Goal: Task Accomplishment & Management: Manage account settings

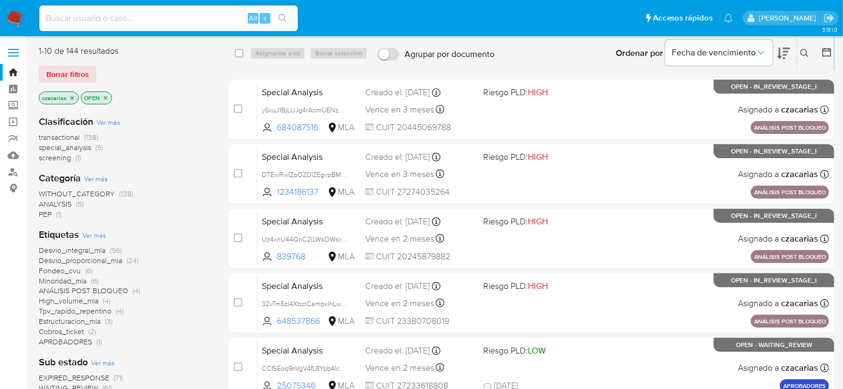
click at [198, 14] on input at bounding box center [168, 18] width 259 height 14
paste input "VbnG1r99fjf5dyqNsOLd7tiH"
type input "VbnG1r99fjf5dyqNsOLd7tiH"
click at [278, 17] on icon "search-icon" at bounding box center [282, 18] width 9 height 9
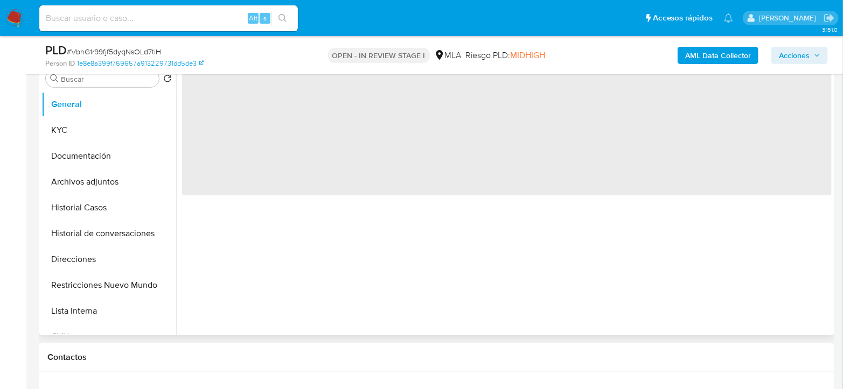
scroll to position [359, 0]
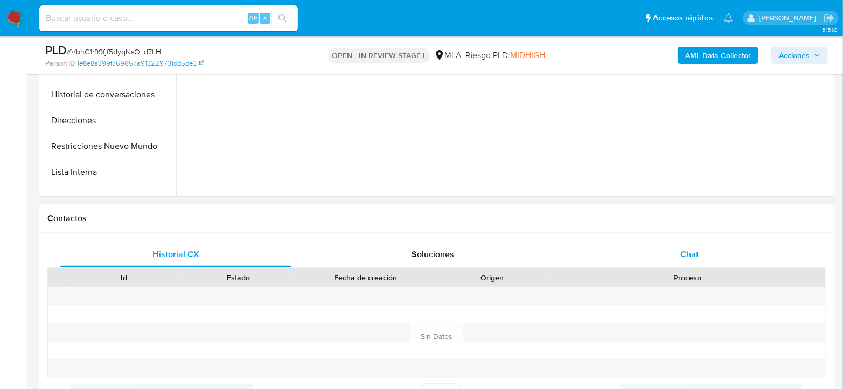
click at [683, 252] on span "Chat" at bounding box center [689, 254] width 18 height 12
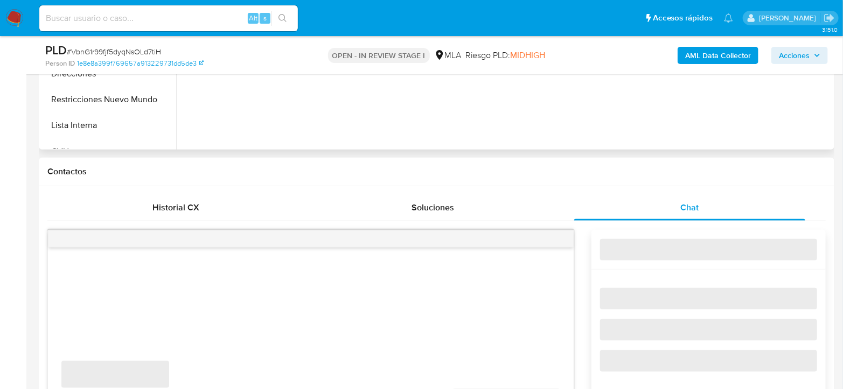
scroll to position [478, 0]
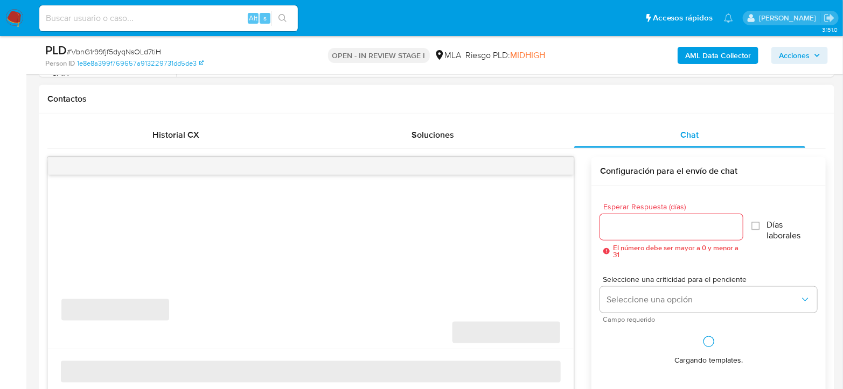
select select "10"
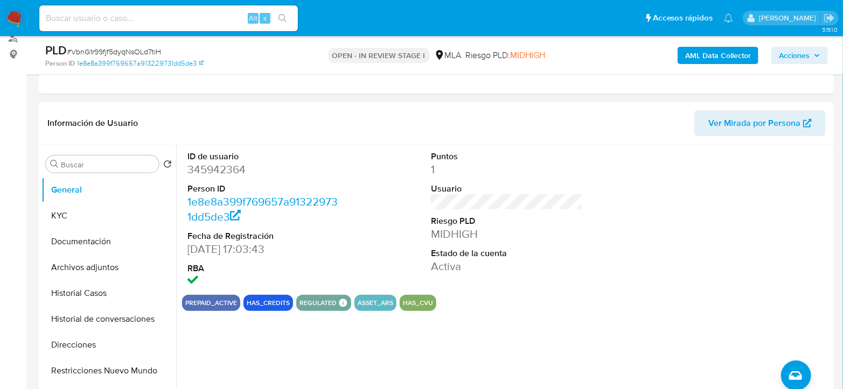
scroll to position [120, 0]
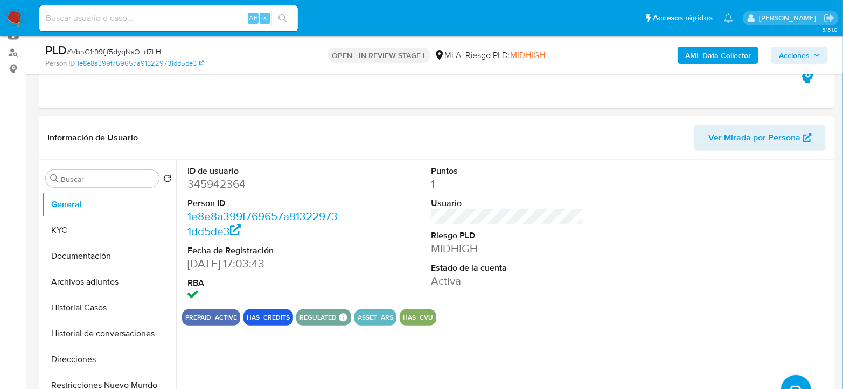
click at [239, 183] on dd "345942364" at bounding box center [263, 184] width 152 height 15
copy dd "345942364"
click at [226, 189] on dd "345942364" at bounding box center [263, 184] width 152 height 15
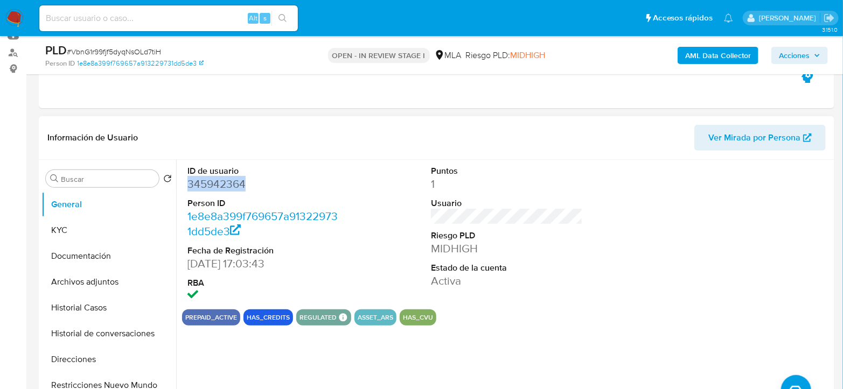
click at [205, 184] on dd "345942364" at bounding box center [263, 184] width 152 height 15
click at [220, 178] on dd "345942364" at bounding box center [263, 184] width 152 height 15
click at [102, 260] on button "Documentación" at bounding box center [104, 256] width 126 height 26
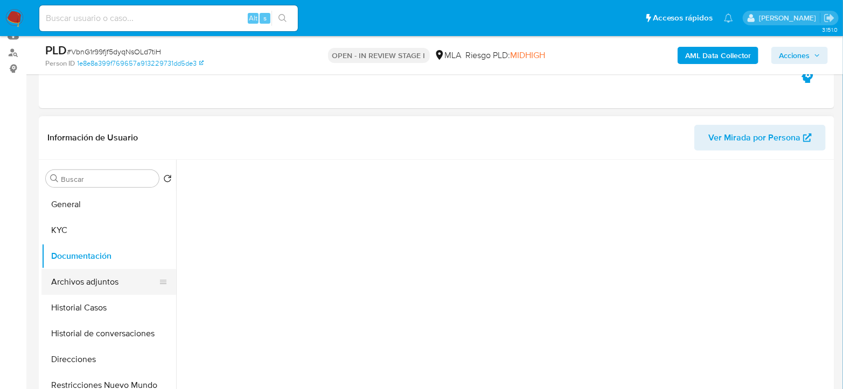
click at [101, 293] on button "Archivos adjuntos" at bounding box center [104, 282] width 126 height 26
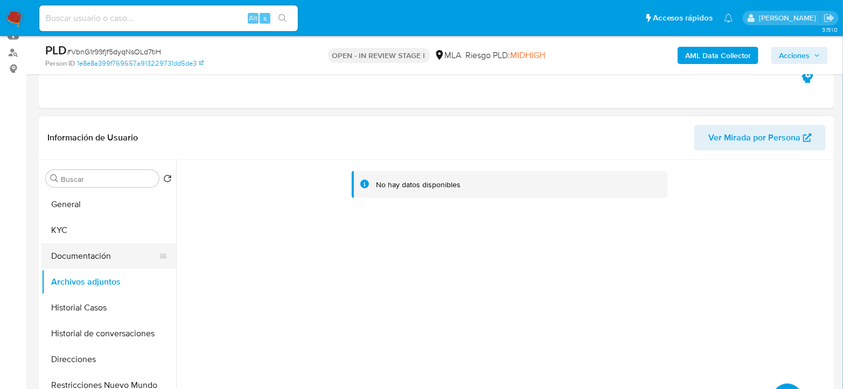
click at [76, 248] on button "Documentación" at bounding box center [104, 256] width 126 height 26
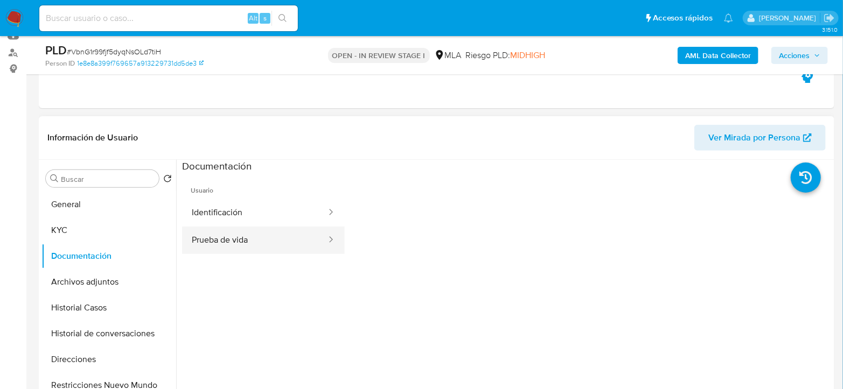
click at [270, 245] on button "Prueba de vida" at bounding box center [254, 240] width 145 height 27
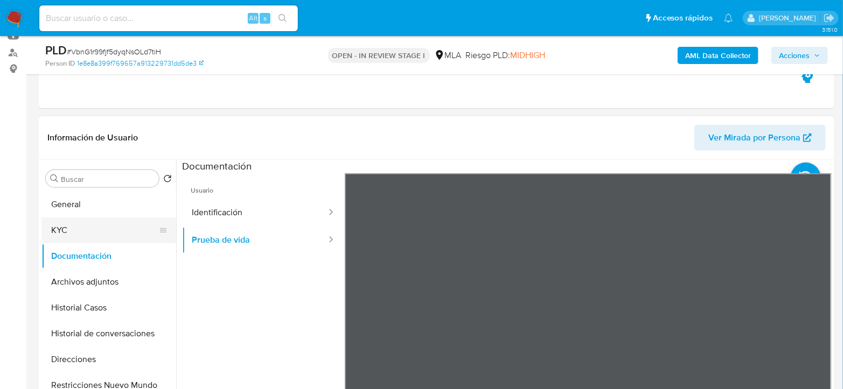
click at [138, 222] on button "KYC" at bounding box center [104, 231] width 126 height 26
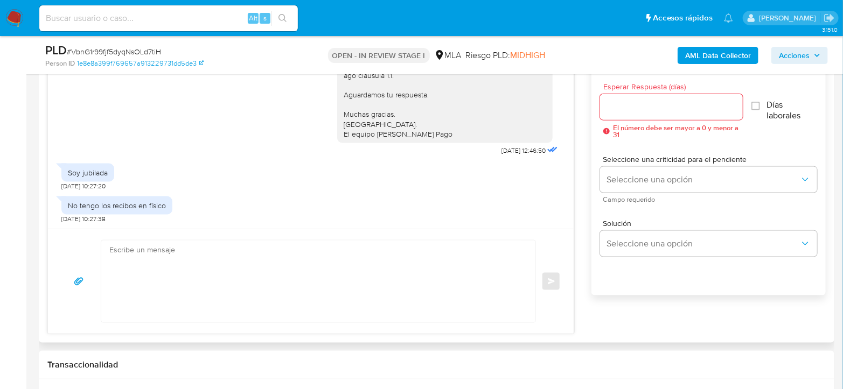
scroll to position [778, 0]
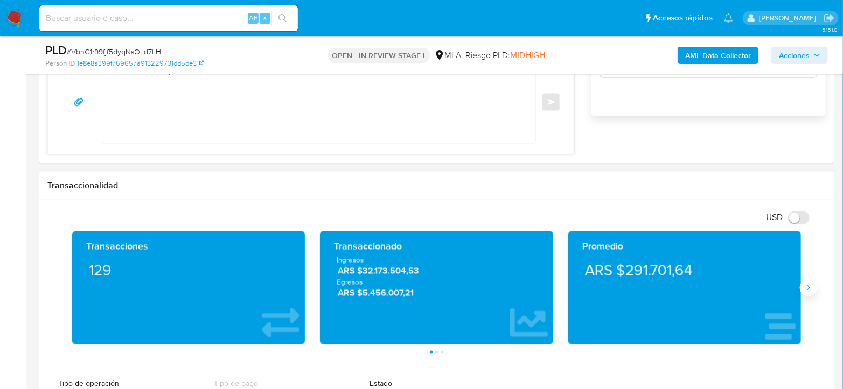
click at [806, 289] on icon "Siguiente" at bounding box center [808, 288] width 9 height 9
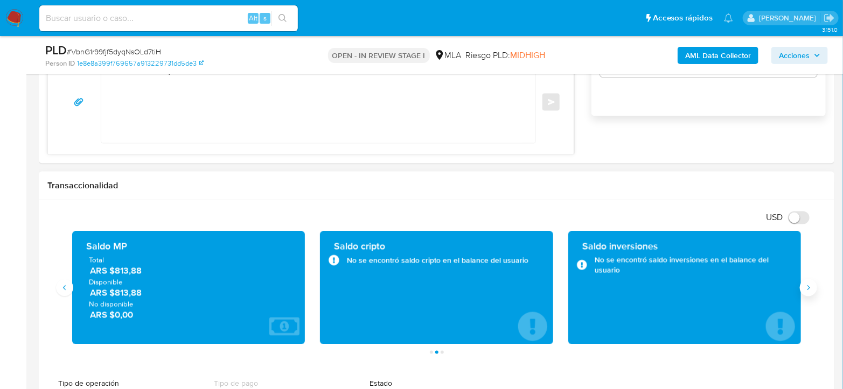
click at [806, 289] on icon "Siguiente" at bounding box center [808, 288] width 9 height 9
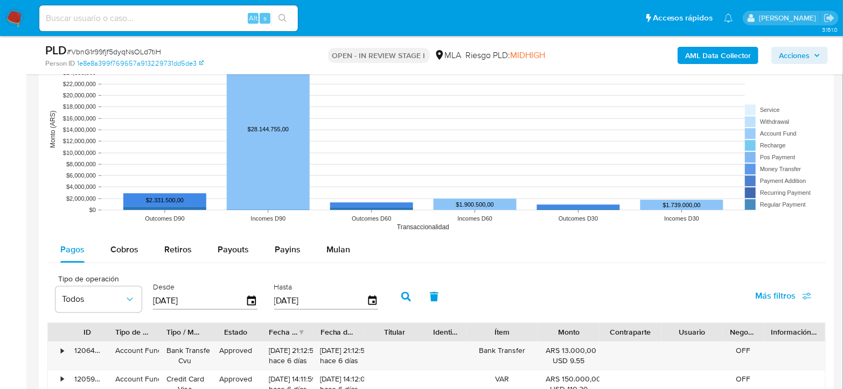
scroll to position [1257, 0]
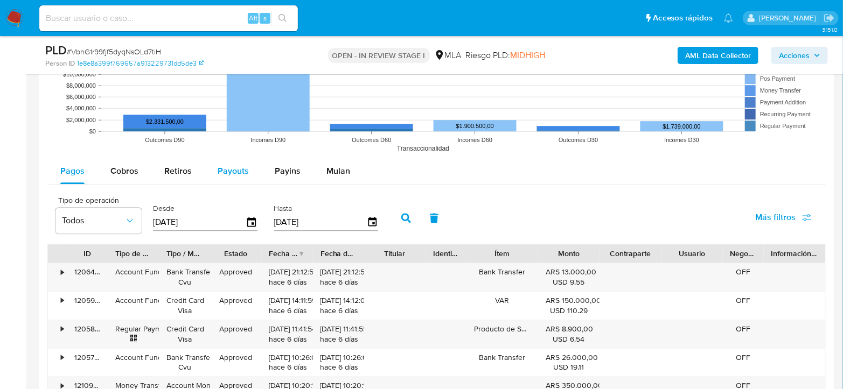
click at [230, 168] on span "Payouts" at bounding box center [233, 171] width 31 height 12
select select "10"
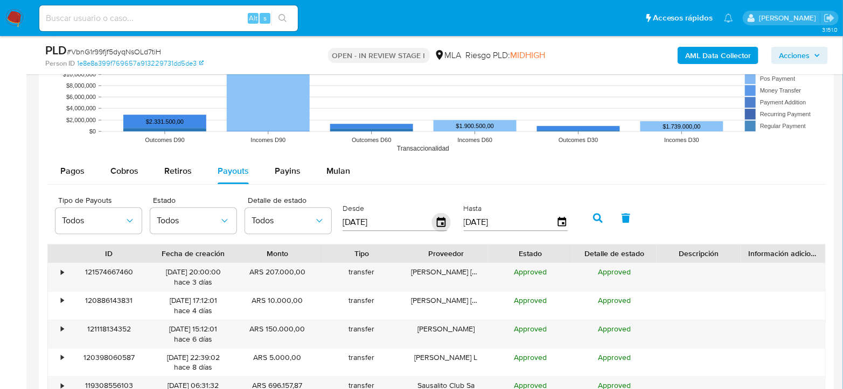
click at [438, 226] on icon "button" at bounding box center [441, 222] width 19 height 19
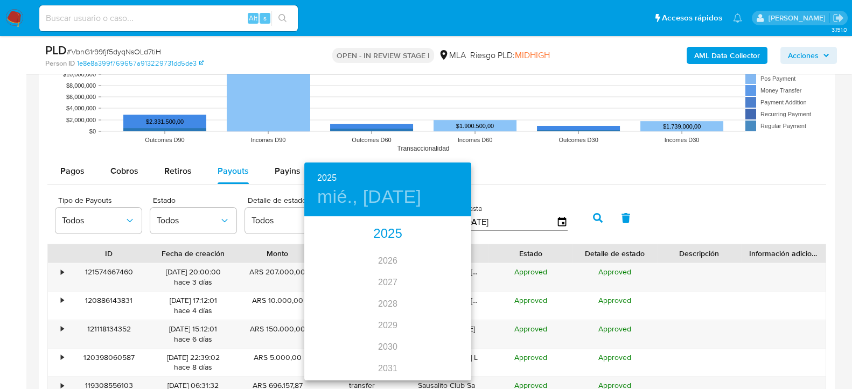
click at [388, 235] on div "2025" at bounding box center [387, 235] width 167 height 22
click at [447, 282] on div "jun." at bounding box center [443, 279] width 55 height 40
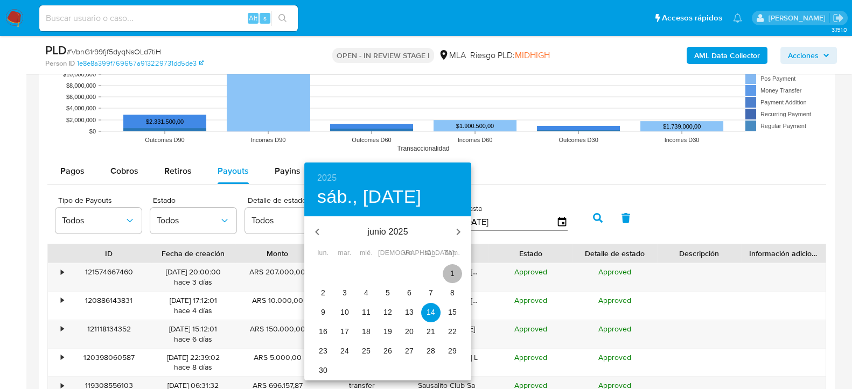
click at [458, 273] on span "1" at bounding box center [452, 273] width 19 height 11
type input "01/06/2025"
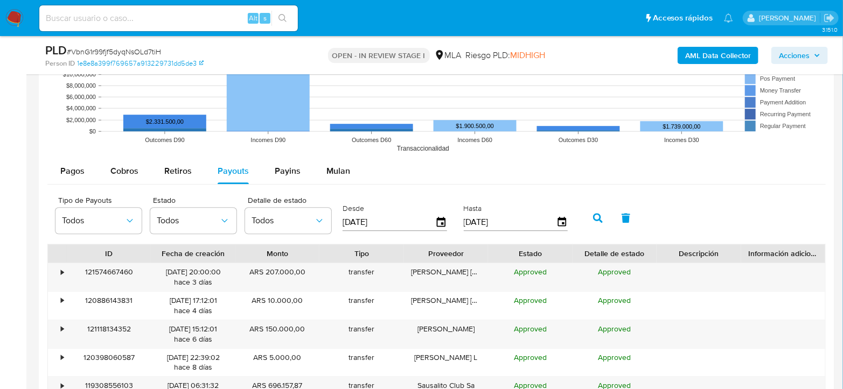
click at [593, 218] on icon "button" at bounding box center [598, 218] width 10 height 10
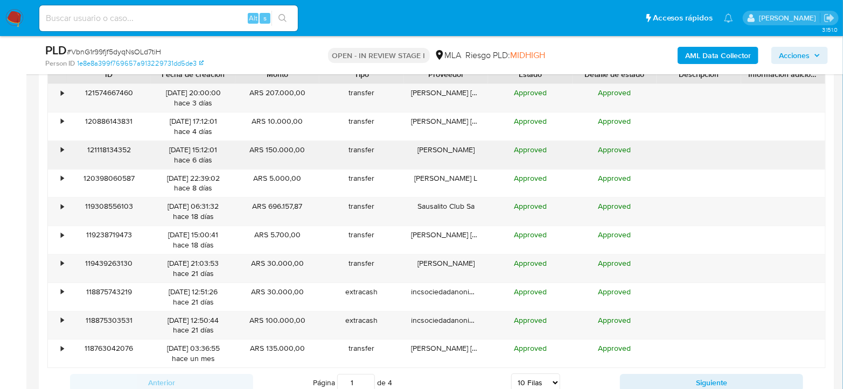
scroll to position [1496, 0]
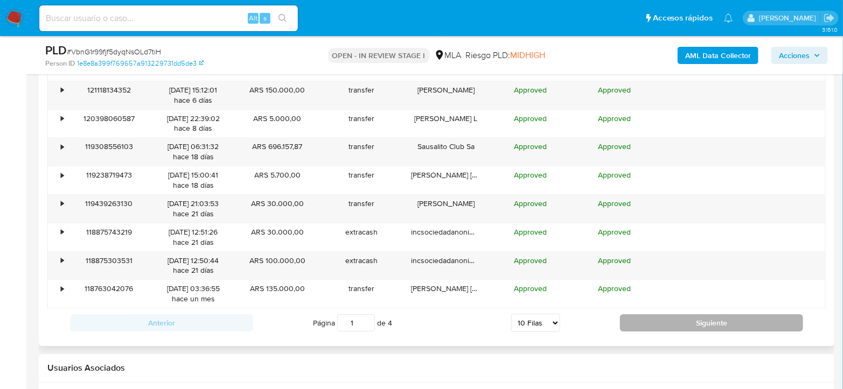
click at [686, 322] on button "Siguiente" at bounding box center [711, 323] width 183 height 17
click at [711, 317] on button "Siguiente" at bounding box center [711, 323] width 183 height 17
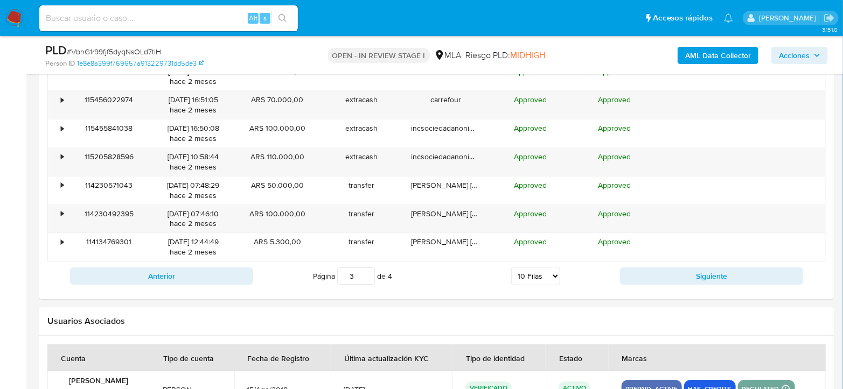
scroll to position [1556, 0]
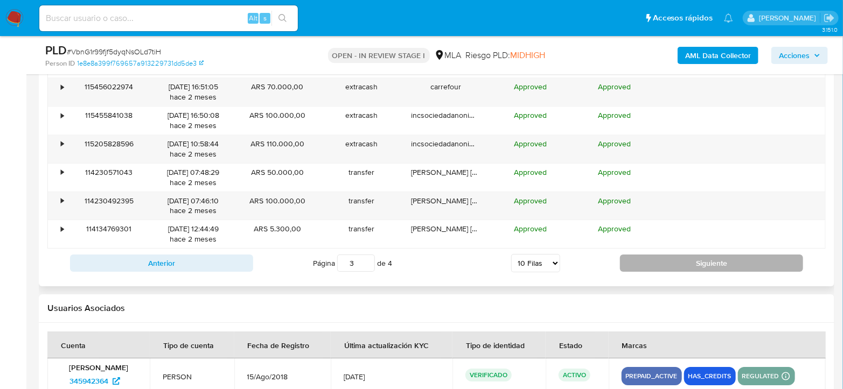
click at [709, 257] on button "Siguiente" at bounding box center [711, 263] width 183 height 17
type input "4"
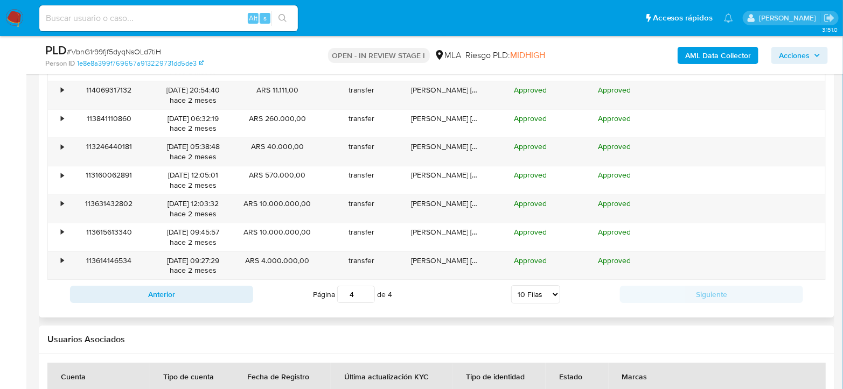
scroll to position [1436, 0]
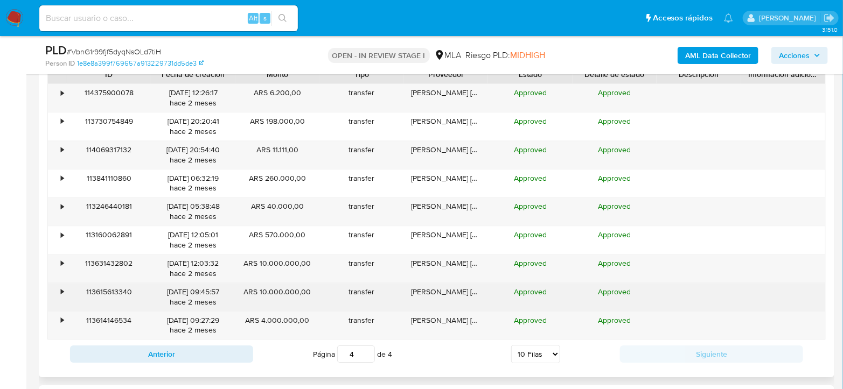
click at [62, 293] on div "•" at bounding box center [62, 292] width 3 height 10
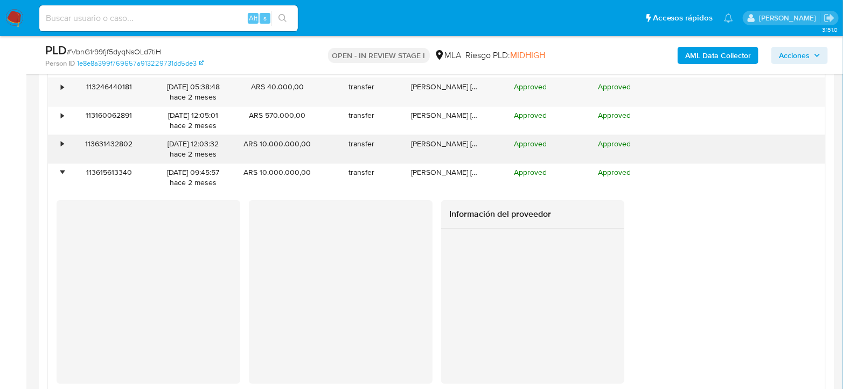
scroll to position [1496, 0]
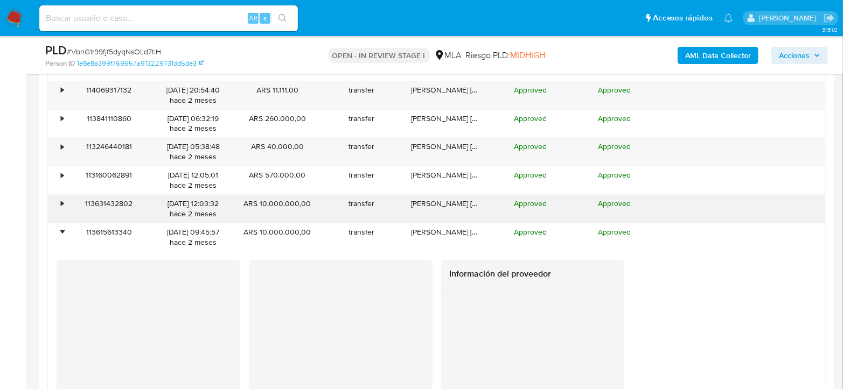
click at [60, 207] on div "•" at bounding box center [57, 209] width 19 height 28
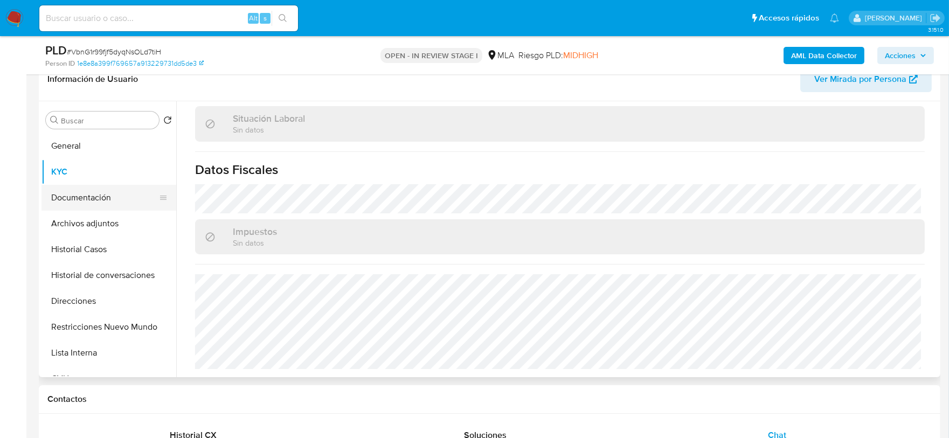
scroll to position [127, 0]
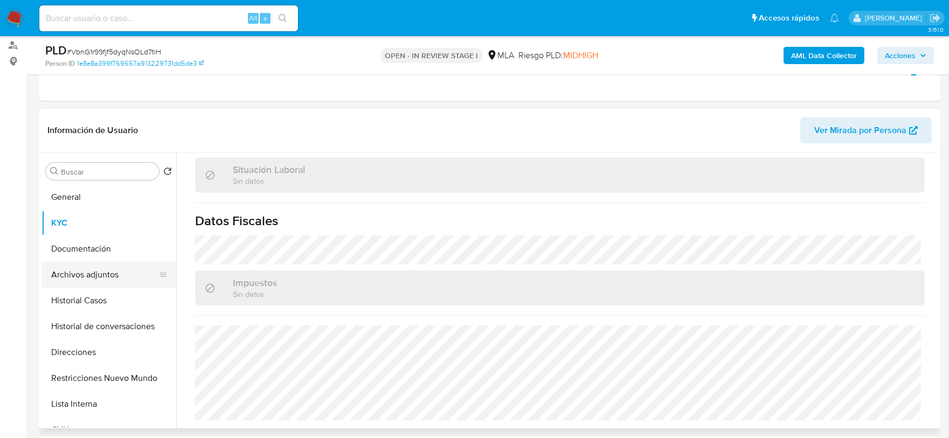
click at [93, 275] on button "Archivos adjuntos" at bounding box center [104, 275] width 126 height 26
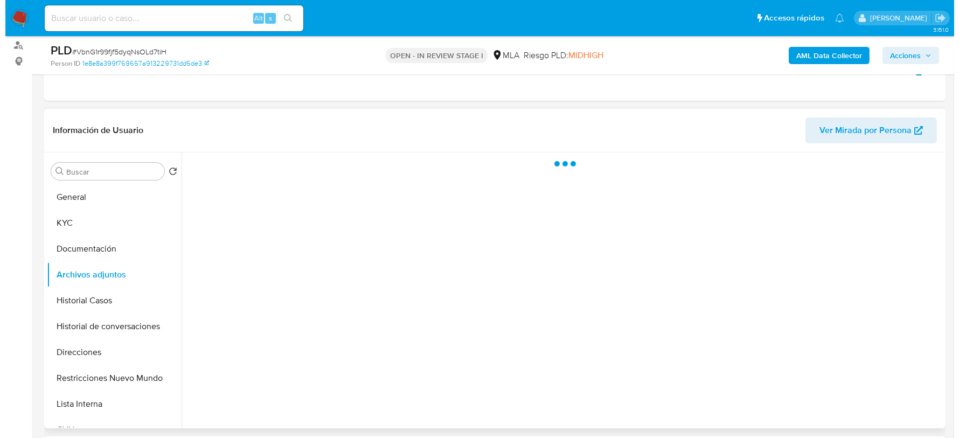
scroll to position [0, 0]
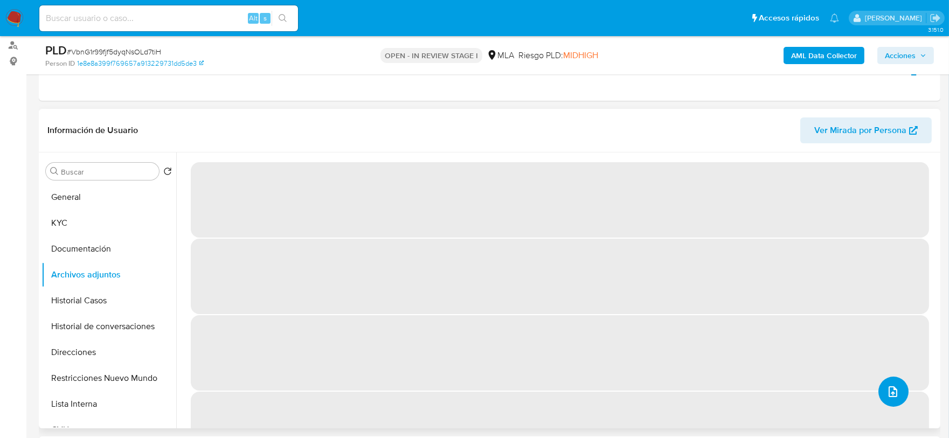
click at [842, 389] on icon "upload-file" at bounding box center [892, 391] width 13 height 13
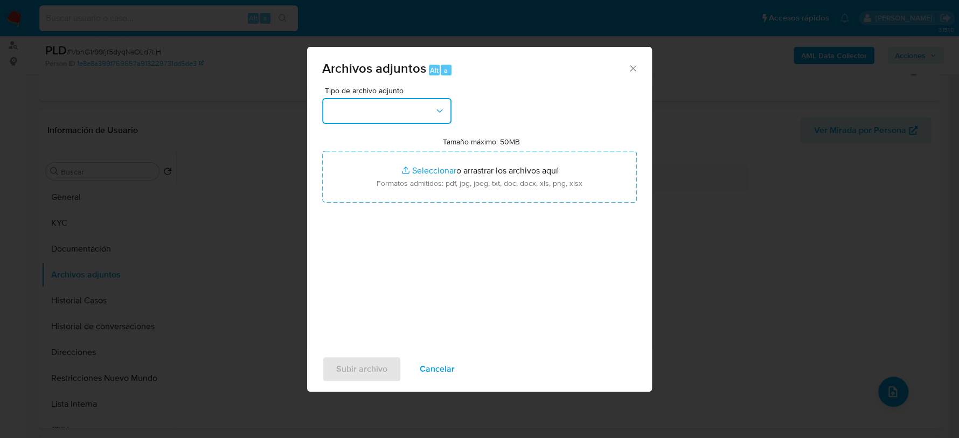
click at [410, 111] on button "button" at bounding box center [386, 111] width 129 height 26
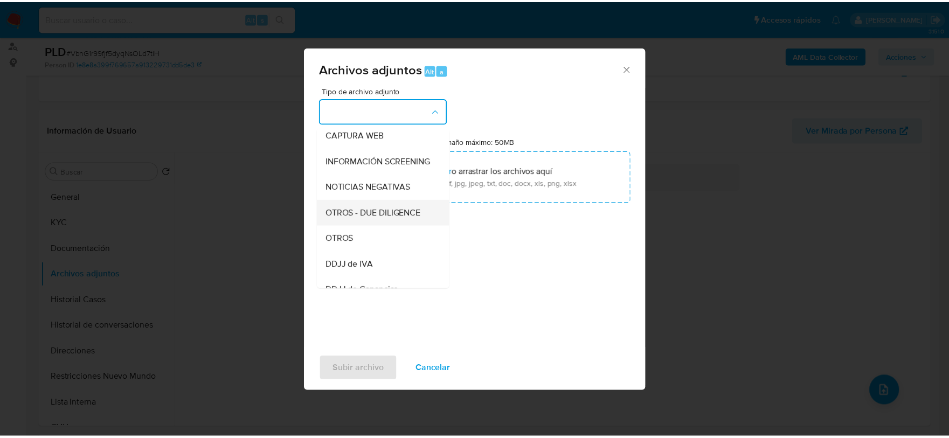
scroll to position [134, 0]
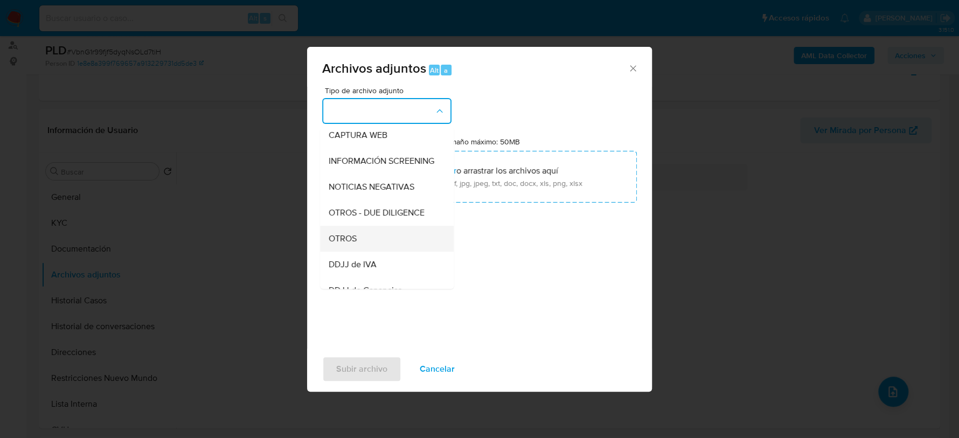
click at [366, 245] on div "OTROS" at bounding box center [384, 239] width 110 height 26
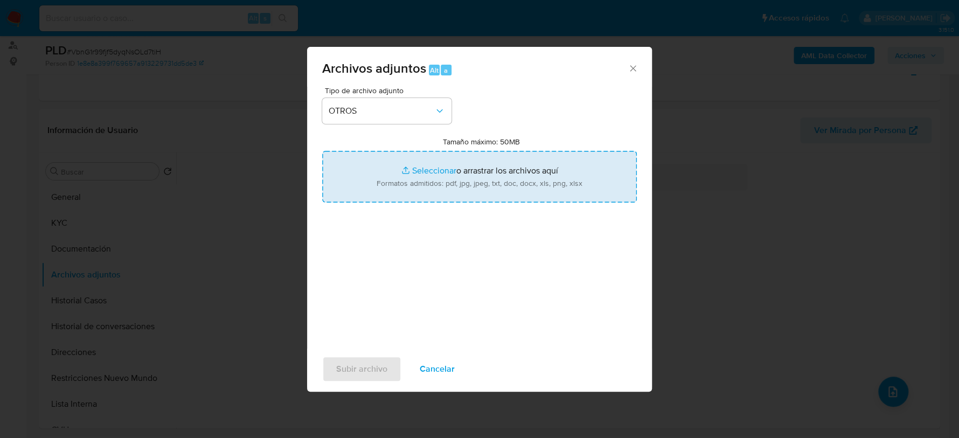
type input "C:\fakepath\Movimientos-345942364.xlsx"
click at [335, 368] on button "Subir archivo" at bounding box center [361, 369] width 79 height 26
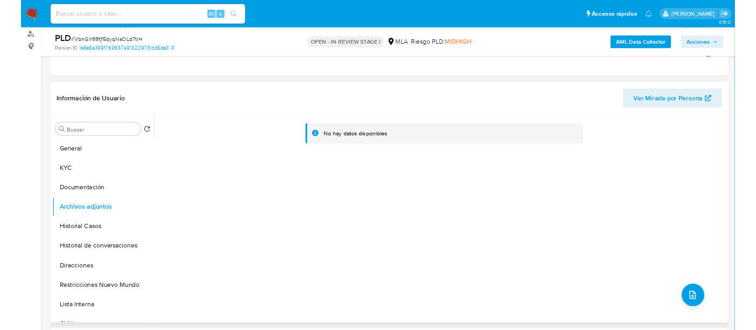
scroll to position [690, 0]
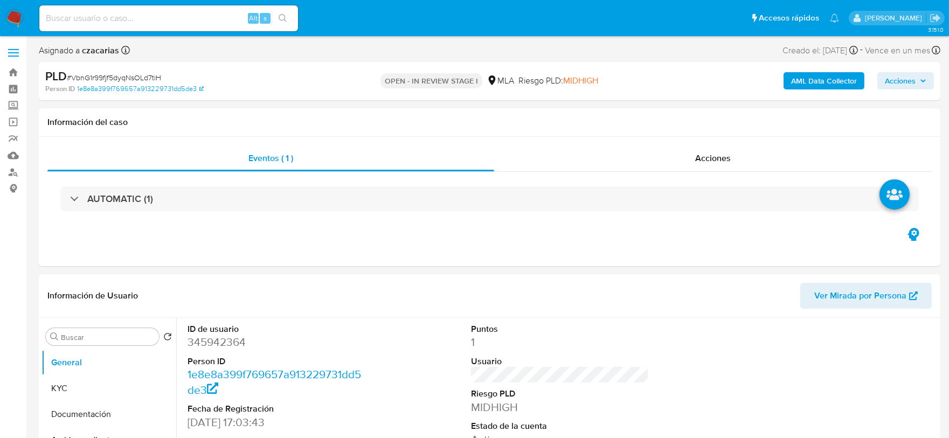
select select "10"
click at [59, 329] on button "KYC" at bounding box center [104, 388] width 126 height 26
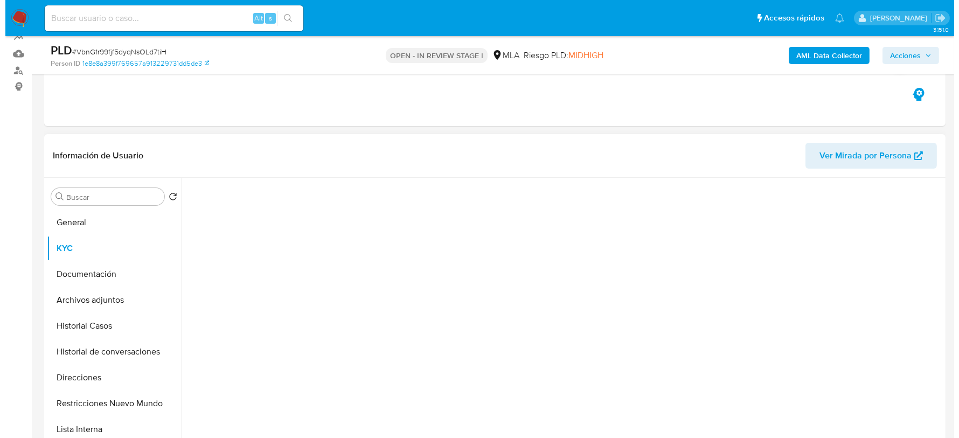
scroll to position [134, 0]
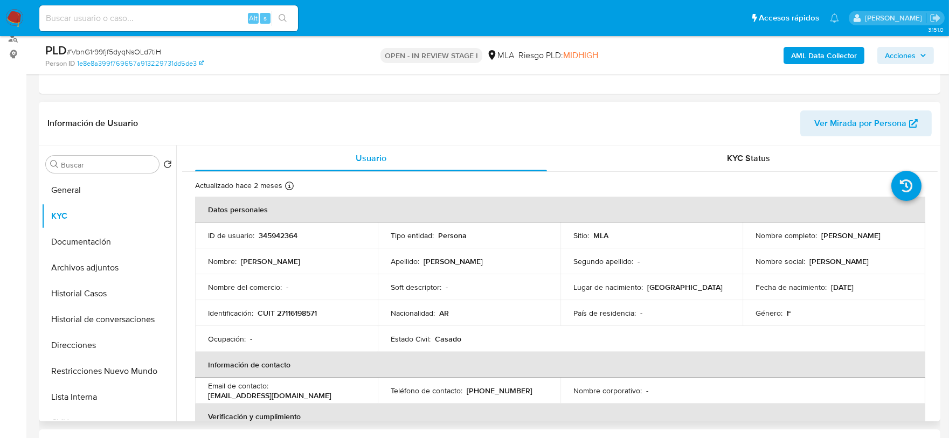
click at [289, 311] on p "CUIT 27116198571" at bounding box center [286, 313] width 59 height 10
copy p "27116198571"
click at [87, 269] on button "Archivos adjuntos" at bounding box center [104, 268] width 126 height 26
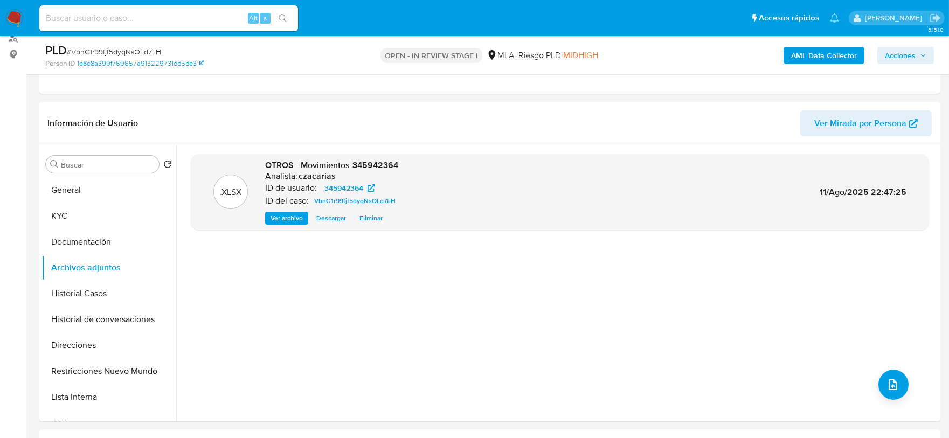
click at [766, 58] on b "AML Data Collector" at bounding box center [824, 55] width 66 height 17
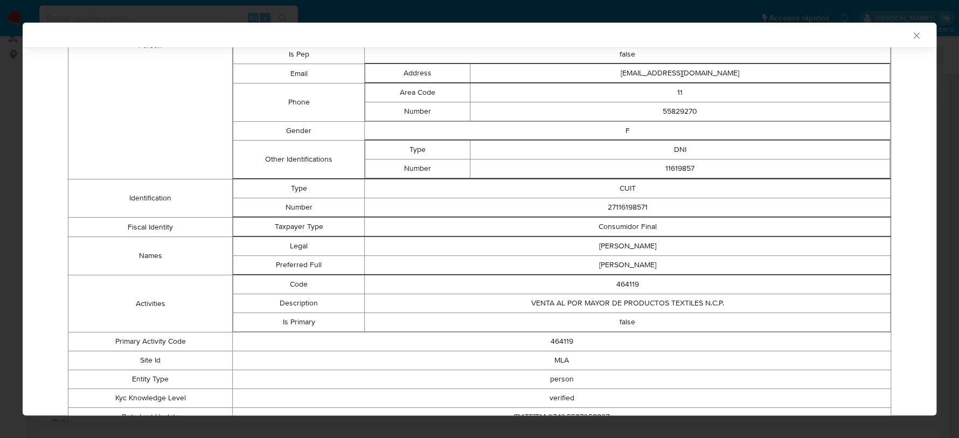
scroll to position [0, 0]
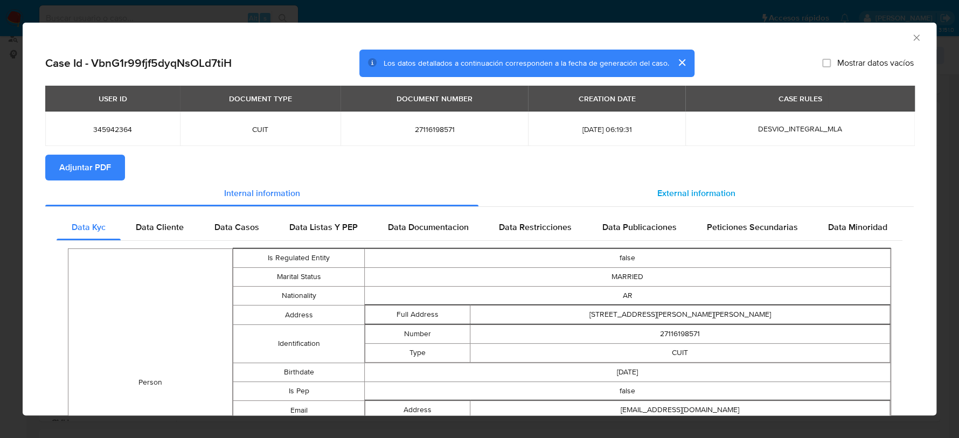
click at [694, 191] on span "External information" at bounding box center [696, 193] width 78 height 12
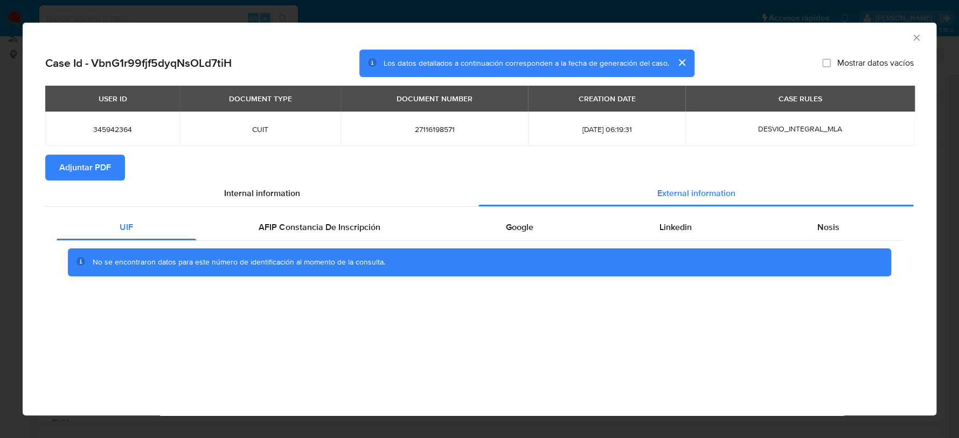
click at [379, 241] on div "No se encontraron datos para este número de identificación al momento de la con…" at bounding box center [480, 262] width 846 height 43
click at [376, 230] on span "AFIP Constancia De Inscripción" at bounding box center [319, 227] width 121 height 12
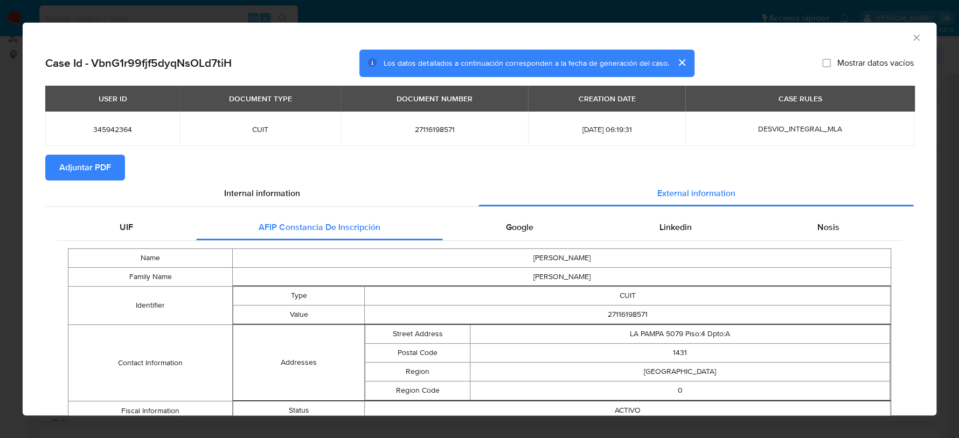
scroll to position [59, 0]
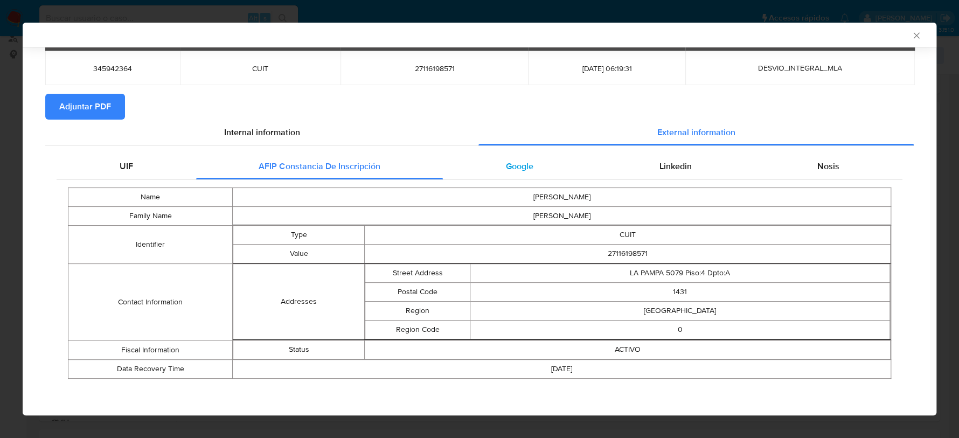
click at [530, 171] on div "Google" at bounding box center [520, 167] width 154 height 26
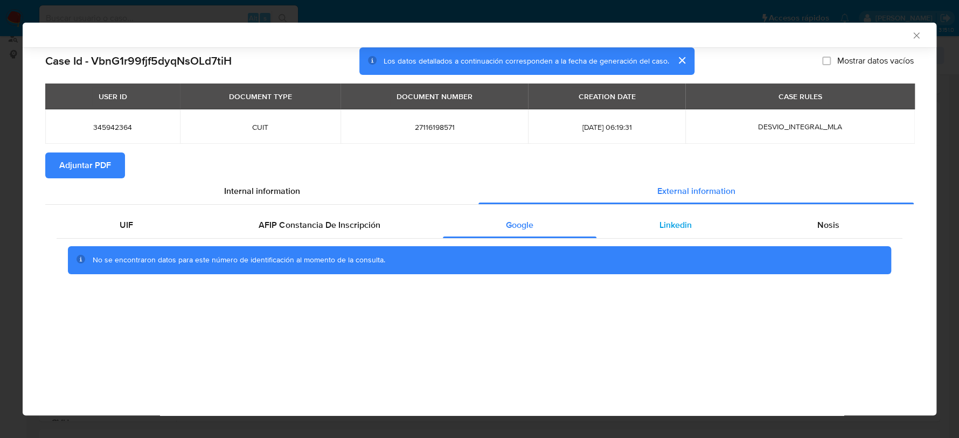
click at [665, 226] on span "Linkedin" at bounding box center [675, 225] width 32 height 12
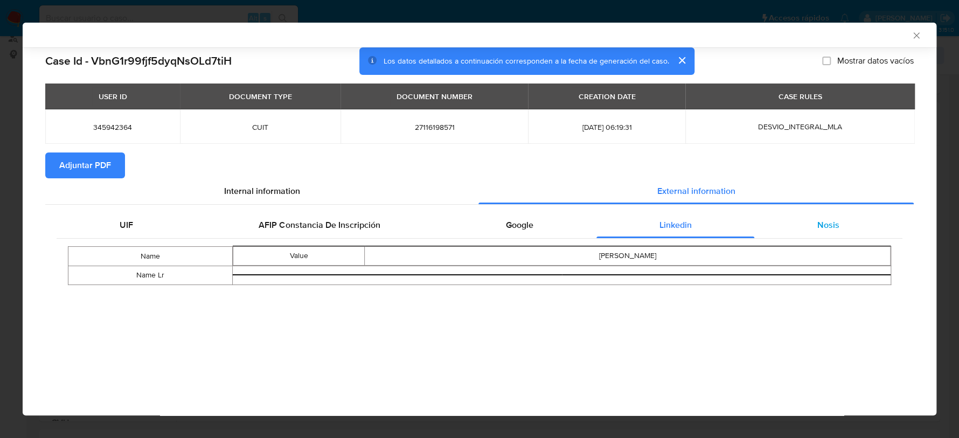
click at [766, 228] on span "Nosis" at bounding box center [828, 225] width 22 height 12
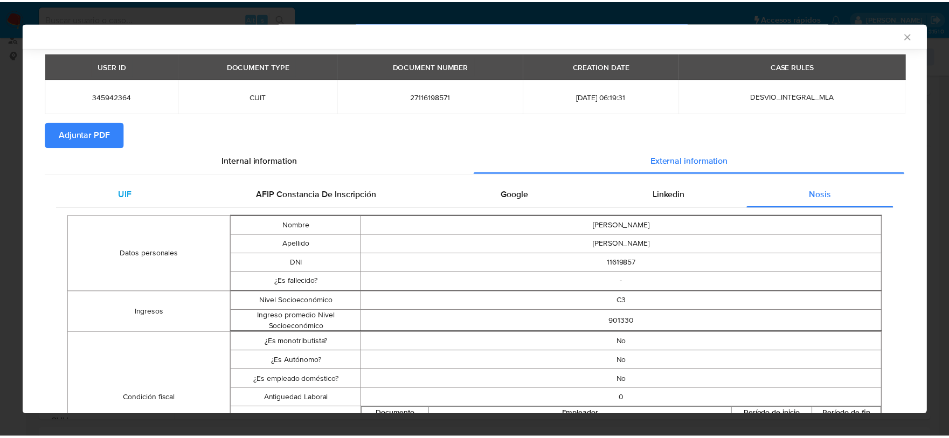
scroll to position [29, 0]
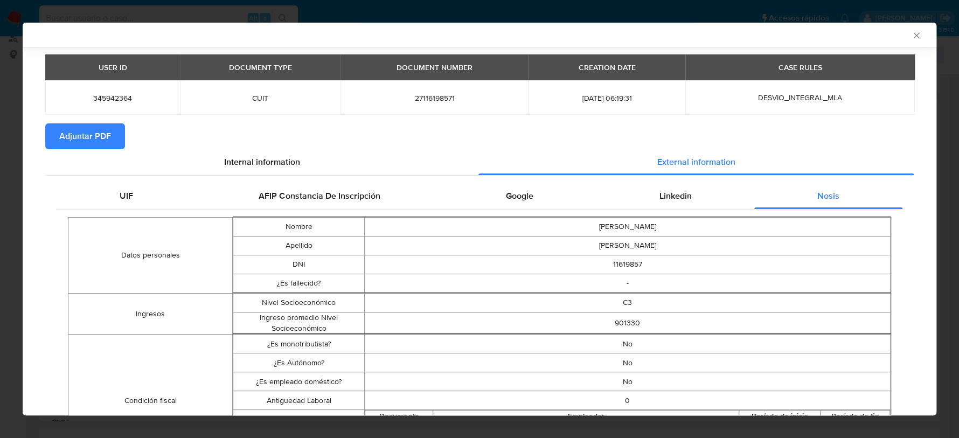
click at [114, 128] on button "Adjuntar PDF" at bounding box center [85, 136] width 80 height 26
click at [766, 37] on icon "Cerrar ventana" at bounding box center [916, 35] width 11 height 11
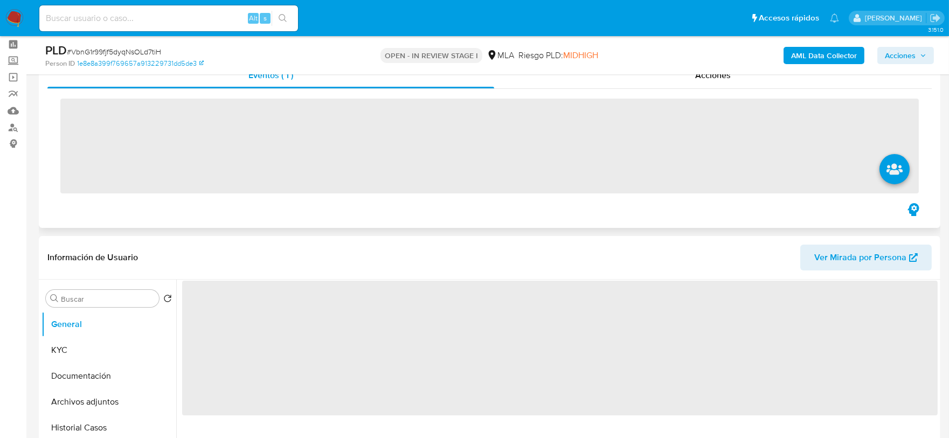
scroll to position [67, 0]
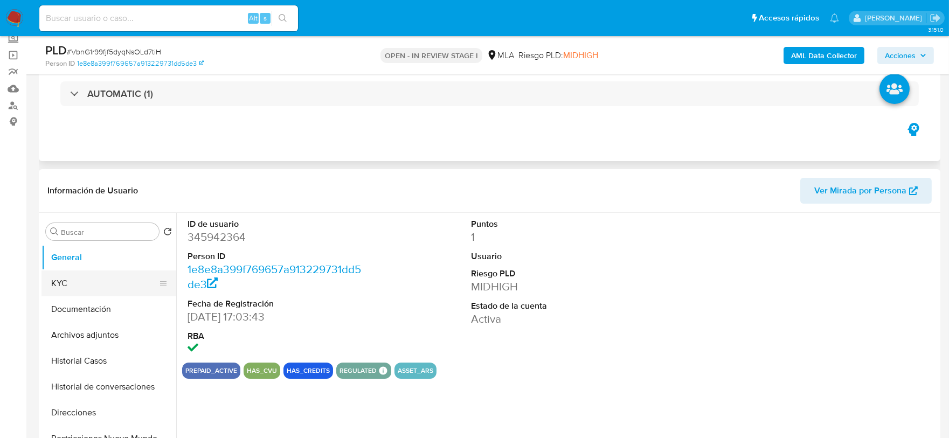
click at [75, 280] on button "KYC" at bounding box center [104, 283] width 126 height 26
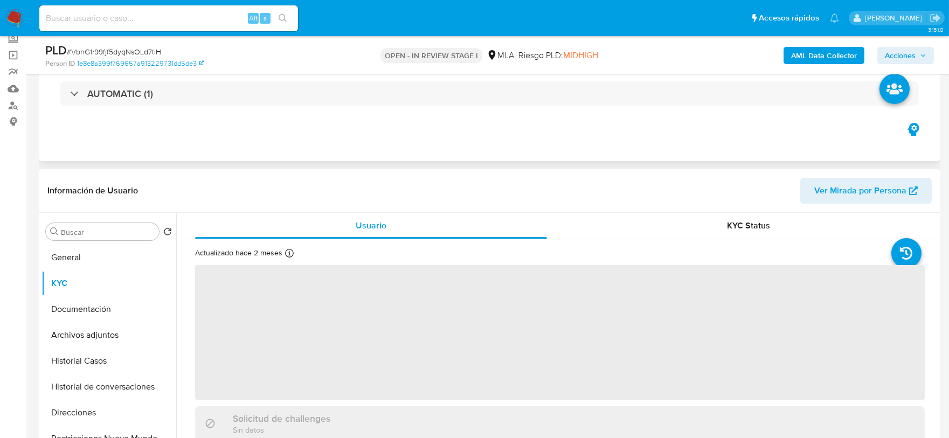
select select "10"
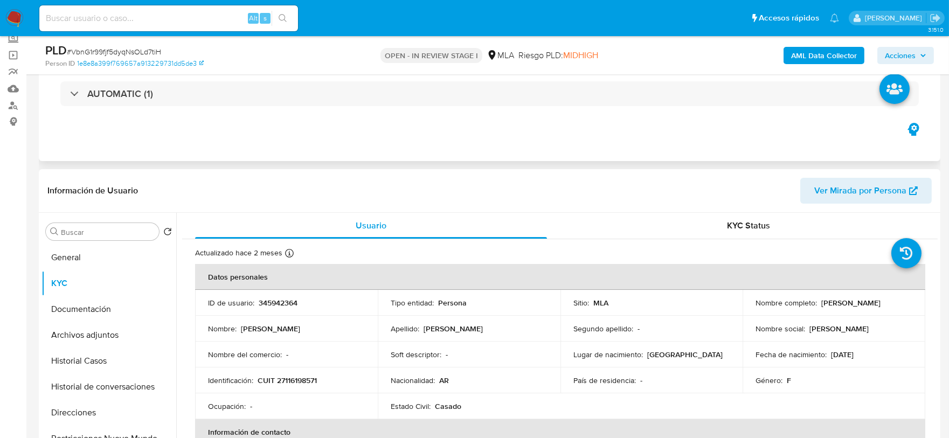
click at [291, 379] on p "CUIT 27116198571" at bounding box center [286, 380] width 59 height 10
drag, startPoint x: 291, startPoint y: 379, endPoint x: 297, endPoint y: 372, distance: 9.2
click at [291, 379] on p "CUIT 27116198571" at bounding box center [286, 380] width 59 height 10
copy p "27116198571"
click at [303, 378] on p "CUIT 27116198571" at bounding box center [286, 380] width 59 height 10
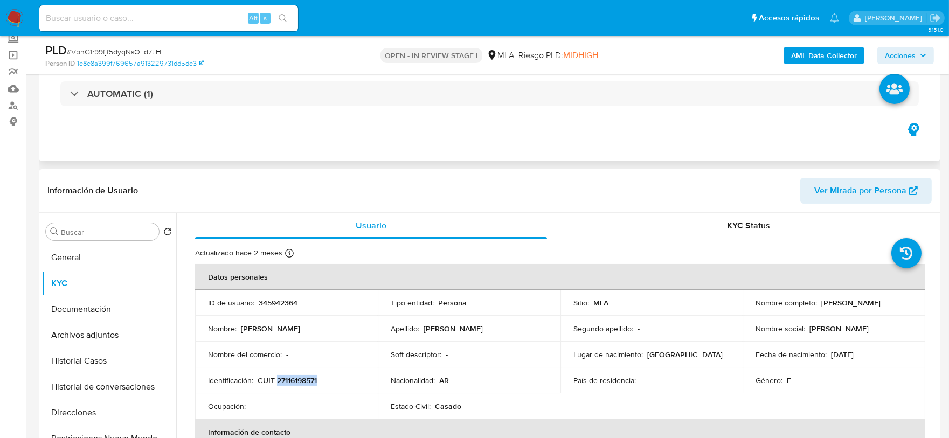
click at [303, 378] on p "CUIT 27116198571" at bounding box center [286, 380] width 59 height 10
click at [65, 261] on button "General" at bounding box center [104, 258] width 126 height 26
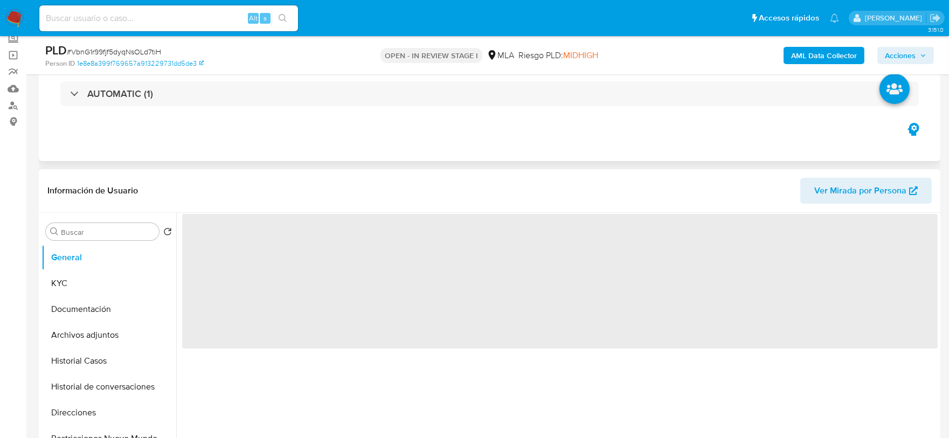
click at [218, 247] on span "‌" at bounding box center [559, 281] width 755 height 135
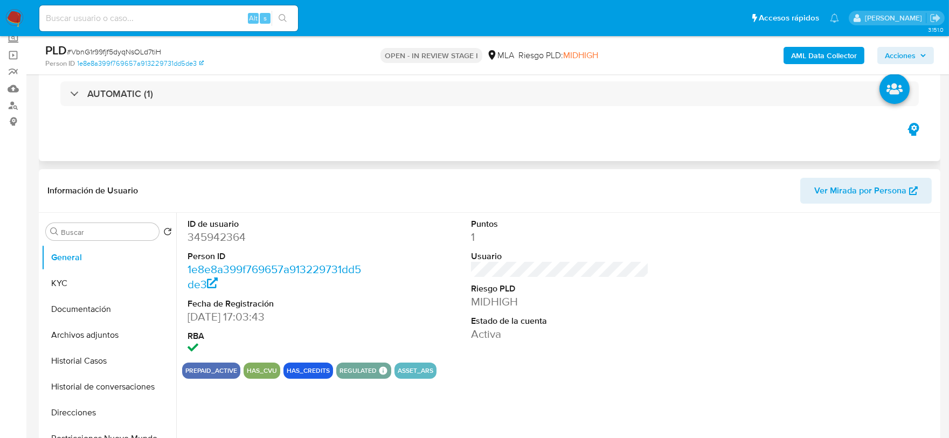
click at [210, 244] on dd "345942364" at bounding box center [276, 236] width 178 height 15
click at [213, 237] on dd "345942364" at bounding box center [276, 236] width 178 height 15
copy dd "345942364"
click at [119, 335] on button "Archivos adjuntos" at bounding box center [104, 335] width 126 height 26
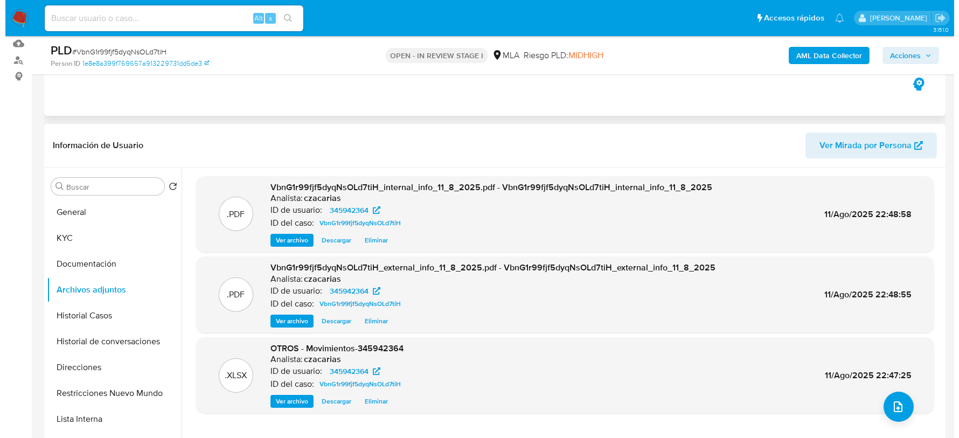
scroll to position [134, 0]
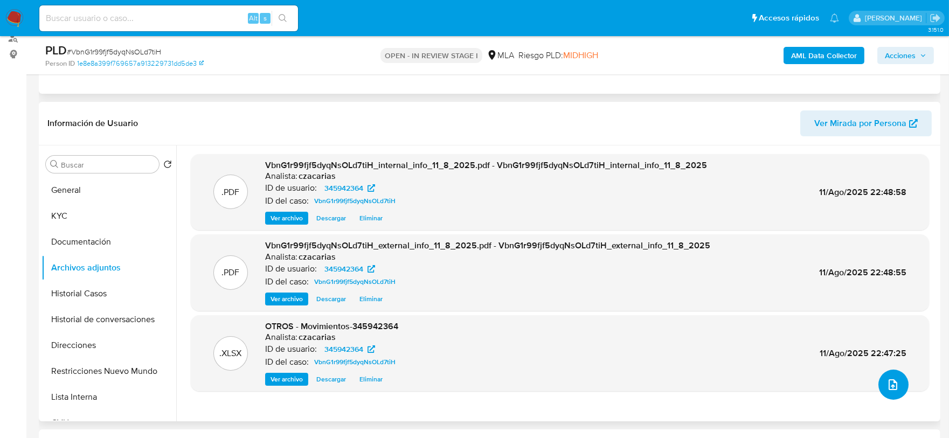
click at [886, 388] on icon "upload-file" at bounding box center [892, 384] width 13 height 13
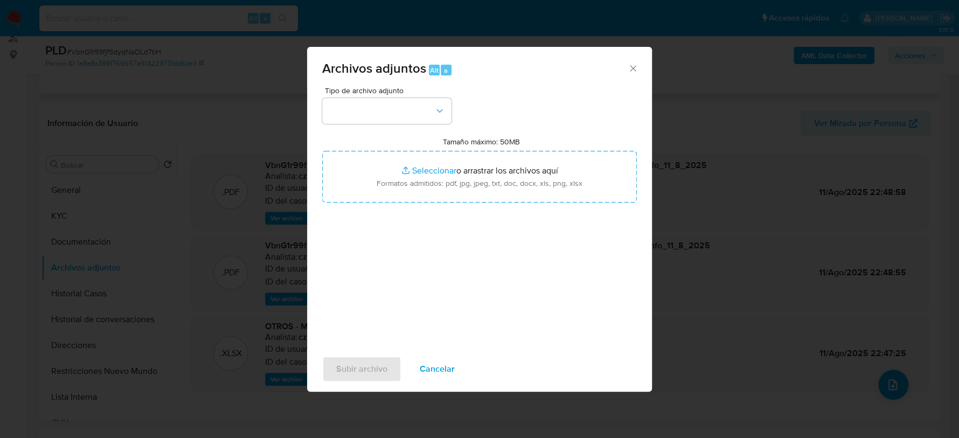
click at [391, 123] on div "Tipo de archivo adjunto Tamaño máximo: 50MB Seleccionar archivos Seleccionar o …" at bounding box center [479, 214] width 315 height 254
click at [399, 115] on button "button" at bounding box center [386, 111] width 129 height 26
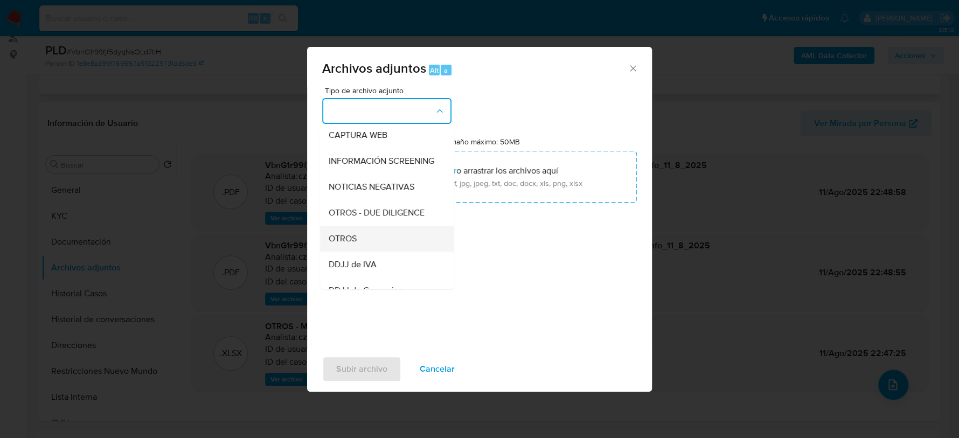
click at [352, 244] on span "OTROS" at bounding box center [343, 238] width 28 height 11
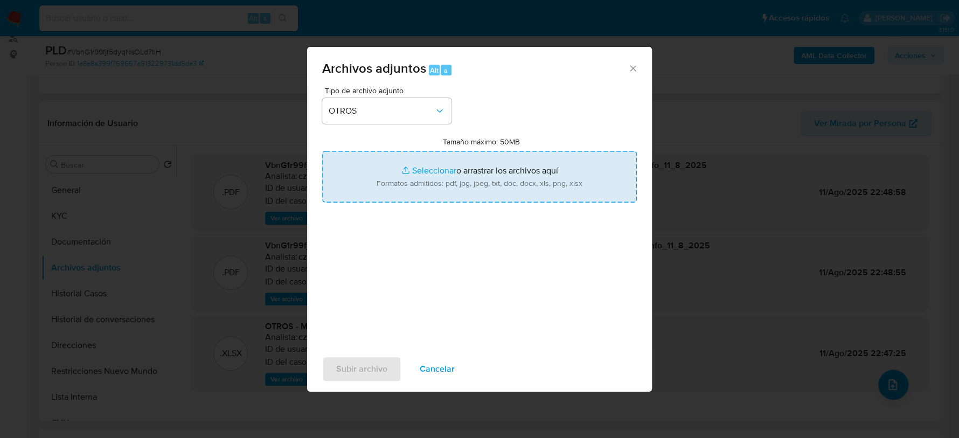
type input "C:\fakepath\Caselog VbnG1r99fjf5dyqNsOLd7tiH_2025_06_18_21_59_26.docx"
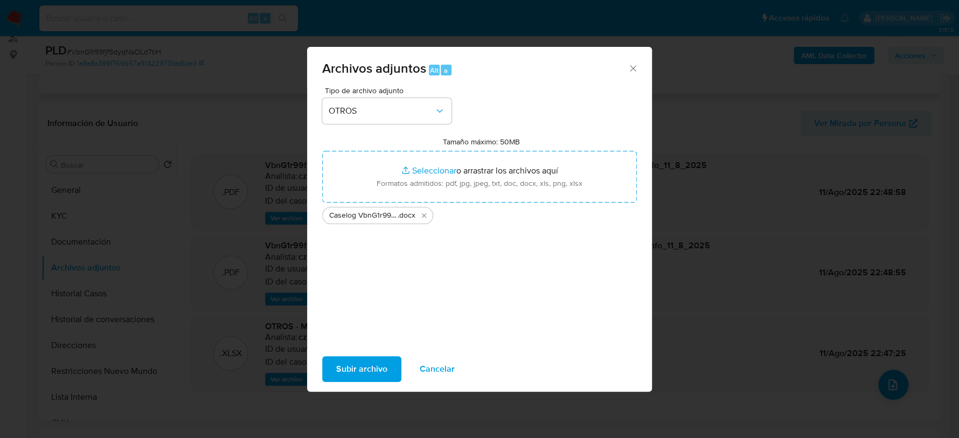
click at [358, 366] on span "Subir archivo" at bounding box center [361, 369] width 51 height 24
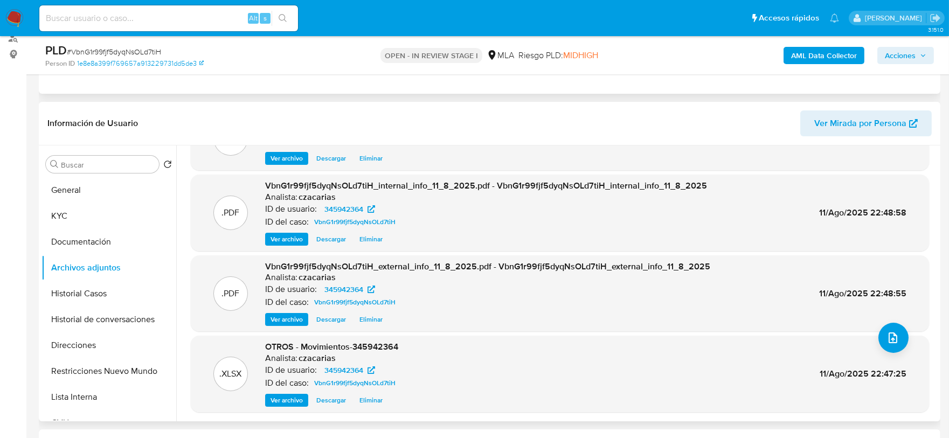
click at [278, 165] on div ".DOCX OTROS - Caselog VbnG1r99fjf5dyqNsOLd7tiH_2025_06_18_21_59_26 Analista: cz…" at bounding box center [560, 139] width 738 height 64
click at [284, 158] on span "Ver archivo" at bounding box center [286, 158] width 32 height 11
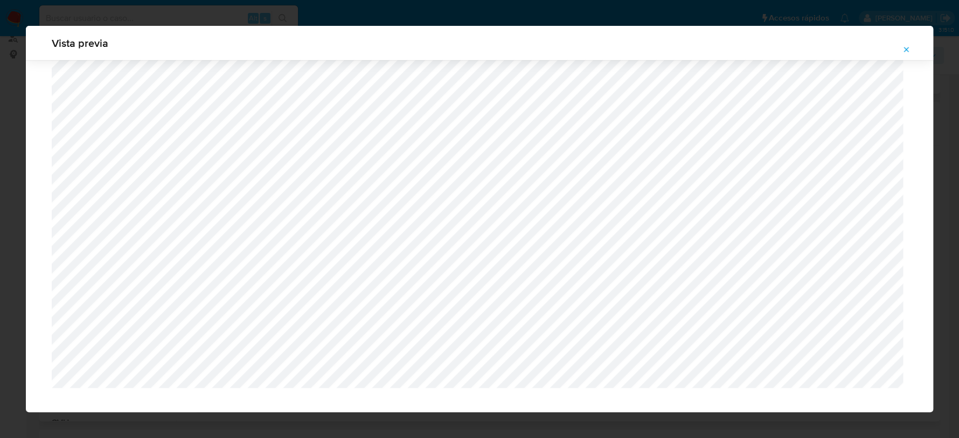
scroll to position [2038, 0]
click at [906, 47] on icon "Attachment preview" at bounding box center [906, 49] width 9 height 9
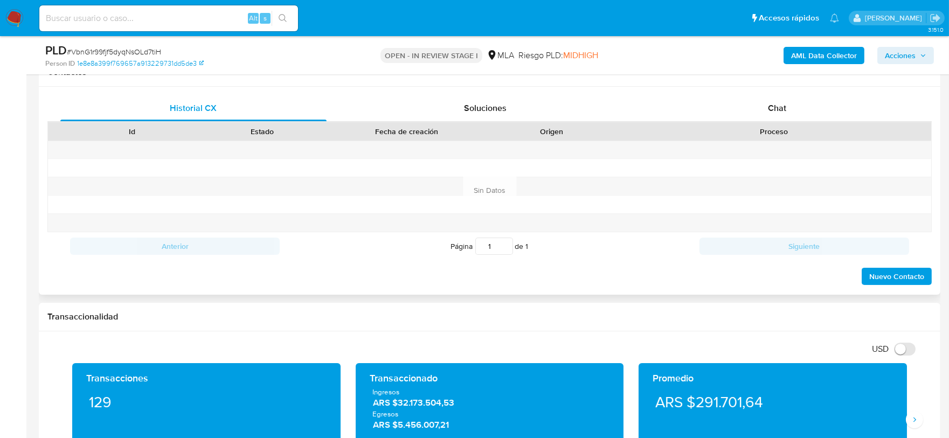
scroll to position [404, 0]
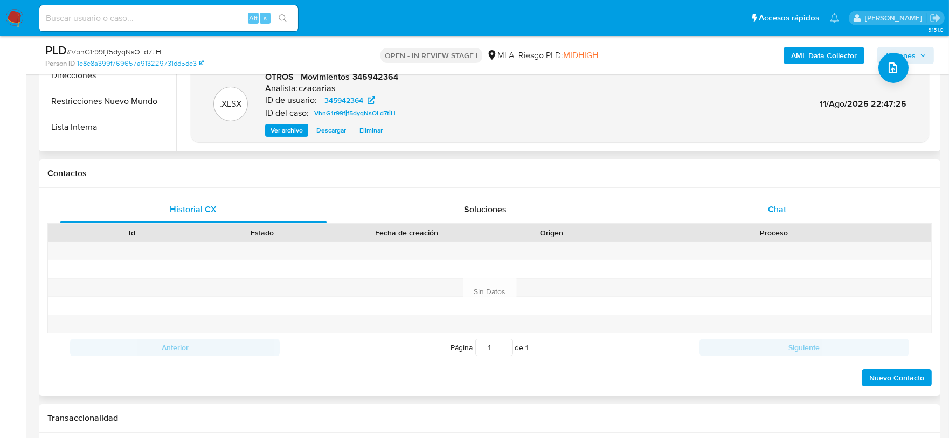
click at [775, 211] on span "Chat" at bounding box center [777, 209] width 18 height 12
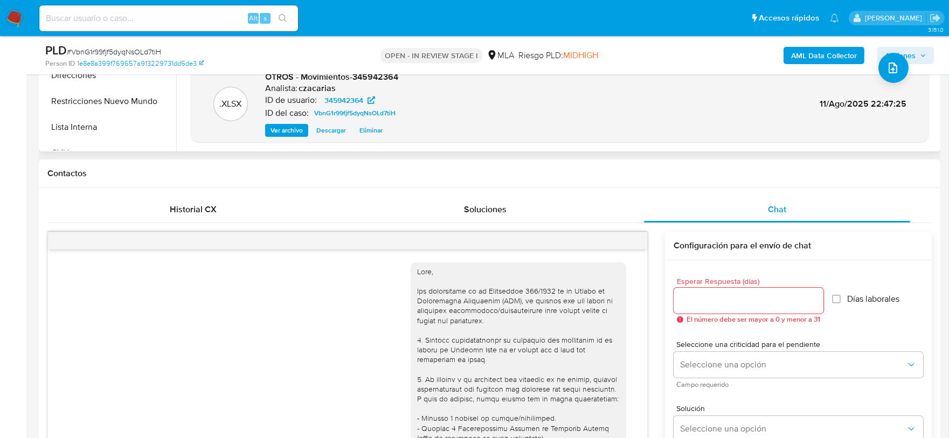
scroll to position [690, 0]
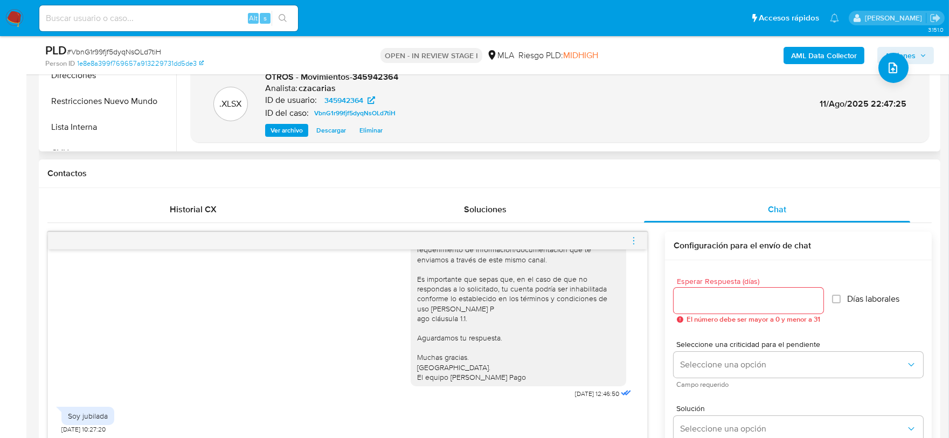
click at [633, 240] on icon "menu-action" at bounding box center [634, 241] width 10 height 10
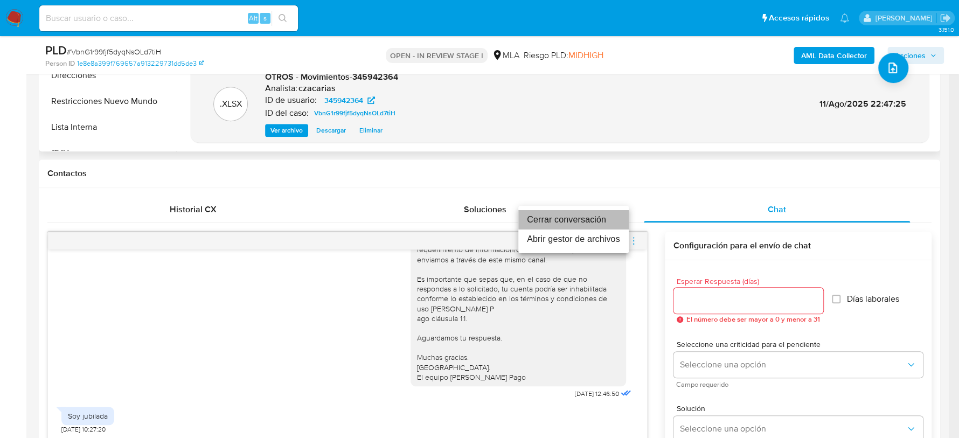
click at [593, 220] on li "Cerrar conversación" at bounding box center [573, 219] width 110 height 19
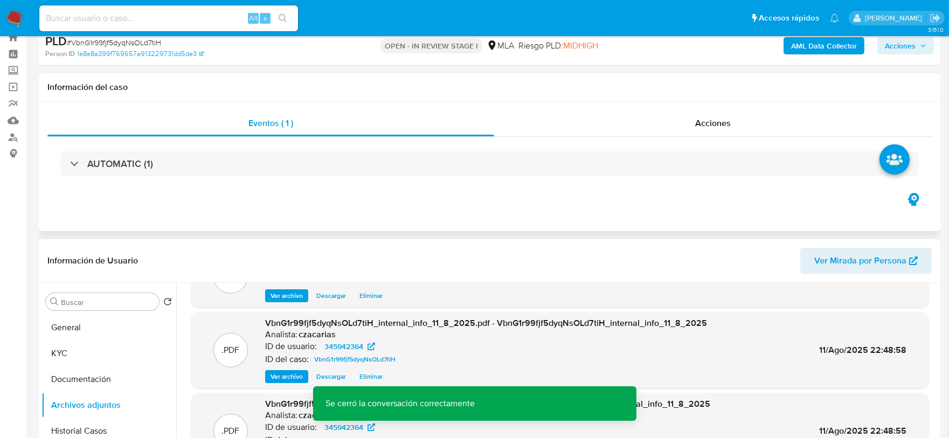
scroll to position [0, 0]
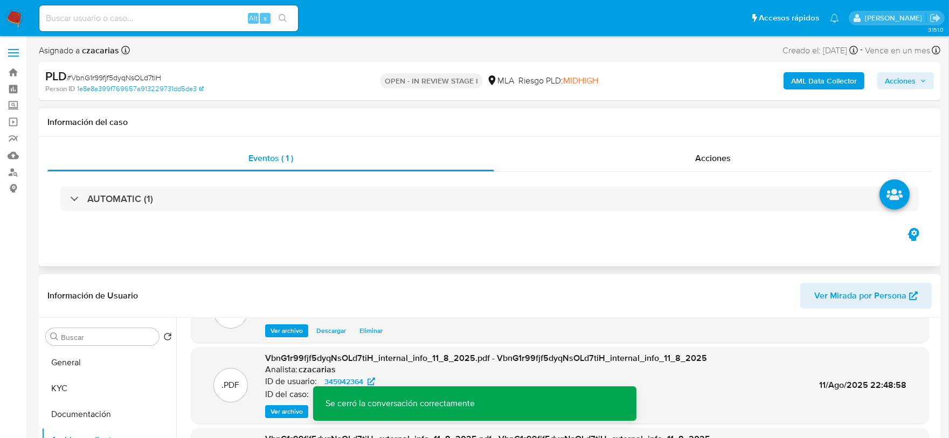
click at [900, 80] on span "Acciones" at bounding box center [900, 80] width 31 height 17
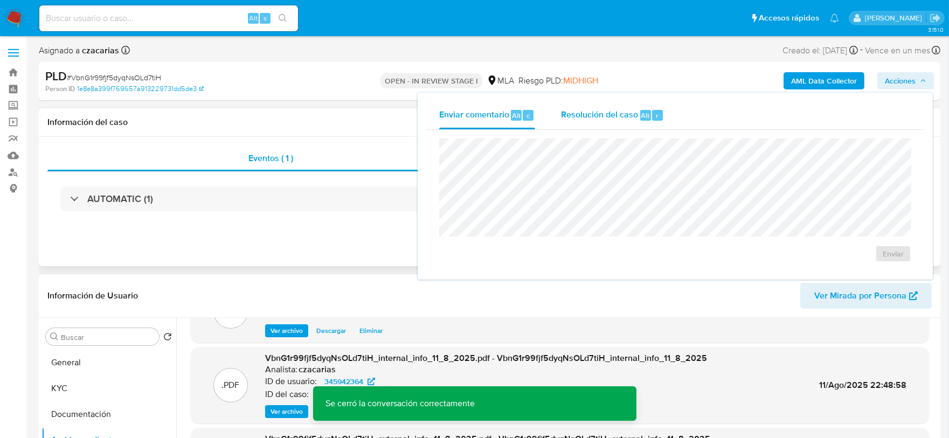
drag, startPoint x: 629, startPoint y: 109, endPoint x: 626, endPoint y: 117, distance: 8.5
click at [629, 109] on span "Resolución del caso" at bounding box center [599, 115] width 77 height 12
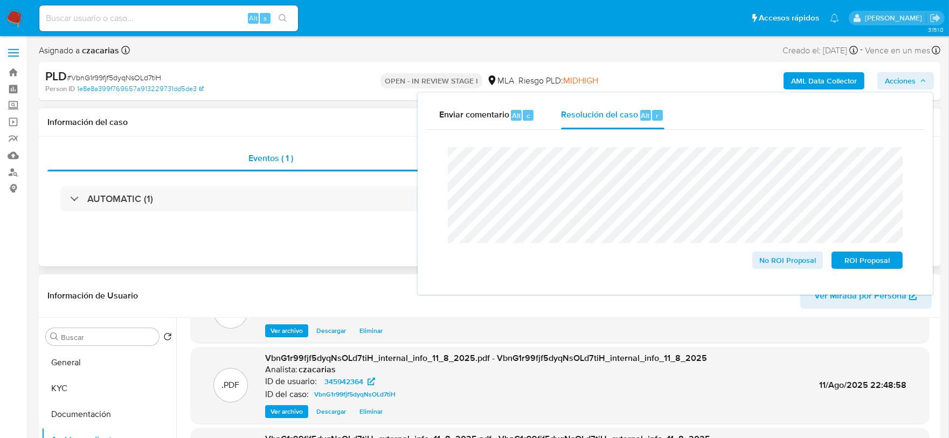
click at [132, 78] on span "# VbnG1r99fjf5dyqNsOLd7tiH" at bounding box center [114, 77] width 94 height 11
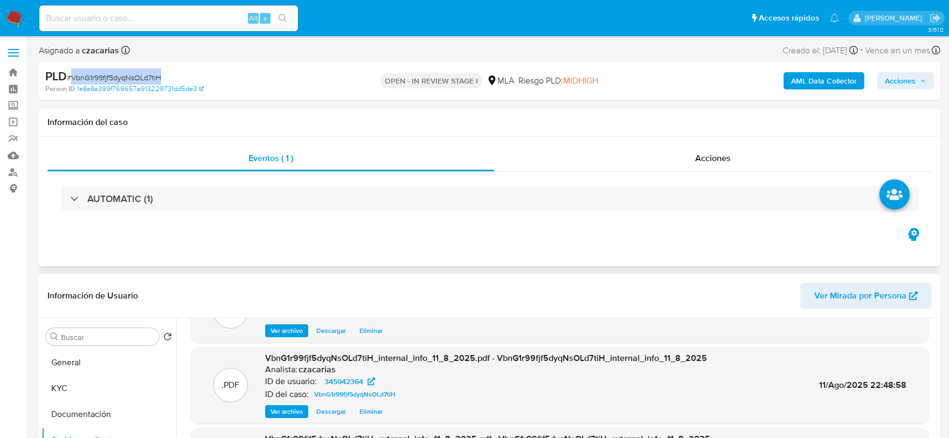
copy span "VbnG1r99fjf5dyqNsOLd7tiH"
click at [874, 83] on div "AML Data Collector Acciones" at bounding box center [786, 80] width 293 height 25
click at [900, 80] on span "Acciones" at bounding box center [900, 80] width 31 height 17
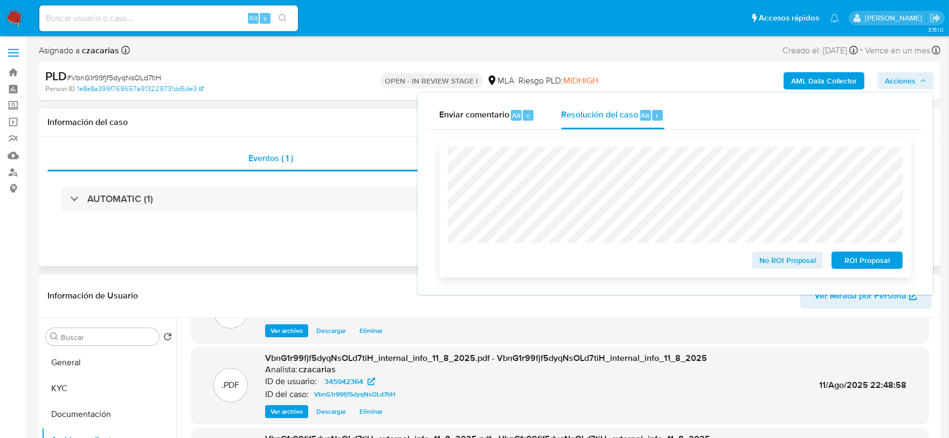
click at [782, 254] on span "No ROI Proposal" at bounding box center [788, 260] width 56 height 15
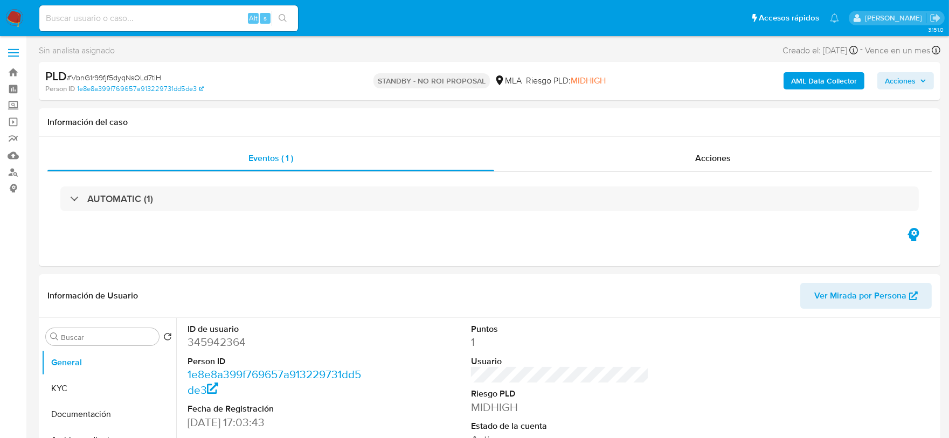
select select "10"
click at [145, 12] on input at bounding box center [168, 18] width 259 height 14
paste input "I4lRmvIGIUUdnTGJvpul9V4k"
type input "I4lRmvIGIUUdnTGJvpul9V4k"
click at [283, 16] on icon "search-icon" at bounding box center [282, 18] width 9 height 9
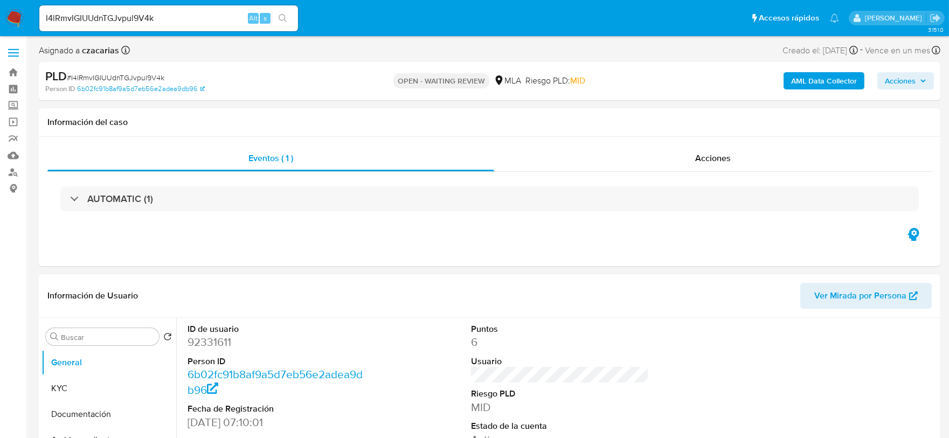
select select "10"
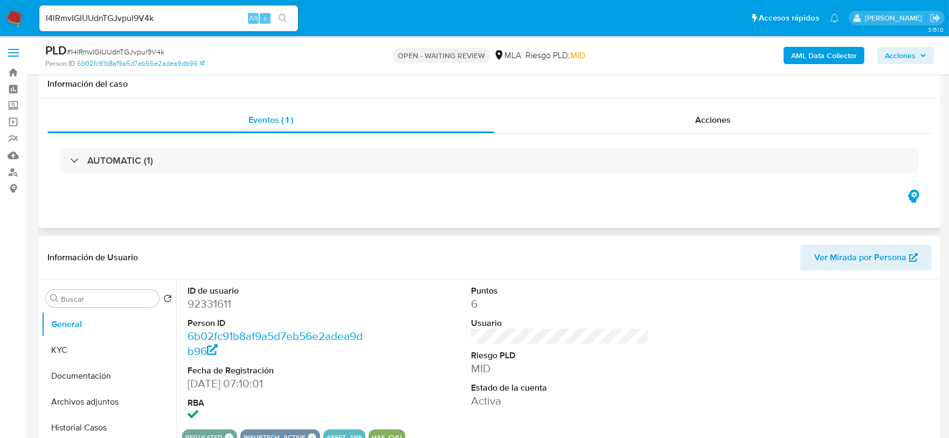
scroll to position [337, 0]
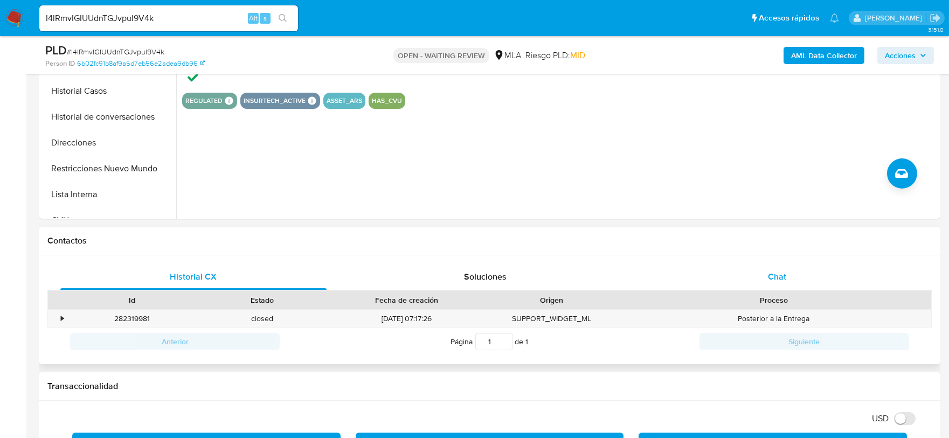
click at [776, 268] on div "Chat" at bounding box center [777, 277] width 266 height 26
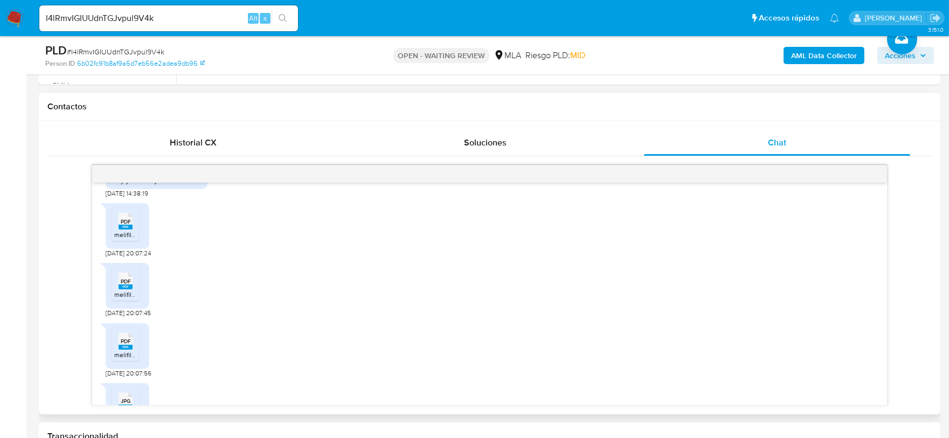
scroll to position [805, 0]
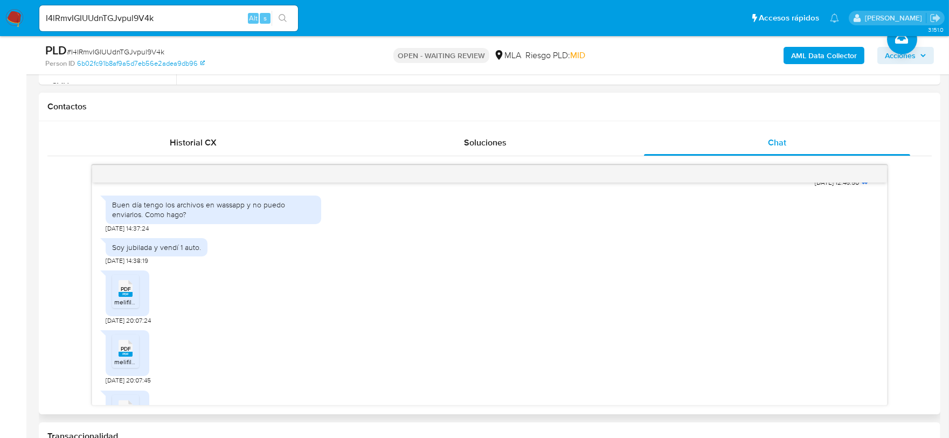
click at [131, 307] on span "melifile2903867820759850489.pdf" at bounding box center [165, 301] width 102 height 9
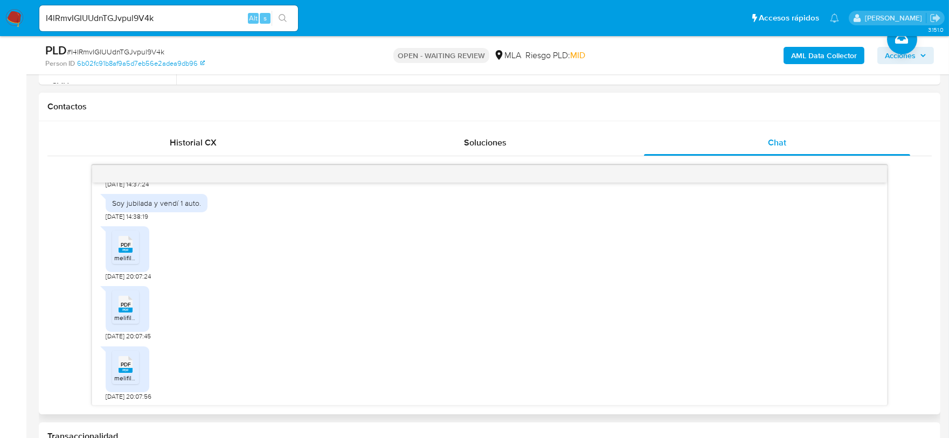
scroll to position [872, 0]
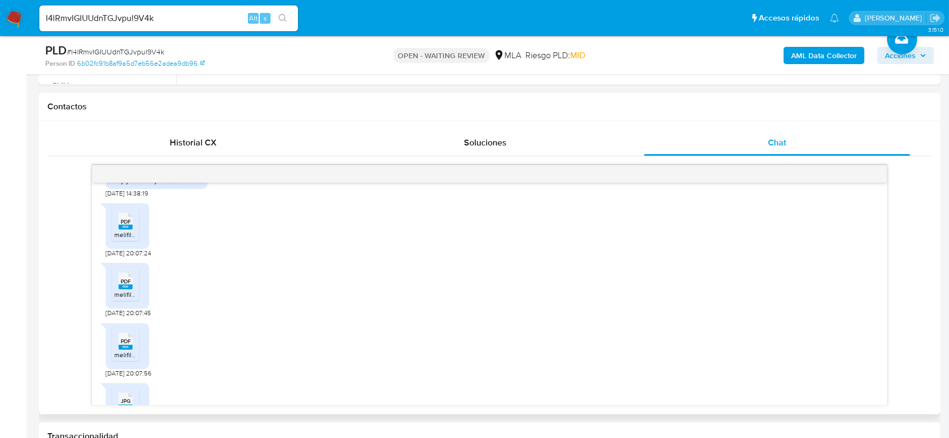
click at [126, 289] on rect at bounding box center [126, 286] width 14 height 5
click at [131, 349] on icon at bounding box center [126, 340] width 14 height 17
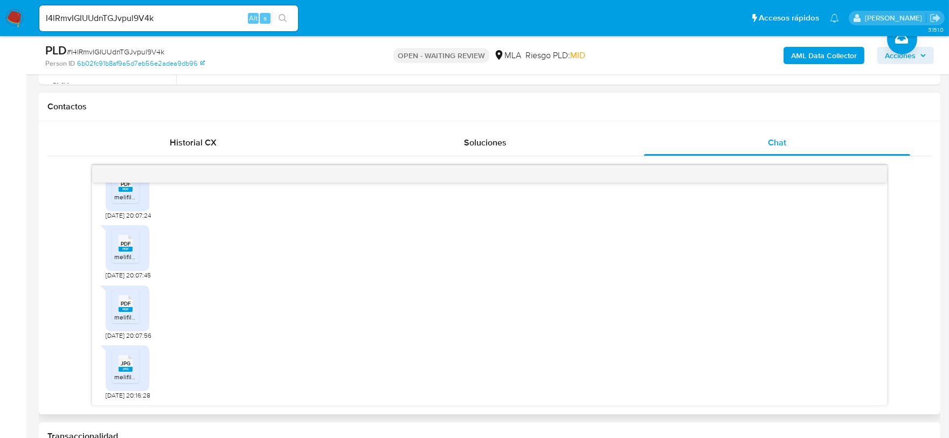
scroll to position [939, 0]
click at [125, 366] on span "JPG" at bounding box center [126, 363] width 10 height 7
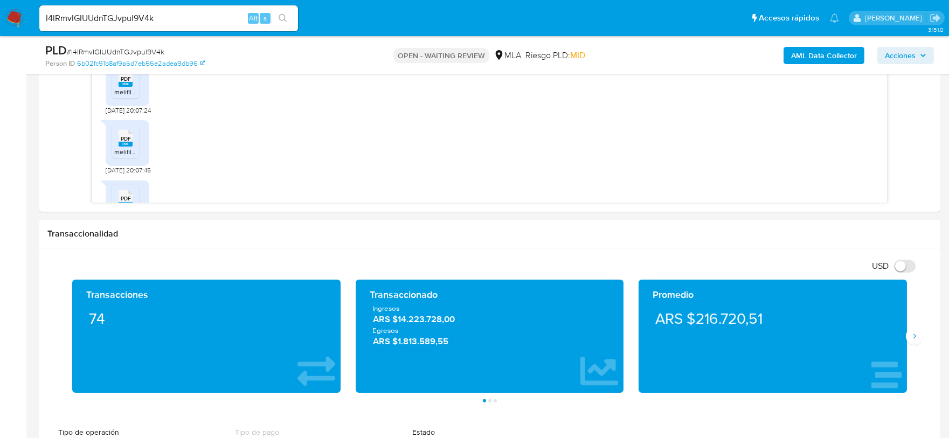
scroll to position [805, 0]
click at [95, 48] on span "# I4lRmvIGIUUdnTGJvpul9V4k" at bounding box center [116, 51] width 98 height 11
copy span "I4lRmvIGIUUdnTGJvpul9V4k"
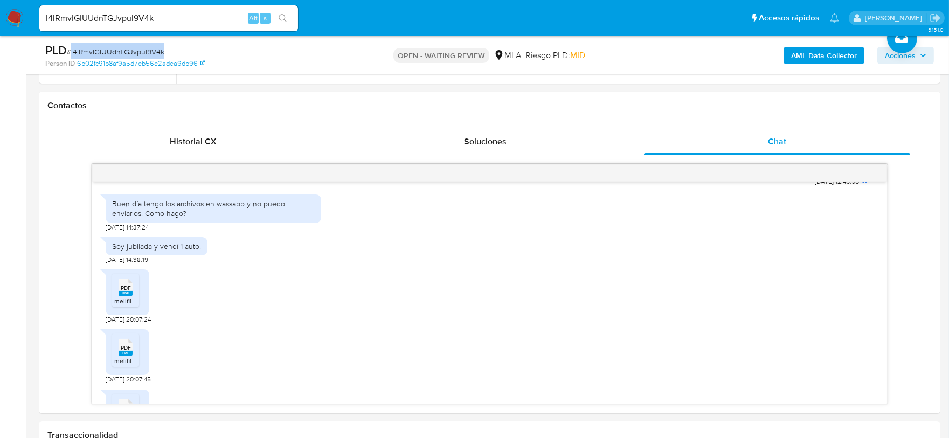
scroll to position [471, 0]
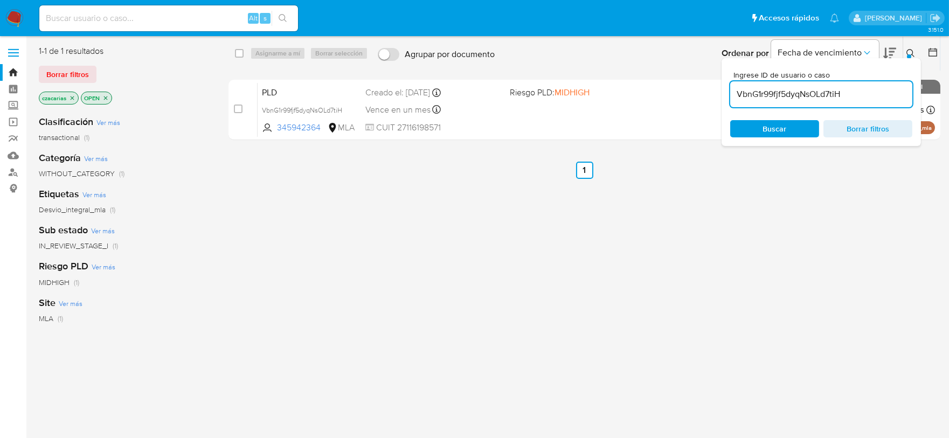
click at [739, 92] on input "VbnG1r99fjf5dyqNsOLd7tiH" at bounding box center [821, 94] width 182 height 14
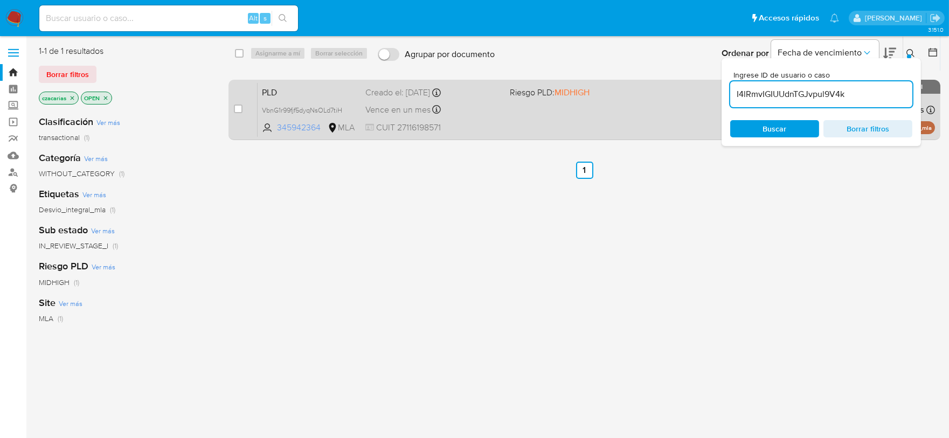
type input "I4lRmvIGIUUdnTGJvpul9V4k"
click at [243, 109] on div "case-item-checkbox No es posible asignar el caso" at bounding box center [246, 109] width 24 height 54
click at [240, 108] on input "checkbox" at bounding box center [238, 109] width 9 height 9
checkbox input "true"
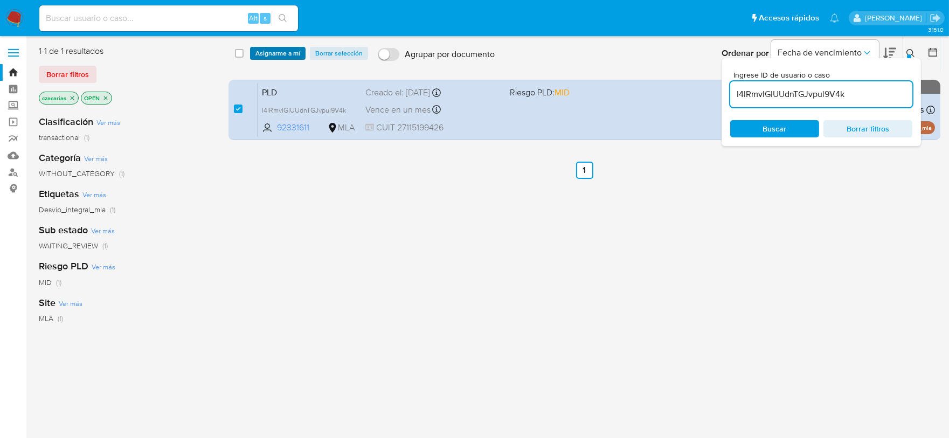
click at [281, 59] on span "Asignarme a mí" at bounding box center [277, 53] width 45 height 11
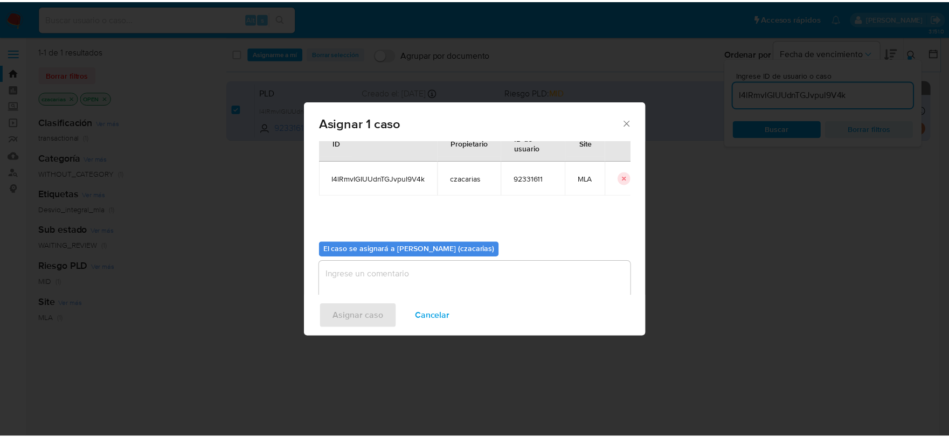
scroll to position [55, 0]
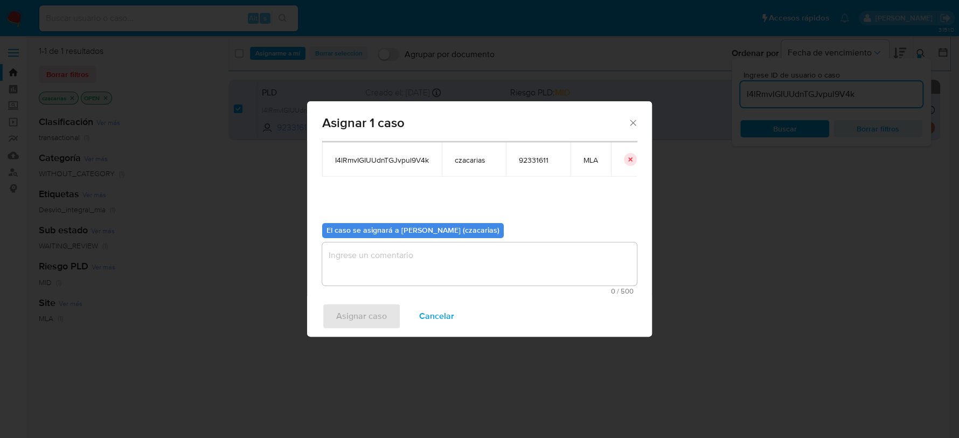
click at [441, 263] on textarea "assign-modal" at bounding box center [479, 263] width 315 height 43
drag, startPoint x: 353, startPoint y: 330, endPoint x: 357, endPoint y: 323, distance: 8.0
click at [353, 330] on div "Asignar caso Cancelar" at bounding box center [479, 316] width 345 height 41
click at [363, 307] on span "Asignar caso" at bounding box center [361, 316] width 51 height 24
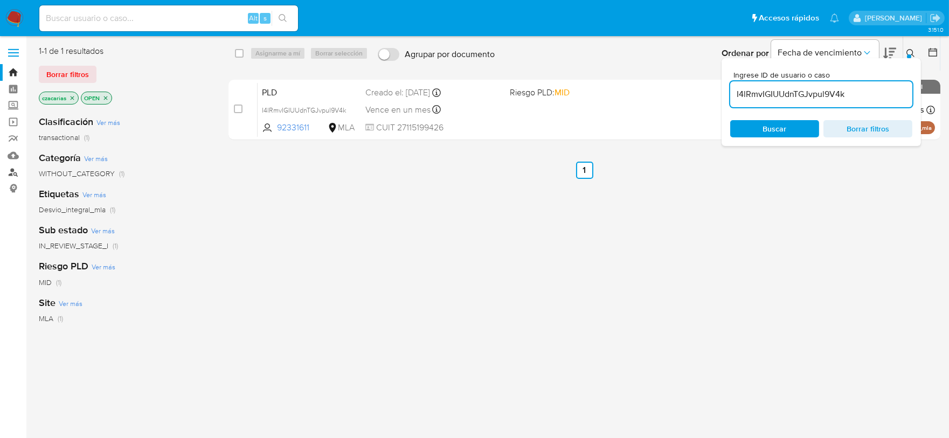
click at [14, 169] on link "Buscador de personas" at bounding box center [64, 172] width 128 height 17
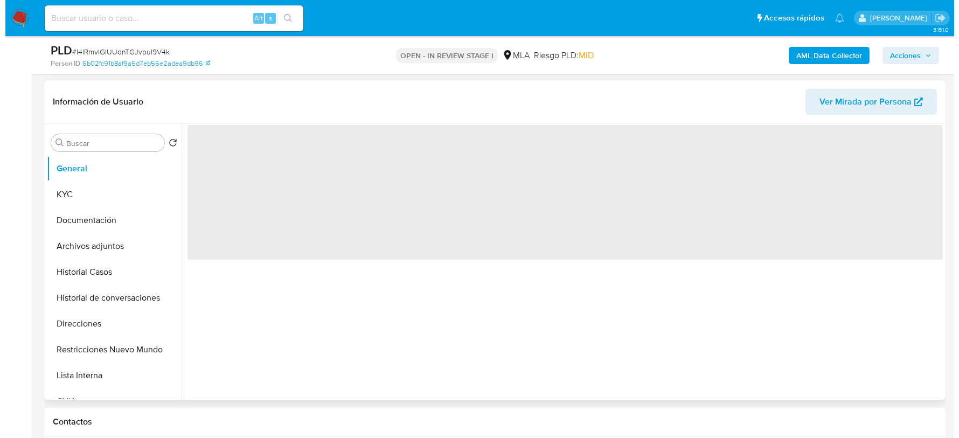
scroll to position [202, 0]
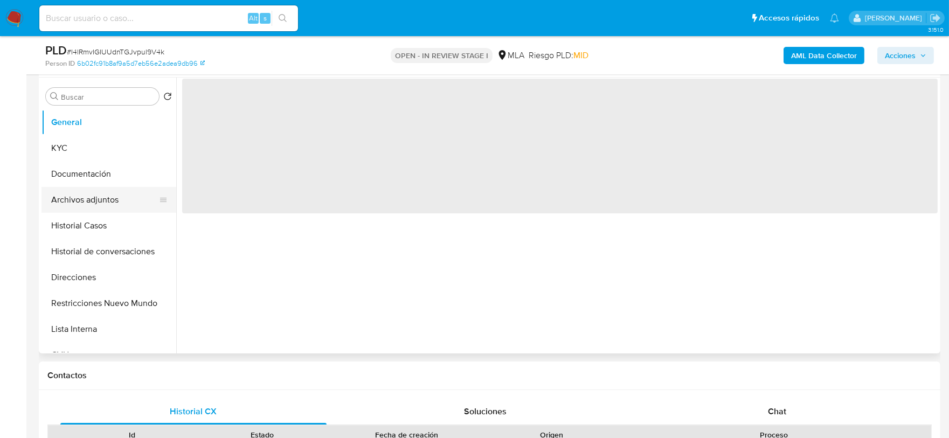
click at [102, 245] on button "Historial de conversaciones" at bounding box center [108, 252] width 135 height 26
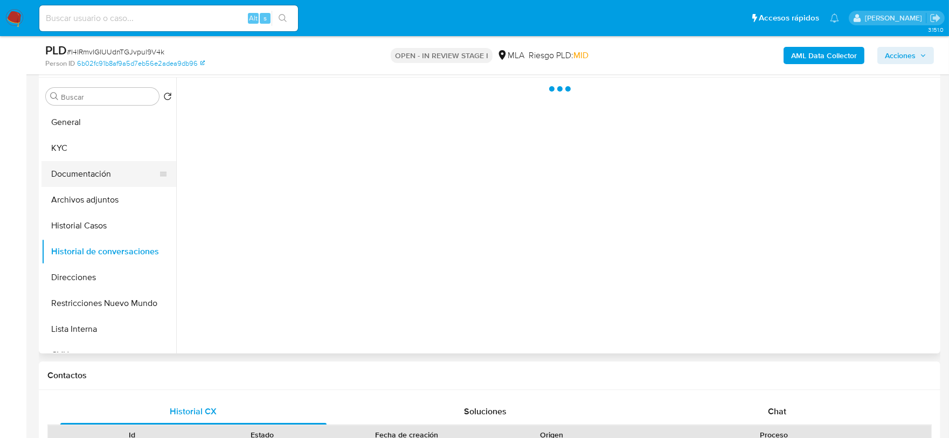
click at [124, 183] on button "Documentación" at bounding box center [104, 174] width 126 height 26
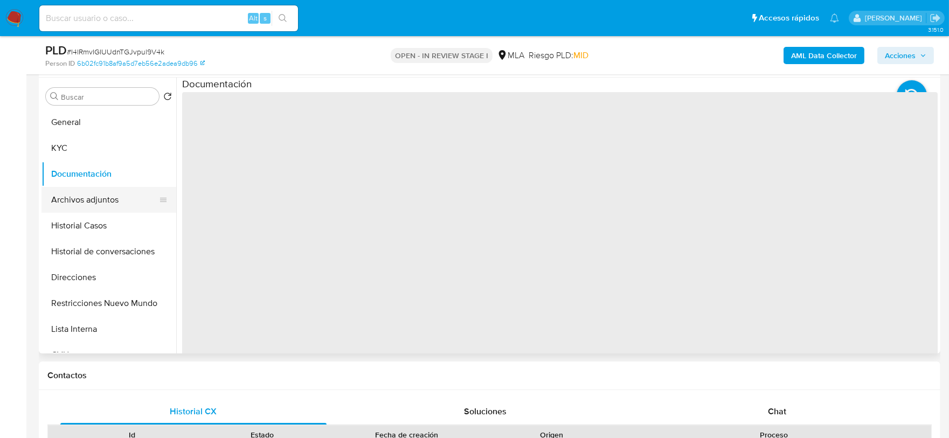
click at [119, 190] on button "Archivos adjuntos" at bounding box center [104, 200] width 126 height 26
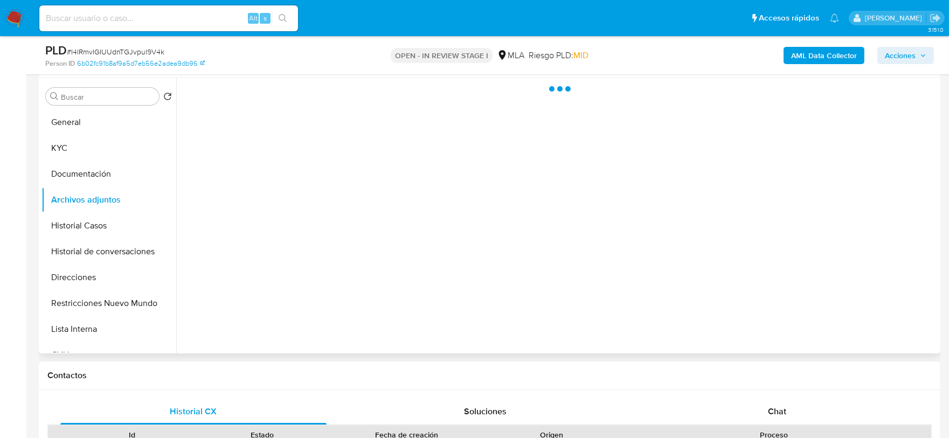
select select "10"
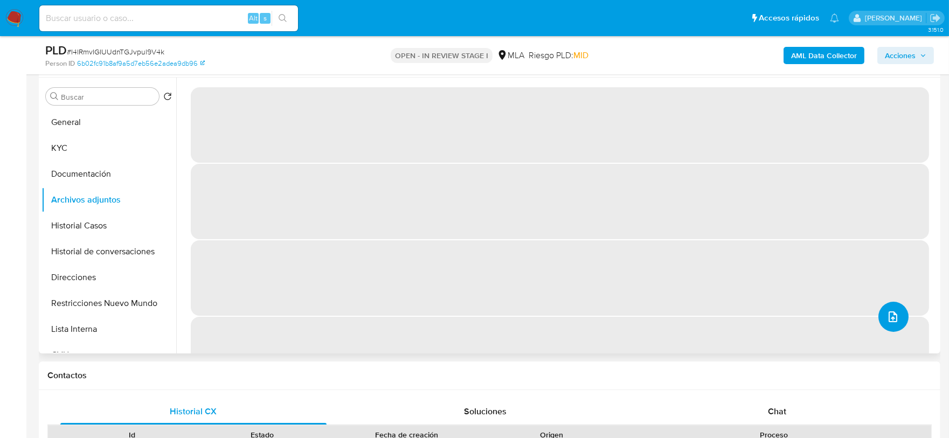
click at [893, 318] on icon "upload-file" at bounding box center [892, 316] width 13 height 13
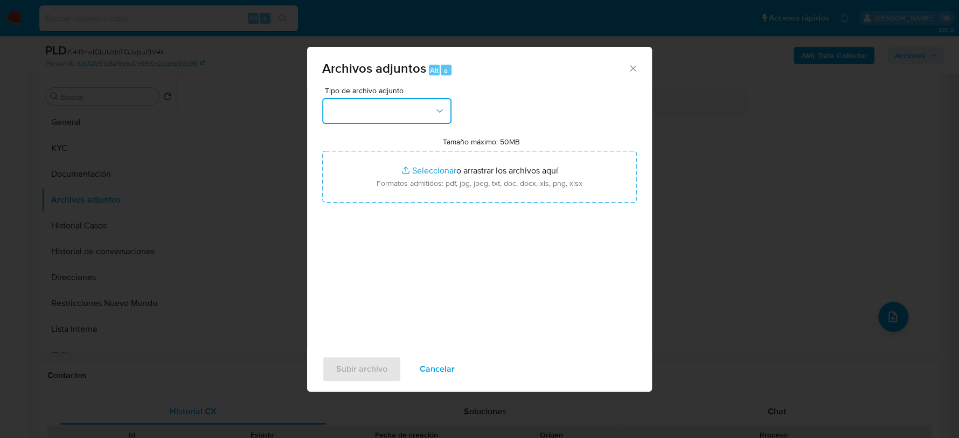
drag, startPoint x: 383, startPoint y: 122, endPoint x: 387, endPoint y: 117, distance: 6.1
click at [387, 117] on button "button" at bounding box center [386, 111] width 129 height 26
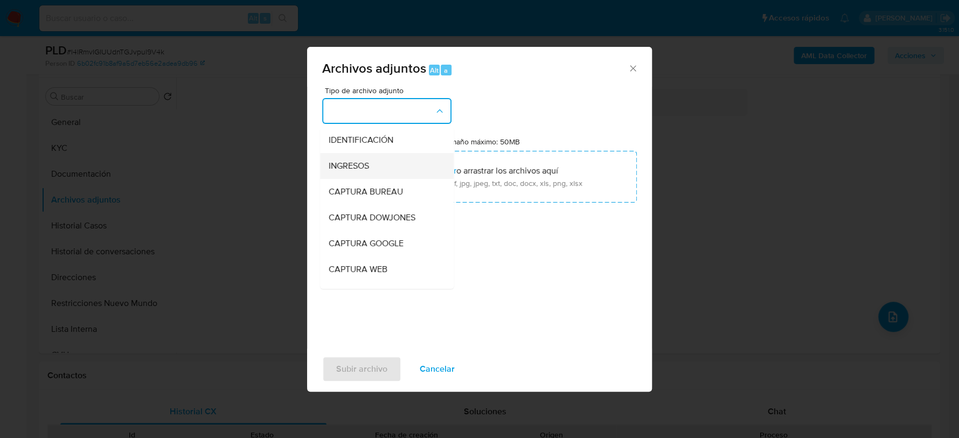
click at [381, 165] on div "INGRESOS" at bounding box center [384, 166] width 110 height 26
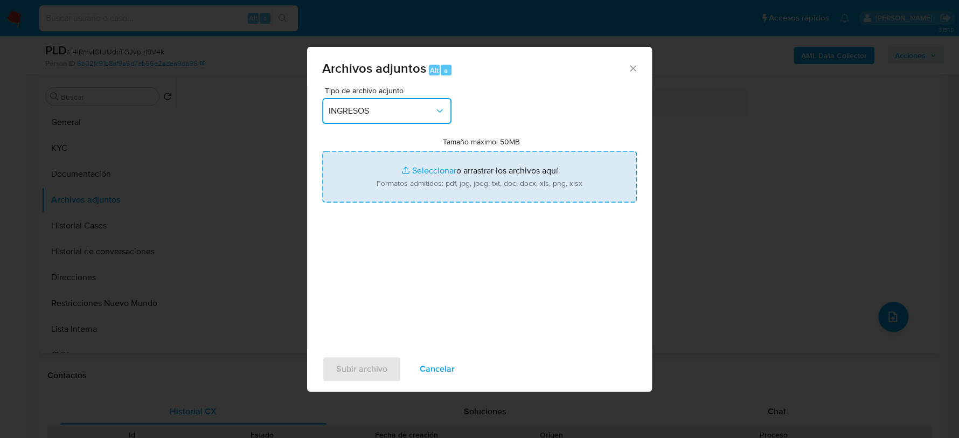
type input "C:\fakepath\boleto compraventa automovil.jpg"
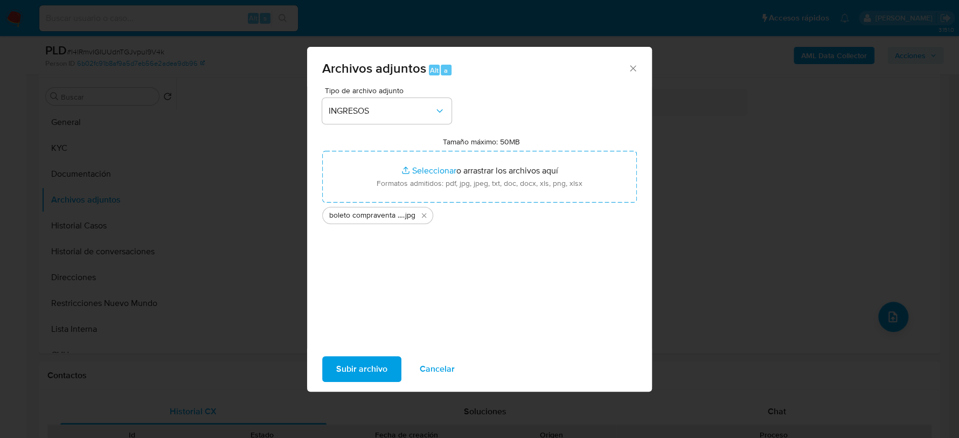
click at [359, 362] on span "Subir archivo" at bounding box center [361, 369] width 51 height 24
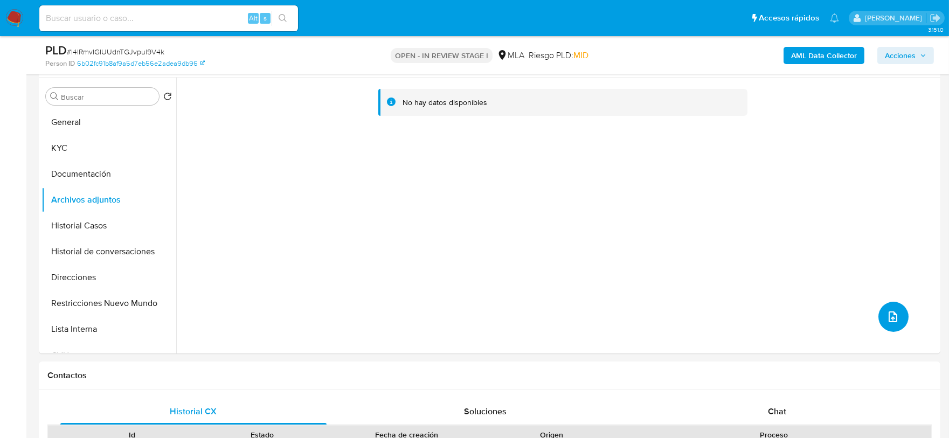
click at [894, 323] on button "upload-file" at bounding box center [893, 317] width 30 height 30
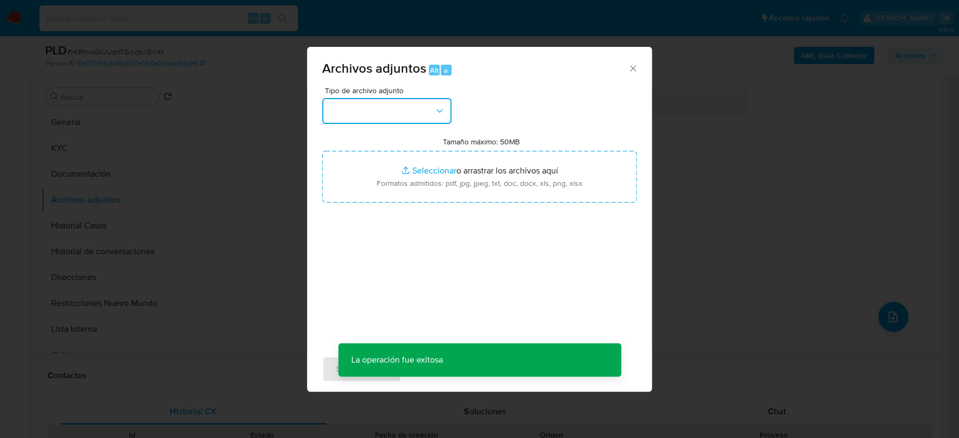
click at [384, 108] on button "button" at bounding box center [386, 111] width 129 height 26
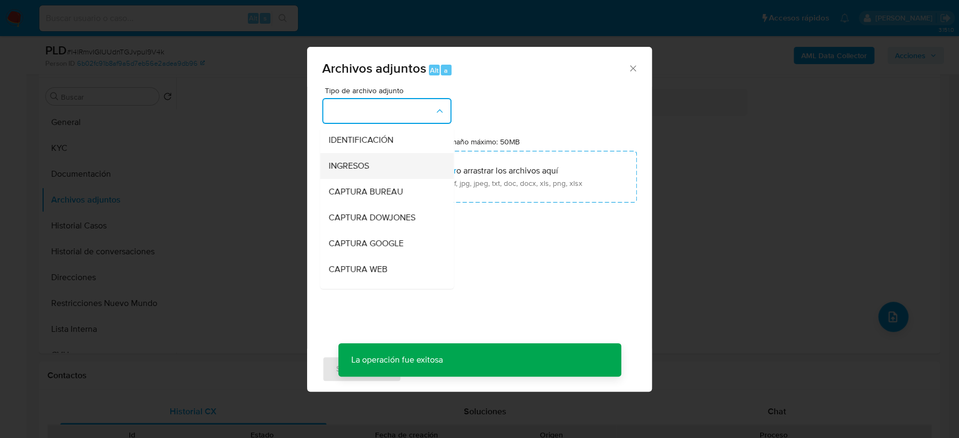
click at [361, 169] on span "INGRESOS" at bounding box center [349, 166] width 40 height 11
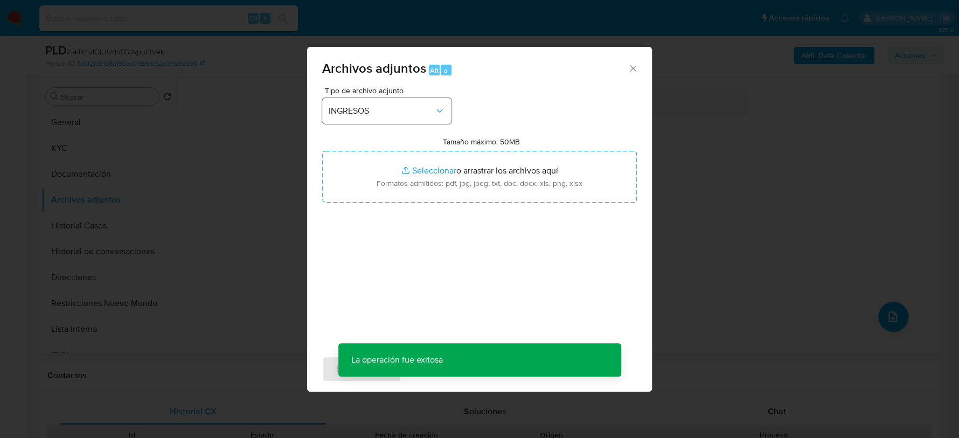
click at [430, 96] on div "Tipo de archivo adjunto INGRESOS" at bounding box center [386, 105] width 129 height 37
click at [429, 120] on button "INGRESOS" at bounding box center [386, 111] width 129 height 26
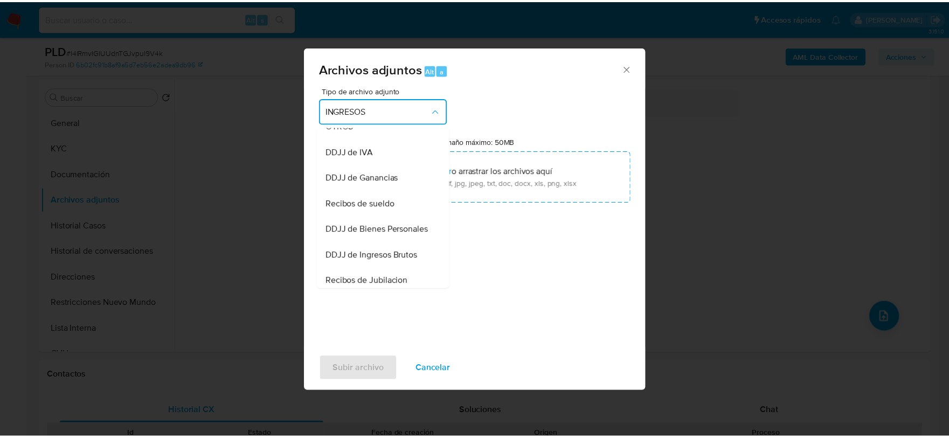
scroll to position [269, 0]
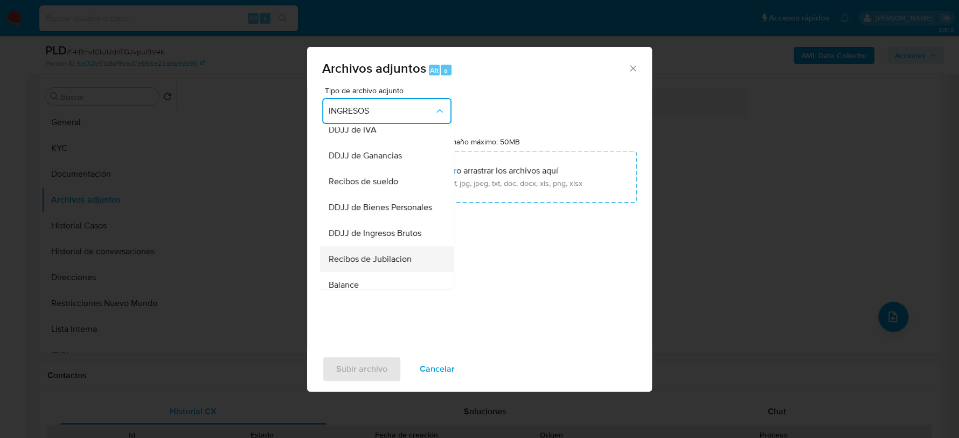
click at [387, 264] on span "Recibos de Jubilacion" at bounding box center [370, 259] width 83 height 11
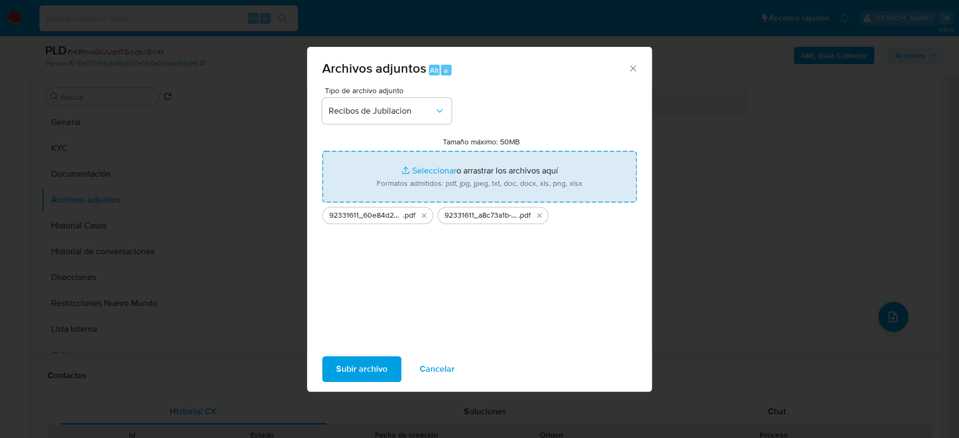
type input "C:\fakepath\92331611_5acdd4ec-7a42-4f66-9954-7cf31cfb284b.pdf"
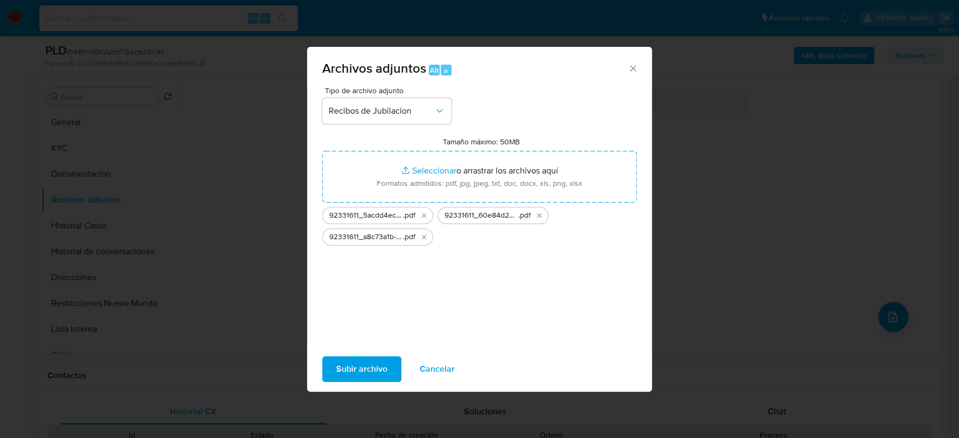
click at [375, 375] on span "Subir archivo" at bounding box center [361, 369] width 51 height 24
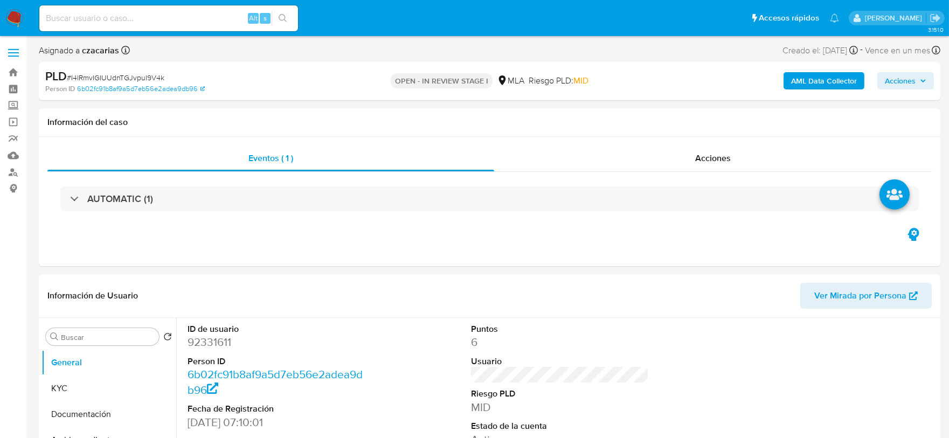
select select "10"
click at [204, 9] on div "Alt s" at bounding box center [168, 18] width 259 height 26
click at [204, 10] on div "Alt s" at bounding box center [168, 18] width 259 height 26
click at [207, 14] on input at bounding box center [168, 18] width 259 height 14
paste input "G7q5BiSszVSufbvfqPl13v92"
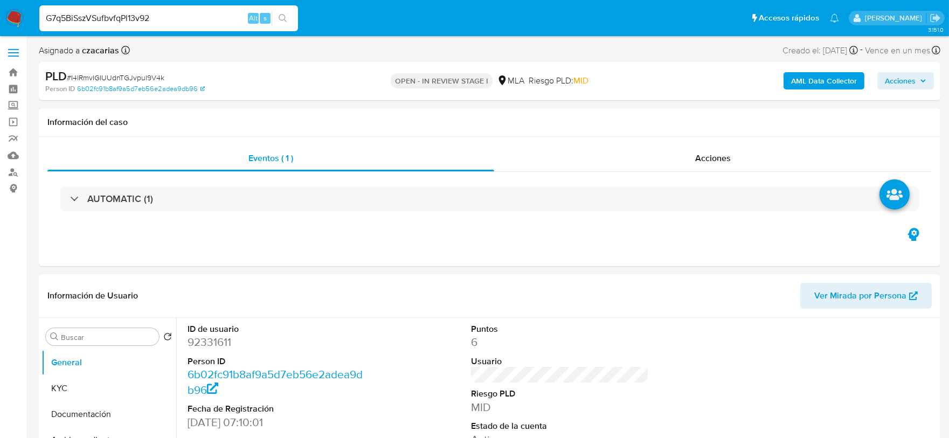
type input "G7q5BiSszVSufbvfqPl13v92"
click at [285, 18] on icon "search-icon" at bounding box center [282, 18] width 9 height 9
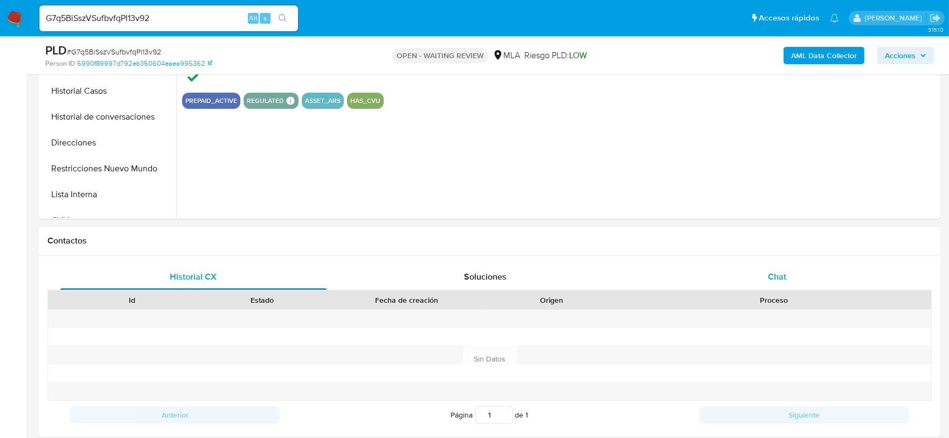
click at [751, 270] on div "Chat" at bounding box center [777, 277] width 266 height 26
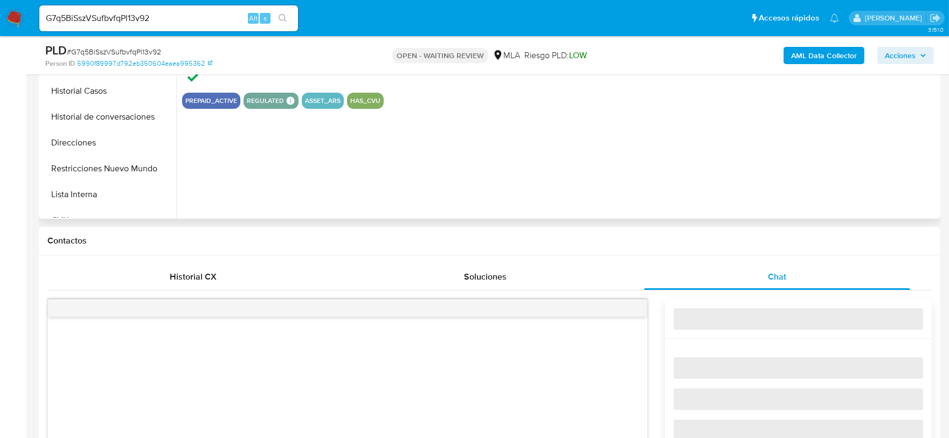
select select "10"
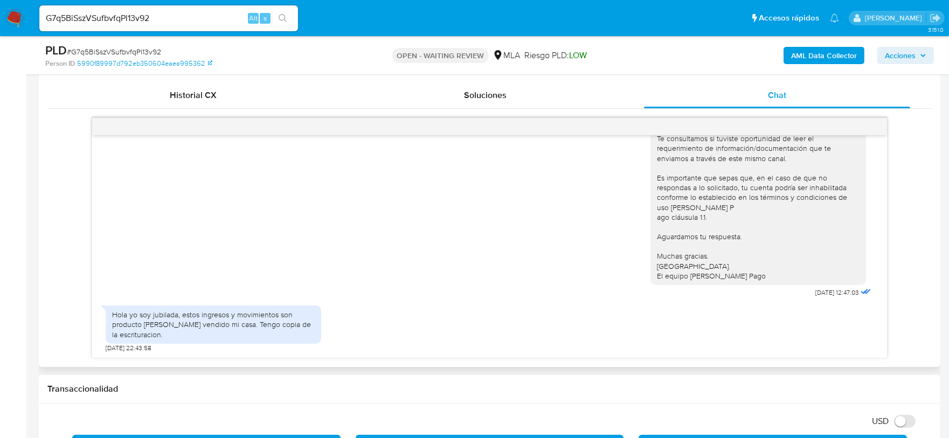
scroll to position [538, 0]
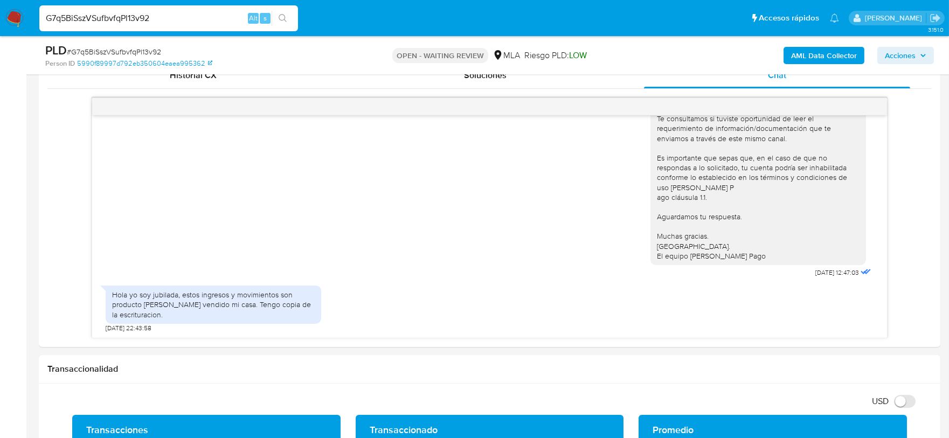
click at [211, 17] on input "G7q5BiSszVSufbvfqPl13v92" at bounding box center [168, 18] width 259 height 14
paste input "zYXNmvvHz0xu0SB80gAxdb6j"
type input "zYXNmvvHz0xu0SB80gAxdb6j"
click at [288, 21] on button "search-icon" at bounding box center [282, 18] width 22 height 15
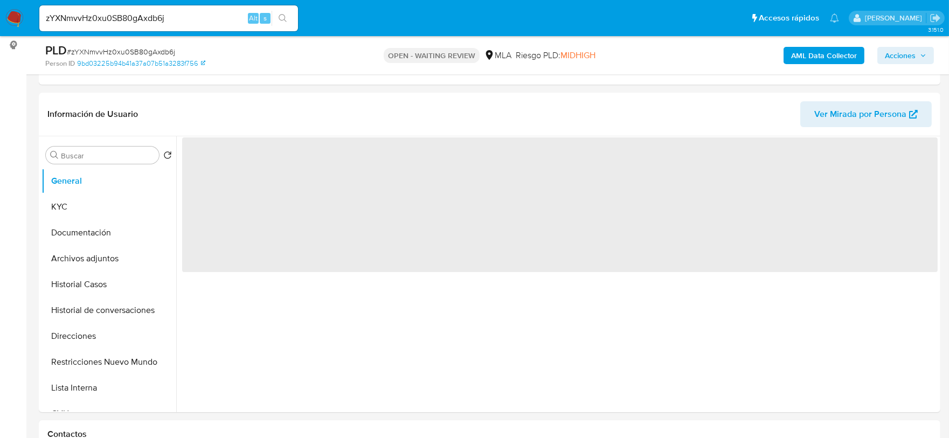
scroll to position [337, 0]
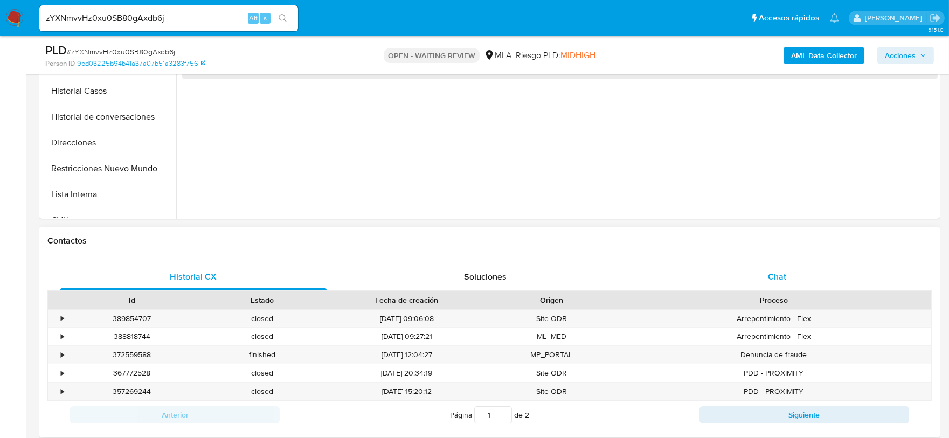
click at [796, 264] on div "Chat" at bounding box center [777, 277] width 266 height 26
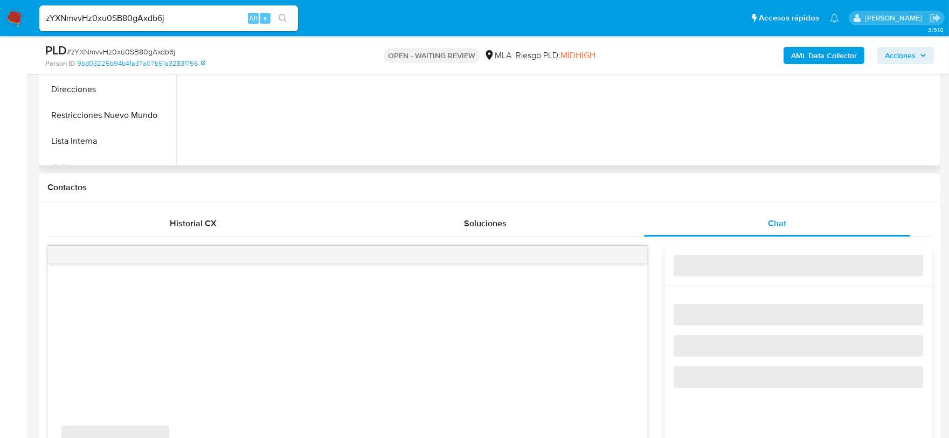
scroll to position [471, 0]
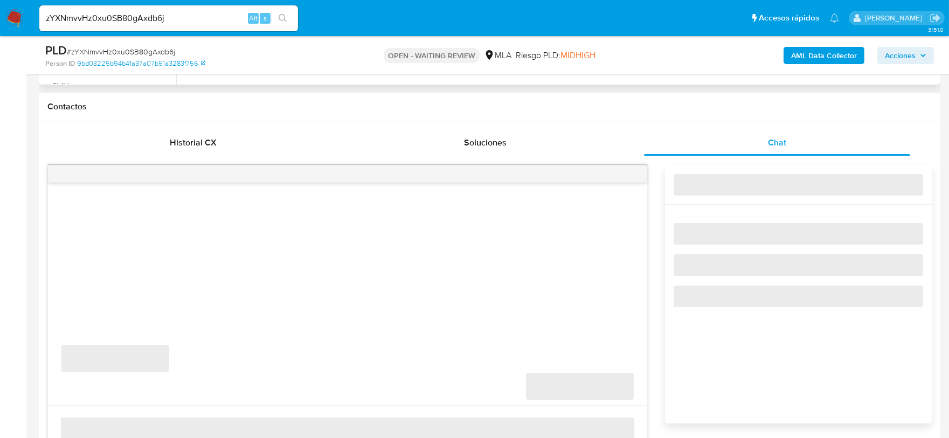
select select "10"
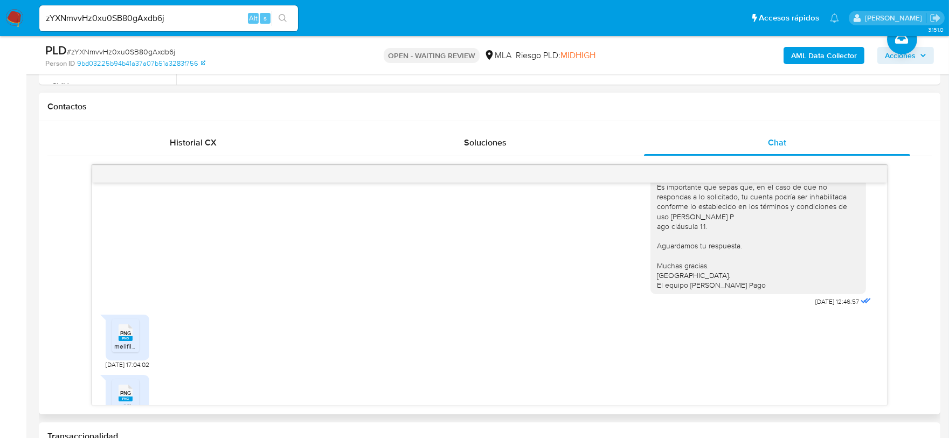
scroll to position [83, 0]
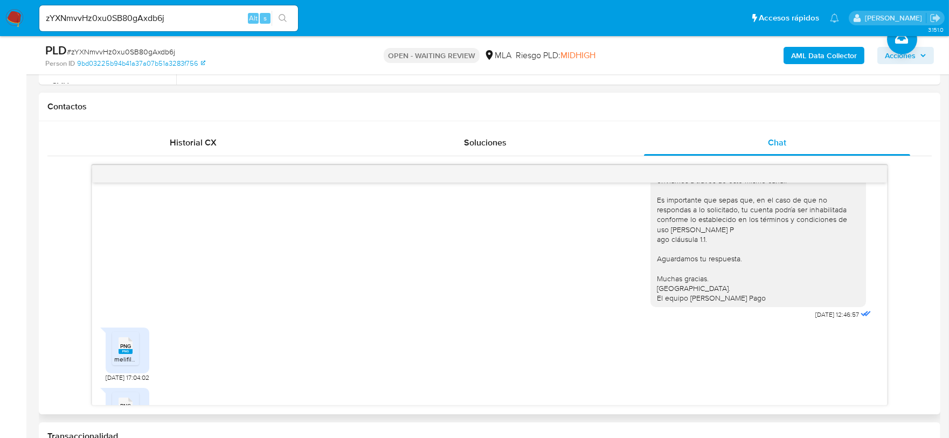
click at [129, 355] on icon "PNG" at bounding box center [126, 345] width 14 height 19
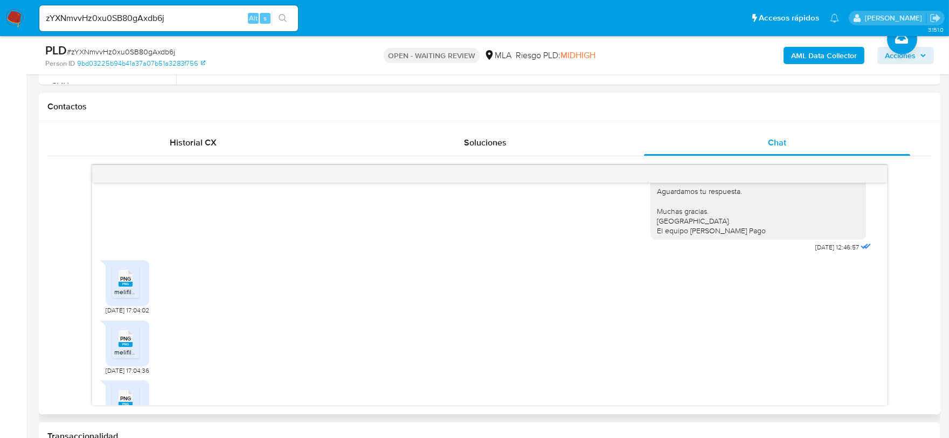
click at [120, 347] on rect at bounding box center [126, 344] width 14 height 5
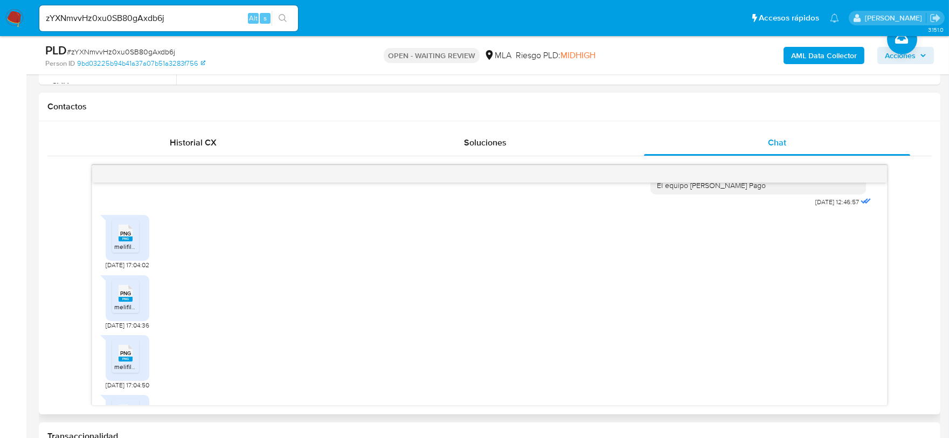
scroll to position [285, 0]
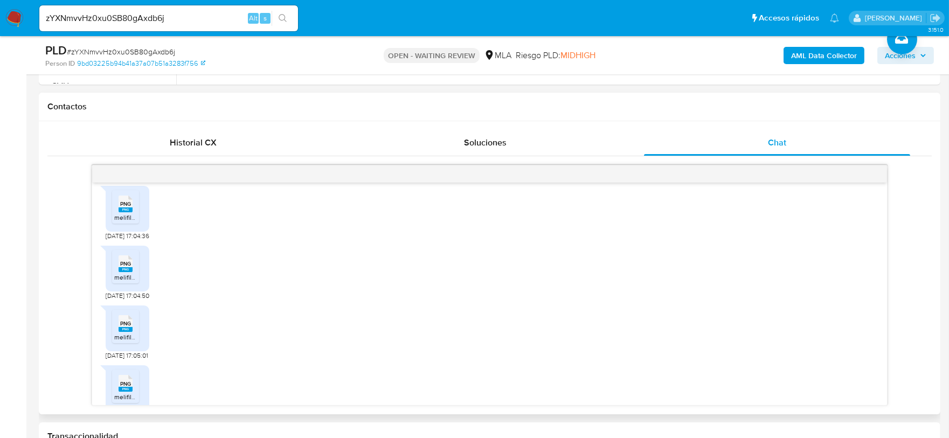
click at [128, 272] on rect at bounding box center [126, 269] width 14 height 5
click at [115, 333] on div "PNG PNG" at bounding box center [125, 322] width 23 height 21
click at [132, 282] on span "melifile1028774395383490863.png" at bounding box center [165, 277] width 103 height 9
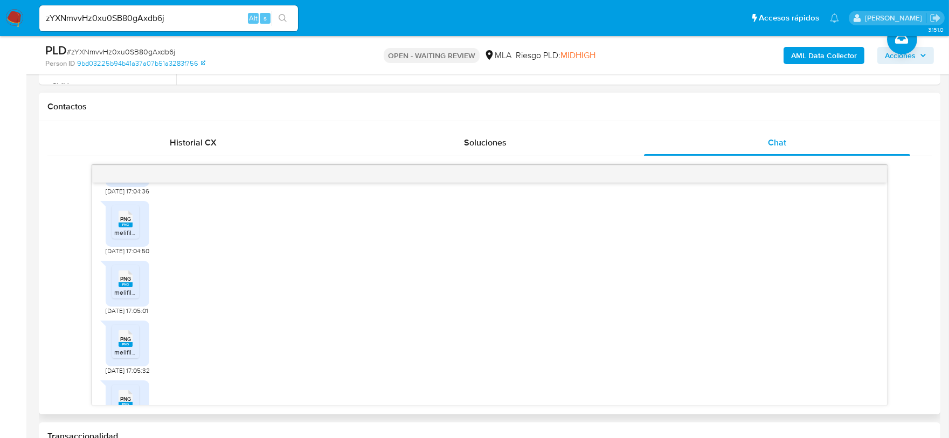
scroll to position [352, 0]
click at [126, 317] on icon at bounding box center [126, 316] width 14 height 17
click at [121, 394] on span "melifile2407722992079754204.png" at bounding box center [165, 389] width 103 height 9
click at [121, 377] on rect at bounding box center [126, 374] width 14 height 5
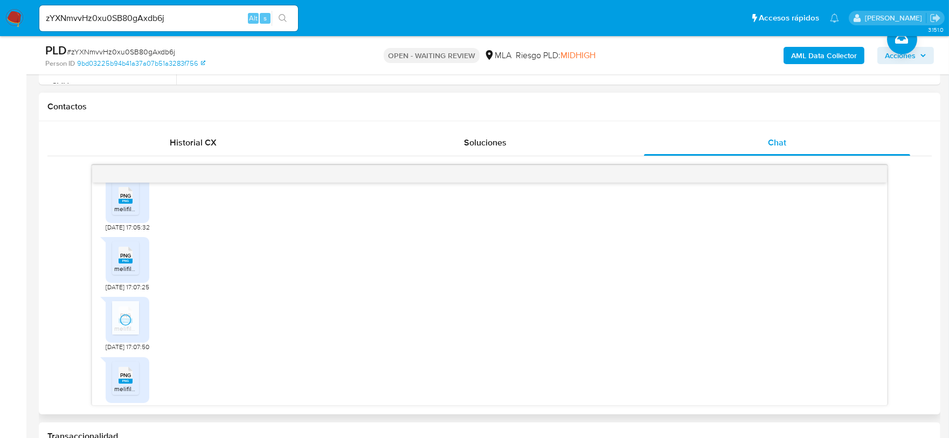
scroll to position [554, 0]
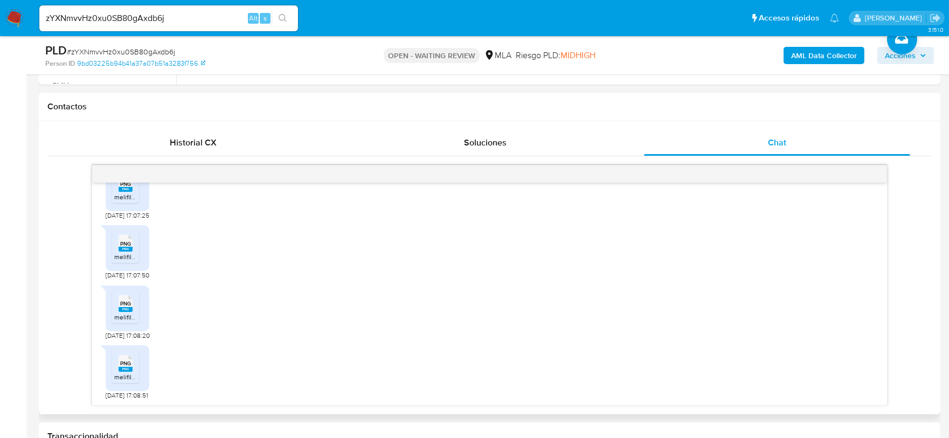
click at [126, 314] on span "melifile1226832326703795357.png" at bounding box center [165, 316] width 102 height 9
click at [128, 363] on span "PNG" at bounding box center [125, 363] width 11 height 7
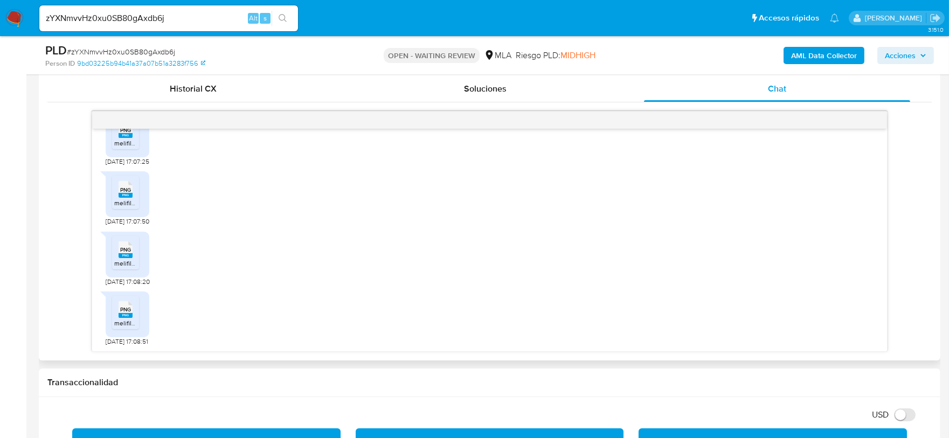
scroll to position [538, 0]
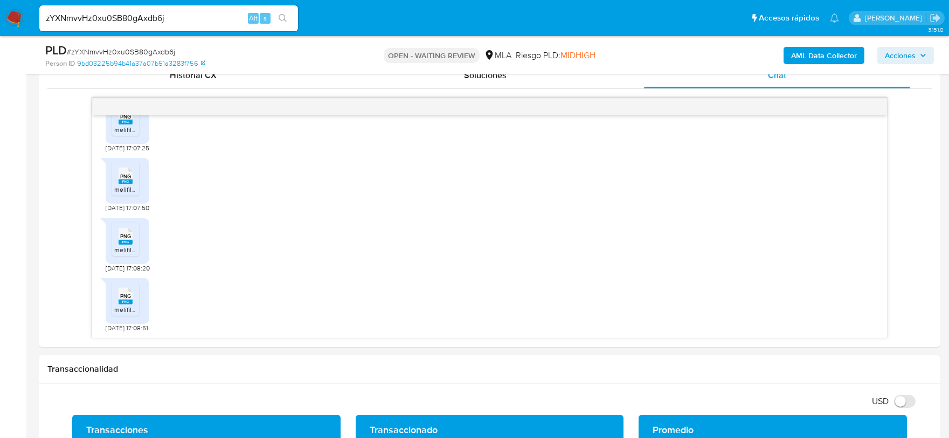
click at [180, 19] on input "zYXNmvvHz0xu0SB80gAxdb6j" at bounding box center [168, 18] width 259 height 14
paste input "k0pfzxNhaL4beTYxv16zTdbQ"
type input "k0pfzxNhaL4beTYxv16zTdbQ"
click at [278, 15] on icon "search-icon" at bounding box center [282, 18] width 9 height 9
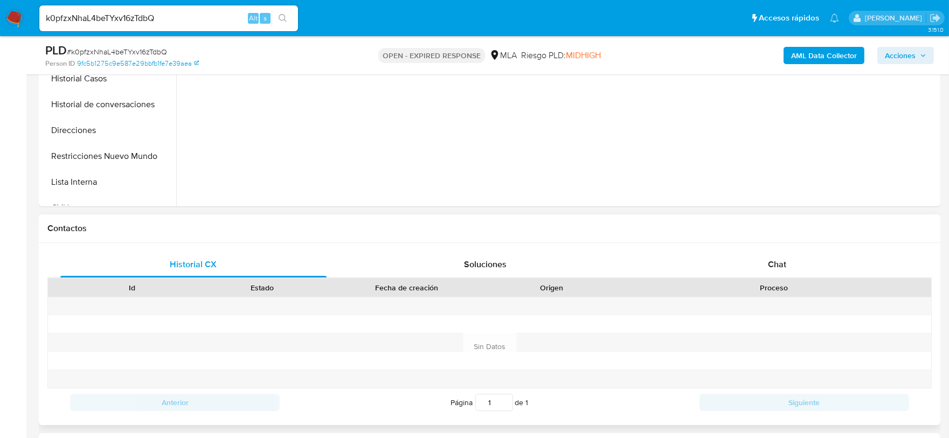
scroll to position [404, 0]
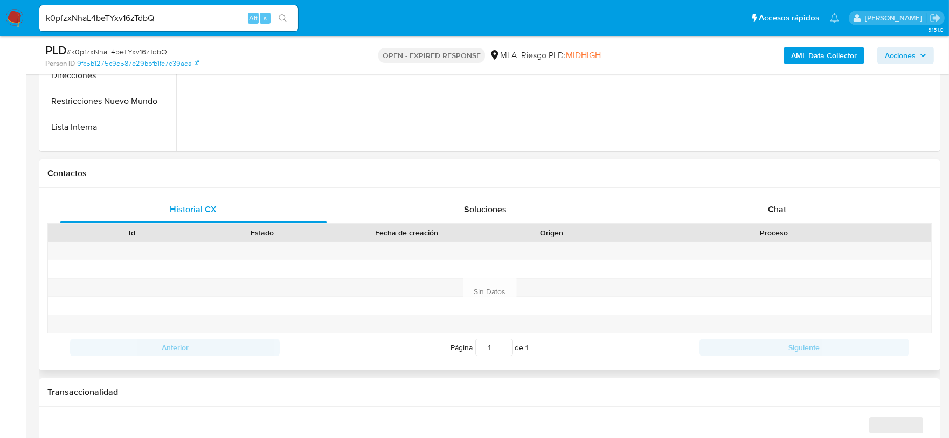
click at [791, 223] on div "Id Estado Fecha de creación Origen Proceso" at bounding box center [489, 232] width 884 height 19
select select "10"
click at [791, 212] on div "Chat" at bounding box center [777, 210] width 266 height 26
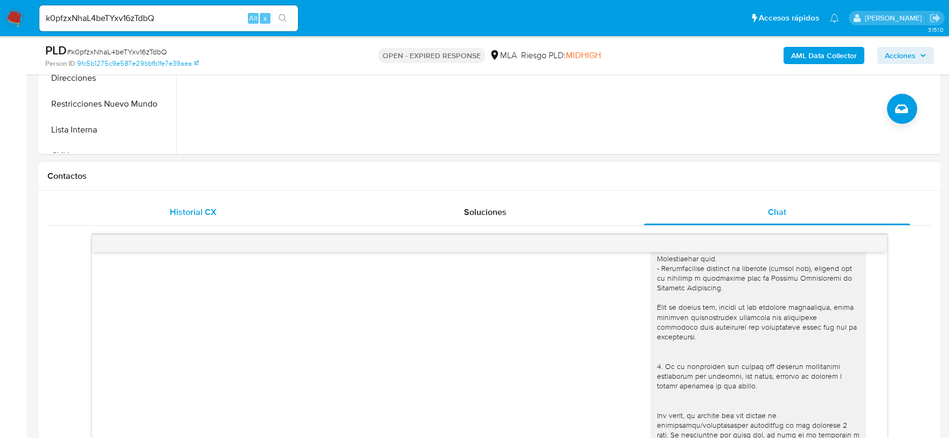
scroll to position [134, 0]
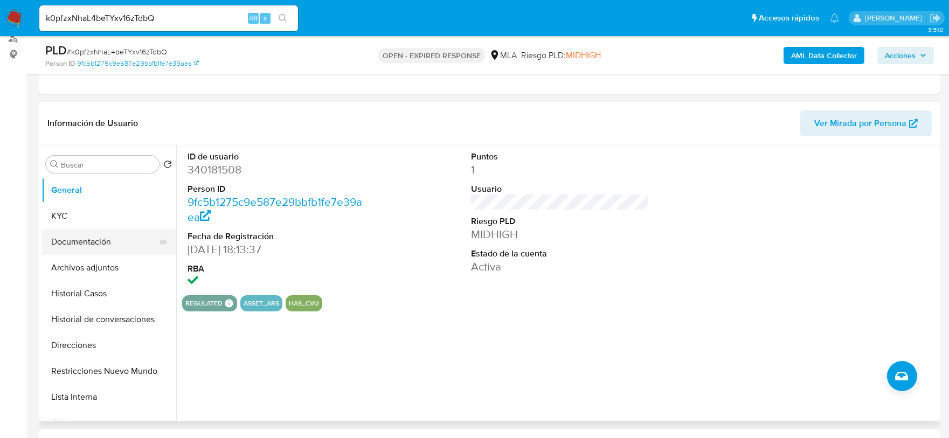
click at [96, 234] on button "Documentación" at bounding box center [104, 242] width 126 height 26
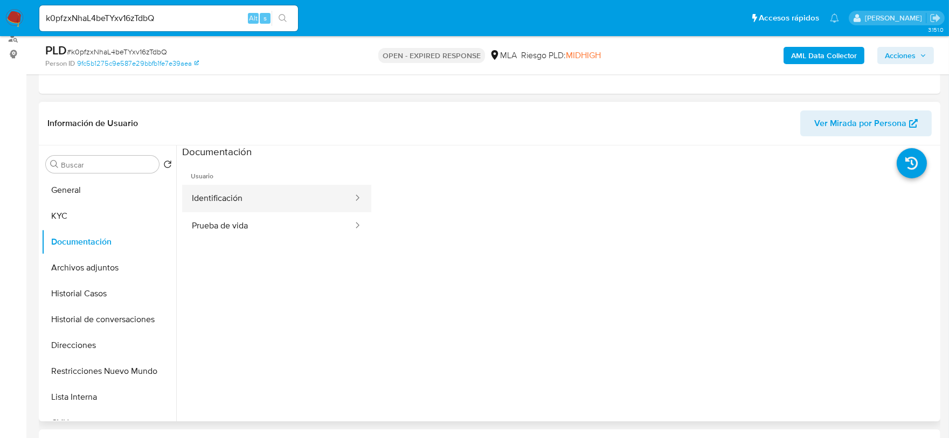
click at [300, 209] on button "Identificación" at bounding box center [268, 198] width 172 height 27
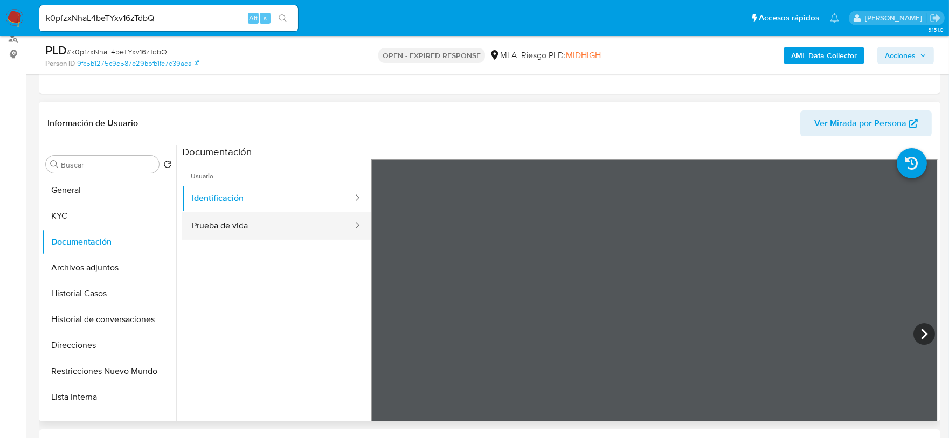
click at [317, 218] on button "Prueba de vida" at bounding box center [268, 225] width 172 height 27
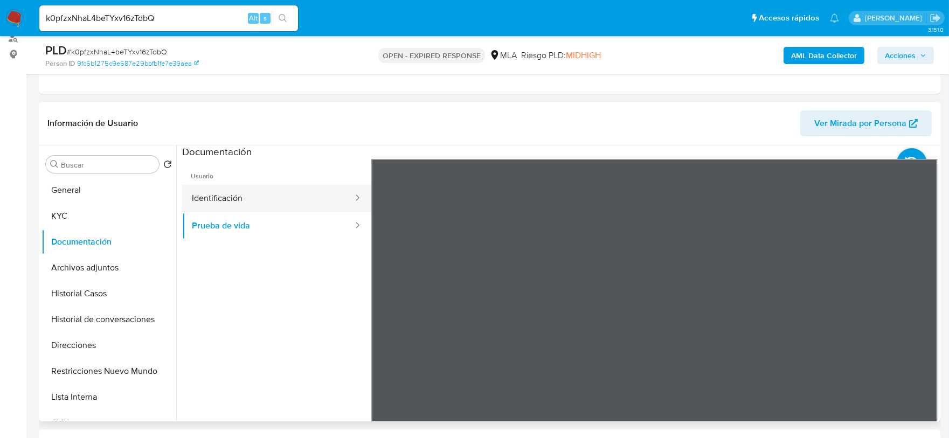
click at [286, 199] on button "Identificación" at bounding box center [268, 198] width 172 height 27
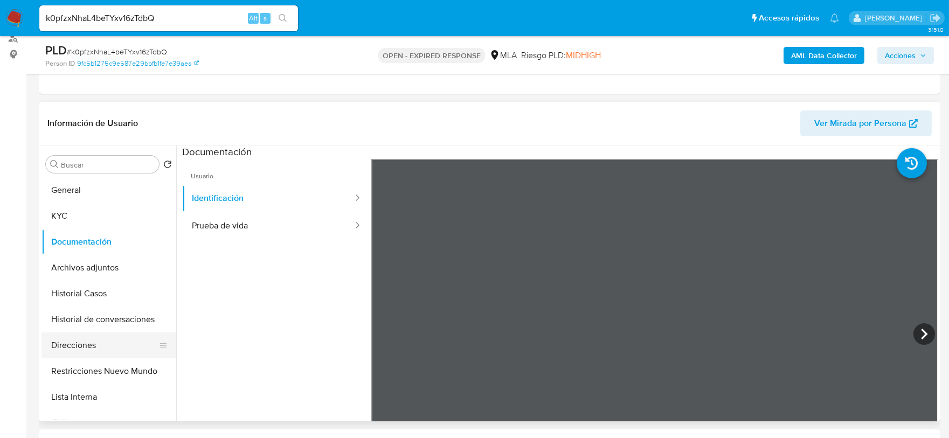
click at [108, 332] on button "Direcciones" at bounding box center [104, 345] width 126 height 26
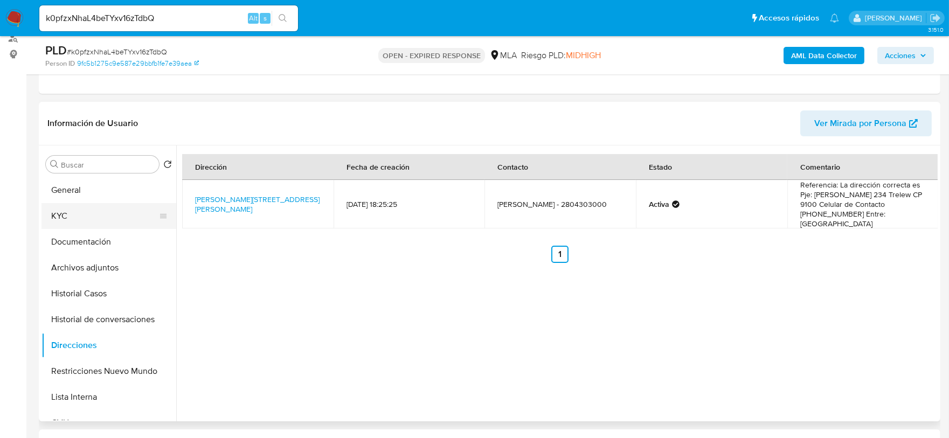
click at [87, 208] on button "KYC" at bounding box center [104, 216] width 126 height 26
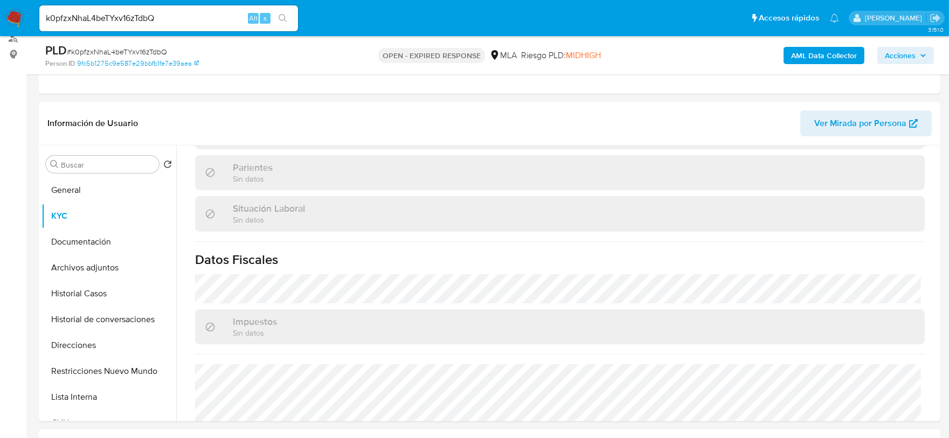
scroll to position [573, 0]
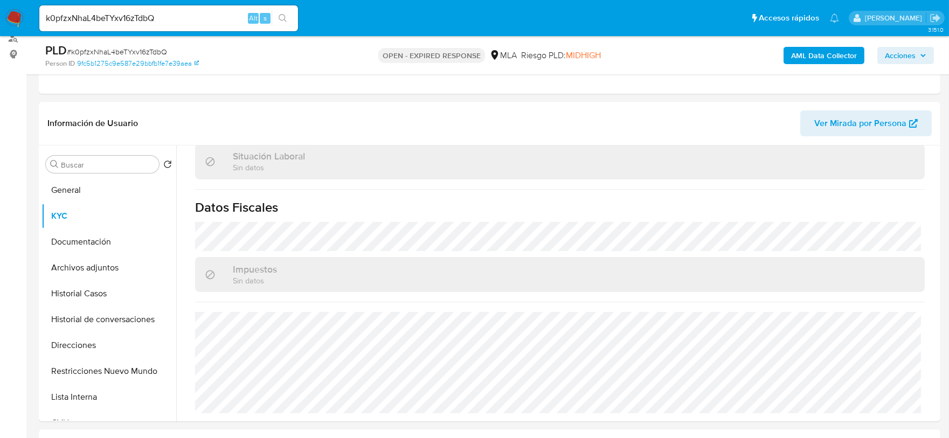
click at [195, 9] on div "k0pfzxNhaL4beTYxv16zTdbQ Alt s" at bounding box center [168, 18] width 259 height 26
click at [190, 16] on input "k0pfzxNhaL4beTYxv16zTdbQ" at bounding box center [168, 18] width 259 height 14
paste input "sss1z55CYkEy3xqKJiwtGaDz"
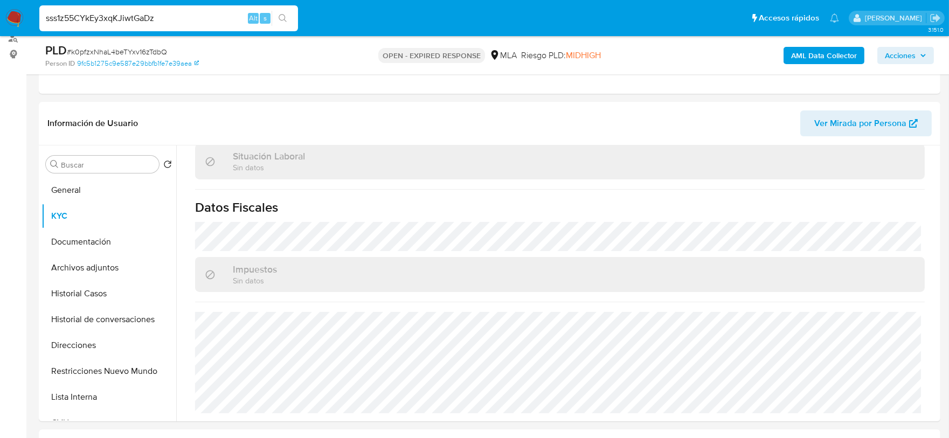
type input "sss1z55CYkEy3xqKJiwtGaDz"
click at [292, 24] on button "search-icon" at bounding box center [282, 18] width 22 height 15
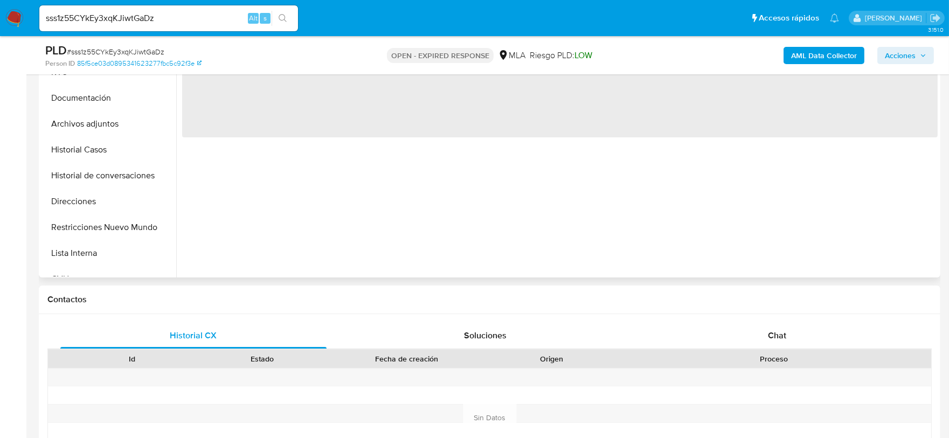
scroll to position [404, 0]
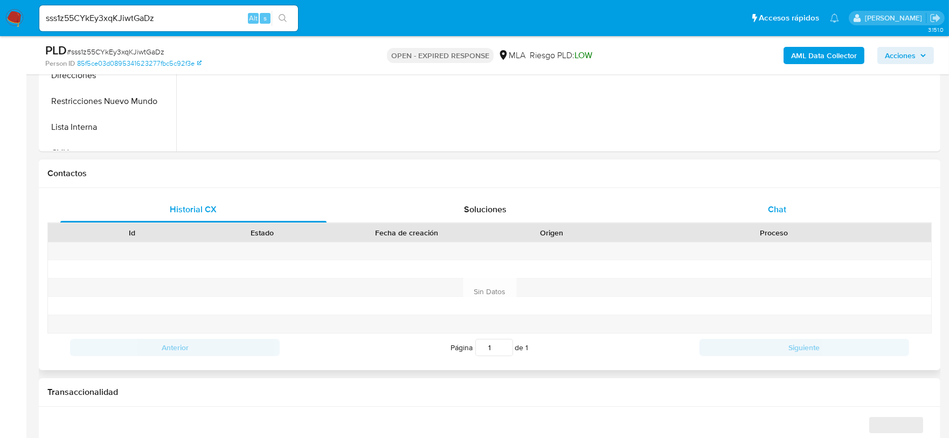
click at [765, 211] on div "Chat" at bounding box center [777, 210] width 266 height 26
select select "10"
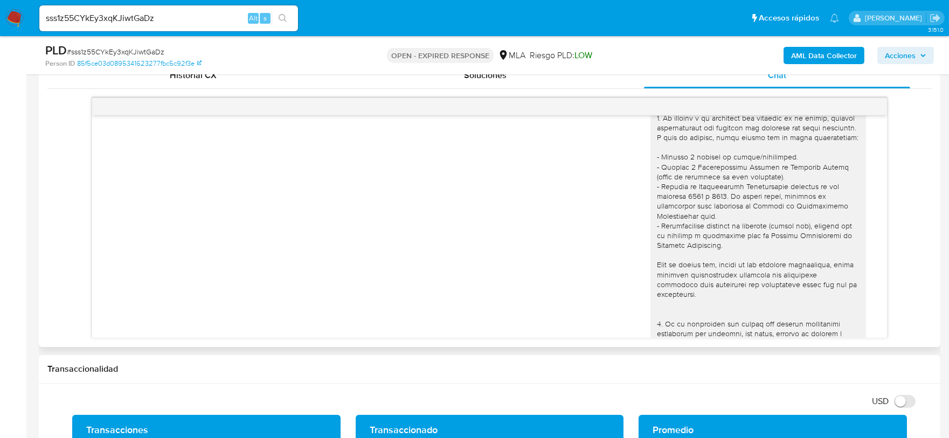
scroll to position [0, 0]
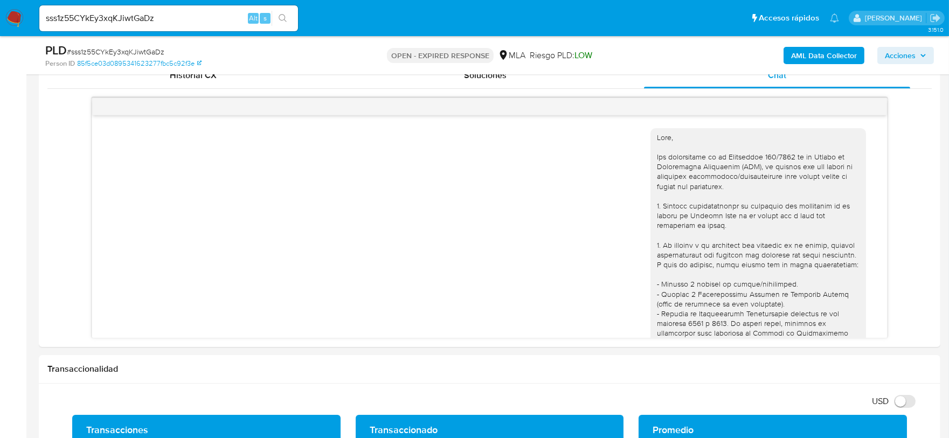
click at [196, 5] on div "sss1z55CYkEy3xqKJiwtGaDz Alt s" at bounding box center [168, 18] width 259 height 26
click at [196, 14] on input "sss1z55CYkEy3xqKJiwtGaDz" at bounding box center [168, 18] width 259 height 14
paste input "bpQODFIR3wkeYgOG6izyVj5L"
type input "bpQODFIR3wkeYgOG6izyVj5L"
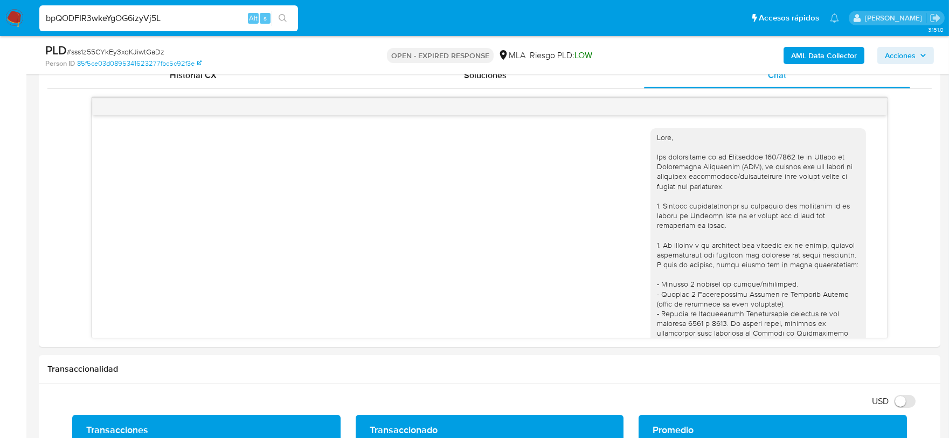
click at [285, 15] on icon "search-icon" at bounding box center [282, 18] width 9 height 9
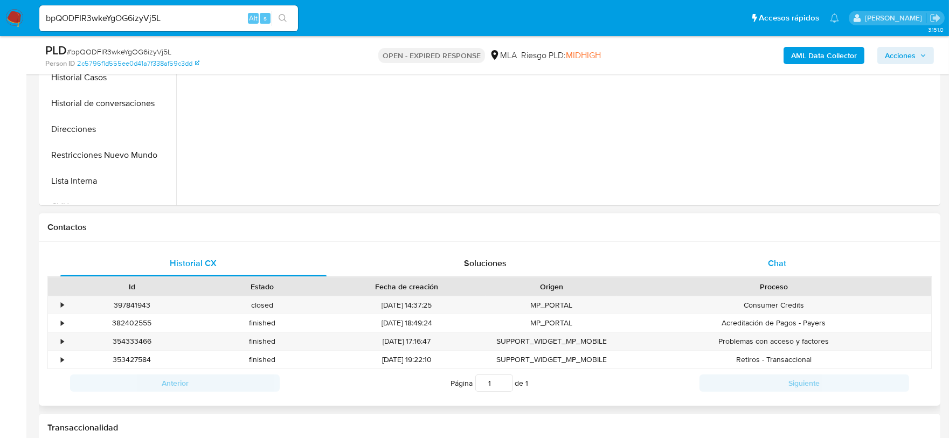
scroll to position [404, 0]
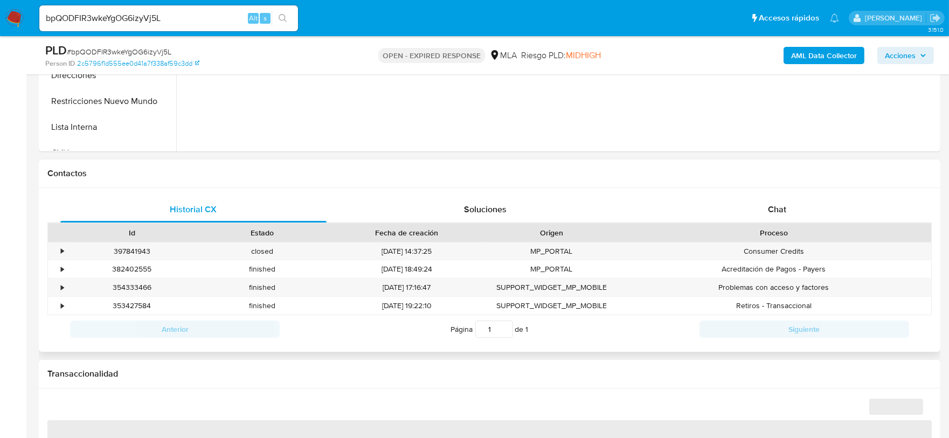
click at [778, 190] on div "Historial CX Soluciones Chat Id Estado Fecha de creación Origen Proceso • 39784…" at bounding box center [489, 270] width 901 height 164
click at [781, 199] on div "Chat" at bounding box center [777, 210] width 266 height 26
select select "10"
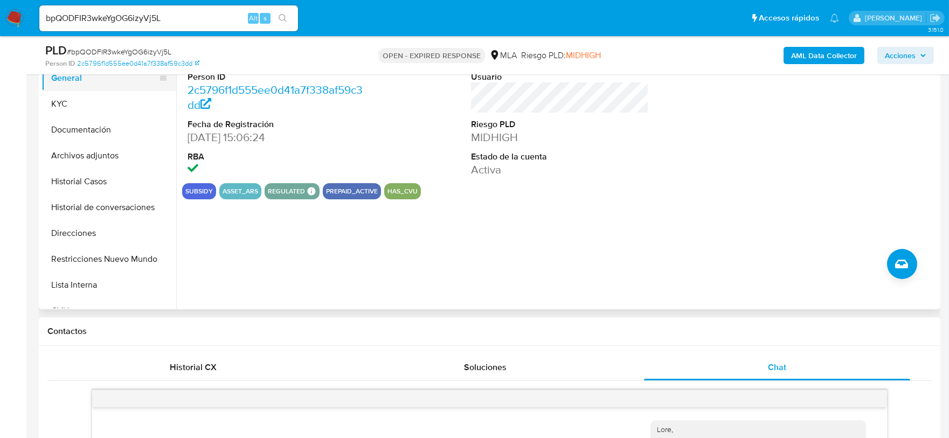
scroll to position [202, 0]
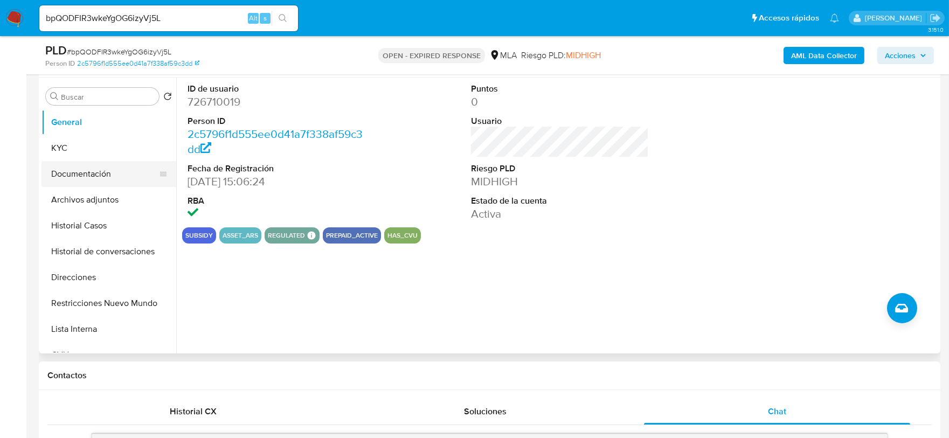
click at [102, 170] on button "Documentación" at bounding box center [104, 174] width 126 height 26
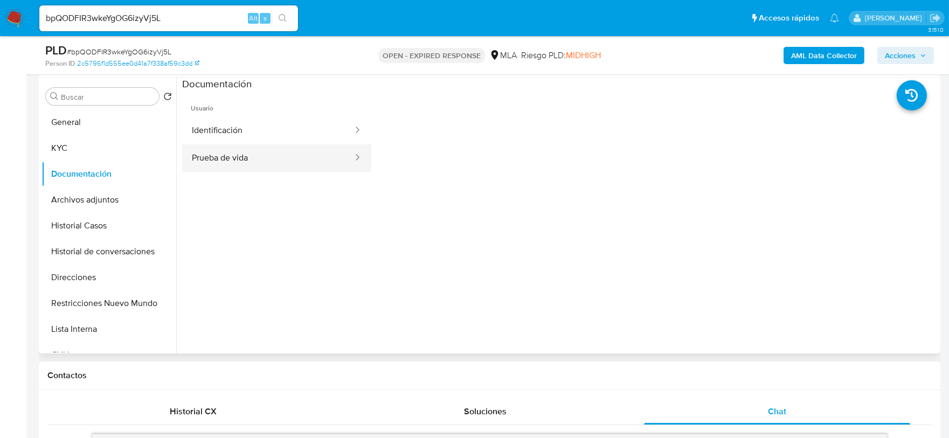
click at [241, 164] on button "Prueba de vida" at bounding box center [268, 157] width 172 height 27
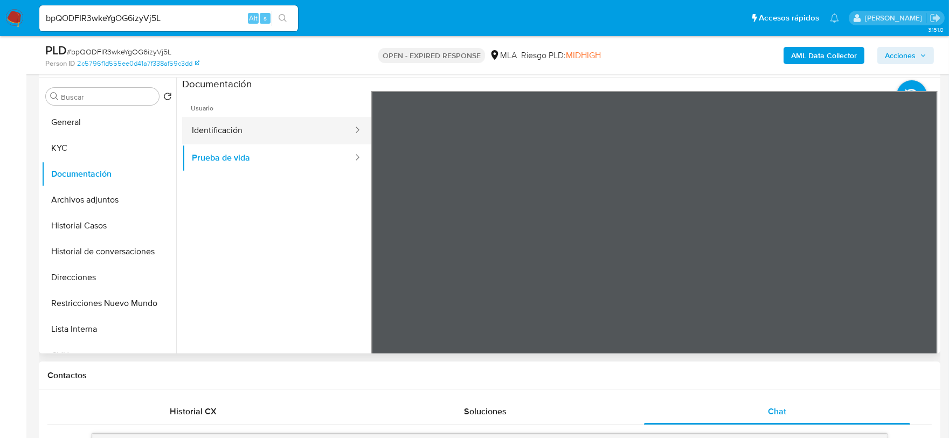
click at [321, 125] on button "Identificación" at bounding box center [268, 130] width 172 height 27
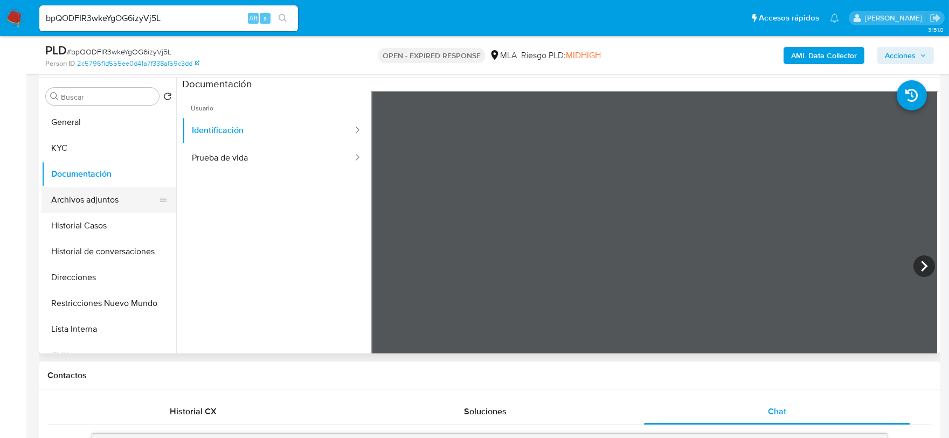
click at [112, 190] on button "Archivos adjuntos" at bounding box center [104, 200] width 126 height 26
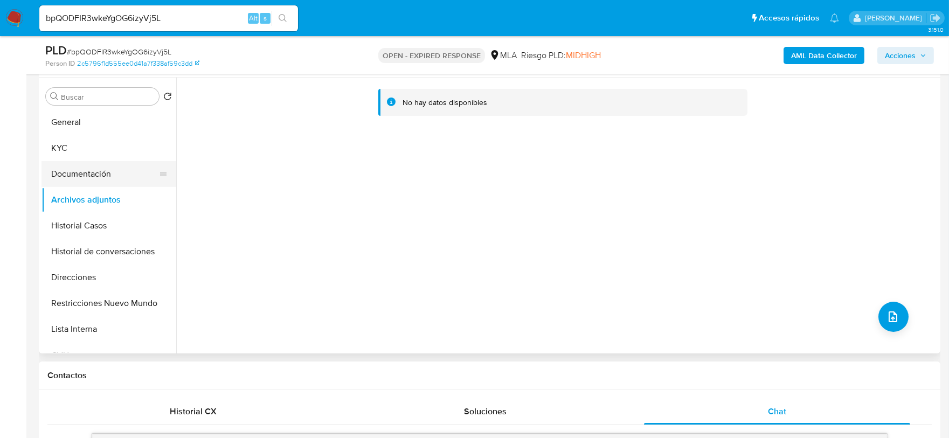
click at [96, 163] on button "Documentación" at bounding box center [104, 174] width 126 height 26
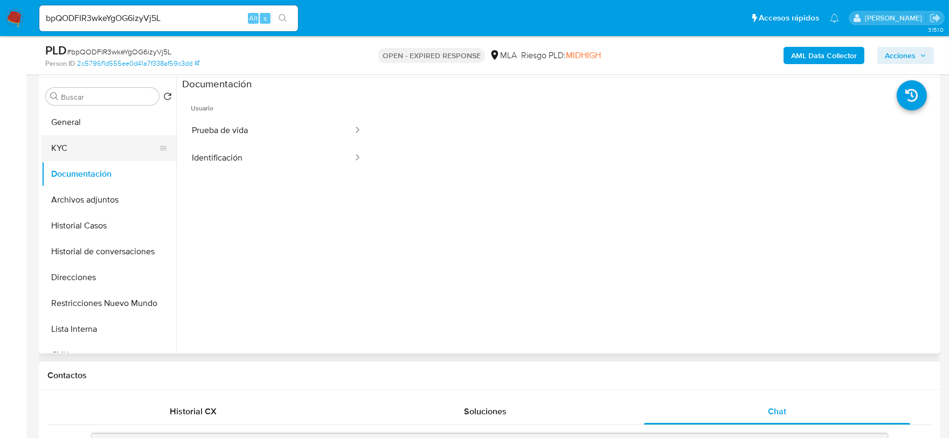
click at [80, 135] on button "KYC" at bounding box center [104, 148] width 126 height 26
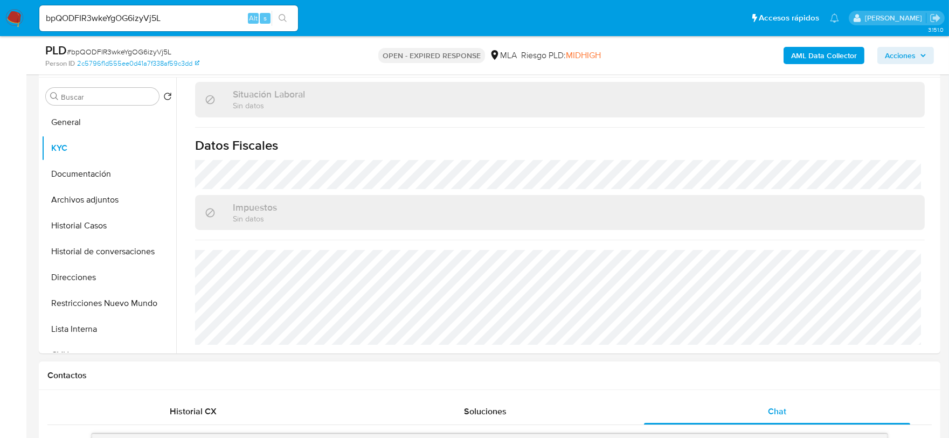
scroll to position [566, 0]
click at [186, 17] on input "bpQODFIR3wkeYgOG6izyVj5L" at bounding box center [168, 18] width 259 height 14
paste input "iLG69cKd7LQt25ML2ptY58Hz"
type input "iLG69cKd7LQt25ML2ptY58Hz"
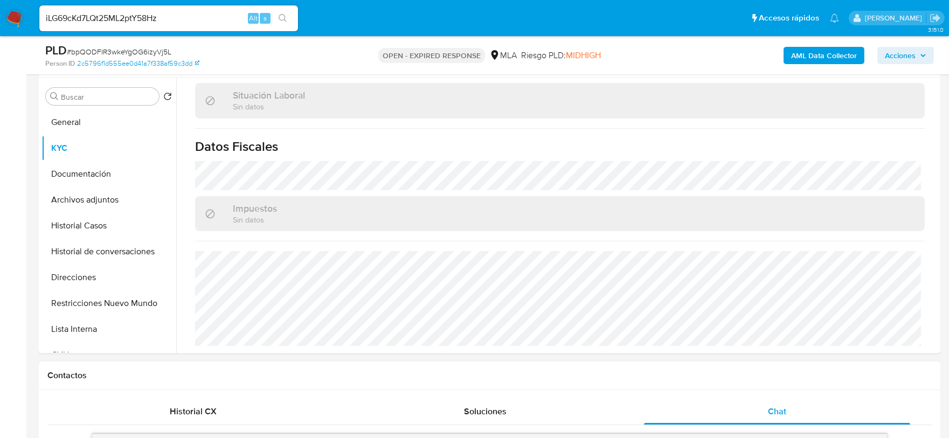
click at [281, 19] on icon "search-icon" at bounding box center [282, 18] width 9 height 9
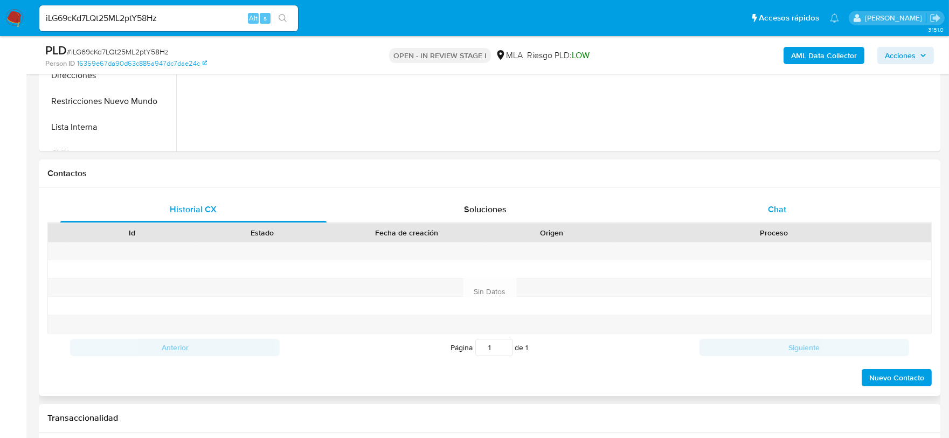
click at [773, 203] on span "Chat" at bounding box center [777, 209] width 18 height 12
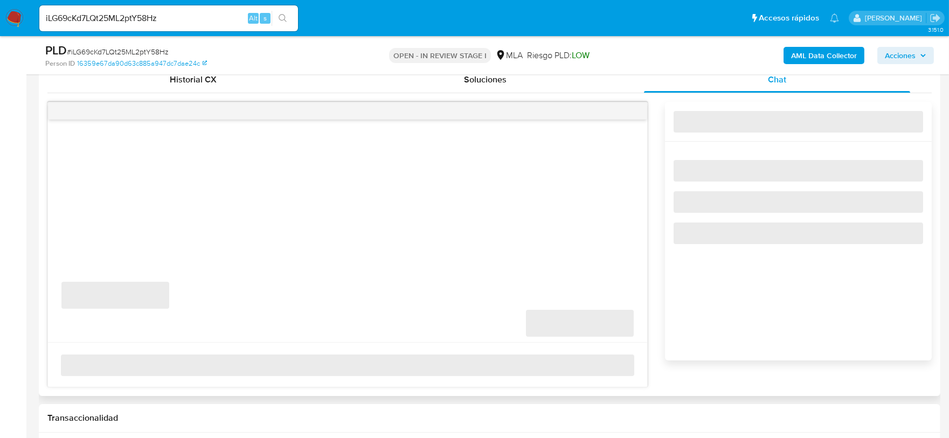
scroll to position [538, 0]
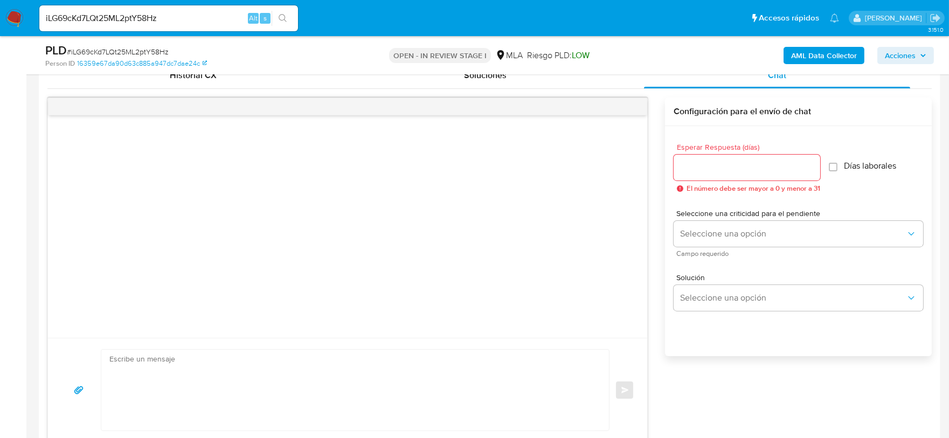
select select "10"
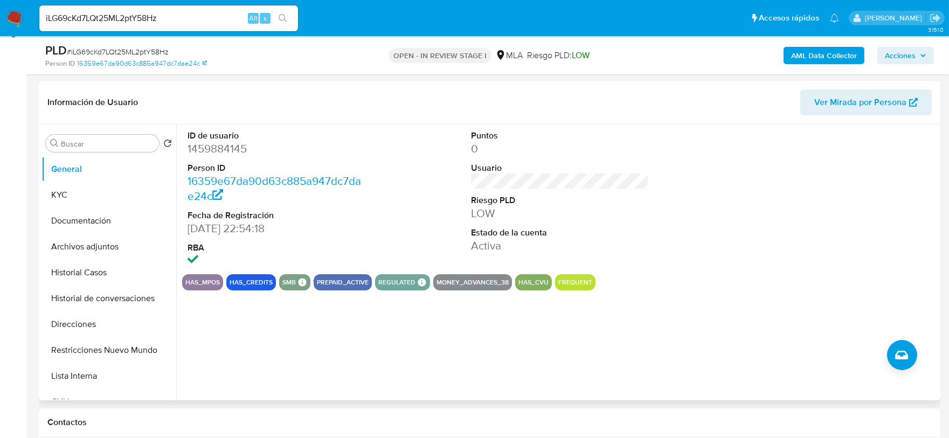
scroll to position [134, 0]
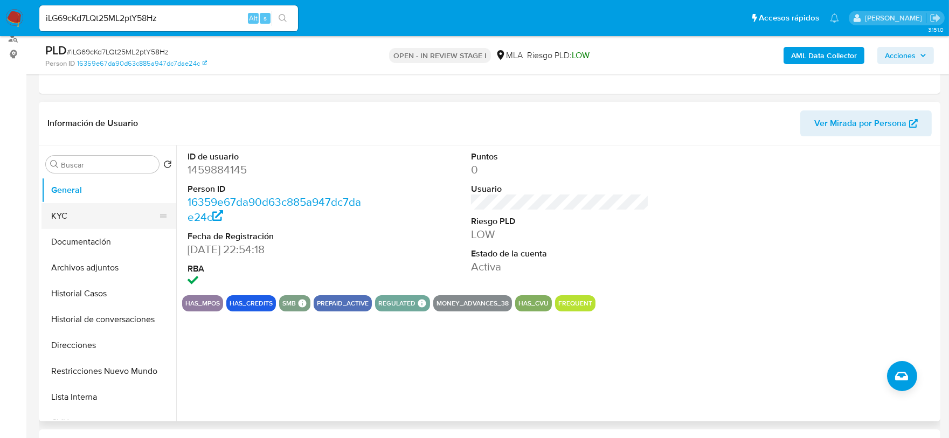
click at [90, 222] on button "KYC" at bounding box center [104, 216] width 126 height 26
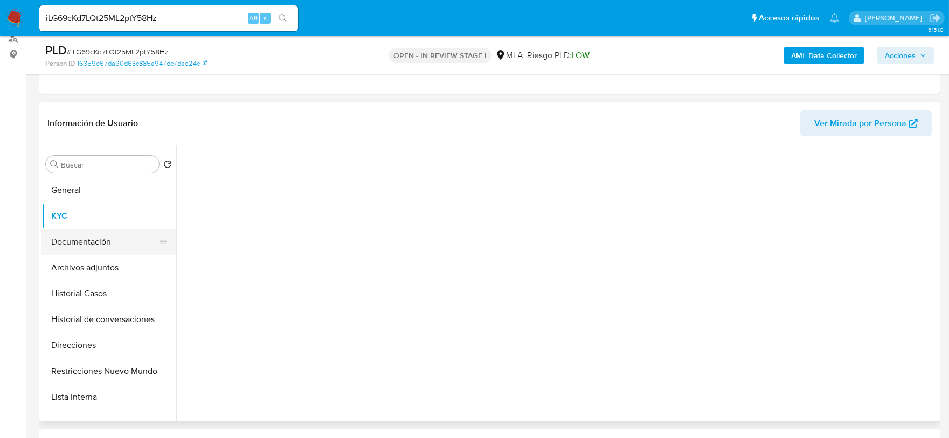
click at [94, 230] on button "Documentación" at bounding box center [104, 242] width 126 height 26
click at [94, 8] on div "iLG69cKd7LQt25ML2ptY58Hz Alt s" at bounding box center [168, 18] width 259 height 26
click at [100, 16] on input "iLG69cKd7LQt25ML2ptY58Hz" at bounding box center [168, 18] width 259 height 14
paste input "oDyQ6b5fbVC9G4Qz11IDyb5j"
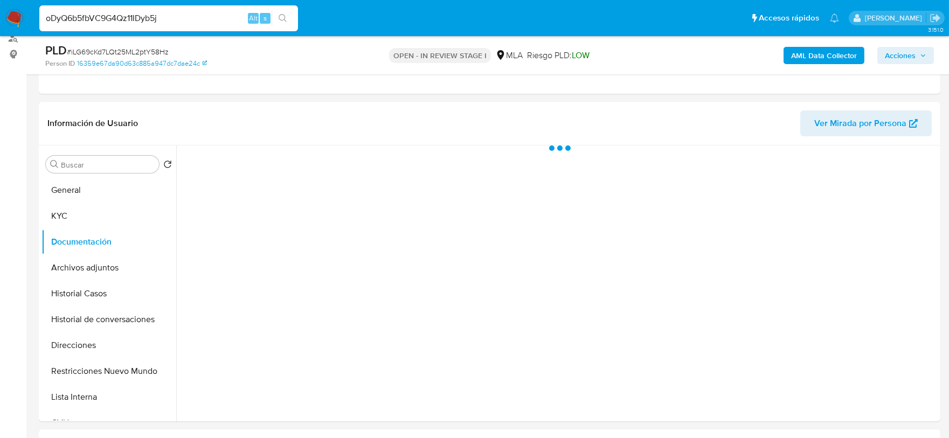
type input "oDyQ6b5fbVC9G4Qz11IDyb5j"
click at [284, 18] on icon "search-icon" at bounding box center [282, 18] width 8 height 8
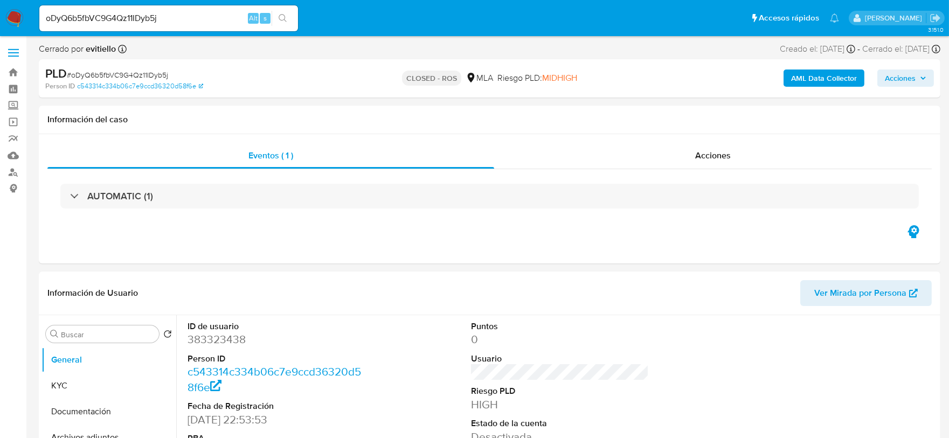
select select "10"
click at [193, 13] on input "oDyQ6b5fbVC9G4Qz11IDyb5j" at bounding box center [168, 18] width 259 height 14
paste input "TxQc6DQFfYu6IEs2Mey8AaBD"
type input "TxQc6DQFfYu6IEs2Mey8AaBD"
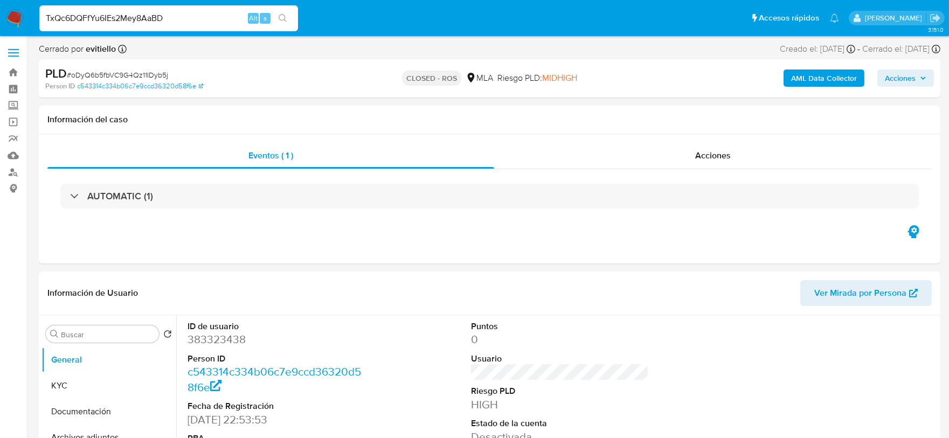
click at [285, 17] on icon "search-icon" at bounding box center [282, 18] width 9 height 9
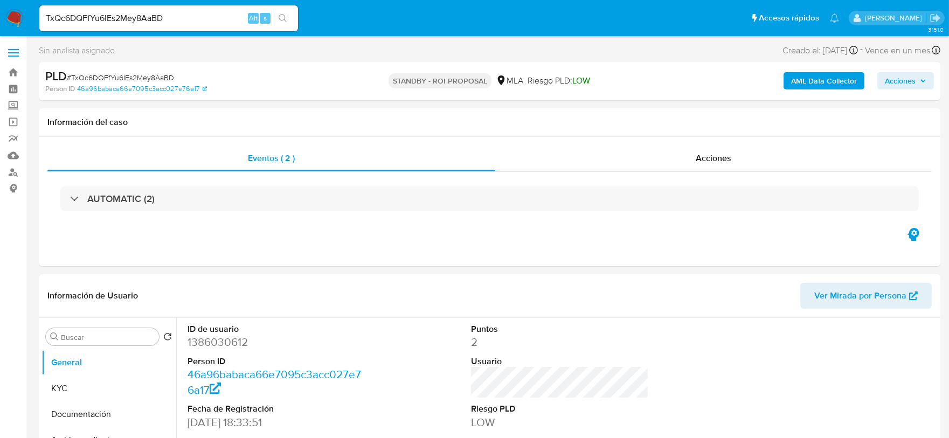
select select "10"
click at [185, 18] on input "TxQc6DQFfYu6IEs2Mey8AaBD" at bounding box center [168, 18] width 259 height 14
paste input "Kgotx7Zw5yEAKRxpGcMhCP"
type input "TxKgotx7Zw5yEAKRxpGcMhCP"
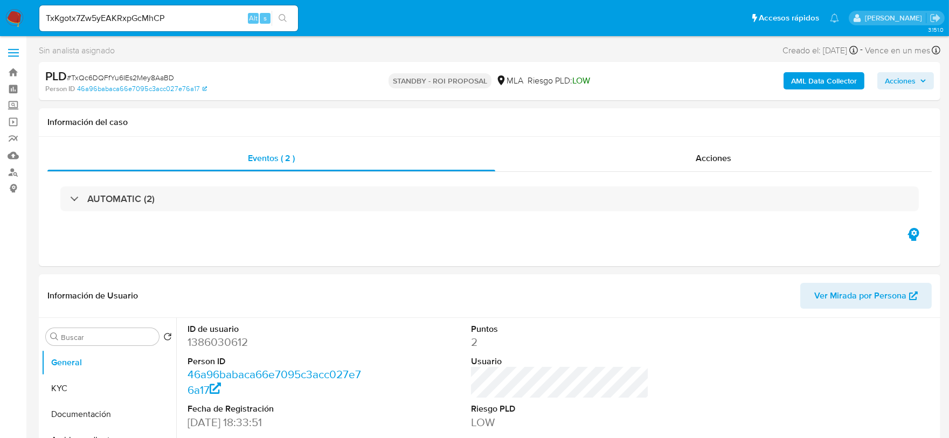
click at [277, 16] on button "search-icon" at bounding box center [282, 18] width 22 height 15
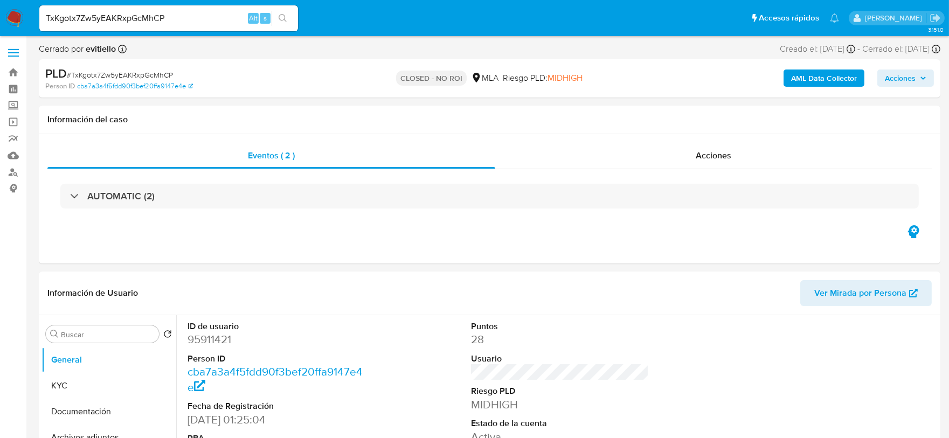
select select "10"
click at [178, 24] on input "TxKgotx7Zw5yEAKRxpGcMhCP" at bounding box center [168, 18] width 259 height 14
paste input "VprxTHJogMoG0bMgmCmGyVOJ"
type input "VprxTHJogMoG0bMgmCmGyVOJ"
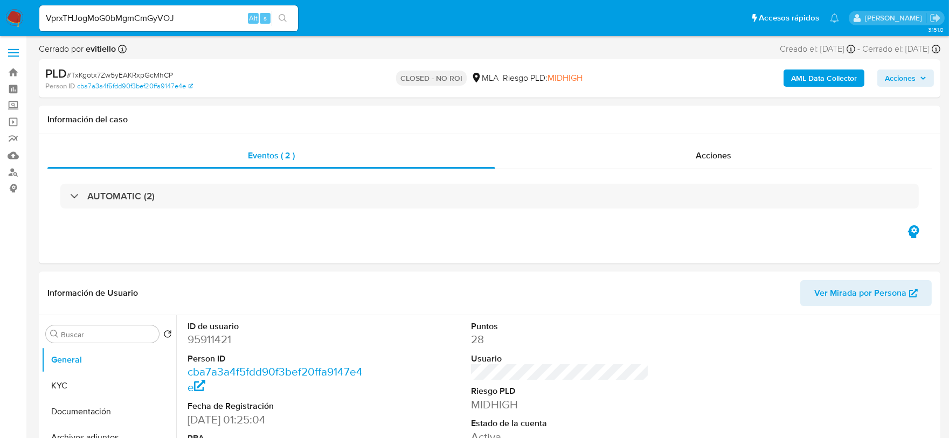
click at [289, 19] on button "search-icon" at bounding box center [282, 18] width 22 height 15
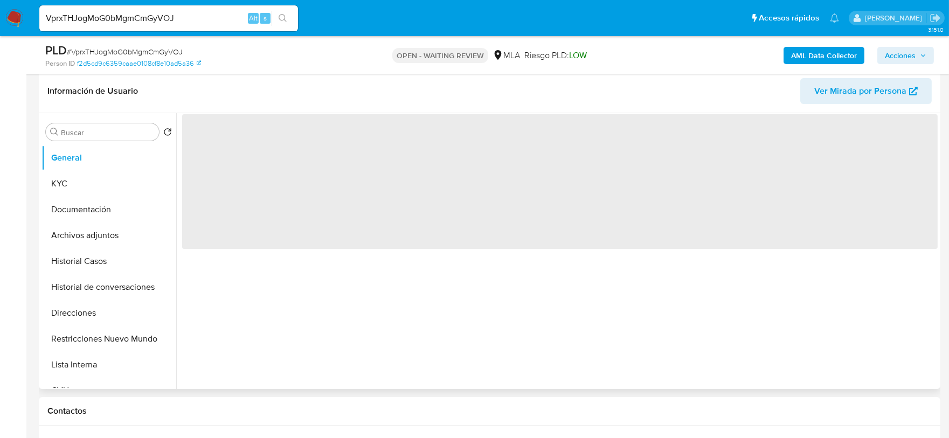
scroll to position [269, 0]
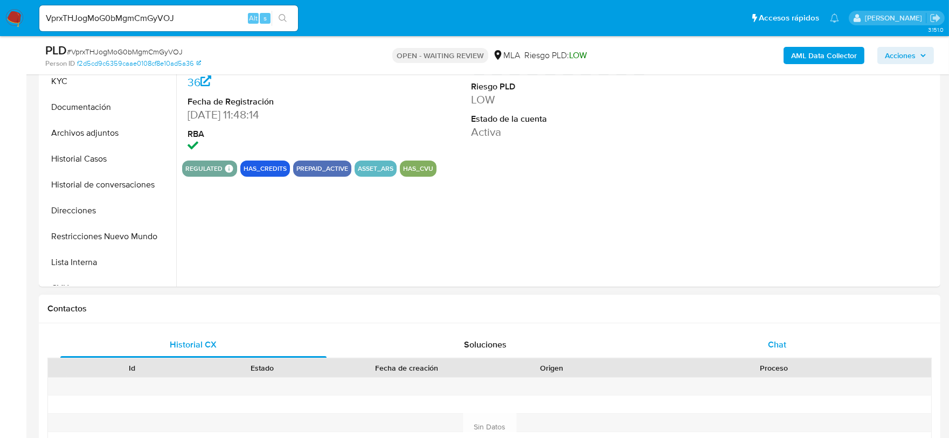
click at [793, 356] on div "Chat" at bounding box center [777, 345] width 266 height 26
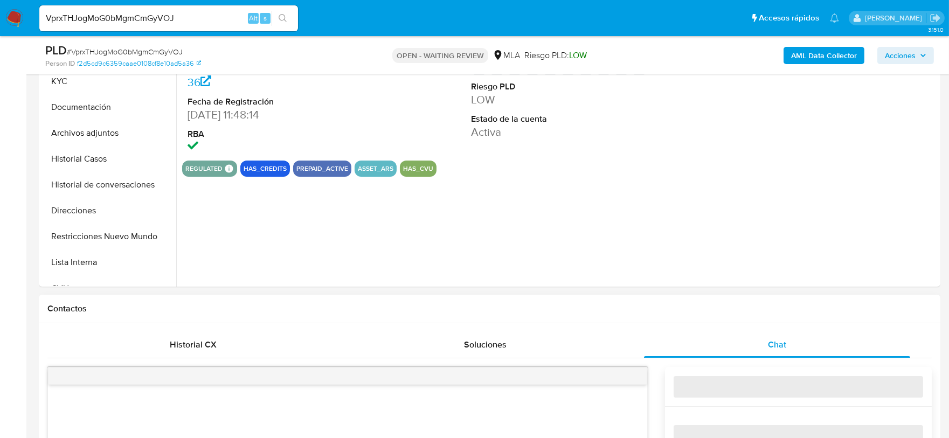
select select "10"
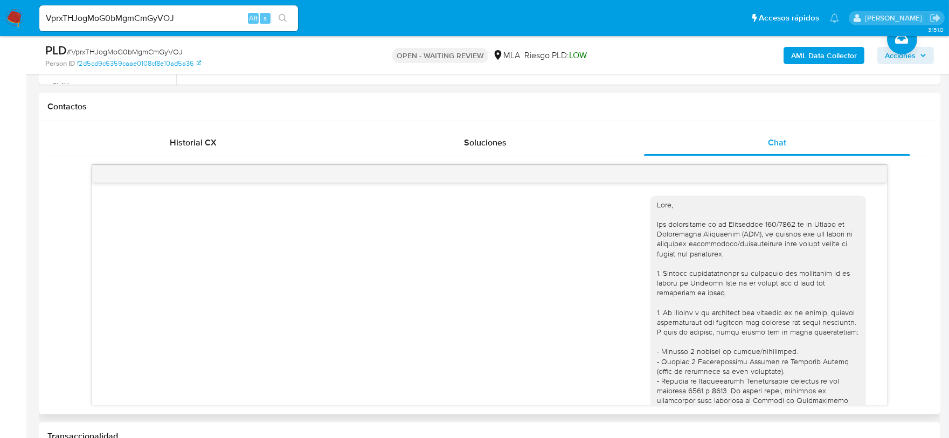
scroll to position [472, 0]
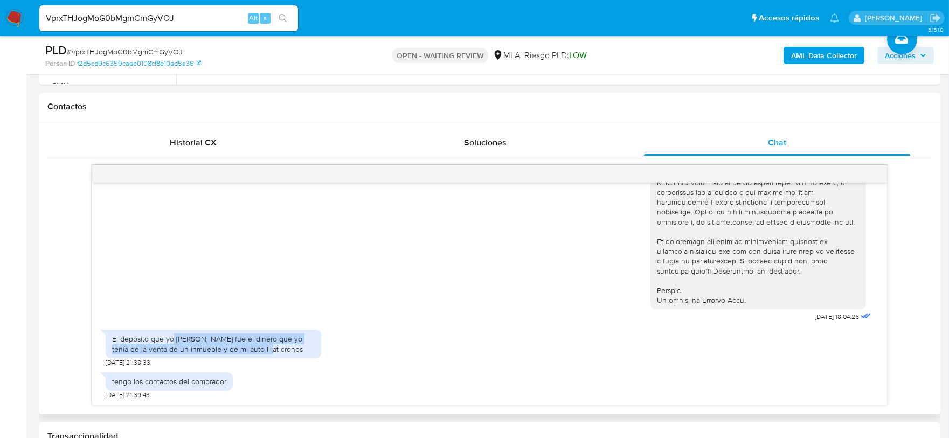
drag, startPoint x: 172, startPoint y: 336, endPoint x: 281, endPoint y: 351, distance: 109.9
click at [281, 351] on div "El depósito que yo hice fue el dinero que yo tenía de la venta de un inmueble y…" at bounding box center [213, 343] width 203 height 19
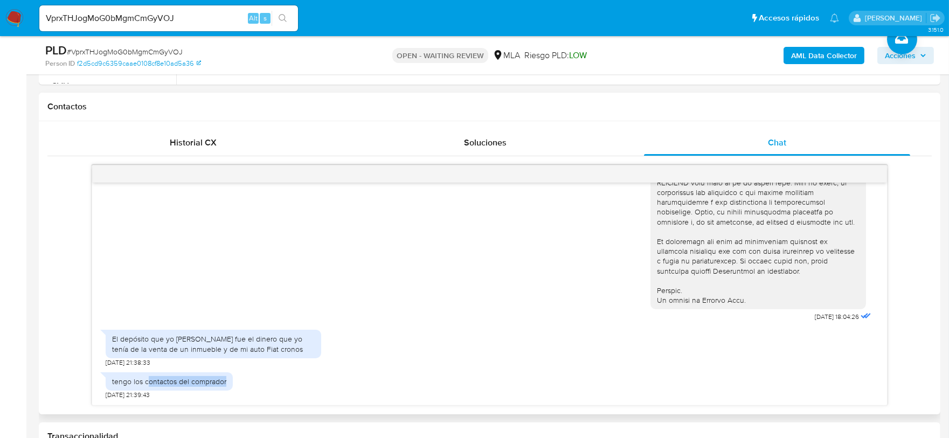
drag, startPoint x: 147, startPoint y: 380, endPoint x: 231, endPoint y: 384, distance: 84.1
click at [231, 384] on div "tengo los contactos del comprador" at bounding box center [169, 381] width 127 height 18
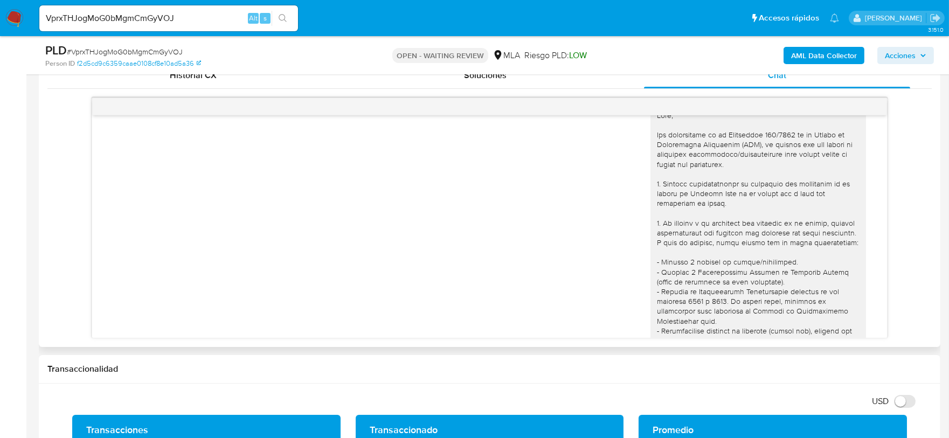
scroll to position [0, 0]
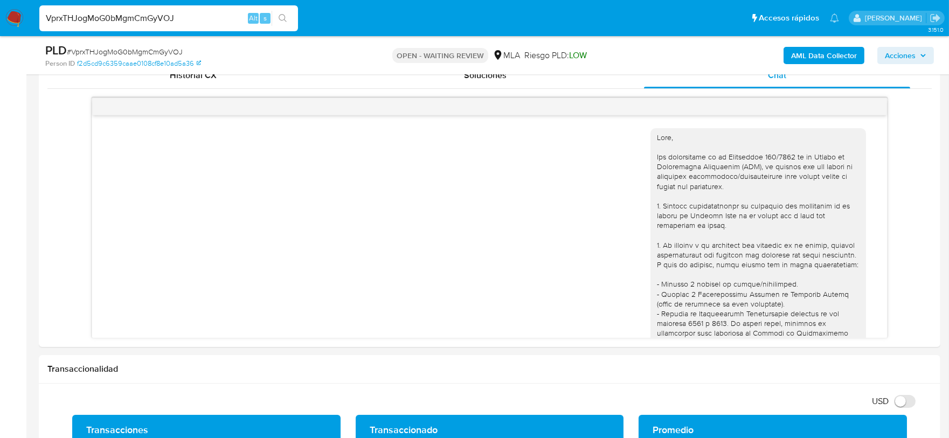
click at [156, 19] on input "VprxTHJogMoG0bMgmCmGyVOJ" at bounding box center [168, 18] width 259 height 14
paste input "LHj8ToixrQTBHa6CULZyUjcB"
type input "LHj8ToixrQTBHa6CULZyUjcB"
click at [272, 14] on button "search-icon" at bounding box center [282, 18] width 22 height 15
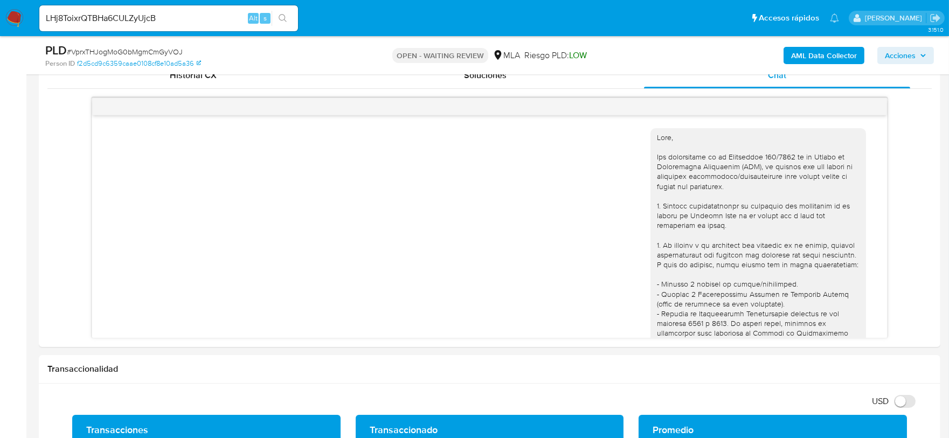
click at [277, 15] on button "search-icon" at bounding box center [282, 18] width 22 height 15
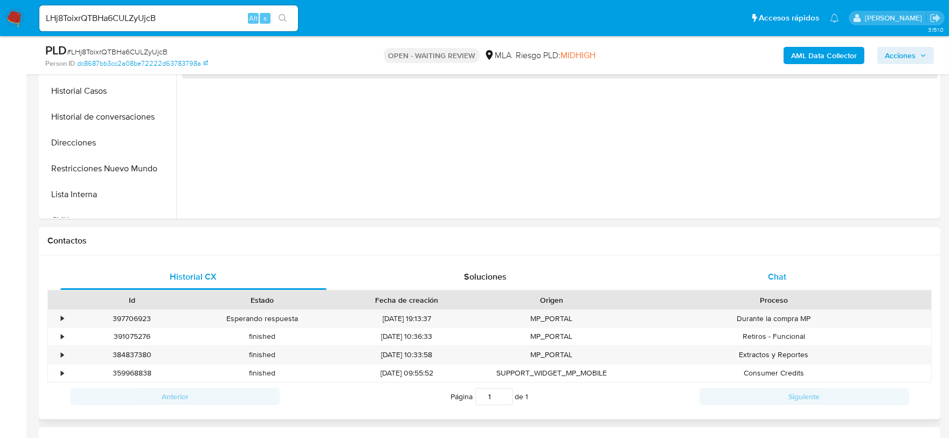
click at [776, 266] on div "Chat" at bounding box center [777, 277] width 266 height 26
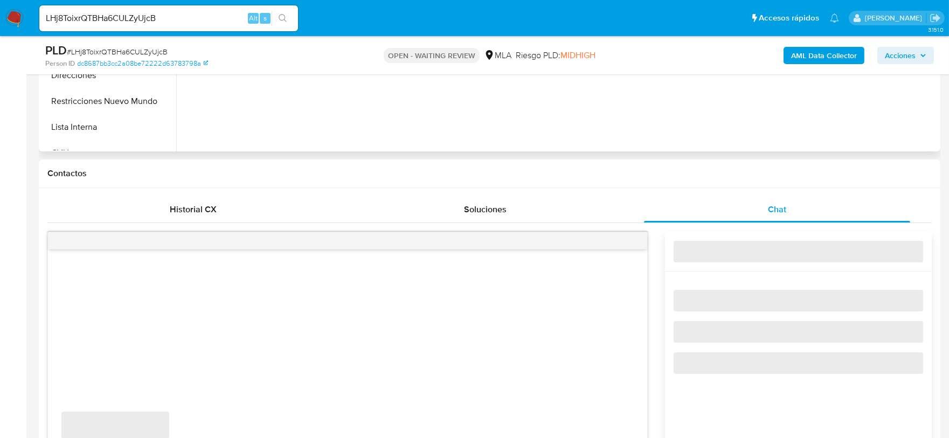
select select "10"
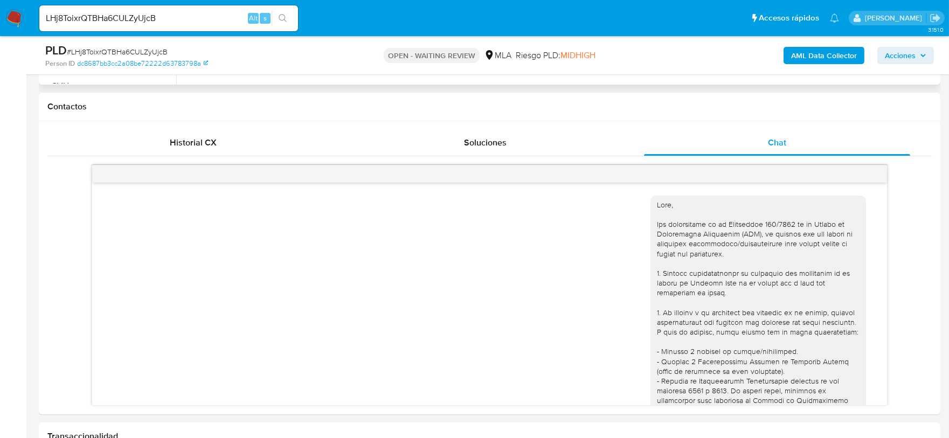
scroll to position [506, 0]
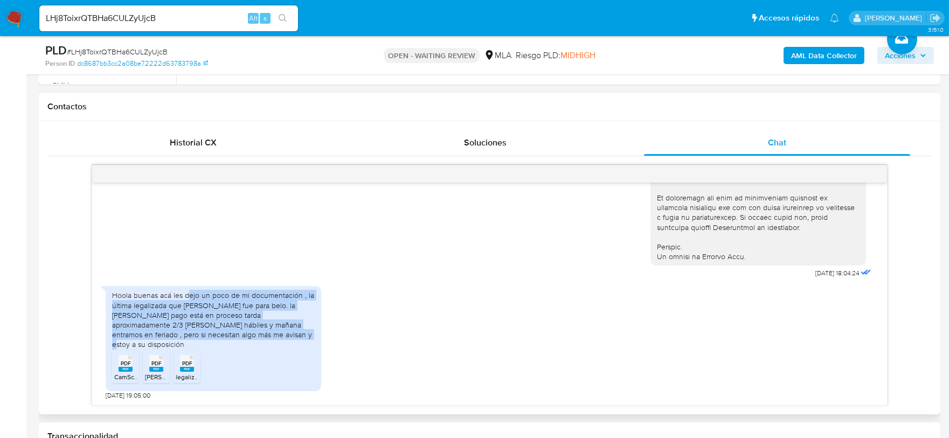
drag, startPoint x: 188, startPoint y: 309, endPoint x: 280, endPoint y: 341, distance: 96.9
click at [280, 341] on div "Hoola buenas acá les dejo un poco de mi documentación , la última legalizada qu…" at bounding box center [213, 319] width 203 height 59
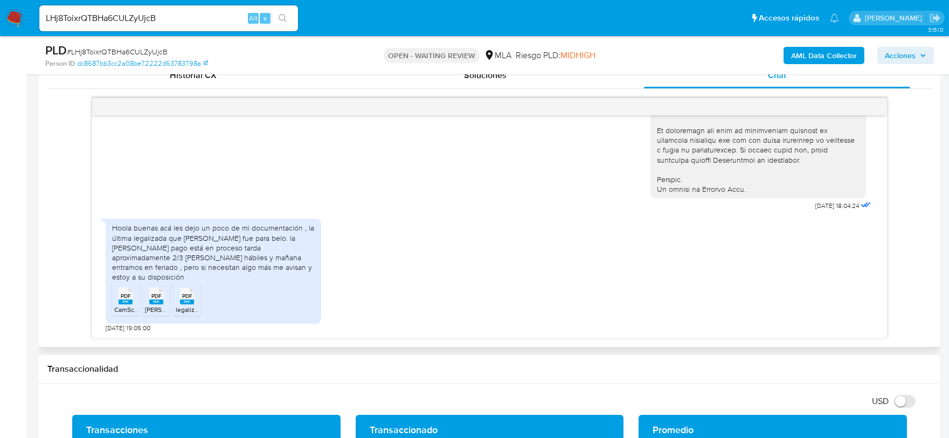
click at [127, 300] on rect at bounding box center [126, 302] width 14 height 5
click at [154, 302] on rect at bounding box center [156, 302] width 14 height 5
click at [187, 305] on span "legalizado.pdf" at bounding box center [196, 309] width 40 height 9
click at [202, 10] on div "LHj8ToixrQTBHa6CULZyUjcB Alt s" at bounding box center [168, 18] width 259 height 26
click at [202, 19] on input "LHj8ToixrQTBHa6CULZyUjcB" at bounding box center [168, 18] width 259 height 14
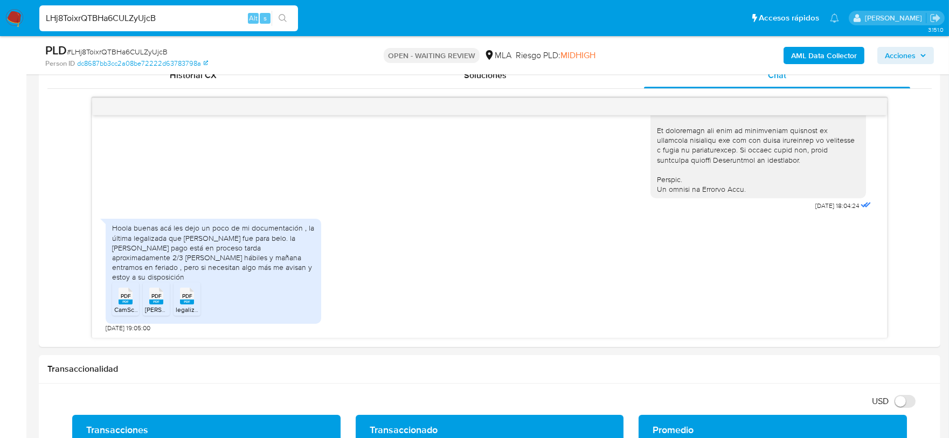
paste input "iLG69cKd7LQt25ML2ptY58Hz"
click at [218, 11] on input "LHj8ToixrQTBHa6CULZyUjcBiLG69cKd7LQt25ML2ptY58Hz" at bounding box center [168, 18] width 259 height 14
paste input
type input "iLG69cKd7LQt25ML2ptY58Hz"
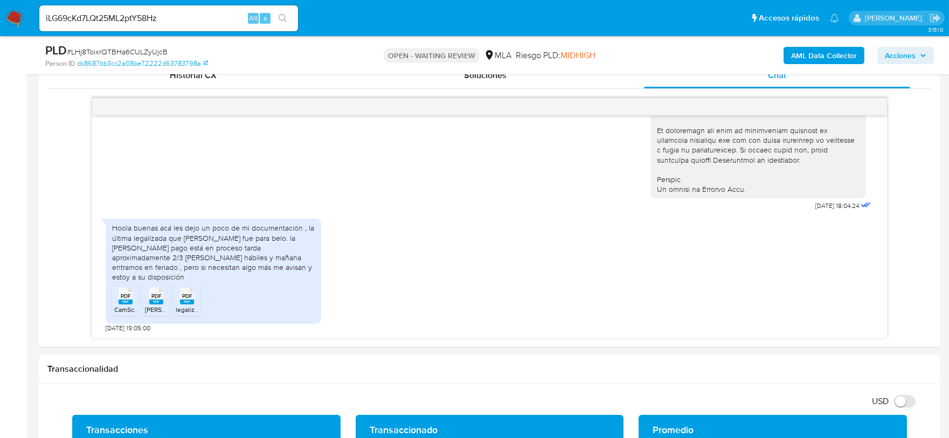
click at [283, 17] on icon "search-icon" at bounding box center [282, 18] width 9 height 9
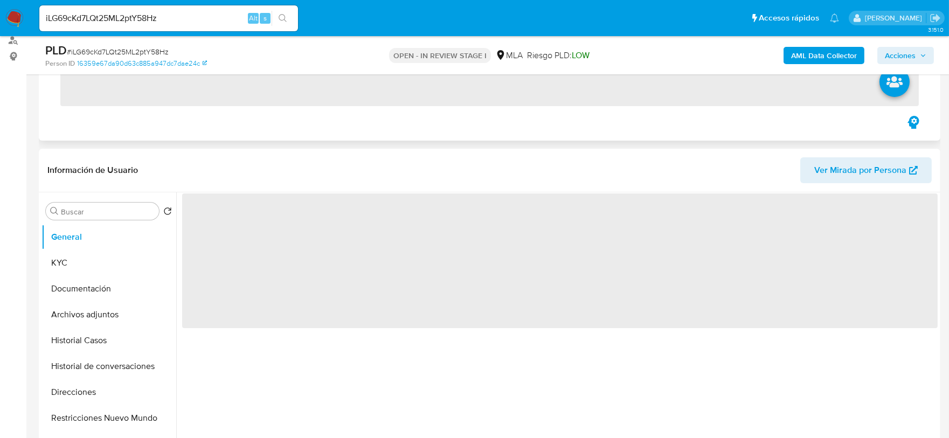
scroll to position [134, 0]
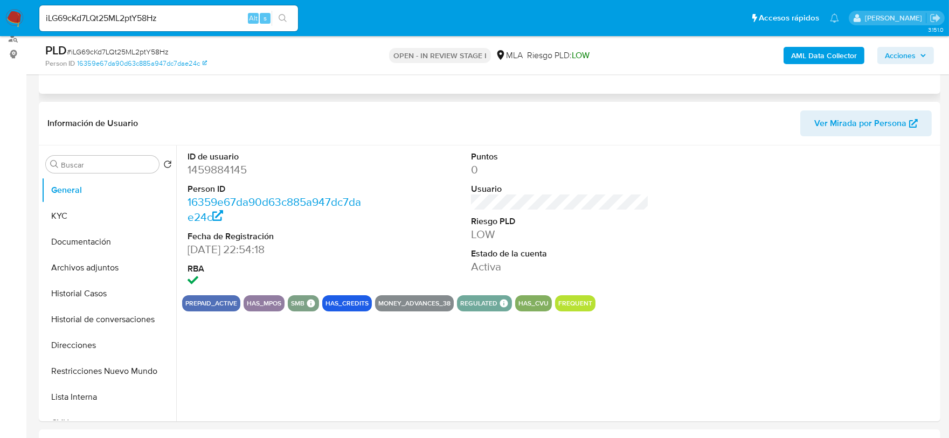
select select "10"
click at [121, 11] on input "iLG69cKd7LQt25ML2ptY58Hz" at bounding box center [168, 18] width 259 height 14
paste input "2FGfNOqkITH3CaNmXADpLadE"
type input "2FGfNOqkITH3CaNmXADpLadE"
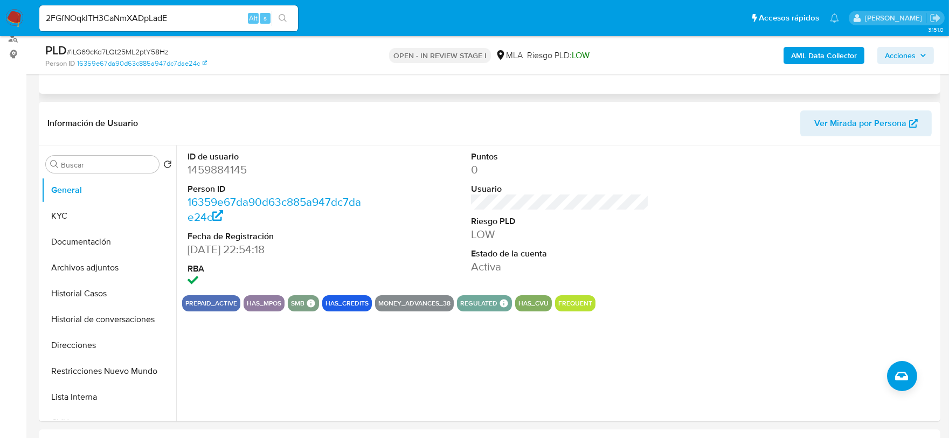
click at [283, 18] on icon "search-icon" at bounding box center [282, 18] width 9 height 9
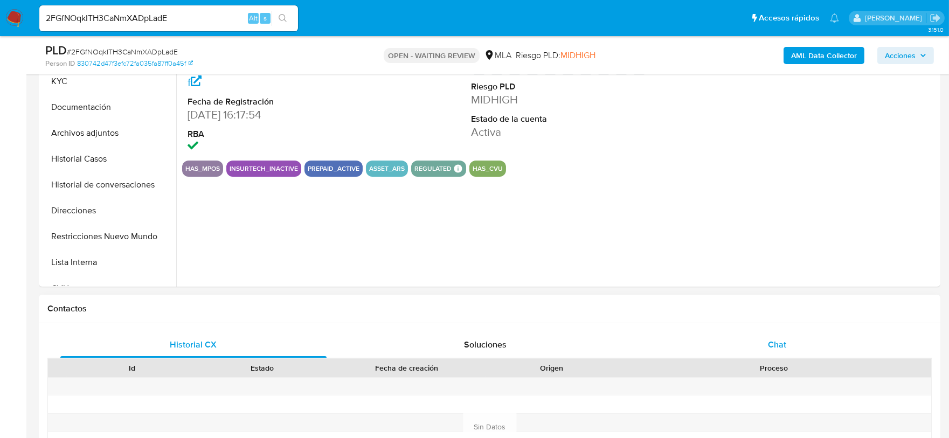
click at [780, 332] on div "Chat" at bounding box center [777, 345] width 266 height 26
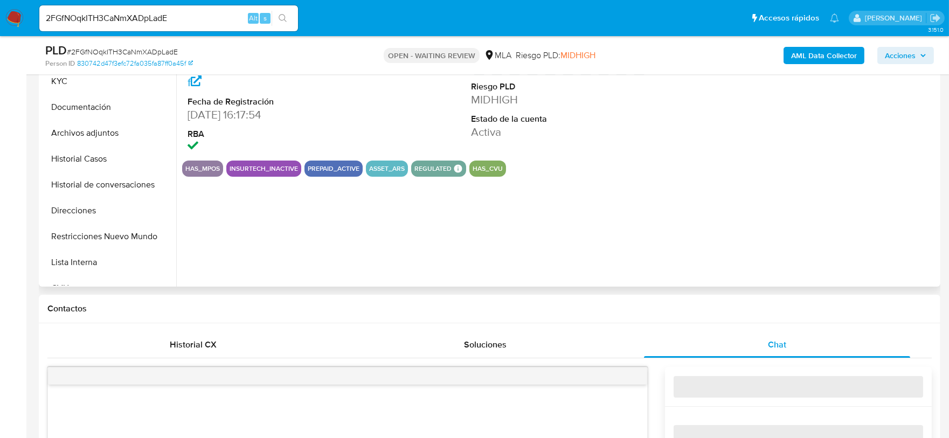
select select "10"
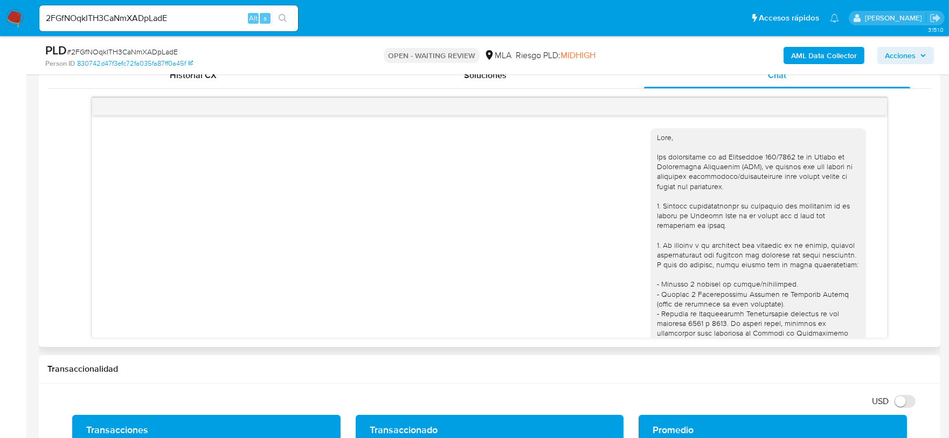
scroll to position [430, 0]
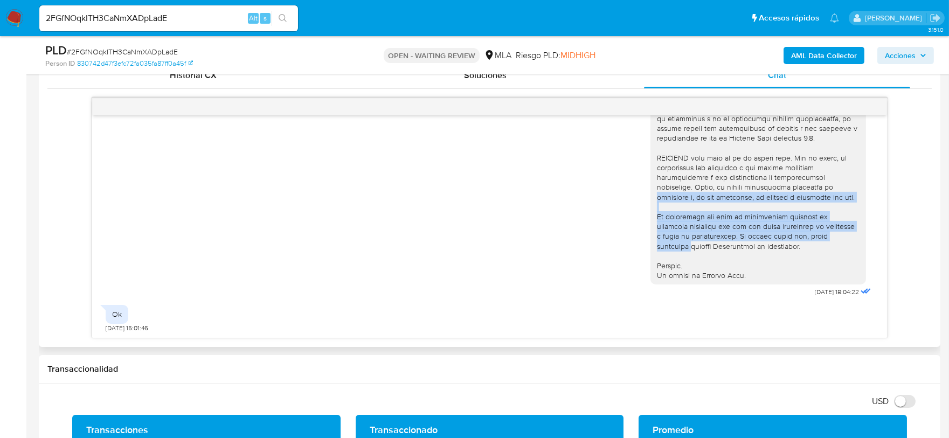
drag, startPoint x: 319, startPoint y: 194, endPoint x: 234, endPoint y: 257, distance: 105.9
click at [236, 253] on div "18/06/2025 18:04:22" at bounding box center [490, 5] width 768 height 590
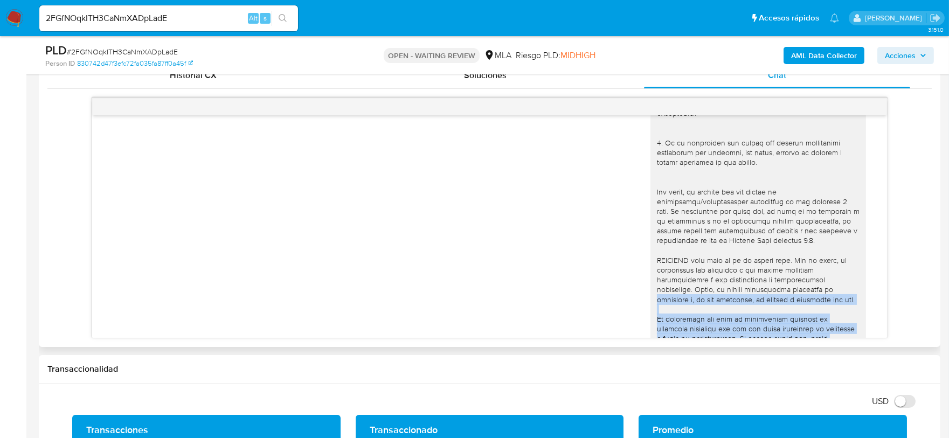
scroll to position [26, 0]
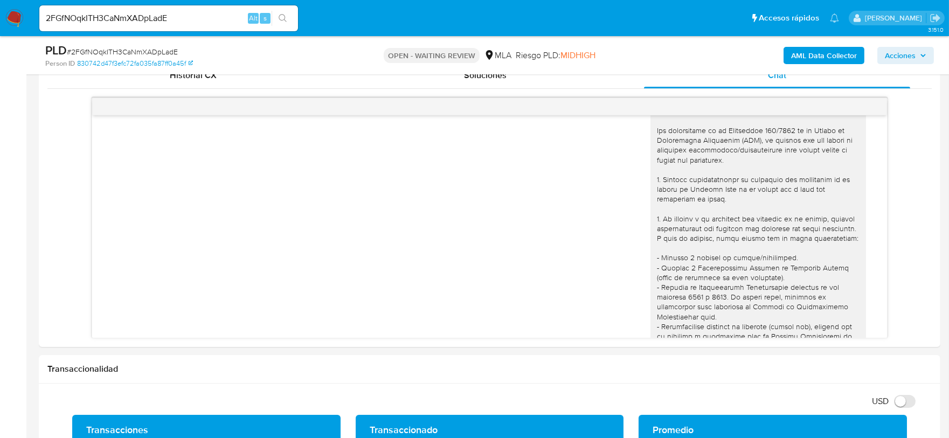
click at [175, 6] on div "2FGfNOqkITH3CaNmXADpLadE Alt s" at bounding box center [168, 18] width 259 height 26
click at [170, 17] on input "2FGfNOqkITH3CaNmXADpLadE" at bounding box center [168, 18] width 259 height 14
paste input "qSU47Q8wYyGHu7OmrO7Jqddp"
type input "qSU47Q8wYyGHu7OmrO7Jqddp"
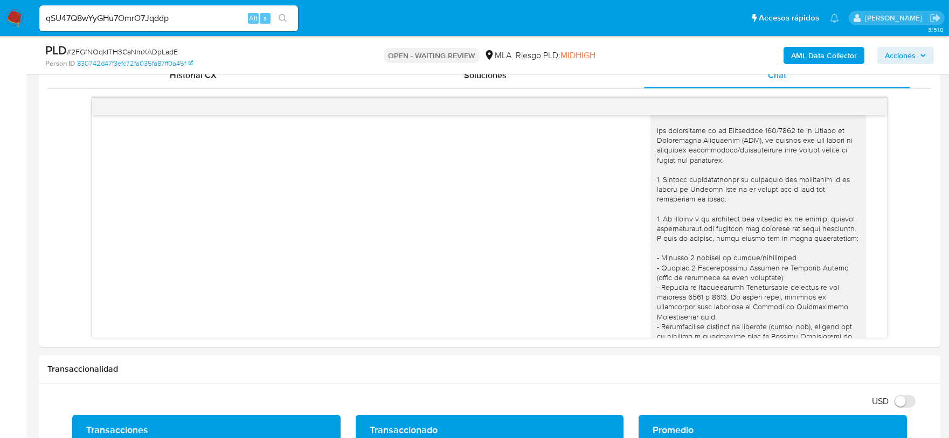
click at [284, 15] on icon "search-icon" at bounding box center [282, 18] width 9 height 9
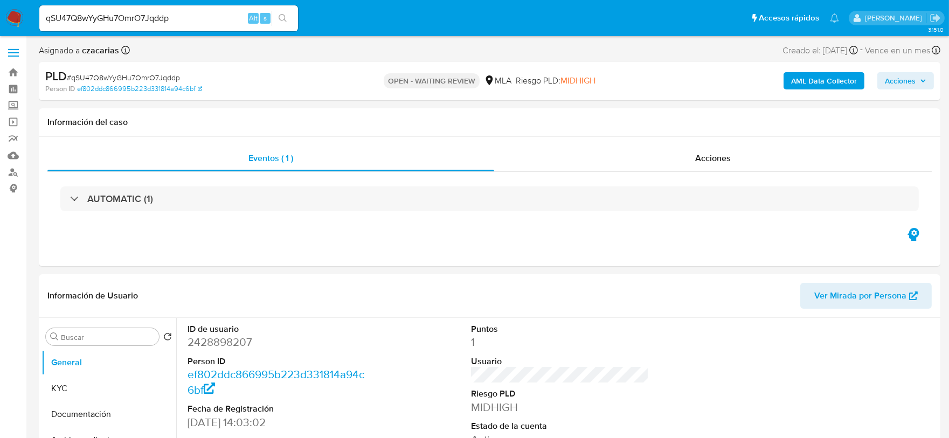
select select "10"
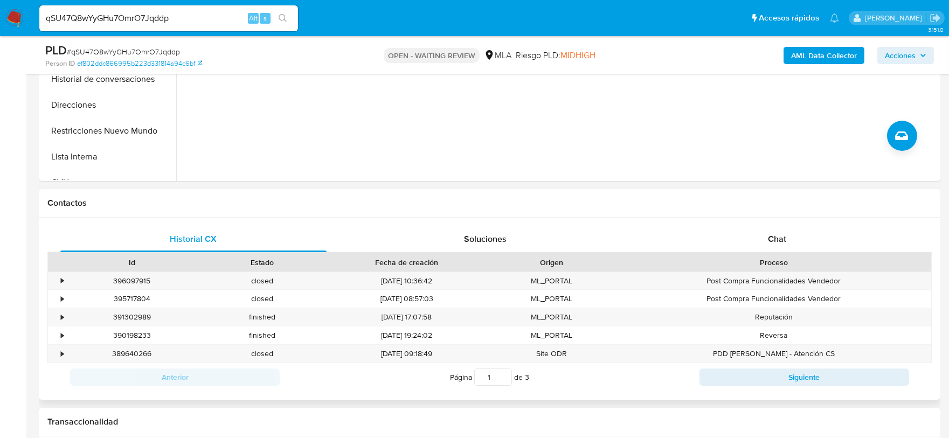
scroll to position [404, 0]
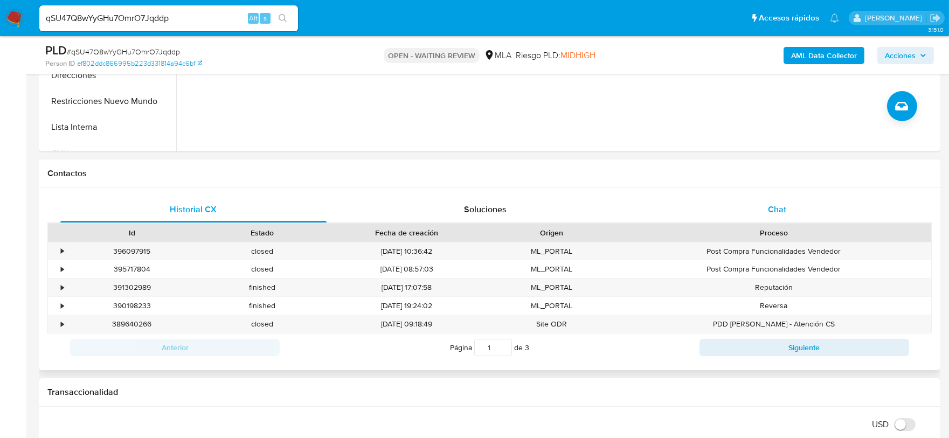
click at [741, 216] on div "Chat" at bounding box center [777, 210] width 266 height 26
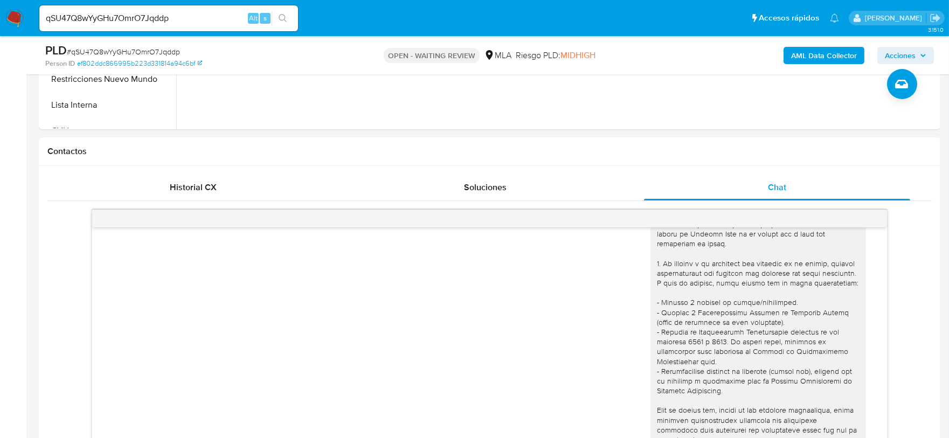
scroll to position [202, 0]
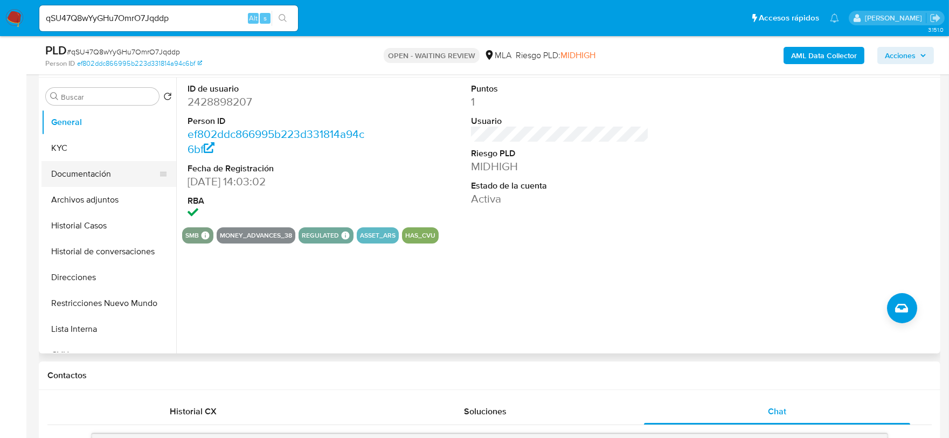
click at [74, 180] on button "Documentación" at bounding box center [104, 174] width 126 height 26
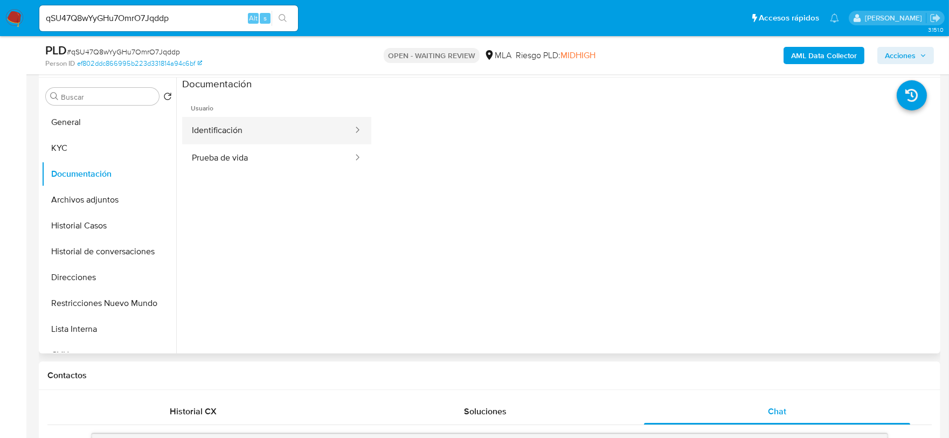
click at [242, 139] on button "Identificación" at bounding box center [268, 130] width 172 height 27
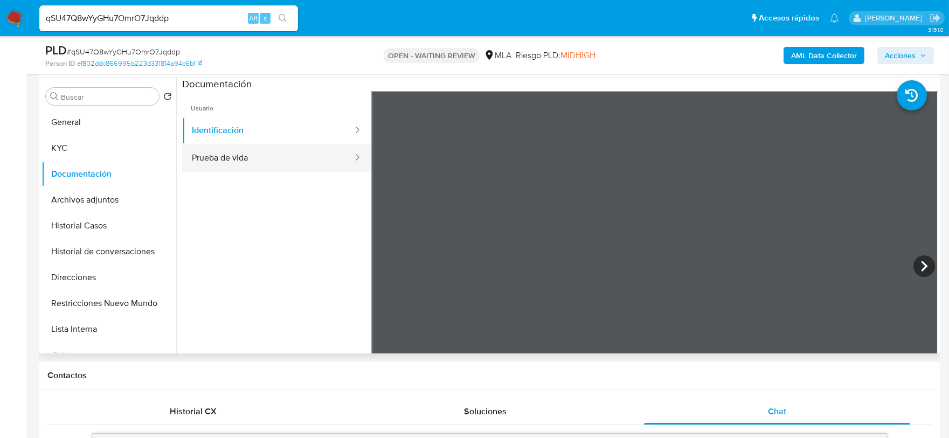
click at [256, 150] on button "Prueba de vida" at bounding box center [268, 157] width 172 height 27
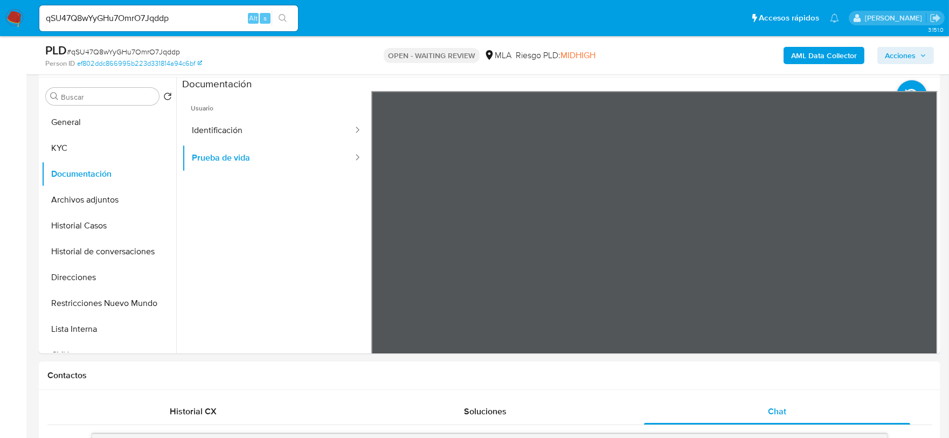
click at [184, 19] on input "qSU47Q8wYyGHu7OmrO7Jqddp" at bounding box center [168, 18] width 259 height 14
paste input "mBurxC0uVvAI7s7WLzfAn4K1"
type input "mBurxC0uVvAI7s7WLzfAn4K1"
click at [282, 15] on icon "search-icon" at bounding box center [282, 18] width 9 height 9
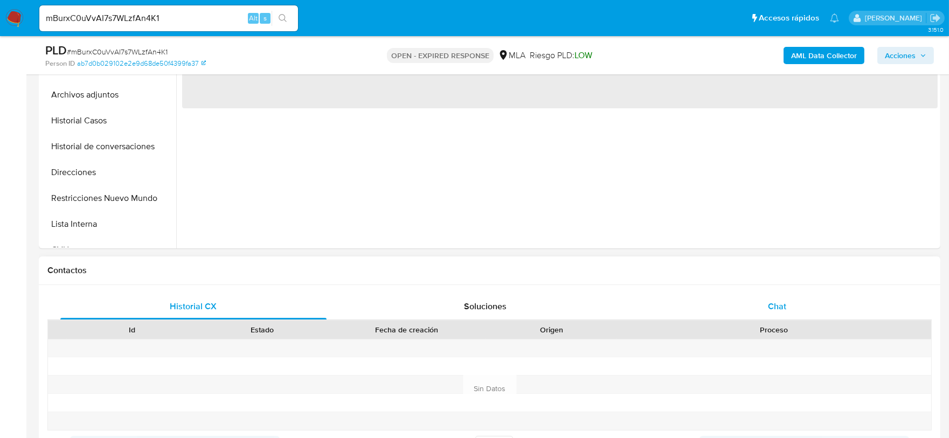
scroll to position [337, 0]
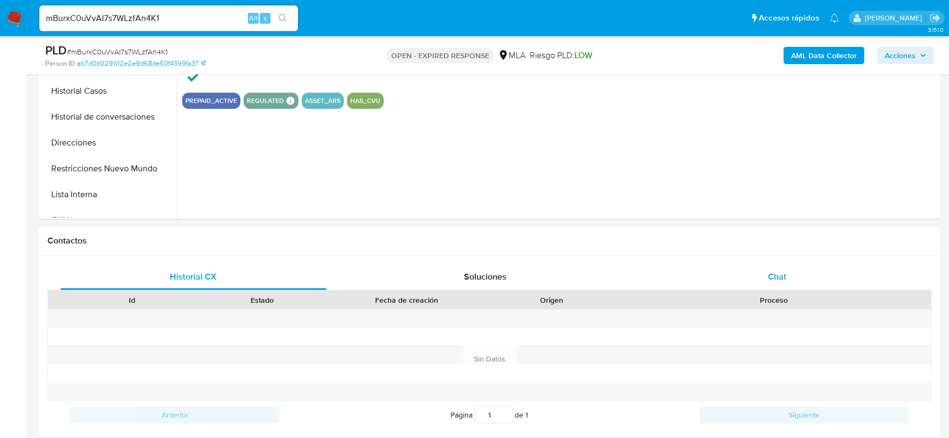
click at [791, 278] on div "Chat" at bounding box center [777, 277] width 266 height 26
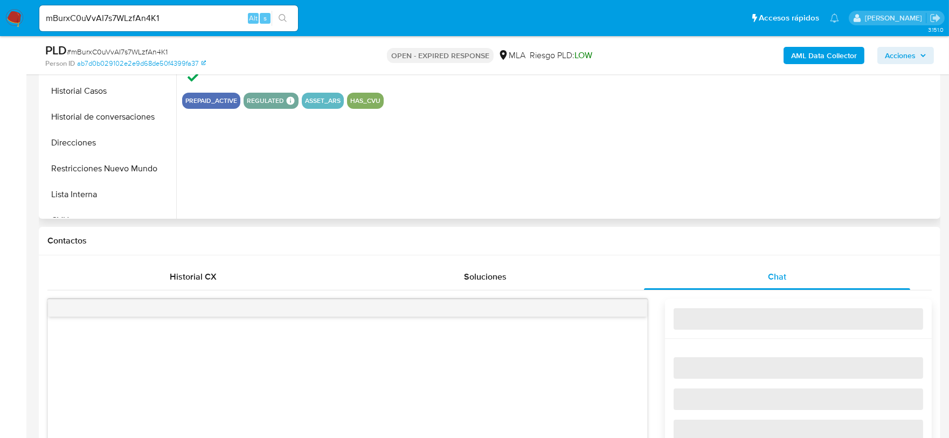
select select "10"
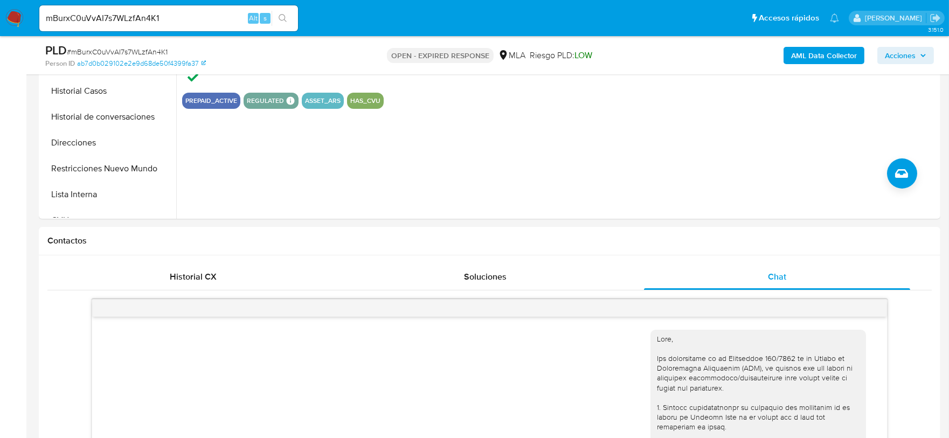
scroll to position [625, 0]
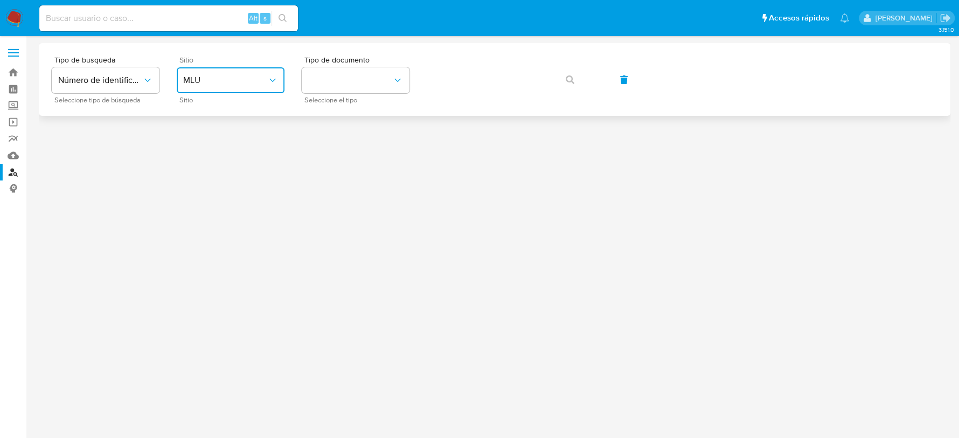
click at [235, 80] on span "MLU" at bounding box center [225, 80] width 84 height 11
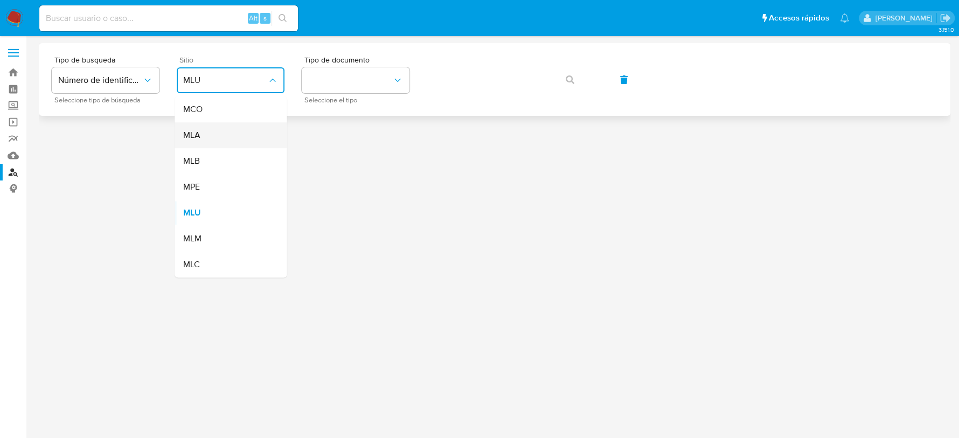
click at [242, 139] on div "MLA" at bounding box center [227, 135] width 88 height 26
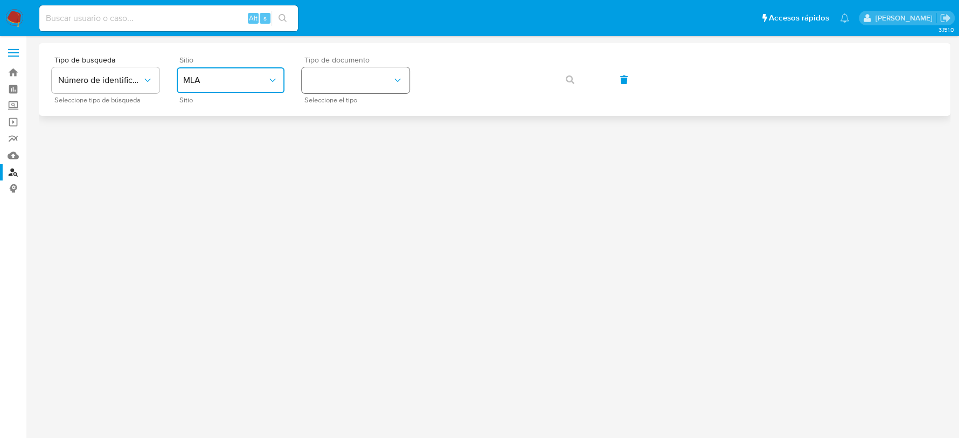
click at [310, 83] on button "identificationType" at bounding box center [356, 80] width 108 height 26
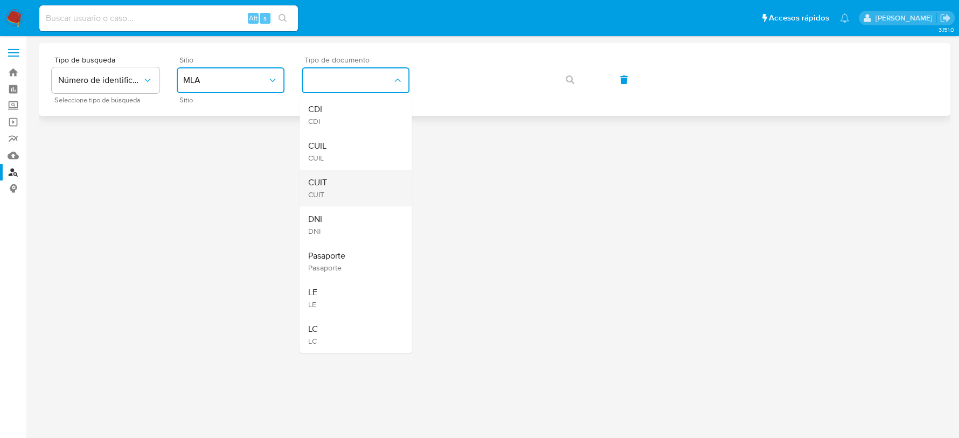
click at [346, 188] on div "CUIT CUIT" at bounding box center [352, 188] width 88 height 37
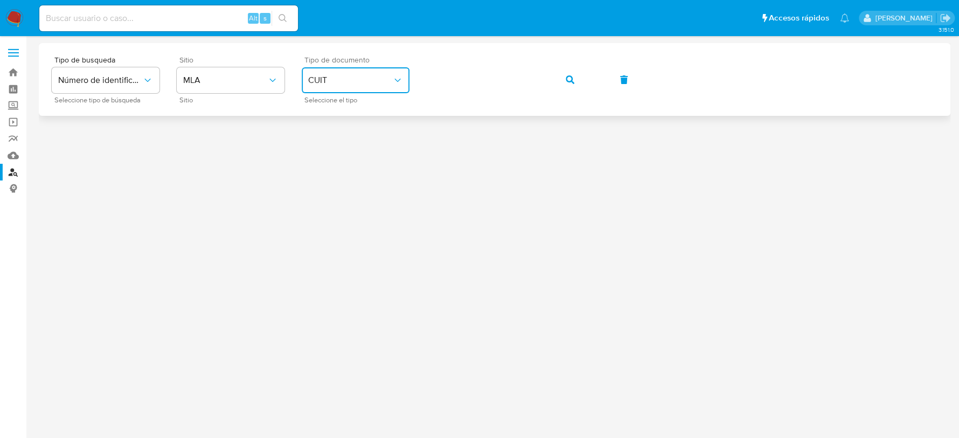
click at [591, 87] on div "Tipo de busqueda Número de identificación Seleccione tipo de búsqueda Sitio MLA…" at bounding box center [495, 79] width 886 height 47
click at [568, 76] on icon "button" at bounding box center [570, 79] width 9 height 9
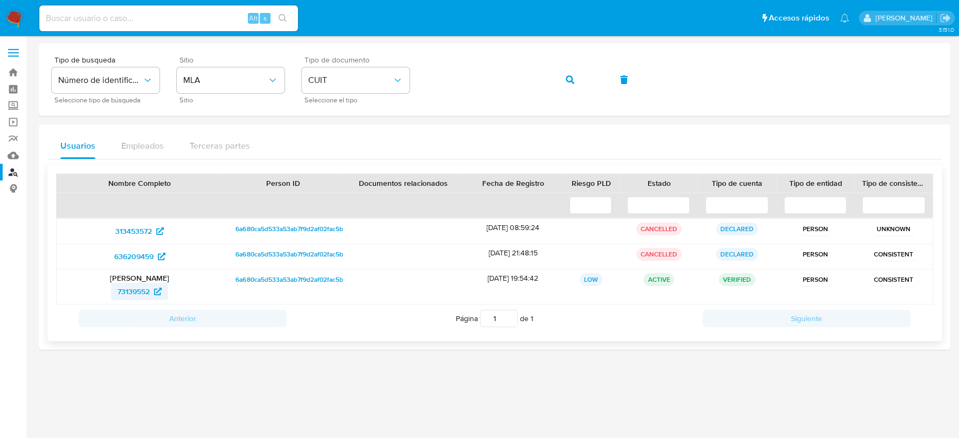
click at [147, 290] on span "73139552" at bounding box center [133, 291] width 32 height 17
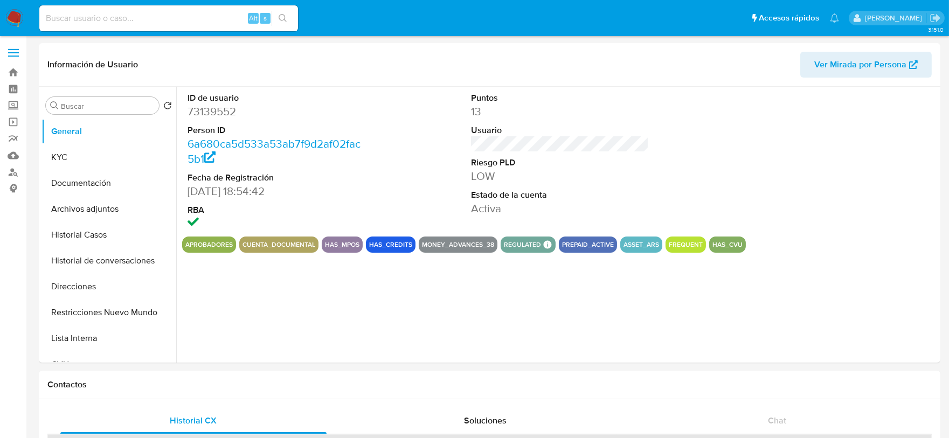
select select "10"
click at [77, 184] on button "Documentación" at bounding box center [104, 183] width 126 height 26
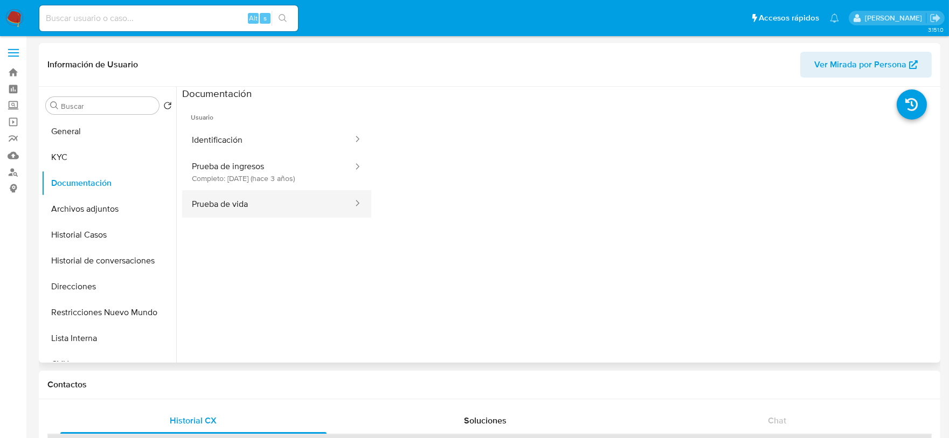
click at [235, 204] on button "Prueba de vida" at bounding box center [268, 203] width 172 height 27
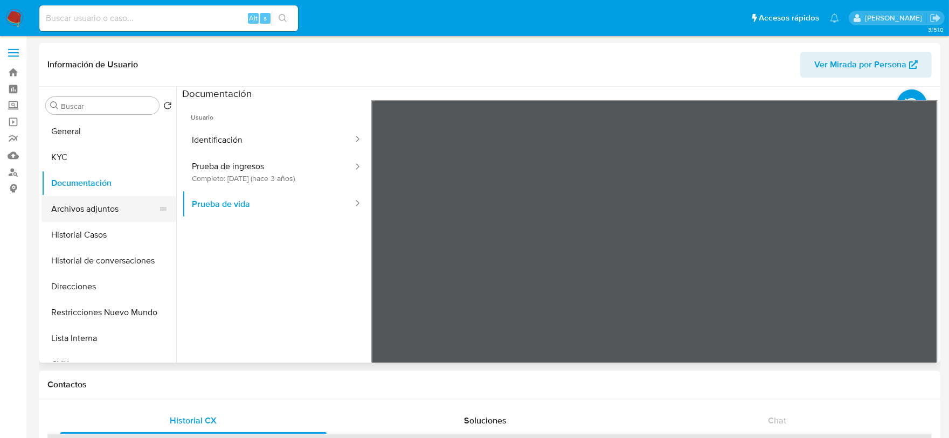
click at [106, 198] on button "Archivos adjuntos" at bounding box center [104, 209] width 126 height 26
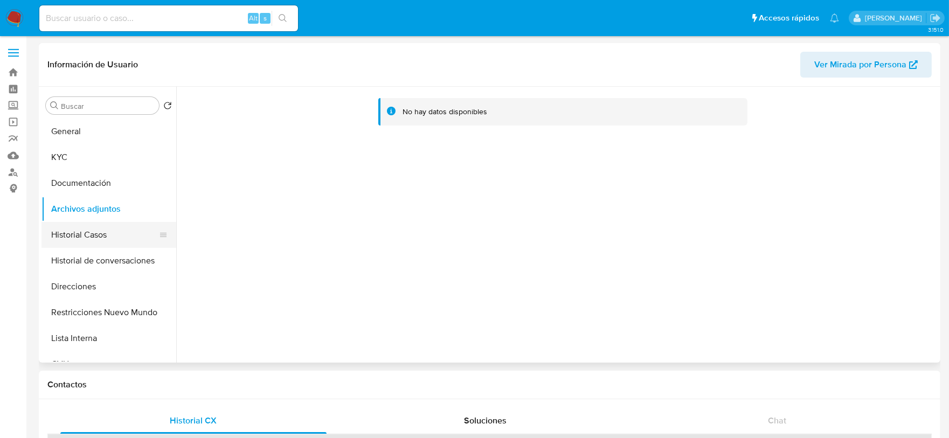
click at [99, 234] on button "Historial Casos" at bounding box center [104, 235] width 126 height 26
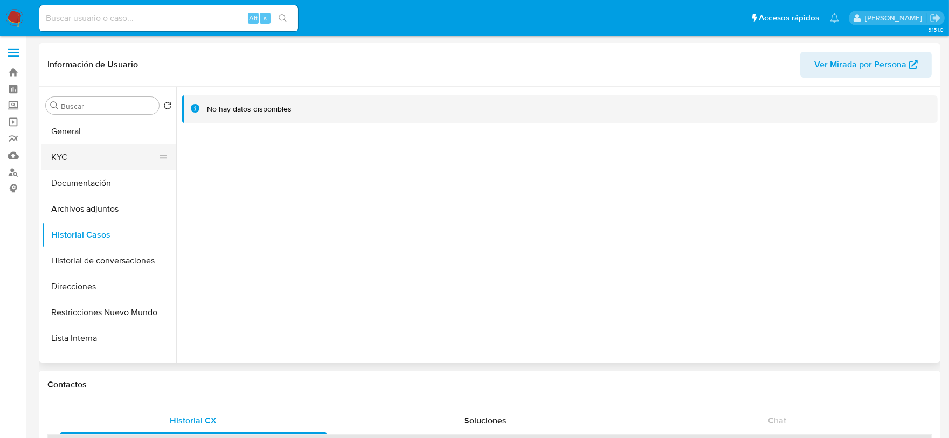
click at [71, 155] on button "KYC" at bounding box center [104, 157] width 126 height 26
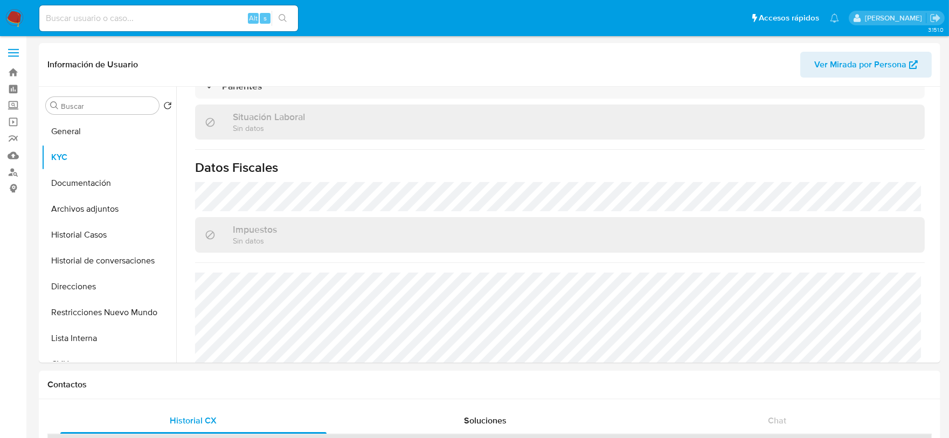
scroll to position [566, 0]
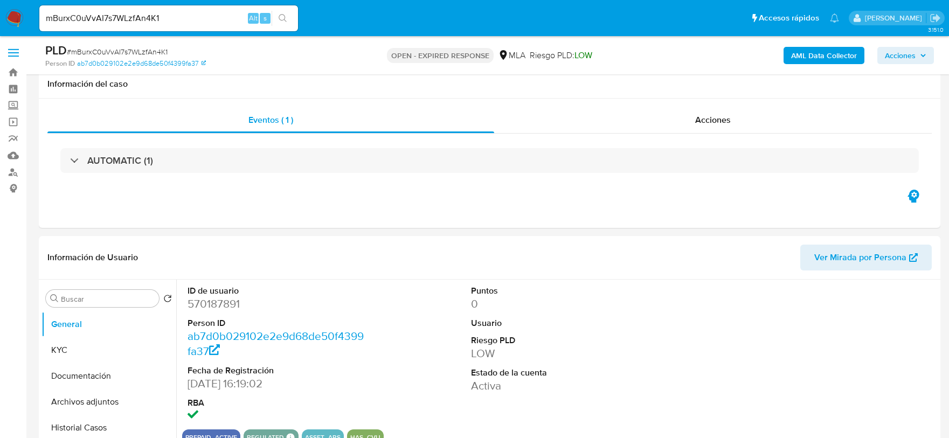
select select "10"
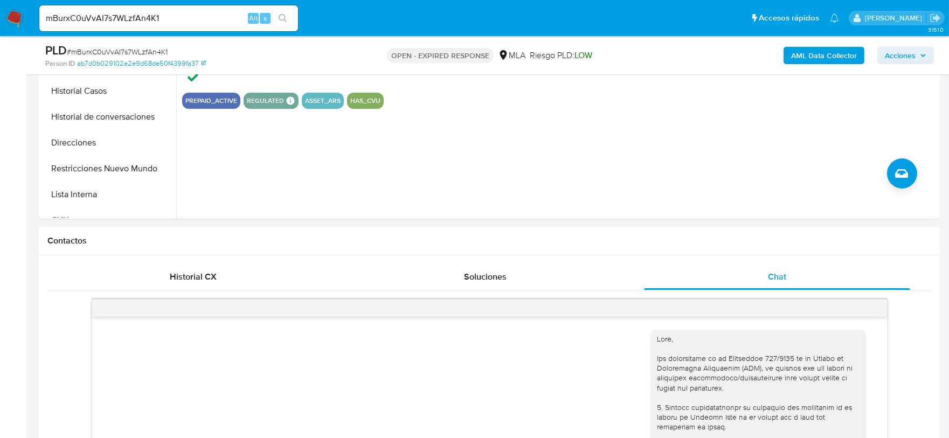
scroll to position [625, 0]
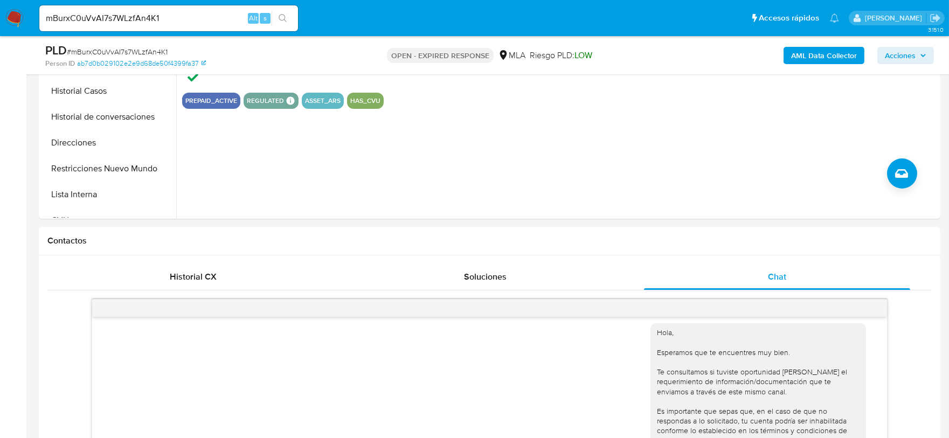
click at [182, 17] on input "mBurxC0uVvAI7s7WLzfAn4K1" at bounding box center [168, 18] width 259 height 14
paste input "jP1YJ5zX3iFJtwOyybtCqpqG"
type input "jP1YJ5zX3iFJtwOyybtCqpqG"
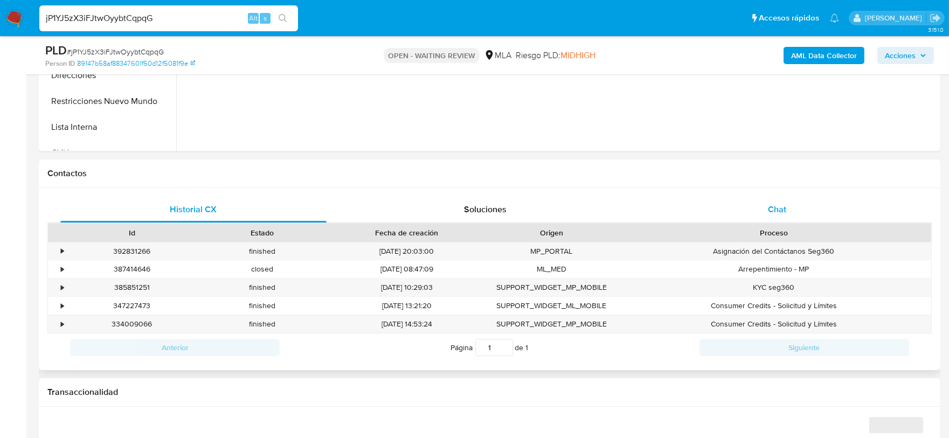
click at [776, 207] on span "Chat" at bounding box center [777, 209] width 18 height 12
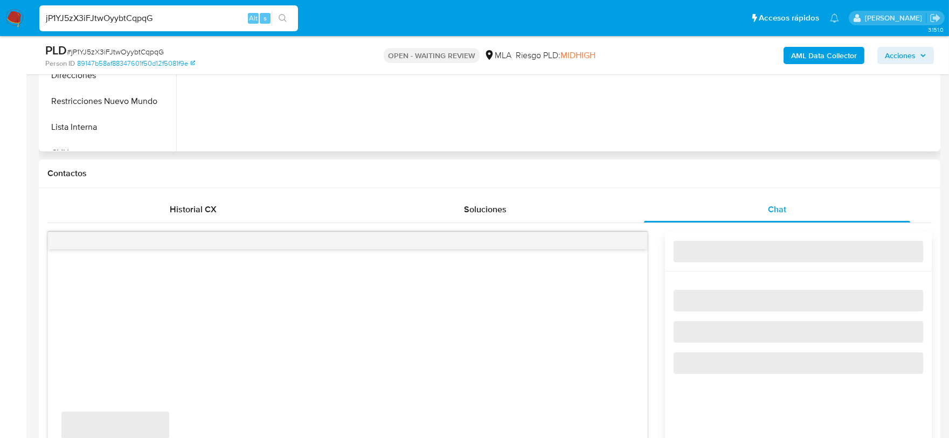
select select "10"
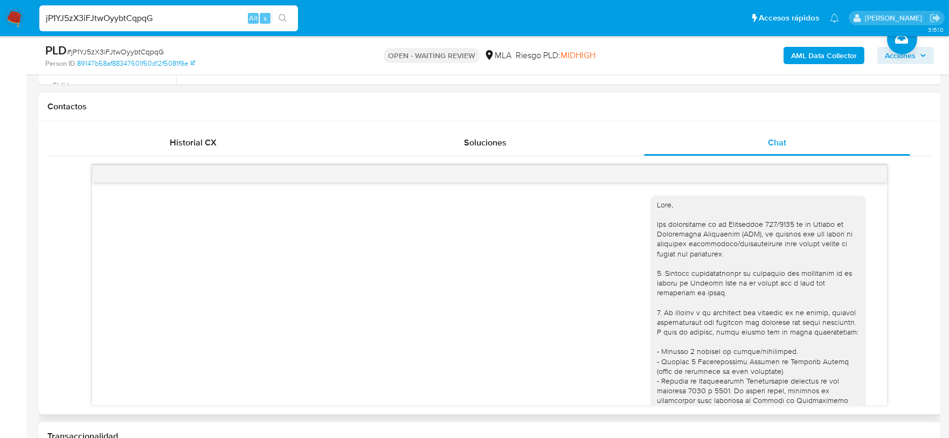
scroll to position [457, 0]
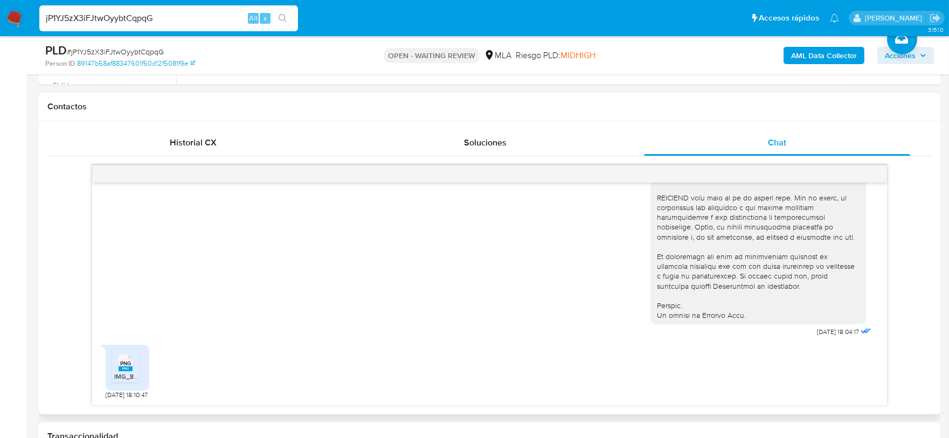
click at [124, 360] on span "PNG" at bounding box center [125, 363] width 11 height 7
click at [203, 11] on input "jP1YJ5zX3iFJtwOyybtCqpqG" at bounding box center [168, 18] width 259 height 14
paste input "ohP7QNclaLuxw3hC7DO7MWb5"
type input "ohP7QNclaLuxw3hC7DO7MWb5"
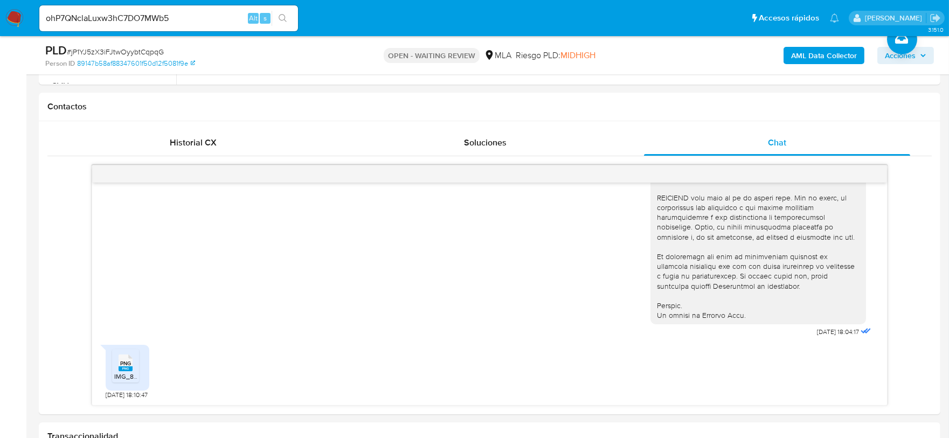
click at [298, 22] on li "ohP7QNclaLuxw3hC7DO7MWb5 Alt s" at bounding box center [169, 17] width 264 height 27
click at [284, 16] on icon "search-icon" at bounding box center [282, 18] width 8 height 8
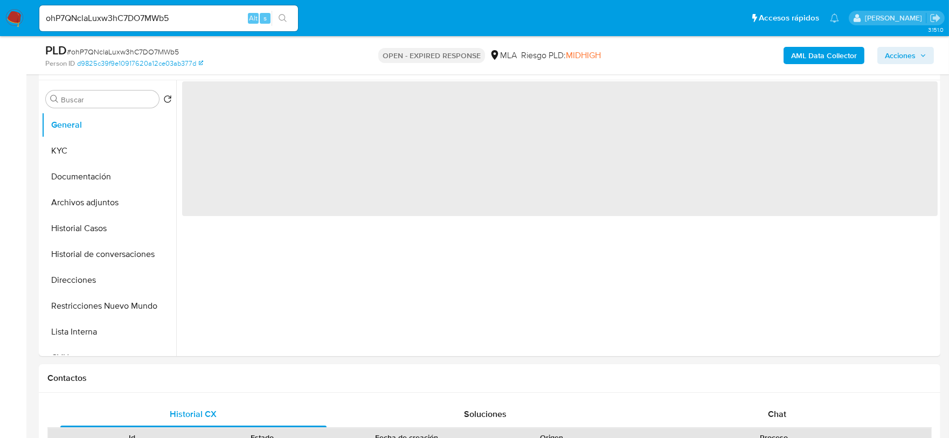
scroll to position [202, 0]
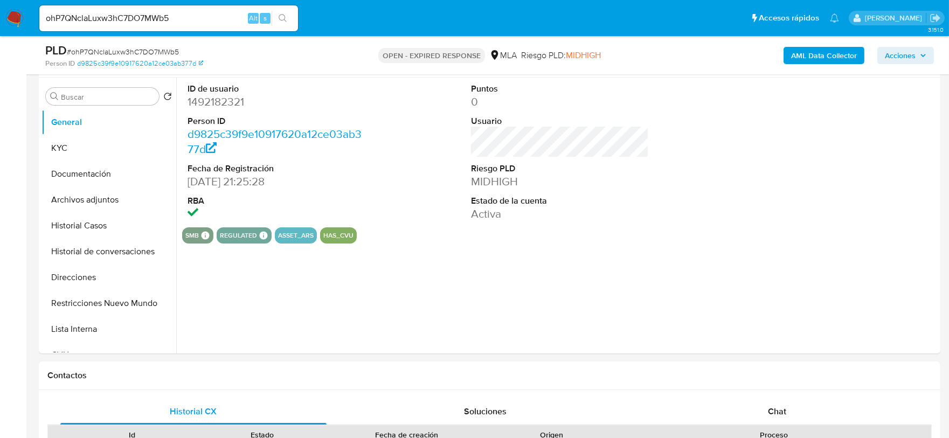
select select "10"
click at [216, 20] on input "ohP7QNclaLuxw3hC7DO7MWb5" at bounding box center [168, 18] width 259 height 14
paste input "p9SyYnGYd3BcYKFvd0ZaHMQU"
type input "p9SyYnGYd3BcYKFvd0ZaHMQU"
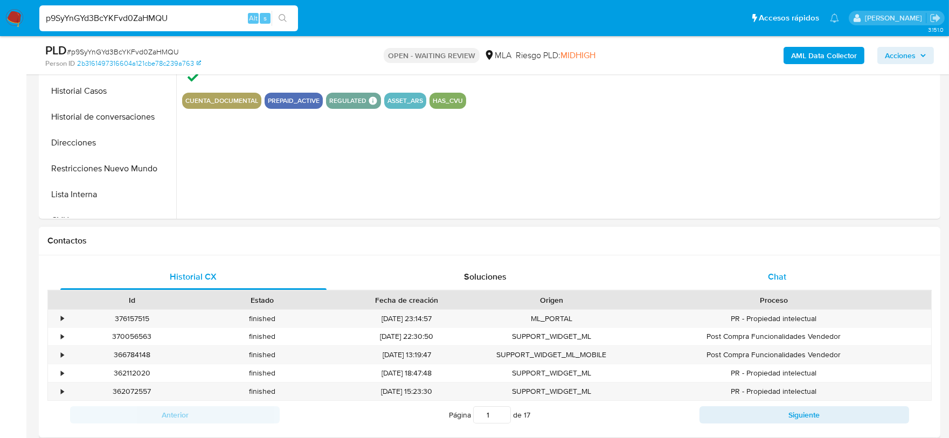
click at [771, 273] on span "Chat" at bounding box center [777, 276] width 18 height 12
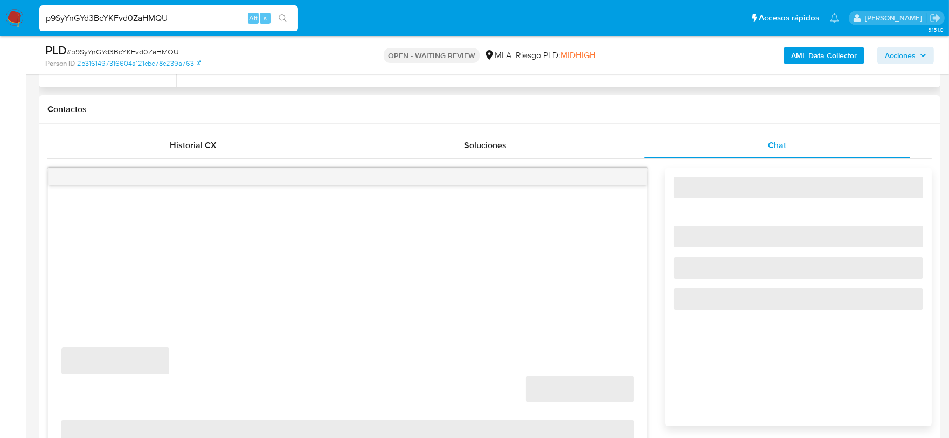
select select "10"
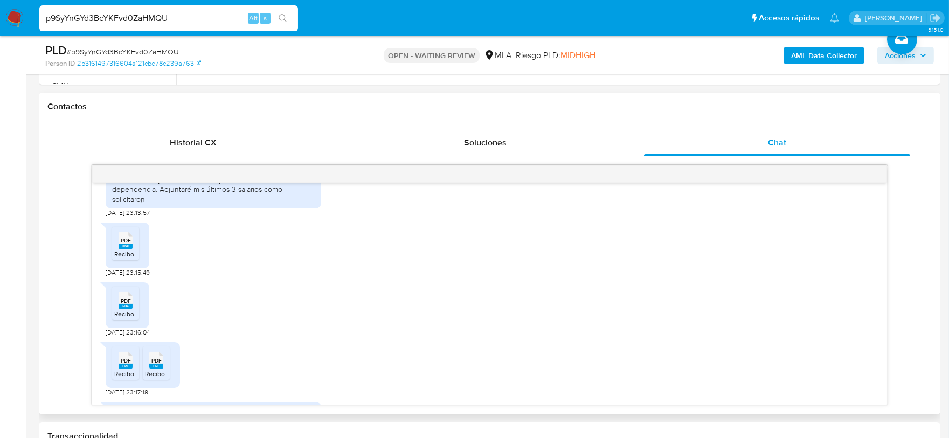
scroll to position [741, 0]
click at [127, 257] on span "Recibo_23-46695174-9_1044964.pdf" at bounding box center [167, 252] width 107 height 9
click at [116, 248] on div "PDF PDF" at bounding box center [125, 237] width 23 height 21
click at [131, 307] on rect at bounding box center [126, 304] width 14 height 5
click at [126, 363] on span "PDF" at bounding box center [126, 359] width 10 height 7
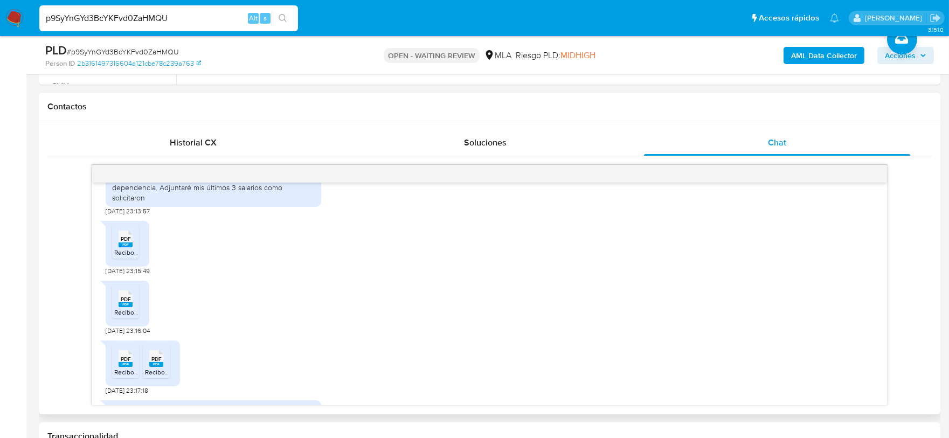
click at [164, 368] on div "PDF PDF" at bounding box center [156, 357] width 23 height 21
click at [203, 15] on input "p9SyYnGYd3BcYKFvd0ZaHMQU" at bounding box center [168, 18] width 259 height 14
paste input "CH6SV4dsXGXw477MBPKqEXIz"
type input "CH6SV4dsXGXw477MBPKqEXIz"
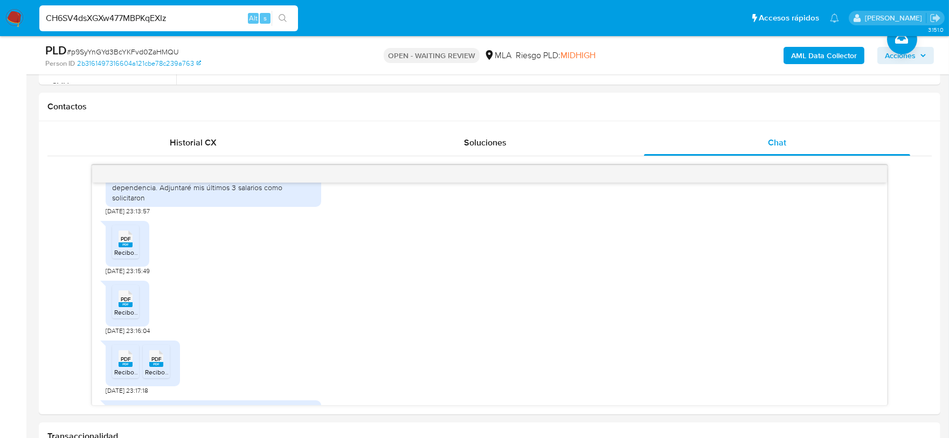
click at [290, 7] on div "CH6SV4dsXGXw477MBPKqEXIz Alt s" at bounding box center [168, 18] width 259 height 26
click at [285, 14] on icon "search-icon" at bounding box center [282, 18] width 9 height 9
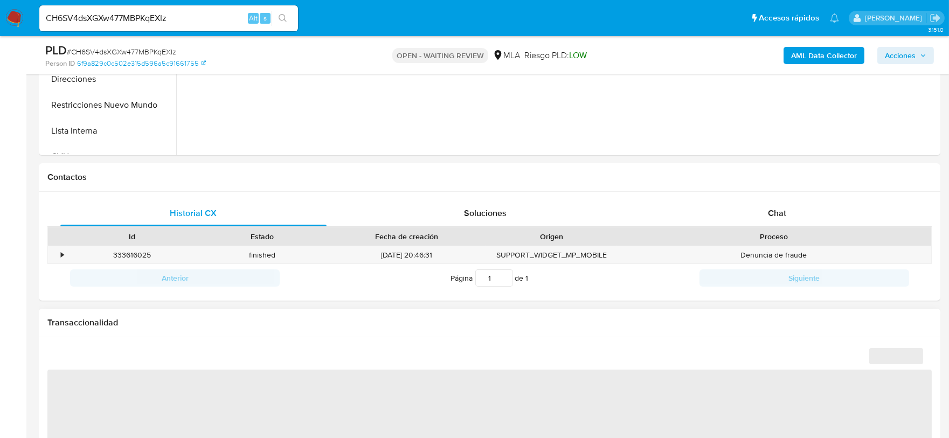
scroll to position [471, 0]
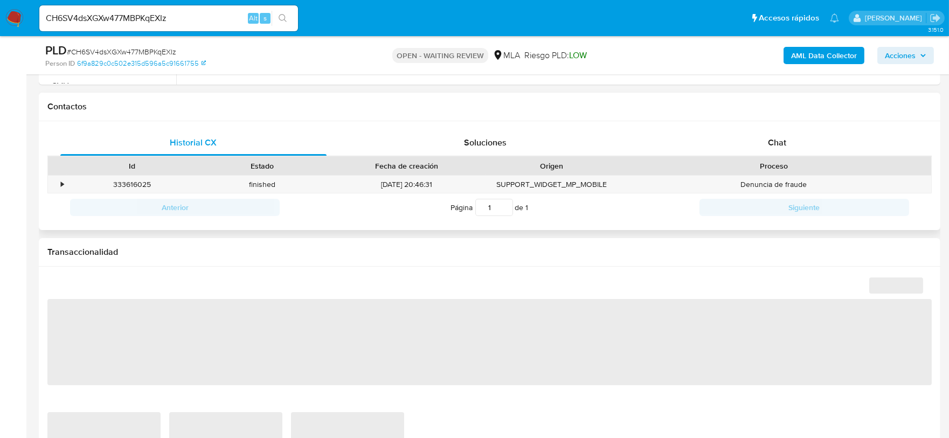
click at [770, 157] on div "Proceso" at bounding box center [773, 166] width 315 height 18
click at [778, 145] on span "Chat" at bounding box center [777, 142] width 18 height 12
select select "10"
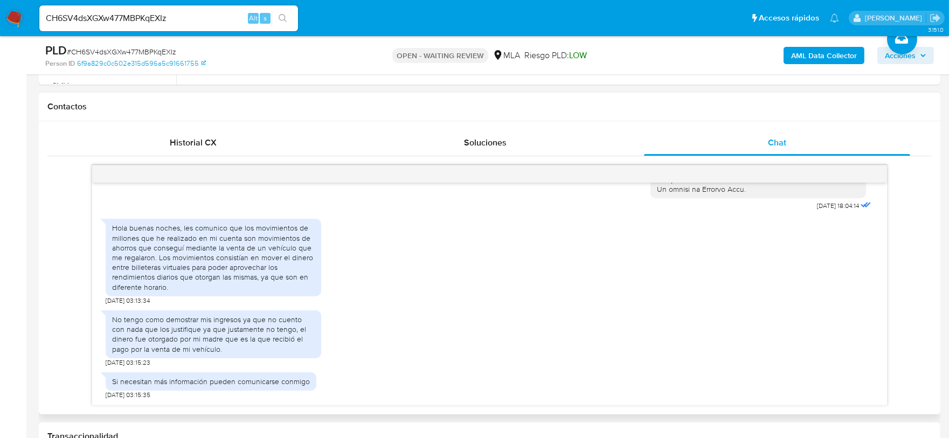
scroll to position [583, 0]
click at [232, 11] on input "CH6SV4dsXGXw477MBPKqEXIz" at bounding box center [168, 18] width 259 height 14
paste input "1Ok8g3DO9XNt3MWMrbh3DKT4"
type input "1Ok8g3DO9XNt3MWMrbh3DKT4"
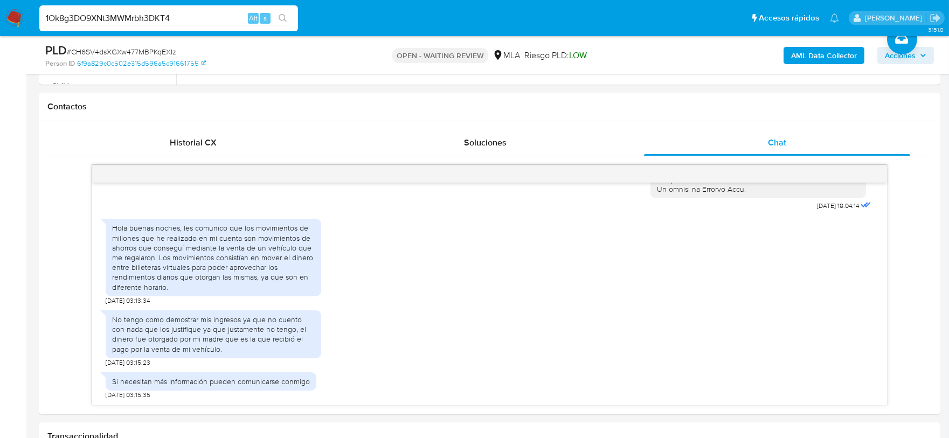
click at [281, 18] on icon "search-icon" at bounding box center [282, 18] width 9 height 9
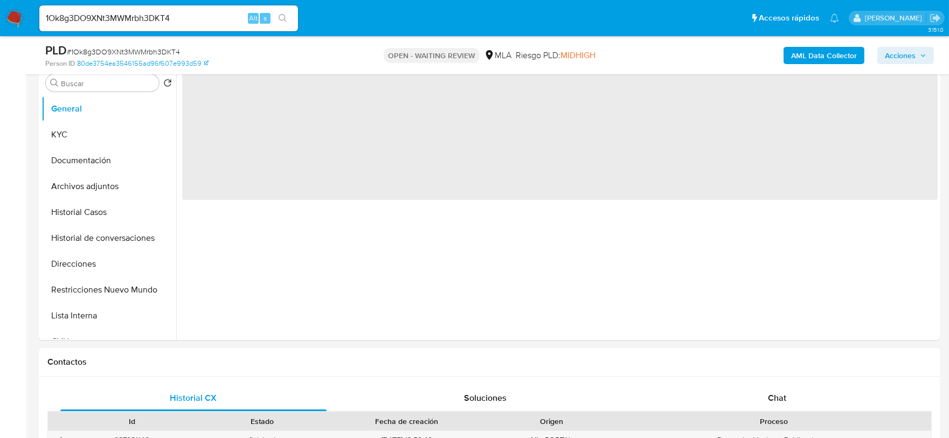
scroll to position [337, 0]
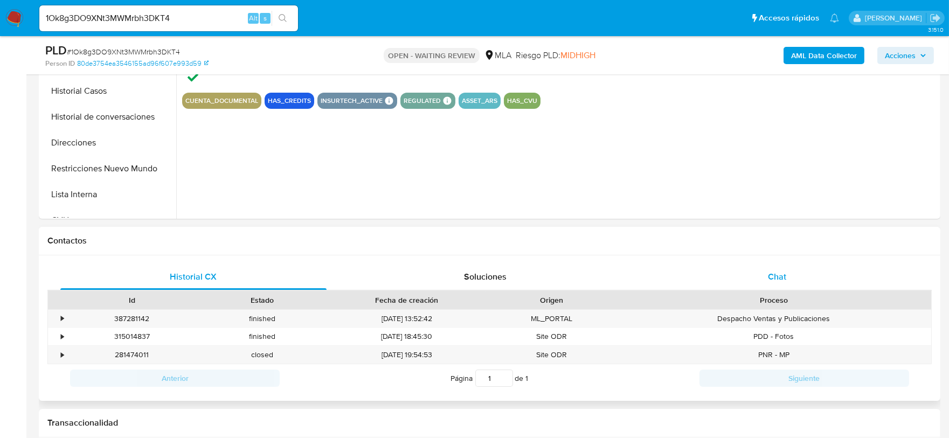
click at [788, 264] on div "Chat" at bounding box center [777, 277] width 266 height 26
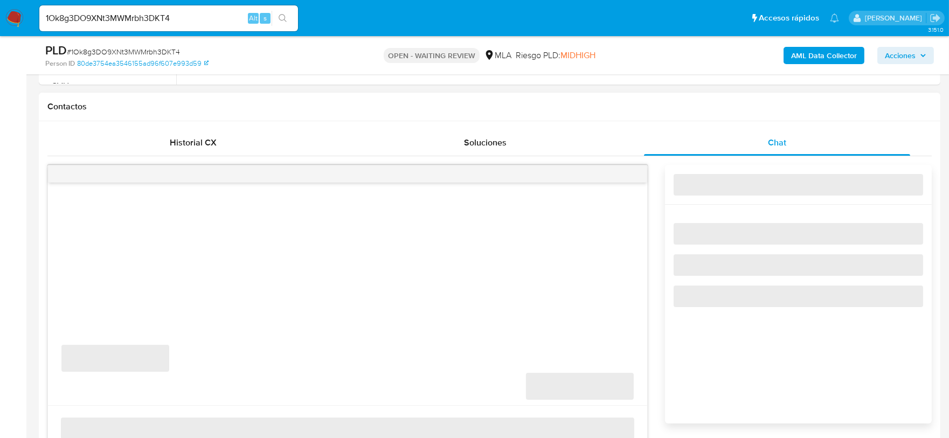
select select "10"
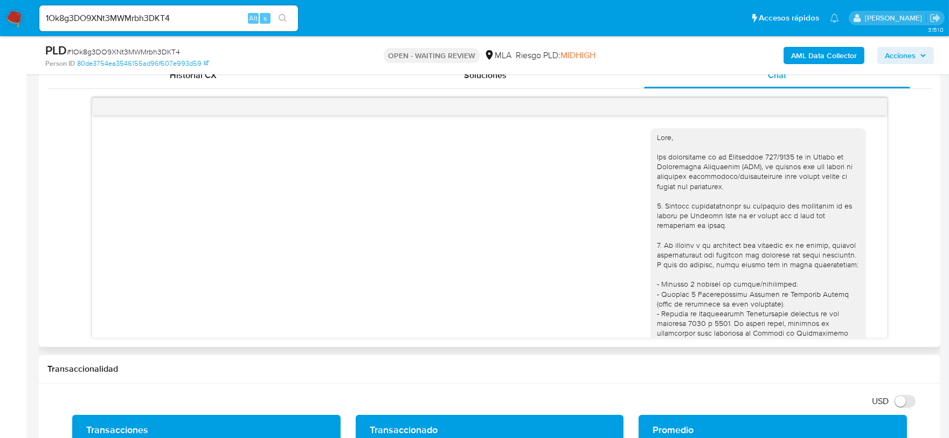
scroll to position [658, 0]
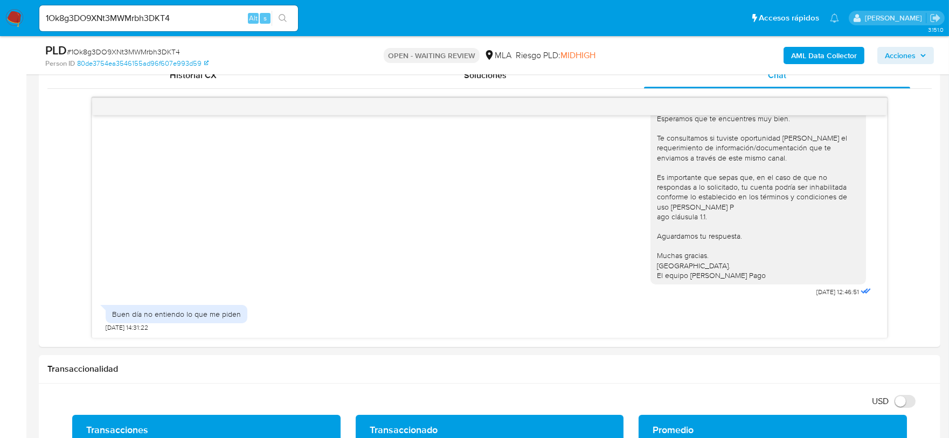
click at [195, 13] on input "1Ok8g3DO9XNt3MWMrbh3DKT4" at bounding box center [168, 18] width 259 height 14
click at [196, 13] on input "1Ok8g3DO9XNt3MWMrbh3DKT4" at bounding box center [168, 18] width 259 height 14
paste input "h49vdSLJLGftvsik7taEMZ1Q"
type input "h49vdSLJLGftvsik7taEMZ1Q"
click at [280, 15] on icon "search-icon" at bounding box center [282, 18] width 8 height 8
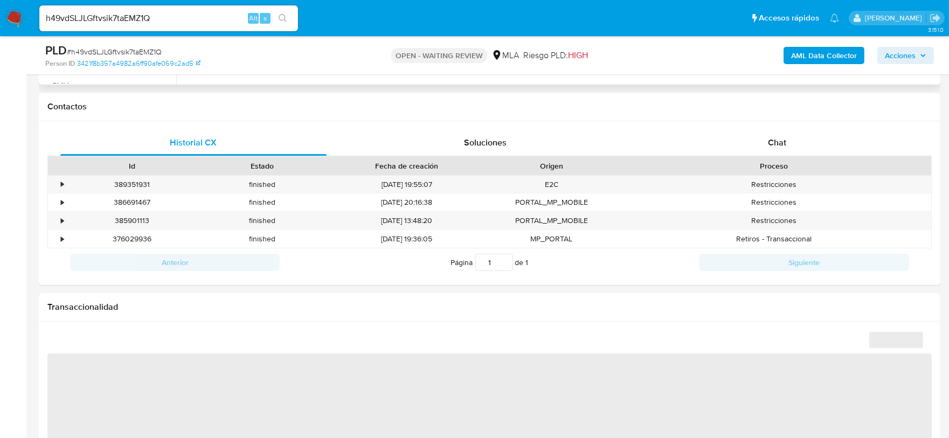
scroll to position [471, 0]
select select "10"
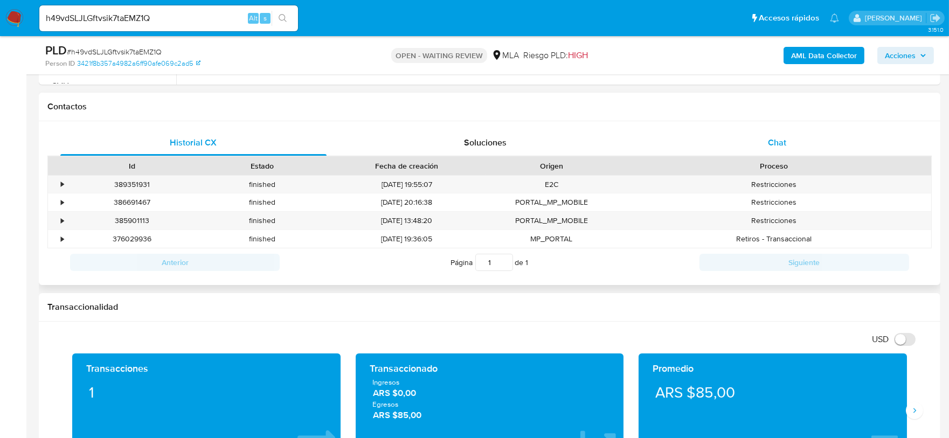
click at [767, 139] on div "Chat" at bounding box center [777, 143] width 266 height 26
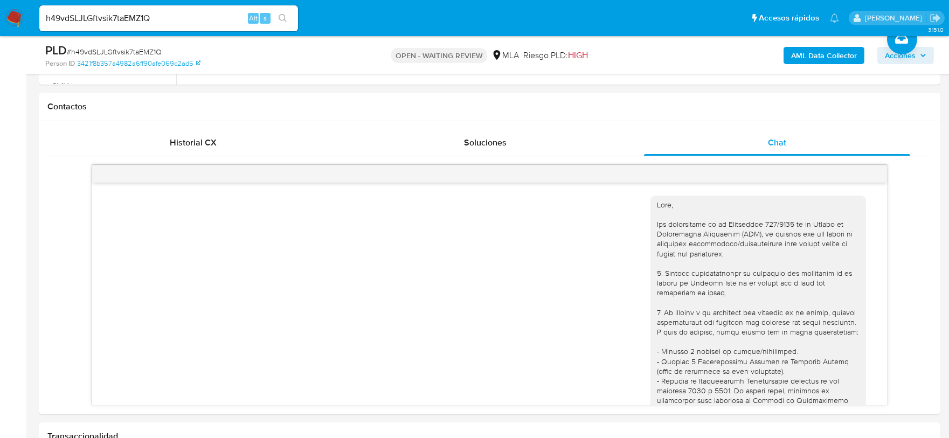
scroll to position [687, 0]
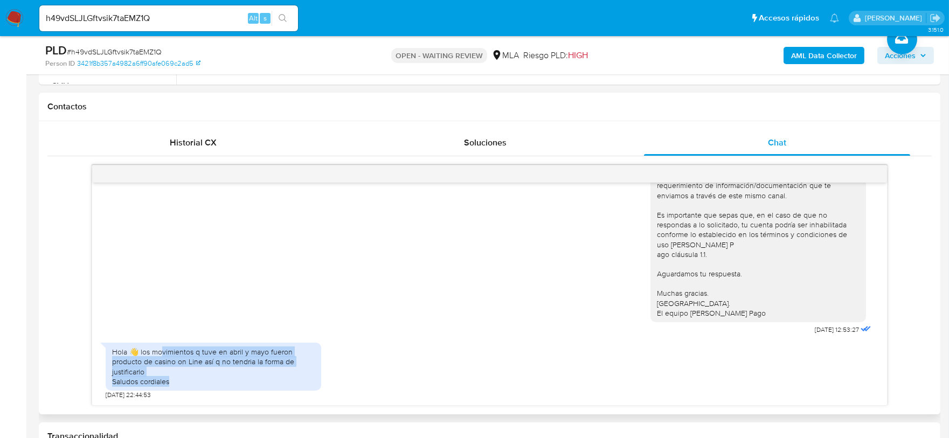
drag, startPoint x: 161, startPoint y: 349, endPoint x: 259, endPoint y: 380, distance: 102.7
click at [259, 380] on div "Hola 👋 los movimientos q tuve en abril y mayo fueron producto de casino on Line…" at bounding box center [213, 366] width 203 height 39
click at [262, 376] on div "Hola 👋 los movimientos q tuve en abril y mayo fueron producto de casino on Line…" at bounding box center [213, 366] width 203 height 39
click at [228, 20] on input "h49vdSLJLGftvsik7taEMZ1Q" at bounding box center [168, 18] width 259 height 14
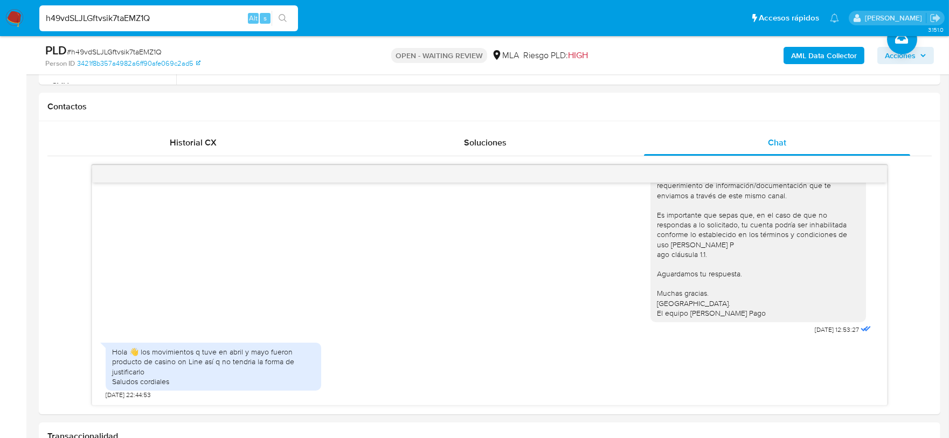
paste input "vxrkeQED04a08htYKlIse7fa"
type input "vxrkeQED04a08htYKlIse7fa"
click at [282, 11] on button "search-icon" at bounding box center [282, 18] width 22 height 15
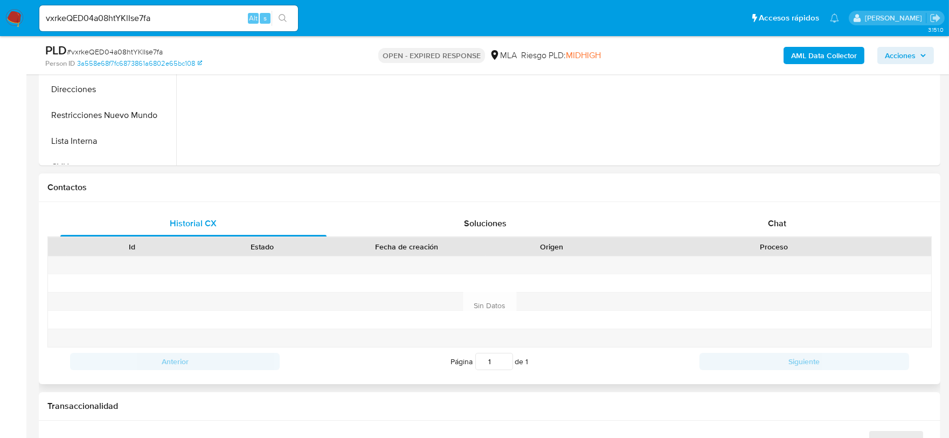
scroll to position [404, 0]
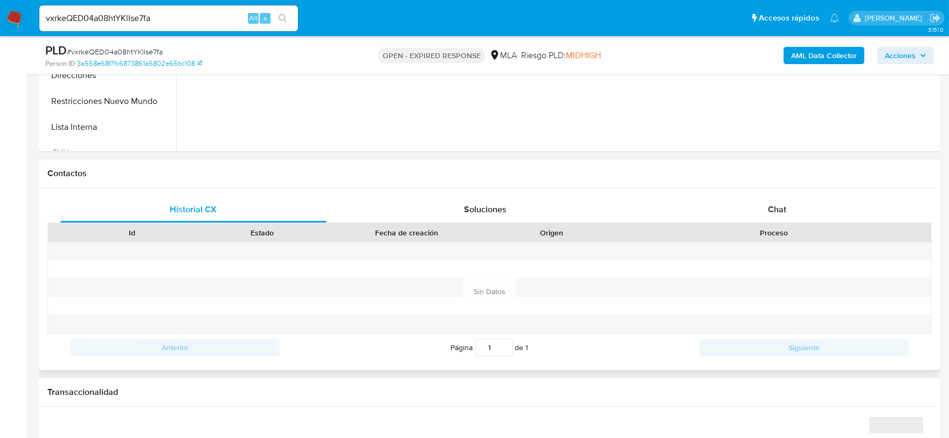
click at [788, 213] on div "Chat" at bounding box center [777, 210] width 266 height 26
select select "10"
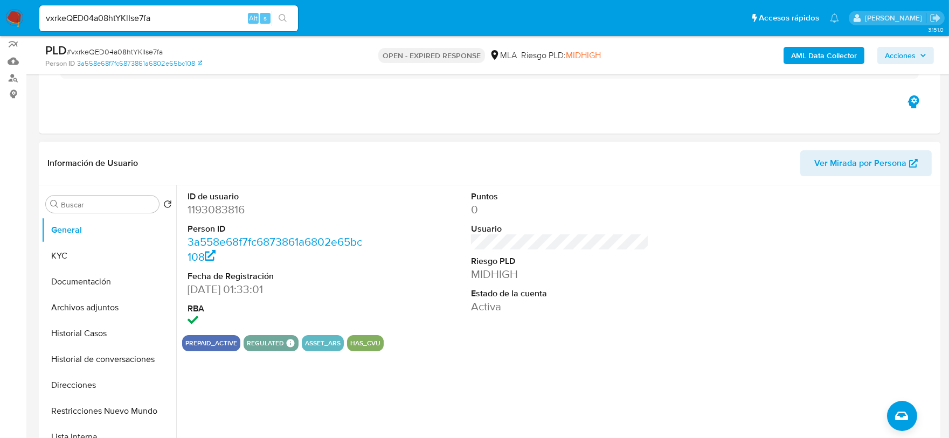
scroll to position [67, 0]
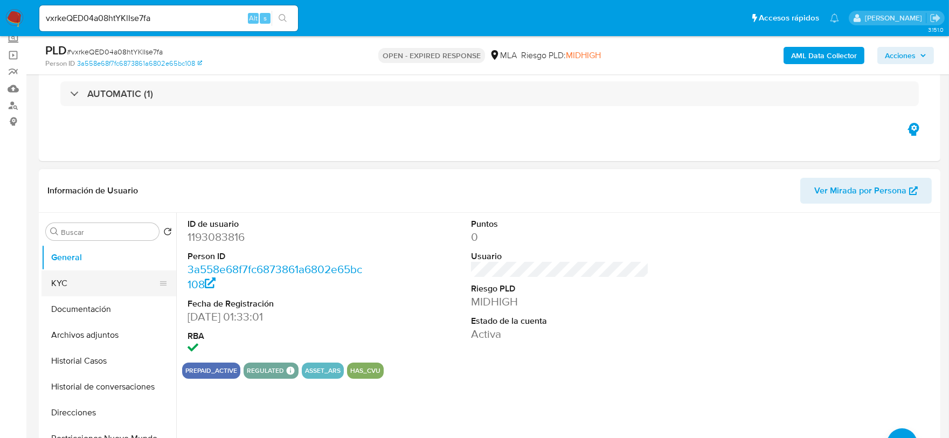
click at [99, 280] on button "KYC" at bounding box center [104, 283] width 126 height 26
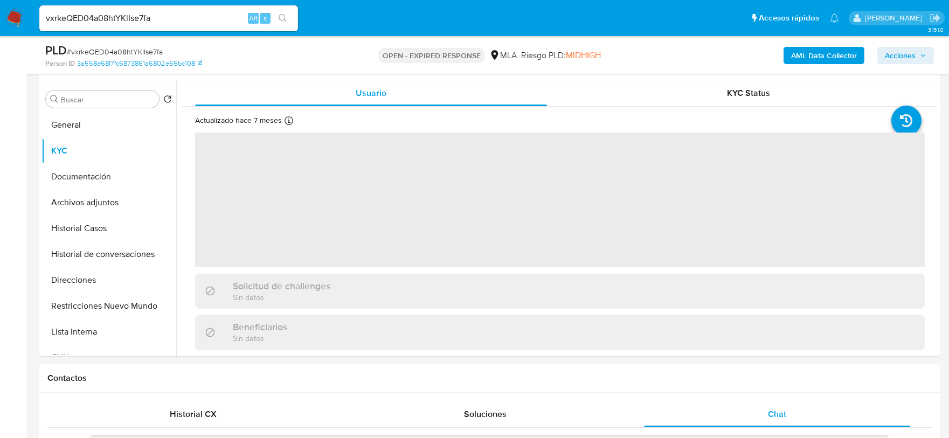
scroll to position [202, 0]
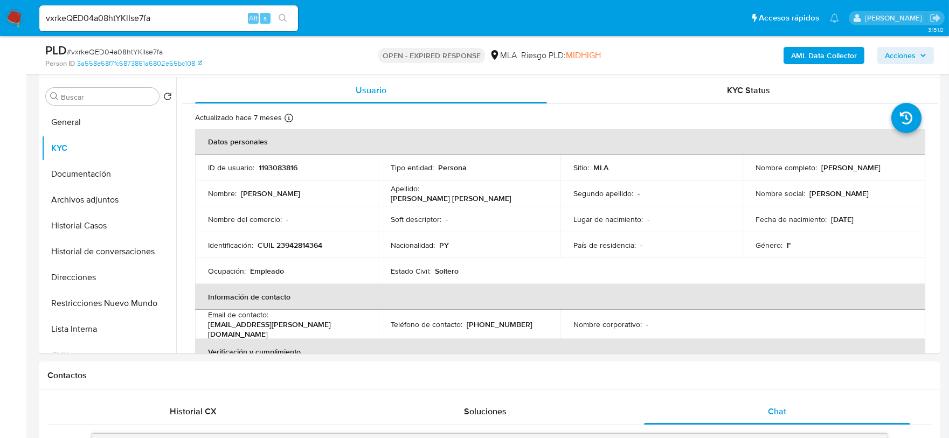
click at [163, 24] on input "vxrkeQED04a08htYKlIse7fa" at bounding box center [168, 18] width 259 height 14
paste input "oHT4J9ZTLPhcvoS0O8J4o37F"
type input "oHT4J9ZTLPhcvoS0O8J4o37F"
click at [286, 18] on icon "search-icon" at bounding box center [282, 18] width 9 height 9
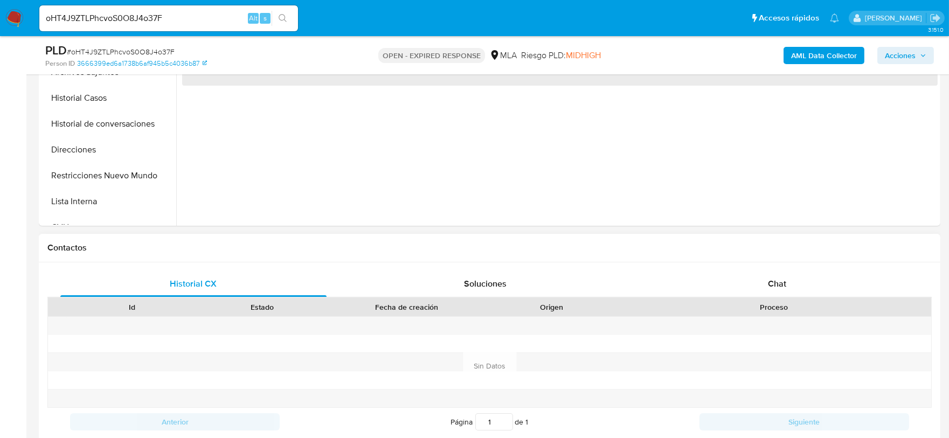
scroll to position [337, 0]
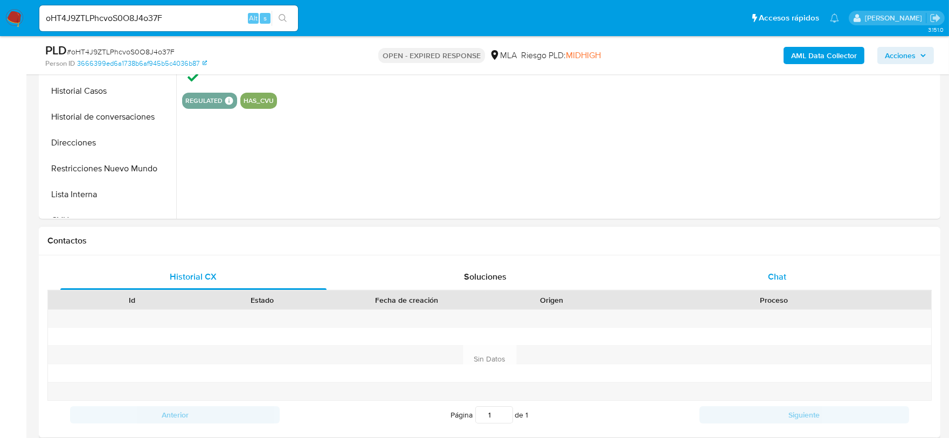
click at [768, 269] on div "Chat" at bounding box center [777, 277] width 266 height 26
select select "10"
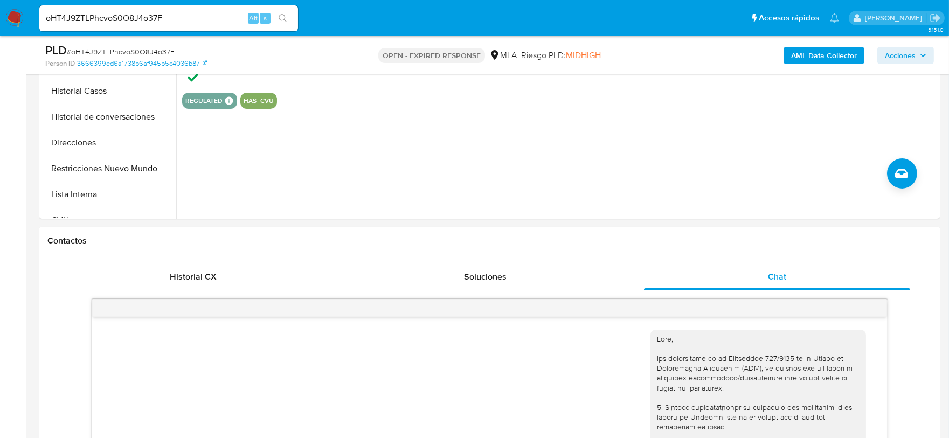
scroll to position [625, 0]
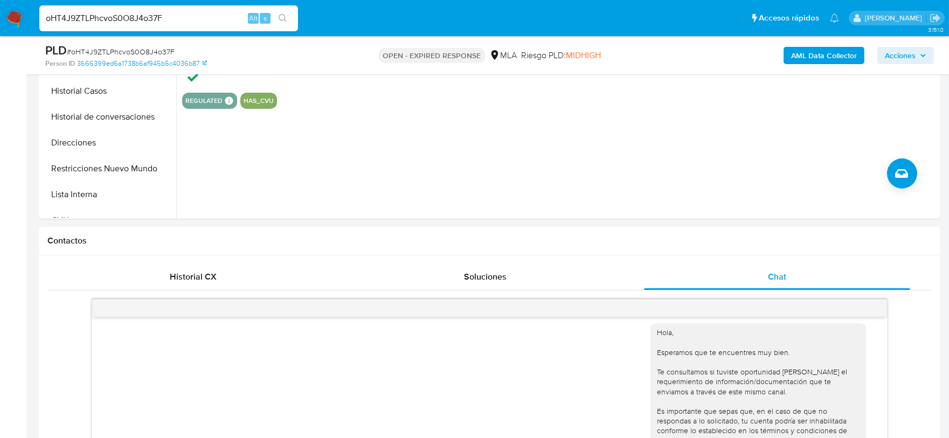
click at [211, 19] on input "oHT4J9ZTLPhcvoS0O8J4o37F" at bounding box center [168, 18] width 259 height 14
click at [153, 18] on input "oHT4J9ZTLPhcvoS0O8J4o37F" at bounding box center [168, 18] width 259 height 14
paste input "8ubHMbXk4LwHPdH2wxmDwD5r"
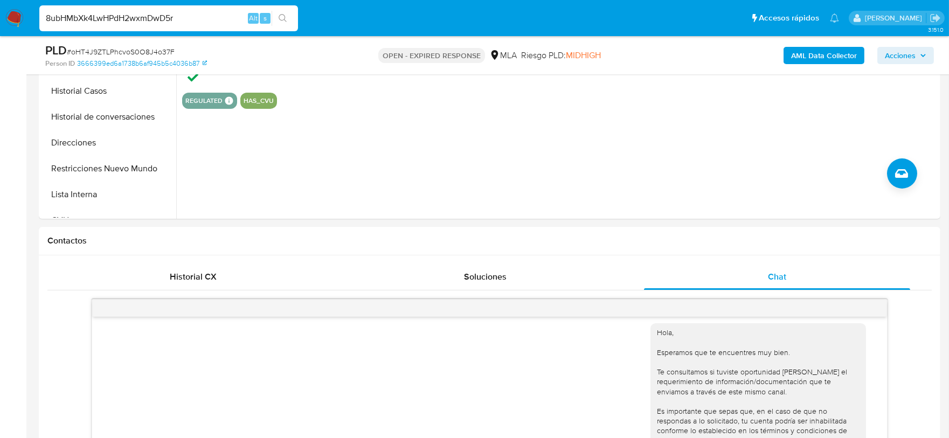
type input "8ubHMbXk4LwHPdH2wxmDwD5r"
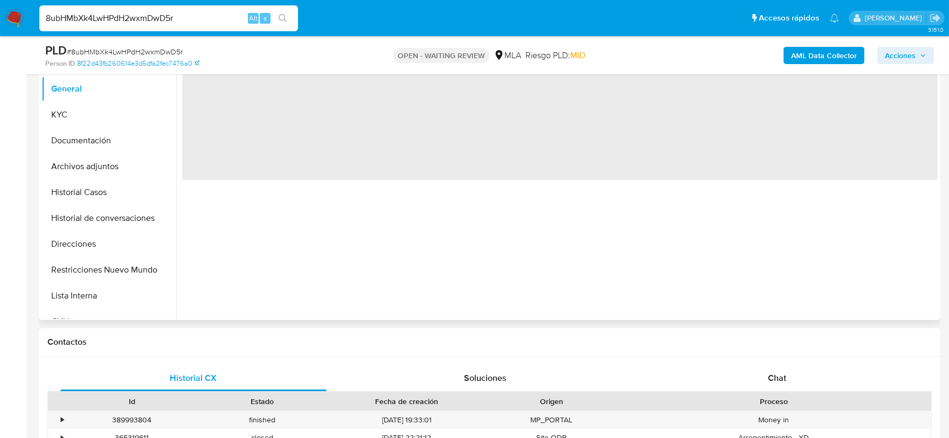
scroll to position [269, 0]
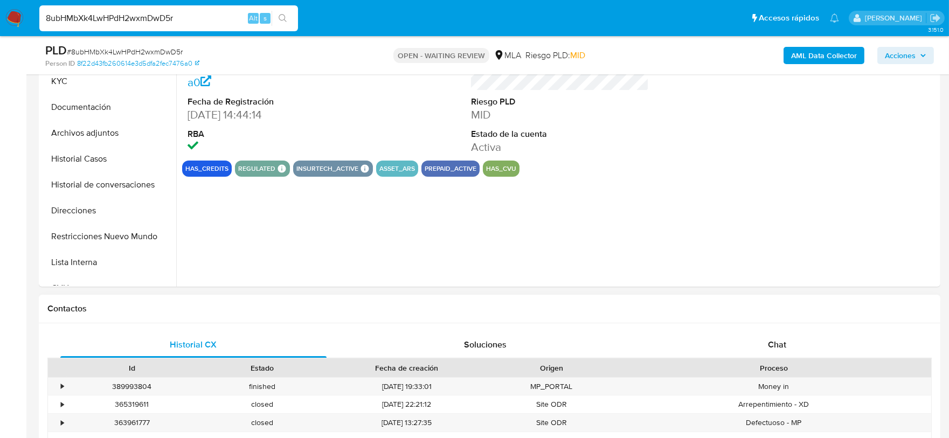
select select "10"
click at [803, 332] on div "Chat" at bounding box center [777, 345] width 266 height 26
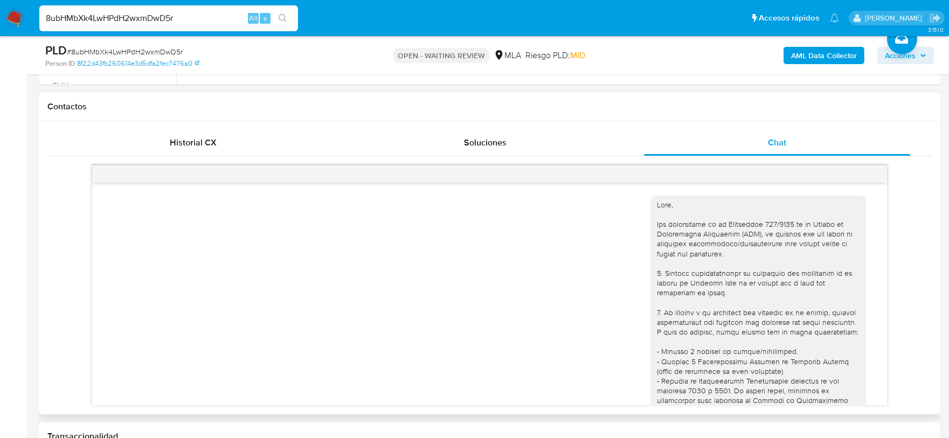
scroll to position [593, 0]
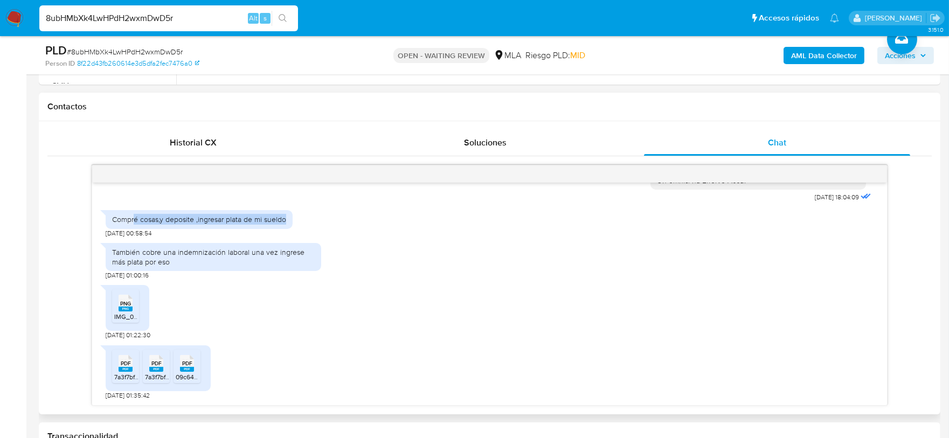
drag, startPoint x: 133, startPoint y: 218, endPoint x: 302, endPoint y: 220, distance: 168.6
click at [302, 220] on div "Compré cosas,y deposite ,ingresar plata de mi sueldo 19/06/2025 00:58:54" at bounding box center [490, 221] width 768 height 32
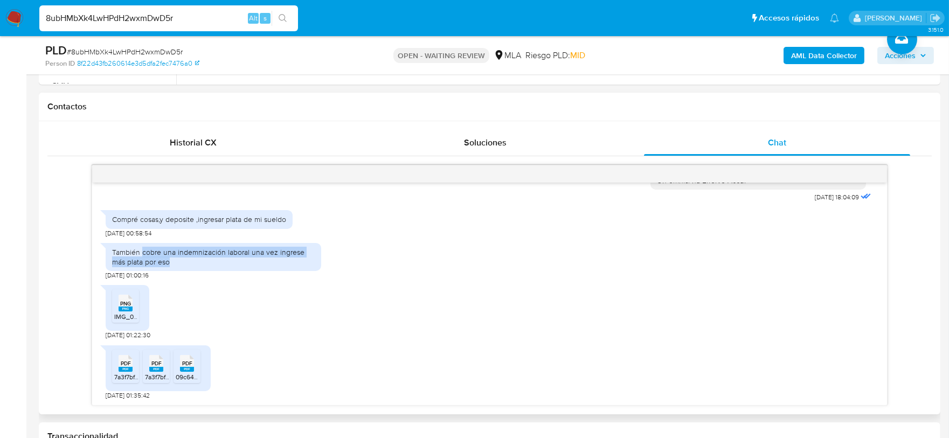
drag, startPoint x: 141, startPoint y: 249, endPoint x: 227, endPoint y: 263, distance: 86.7
click at [227, 263] on div "También cobre una indemnización laboral una vez ingrese más plata por eso" at bounding box center [213, 256] width 203 height 19
click at [228, 261] on div "También cobre una indemnización laboral una vez ingrese más plata por eso" at bounding box center [213, 256] width 203 height 19
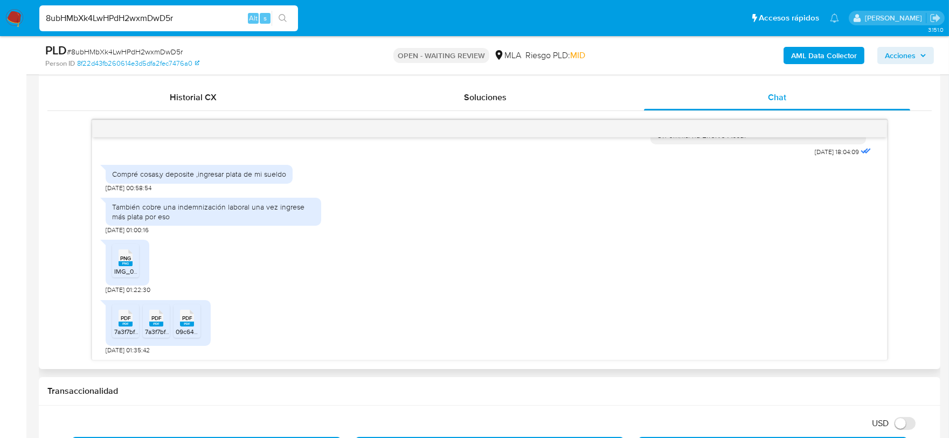
scroll to position [538, 0]
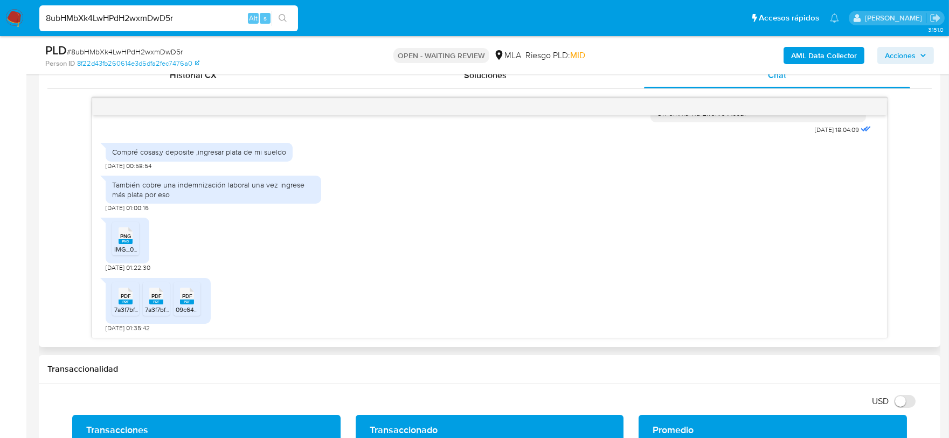
click at [127, 244] on icon "PNG" at bounding box center [126, 235] width 14 height 19
click at [127, 308] on span "7a3f7bf40f8cda2991a77ca9de53433ffd4289b7 2.pdf" at bounding box center [188, 309] width 149 height 9
drag, startPoint x: 150, startPoint y: 296, endPoint x: 171, endPoint y: 301, distance: 21.4
click at [151, 296] on div "PDF PDF" at bounding box center [156, 294] width 23 height 21
click at [191, 304] on icon "PDF" at bounding box center [187, 296] width 14 height 19
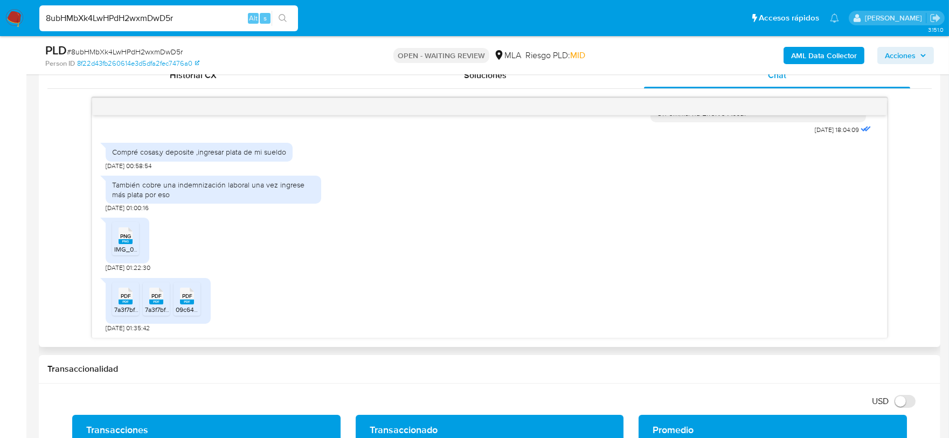
click at [124, 302] on rect at bounding box center [126, 302] width 14 height 5
click at [196, 17] on input "8ubHMbXk4LwHPdH2wxmDwD5r" at bounding box center [168, 18] width 259 height 14
paste input "XEIX1JR3hZST3jEF5eXV40V6"
type input "XEIX1JR3hZST3jEF5eXV40V6"
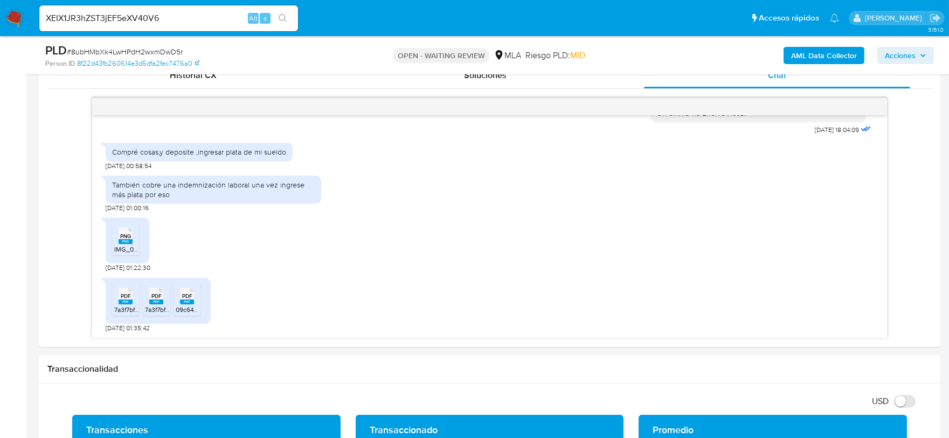
click at [273, 20] on button "search-icon" at bounding box center [282, 18] width 22 height 15
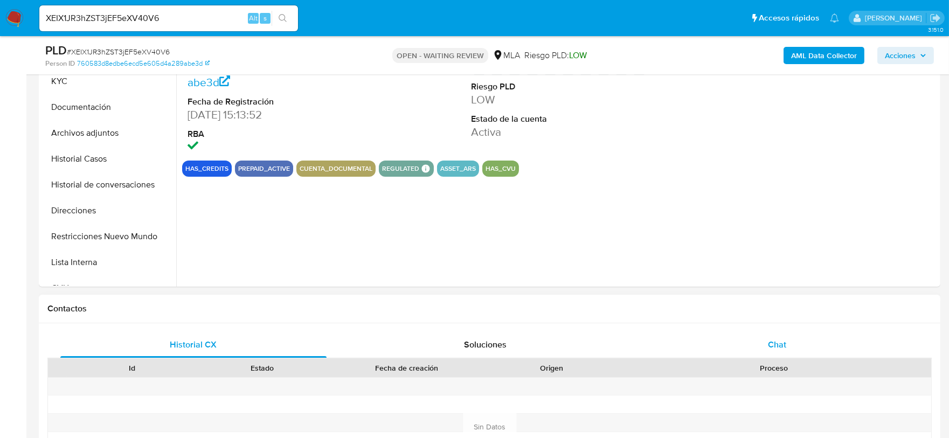
click at [796, 332] on div "Chat" at bounding box center [777, 345] width 266 height 26
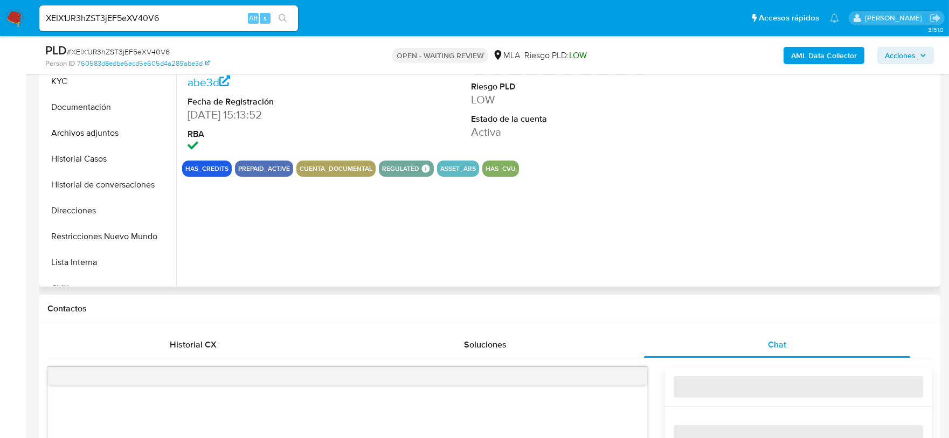
select select "10"
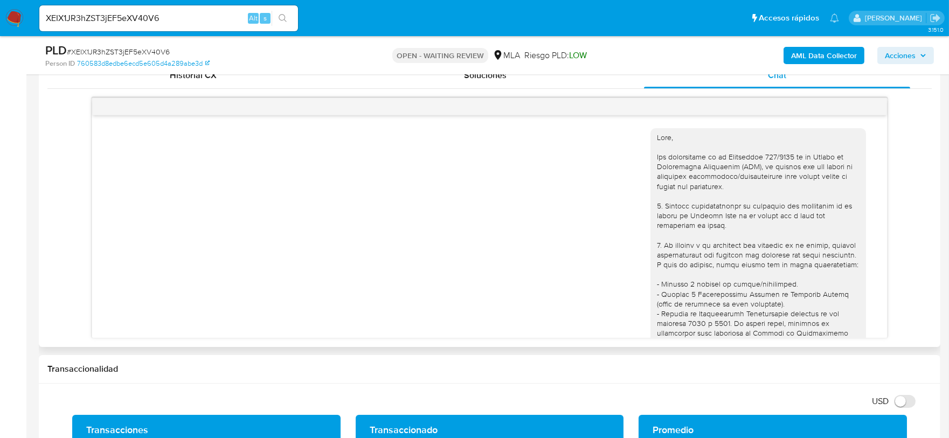
scroll to position [549, 0]
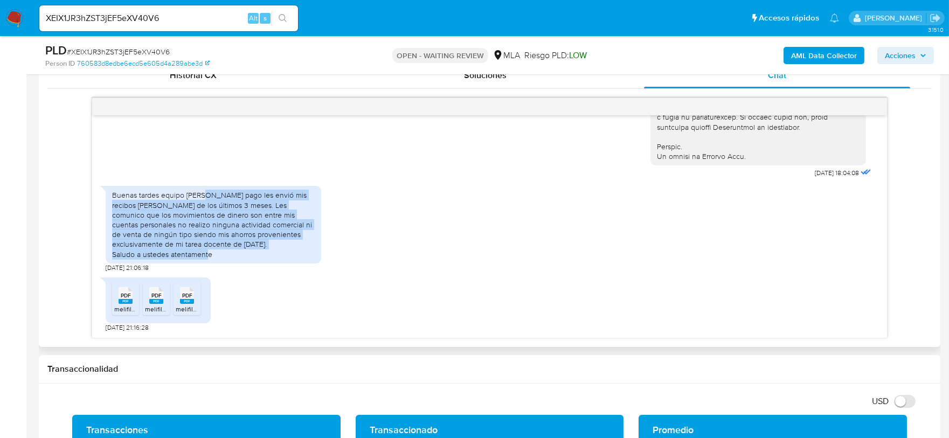
drag, startPoint x: 207, startPoint y: 192, endPoint x: 229, endPoint y: 252, distance: 64.4
click at [229, 252] on div "Buenas tardes equipo de mercado pago les envió mis recibos de sueldo de los últ…" at bounding box center [213, 224] width 203 height 68
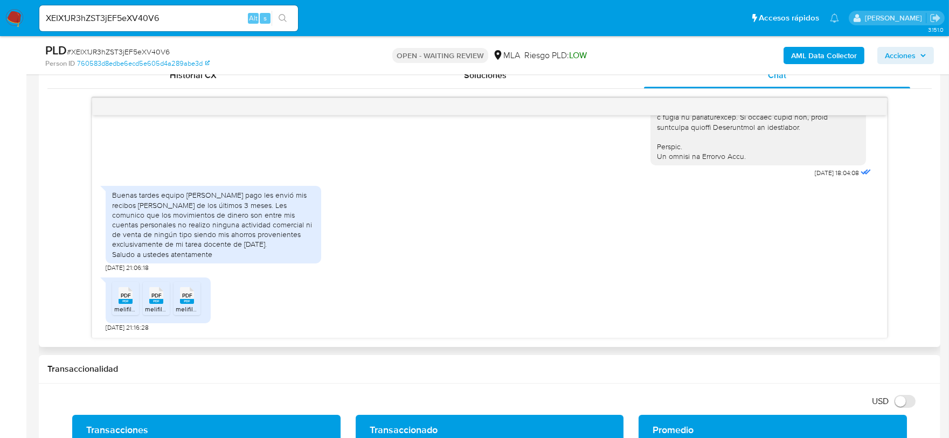
click at [129, 300] on rect at bounding box center [126, 301] width 14 height 5
click at [155, 301] on rect at bounding box center [156, 301] width 14 height 5
click at [218, 19] on input "XEIX1JR3hZST3jEF5eXV40V6" at bounding box center [168, 18] width 259 height 14
paste input "5VEPfzr4JwjQbbtUFSn74bPE"
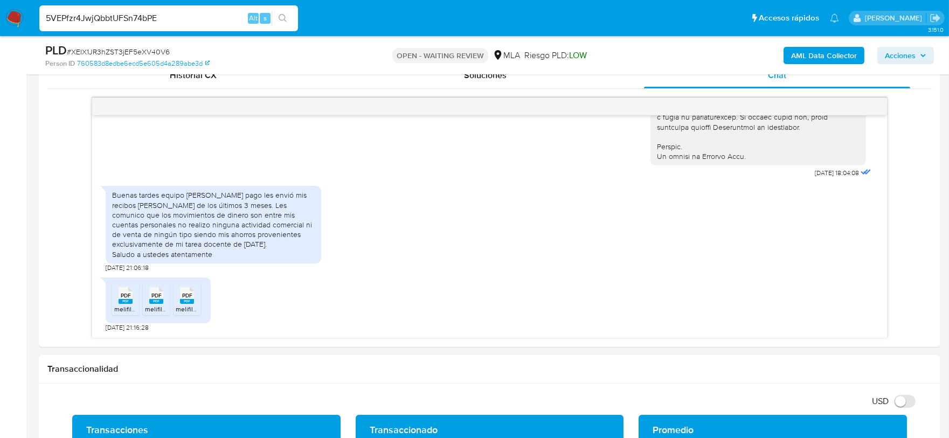
type input "5VEPfzr4JwjQbbtUFSn74bPE"
click at [278, 20] on icon "search-icon" at bounding box center [282, 18] width 9 height 9
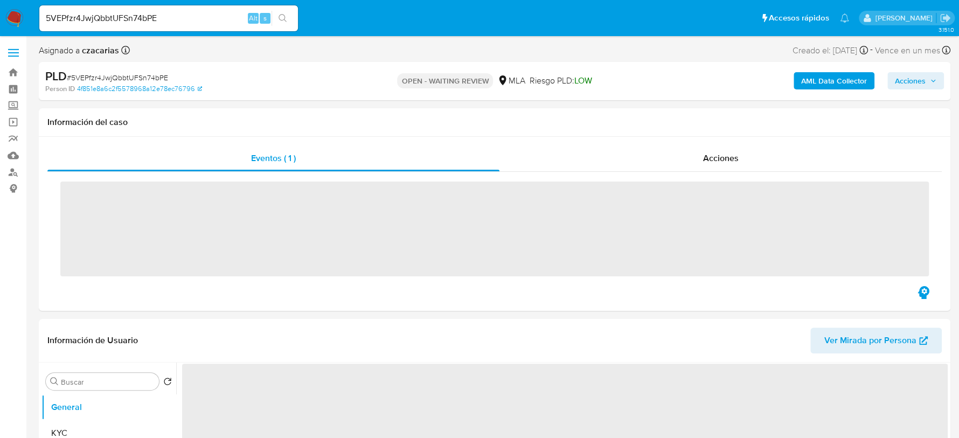
select select "10"
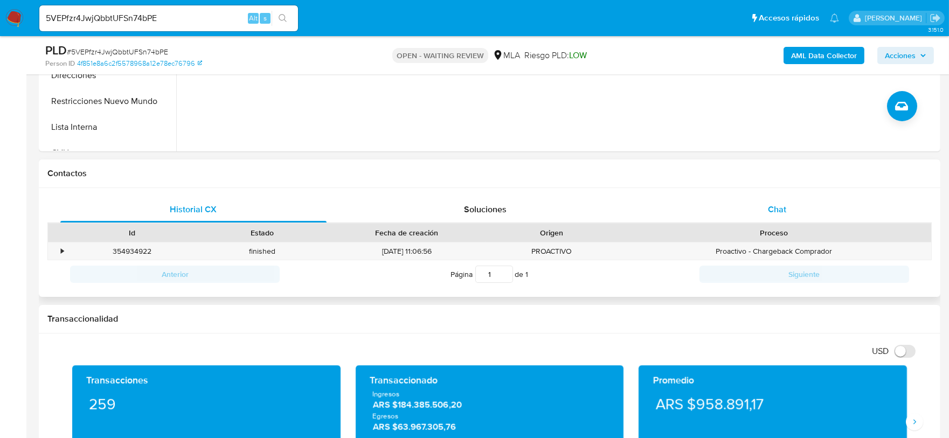
click at [774, 215] on div "Chat" at bounding box center [777, 210] width 266 height 26
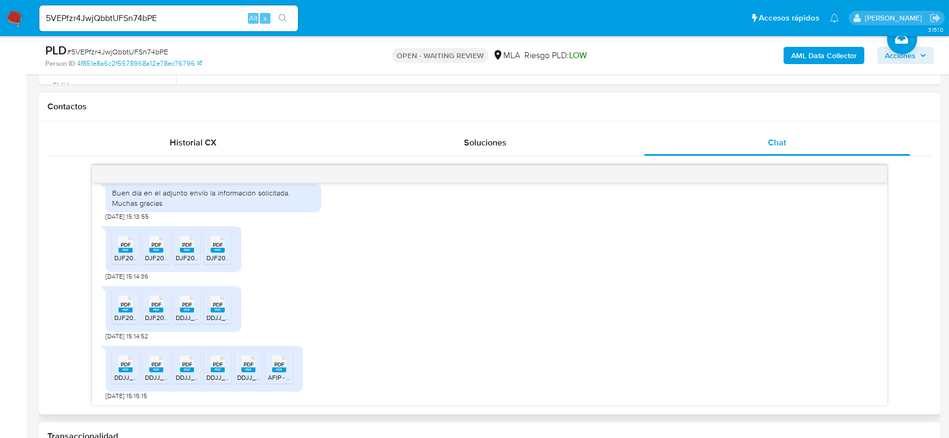
scroll to position [619, 0]
click at [129, 253] on span "DJF2002V250-243516481-1750341761038.pdf" at bounding box center [179, 256] width 131 height 9
click at [122, 308] on rect at bounding box center [126, 309] width 14 height 5
click at [126, 370] on rect at bounding box center [126, 368] width 14 height 5
click at [204, 18] on input "5VEPfzr4JwjQbbtUFSn74bPE" at bounding box center [168, 18] width 259 height 14
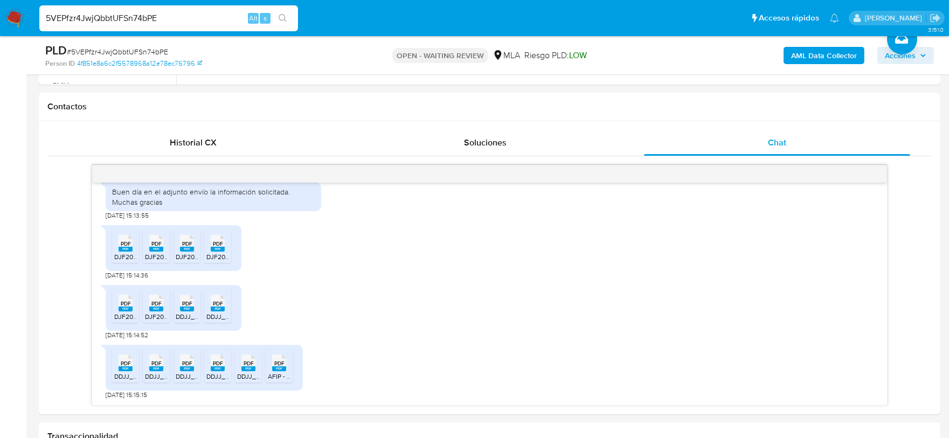
click at [204, 18] on input "5VEPfzr4JwjQbbtUFSn74bPE" at bounding box center [168, 18] width 259 height 14
paste input "ULx7IT3nat3HB1jFSDOA9s6Y"
type input "ULx7IT3nat3HB1jFSDOA9s6Y"
click at [291, 22] on button "search-icon" at bounding box center [282, 18] width 22 height 15
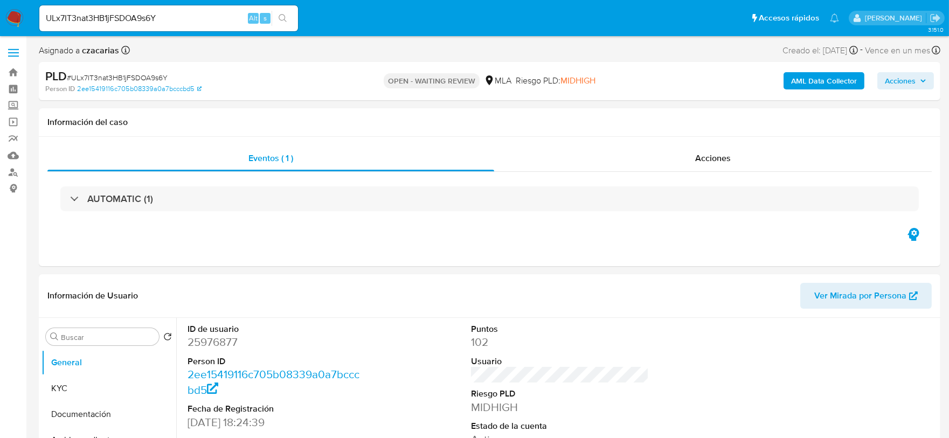
select select "10"
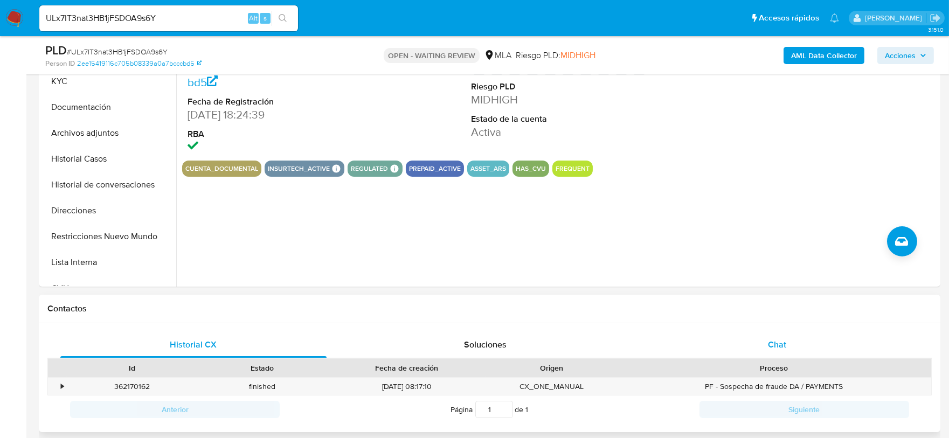
click at [785, 344] on span "Chat" at bounding box center [777, 344] width 18 height 12
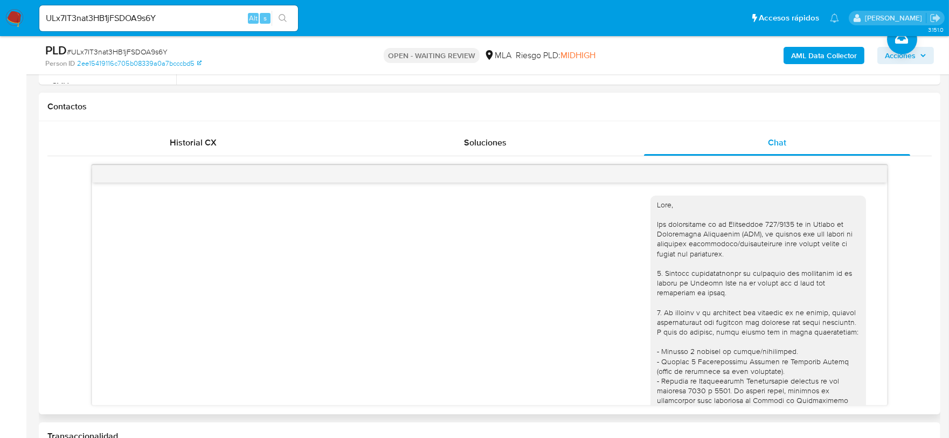
scroll to position [710, 0]
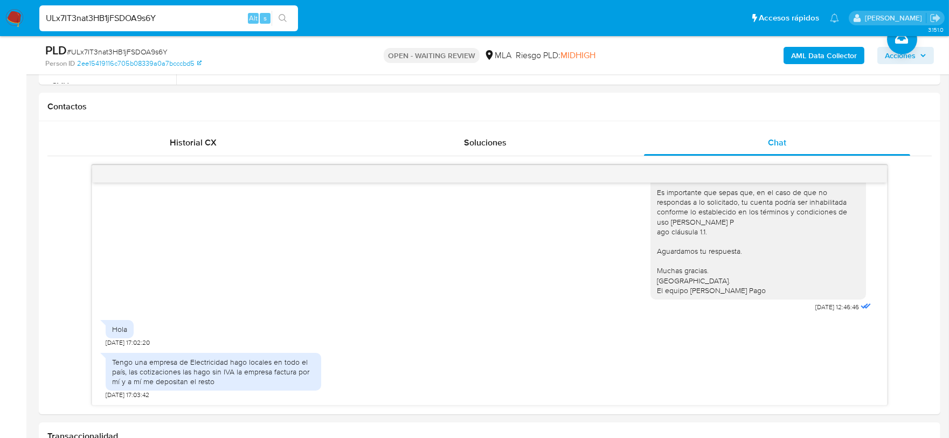
click at [142, 17] on input "ULx7IT3nat3HB1jFSDOA9s6Y" at bounding box center [168, 18] width 259 height 14
paste input "kWeWUcKbH5NUaOyHGCPvE2Bh"
type input "kWeWUcKbH5NUaOyHGCPvE2Bh"
click at [287, 20] on button "search-icon" at bounding box center [282, 18] width 22 height 15
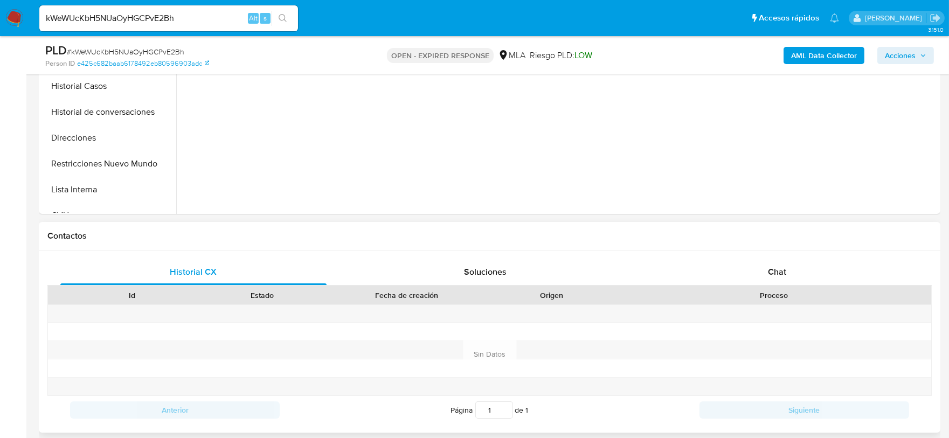
scroll to position [404, 0]
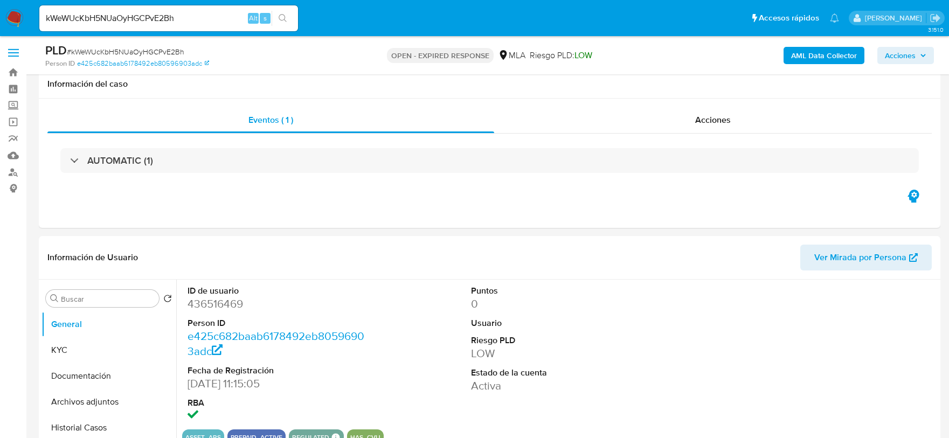
select select "10"
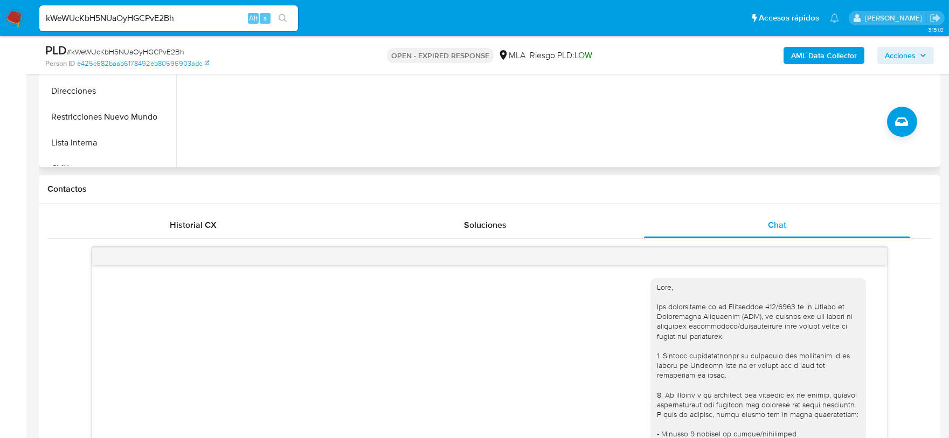
scroll to position [337, 0]
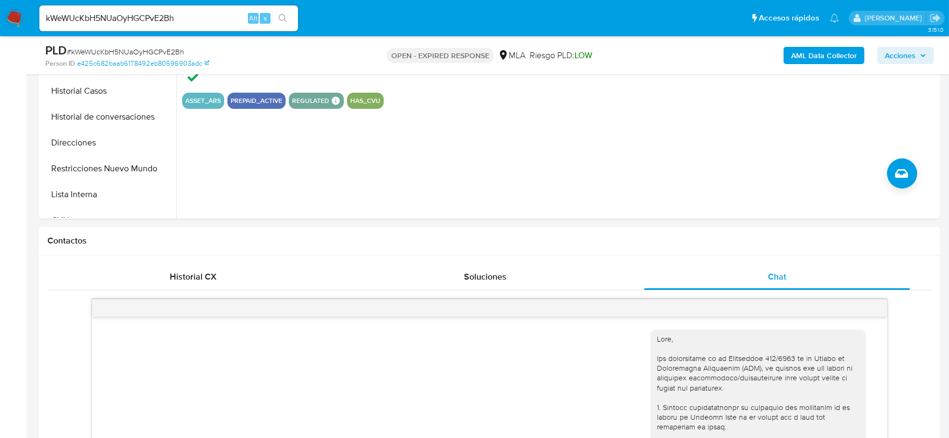
click at [144, 12] on input "kWeWUcKbH5NUaOyHGCPvE2Bh" at bounding box center [168, 18] width 259 height 14
paste input "gyiIavVmCFfBNi6ew6l8grFd"
type input "gyiIavVmCFfBNi6ew6l8grFd"
click at [277, 13] on button "search-icon" at bounding box center [282, 18] width 22 height 15
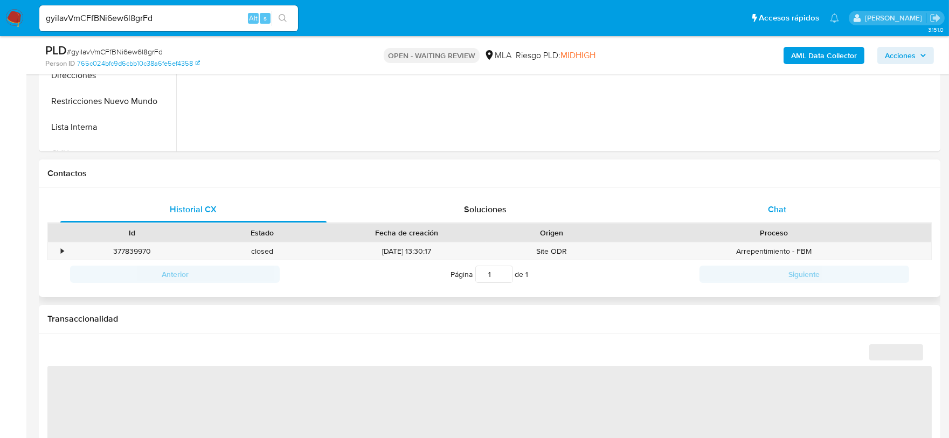
click at [772, 216] on div "Chat" at bounding box center [777, 210] width 266 height 26
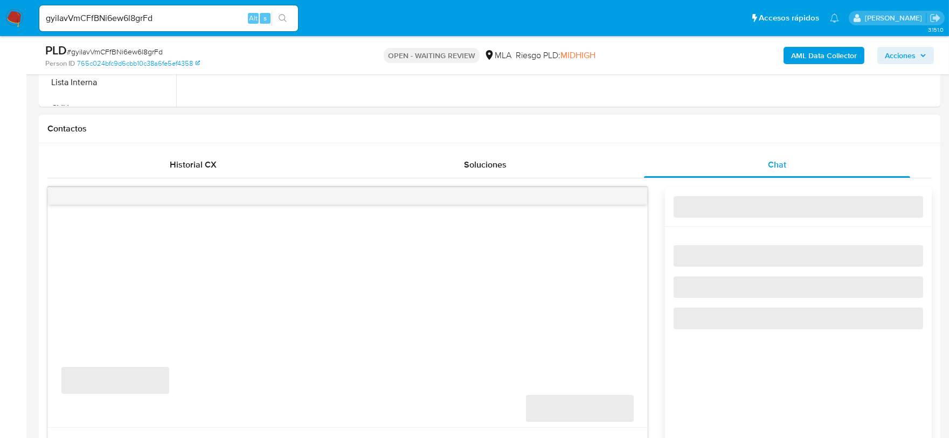
select select "10"
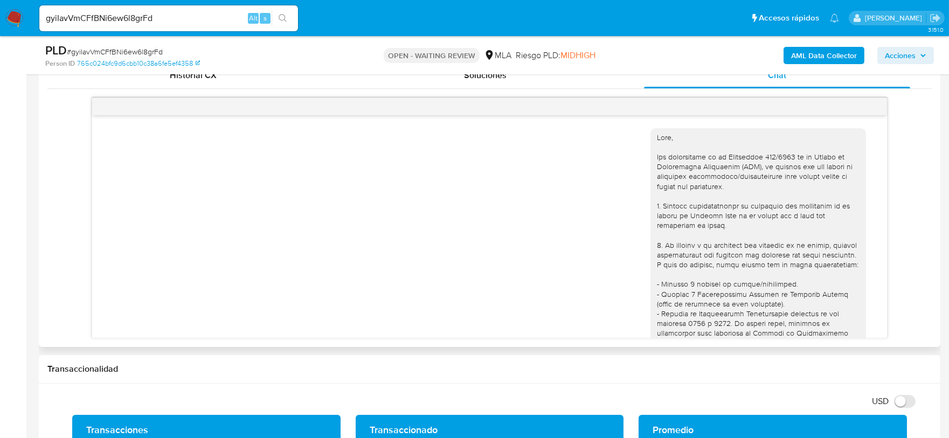
scroll to position [490, 0]
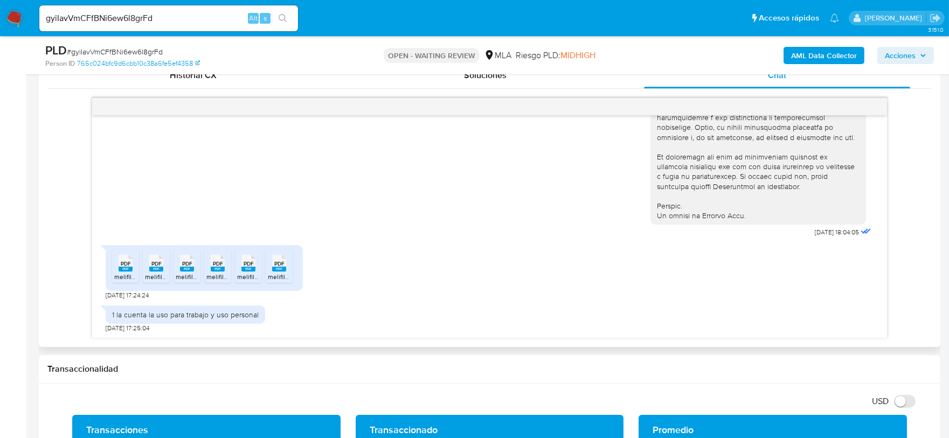
click at [129, 270] on rect at bounding box center [126, 269] width 14 height 5
click at [187, 271] on icon "PDF" at bounding box center [187, 263] width 14 height 19
click at [160, 34] on nav "Pausado Ver notificaciones gyiIavVmCFfBNi6ew6l8grFd Alt s Accesos rápidos Presi…" at bounding box center [474, 18] width 949 height 36
click at [165, 23] on input "gyiIavVmCFfBNi6ew6l8grFd" at bounding box center [168, 18] width 259 height 14
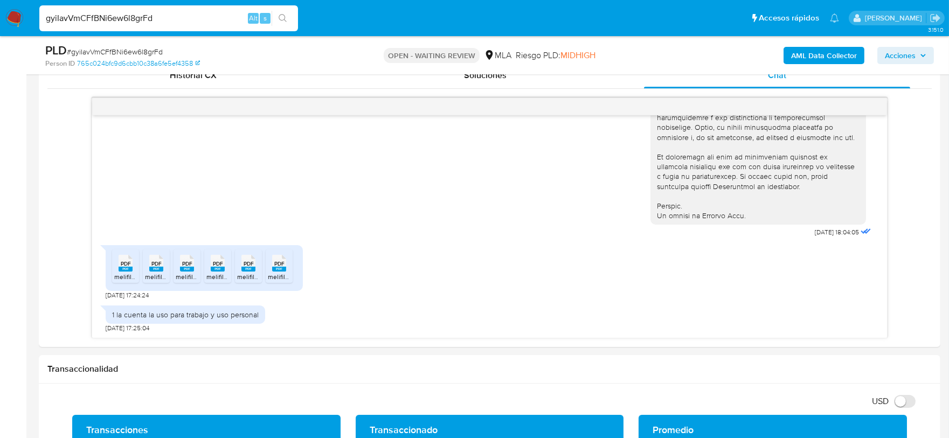
paste input "MDGNXfe4sI1aSBQB3OrvQ5rA"
type input "MDGNXfe4sI1aSBQB3OrvQ5rA"
click at [276, 11] on button "search-icon" at bounding box center [282, 18] width 22 height 15
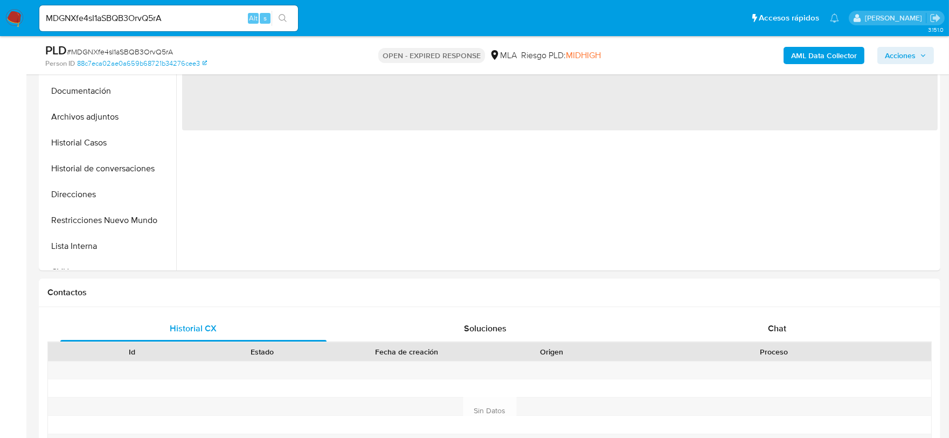
scroll to position [337, 0]
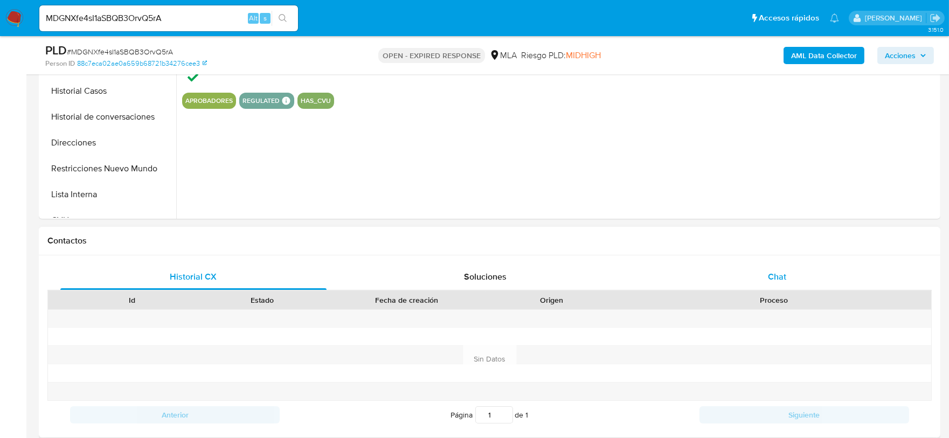
drag, startPoint x: 770, startPoint y: 258, endPoint x: 781, endPoint y: 265, distance: 12.8
click at [771, 259] on div "Historial CX Soluciones Chat Id Estado Fecha de creación Origen Proceso Anterio…" at bounding box center [489, 346] width 901 height 182
click at [793, 273] on div "Chat" at bounding box center [777, 277] width 266 height 26
select select "10"
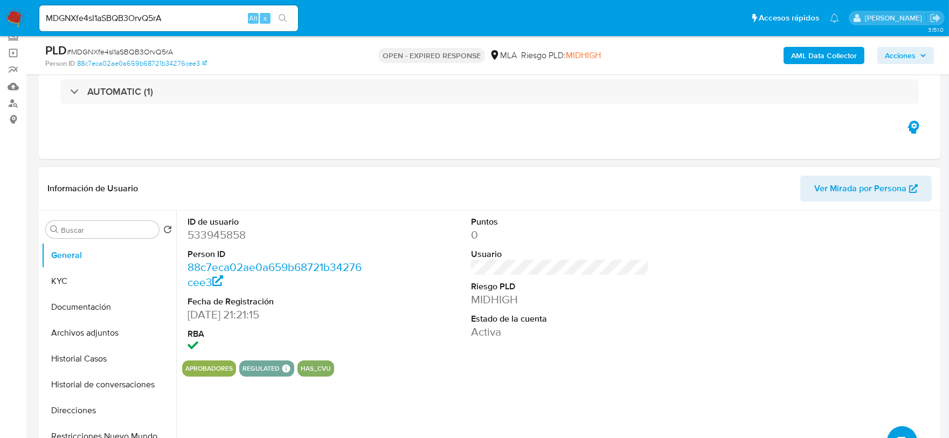
scroll to position [67, 0]
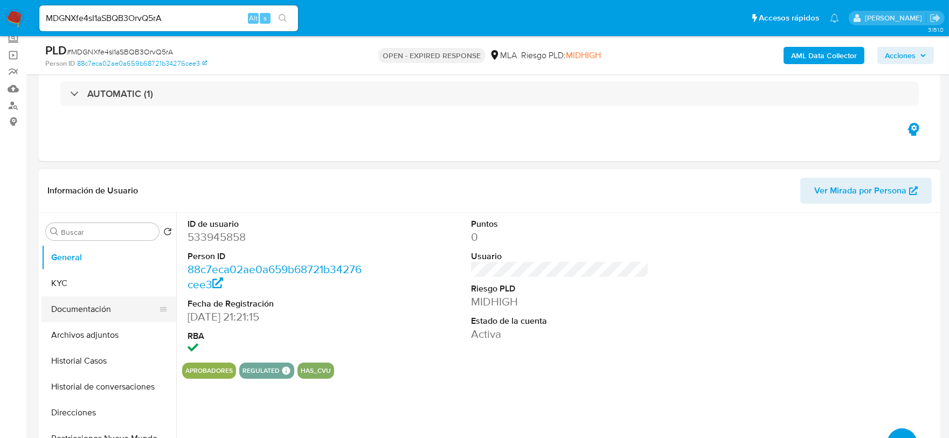
click at [94, 305] on button "Documentación" at bounding box center [104, 309] width 126 height 26
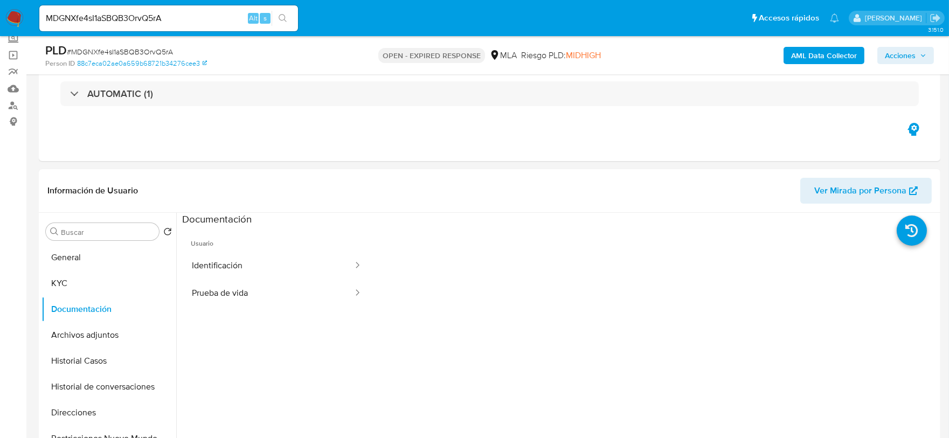
click at [208, 12] on input "MDGNXfe4sI1aSBQB3OrvQ5rA" at bounding box center [168, 18] width 259 height 14
paste input "utkKRUG1JNI18PsXrXAtFRFF"
type input "utkKRUG1JNI18PsXrXAtFRFF"
click at [277, 17] on button "search-icon" at bounding box center [282, 18] width 22 height 15
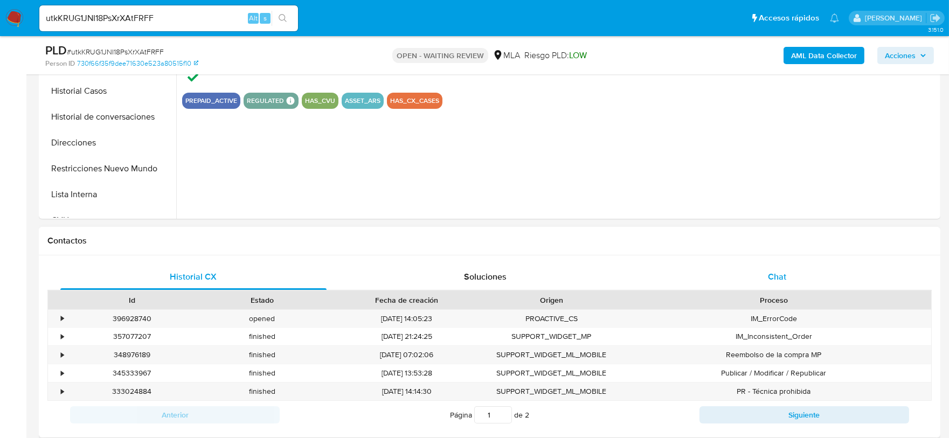
click at [787, 282] on div "Chat" at bounding box center [777, 277] width 266 height 26
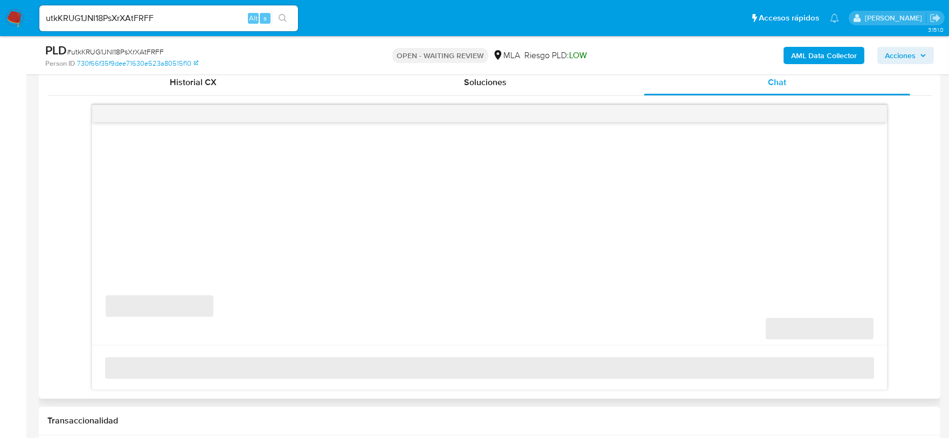
scroll to position [538, 0]
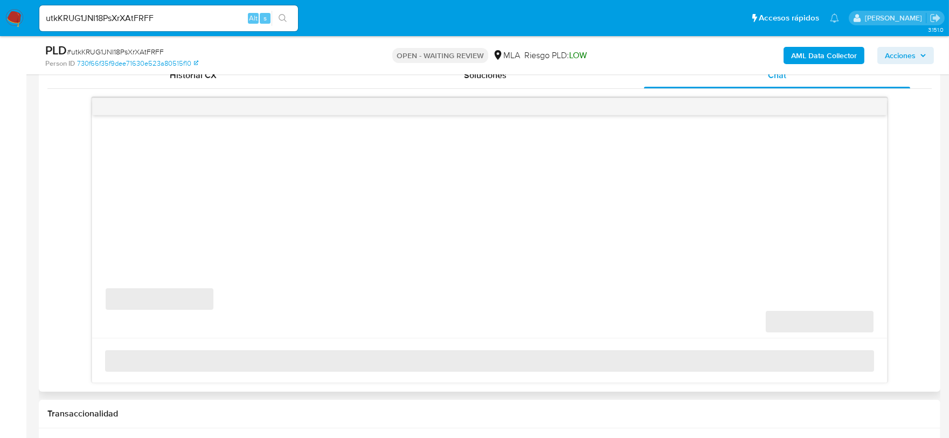
select select "10"
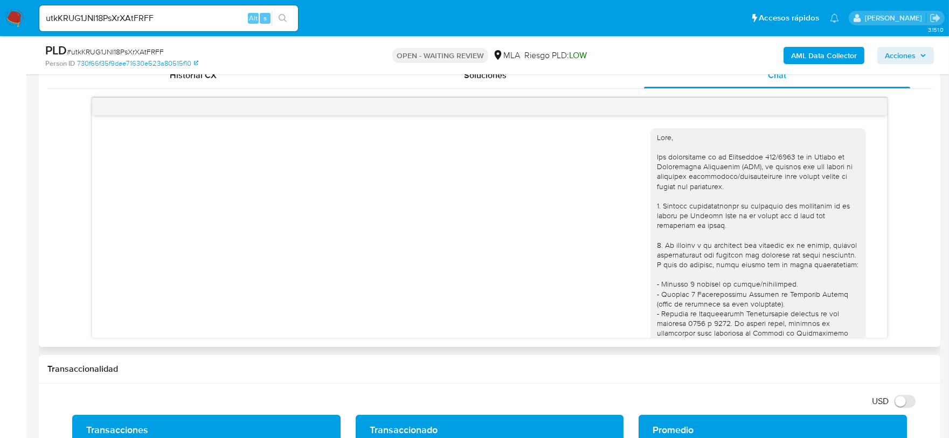
scroll to position [497, 0]
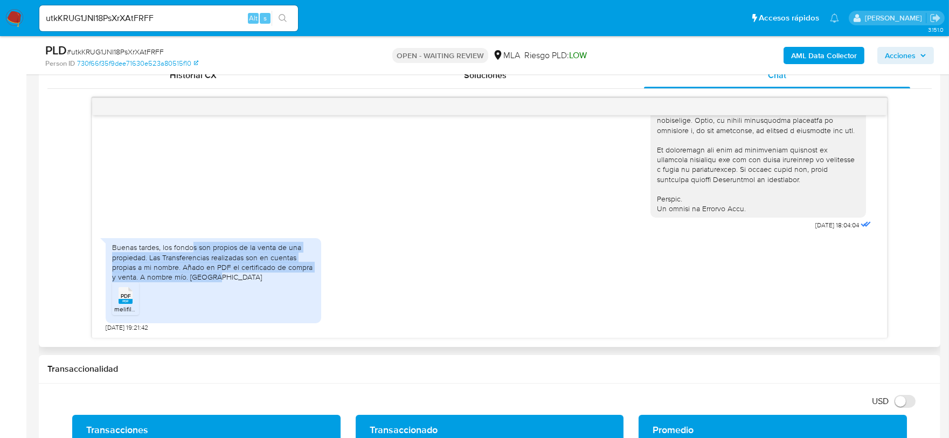
drag, startPoint x: 191, startPoint y: 248, endPoint x: 229, endPoint y: 280, distance: 49.7
click at [229, 280] on div "Buenas tardes, los fondos son propios de la venta de una propiedad. Las Transfe…" at bounding box center [213, 261] width 203 height 39
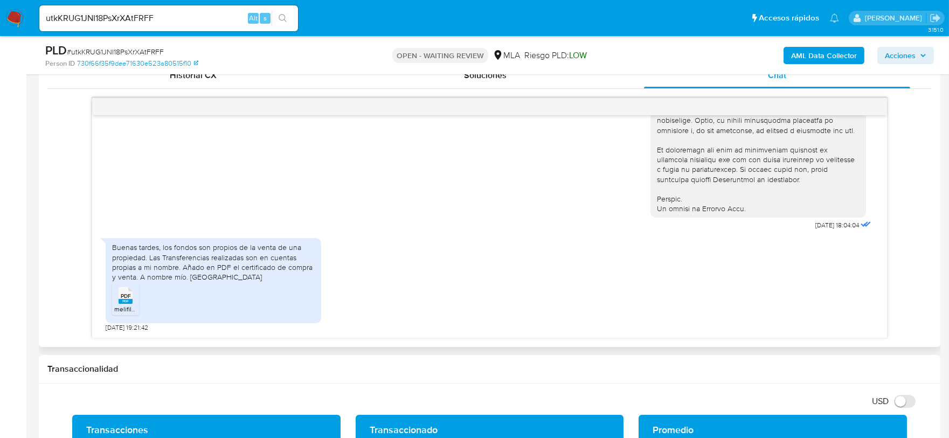
click at [124, 301] on rect at bounding box center [126, 301] width 14 height 5
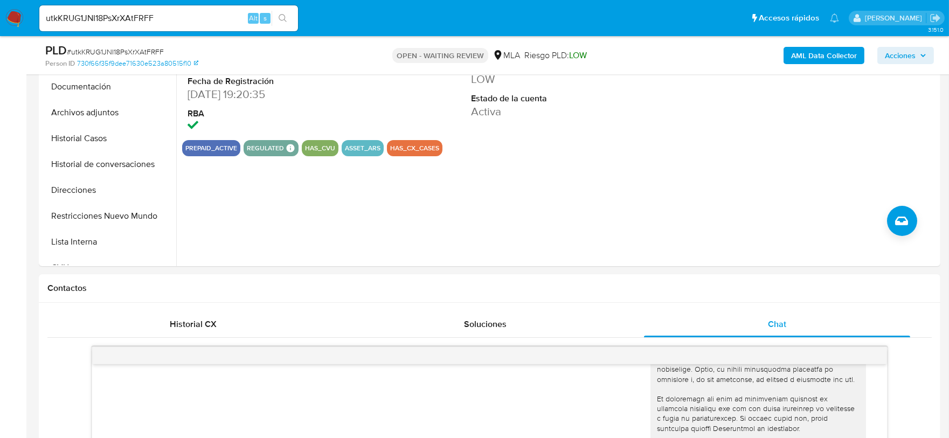
scroll to position [202, 0]
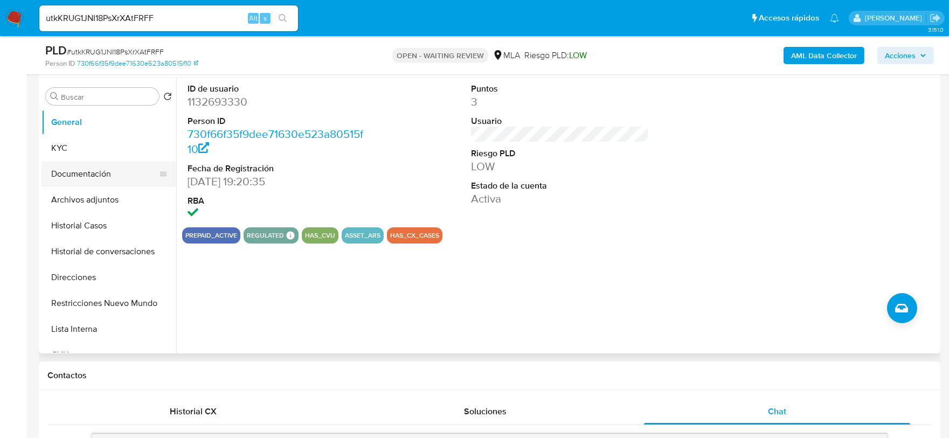
click at [59, 182] on button "Documentación" at bounding box center [104, 174] width 126 height 26
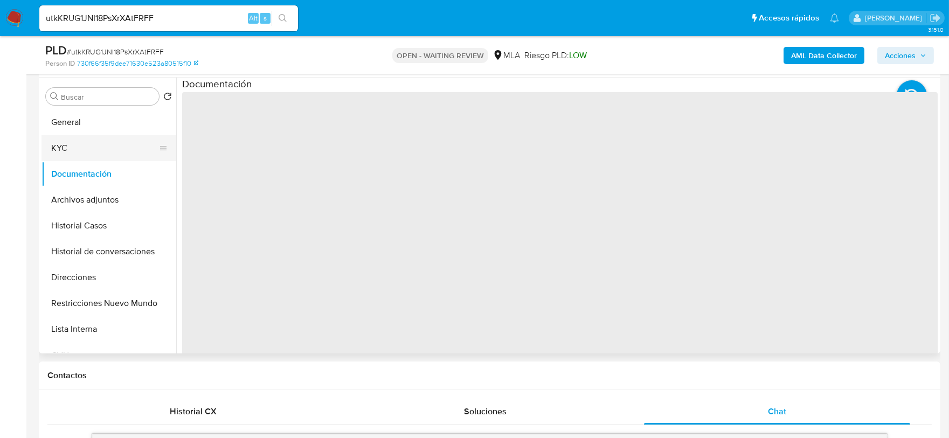
click at [68, 152] on button "KYC" at bounding box center [104, 148] width 126 height 26
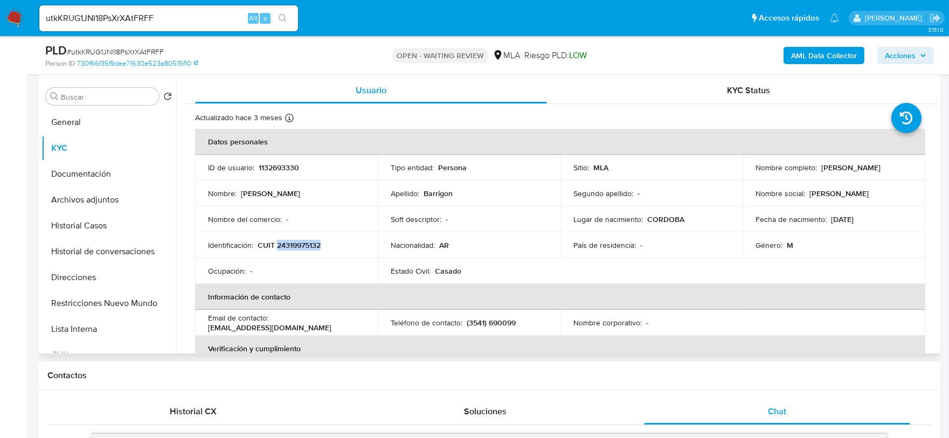
drag, startPoint x: 277, startPoint y: 242, endPoint x: 343, endPoint y: 243, distance: 65.7
click at [343, 243] on div "Identificación : CUIT 24319975132" at bounding box center [286, 245] width 157 height 10
click at [189, 10] on div "utkKRUG1JNI18PsXrXAtFRFF Alt s" at bounding box center [168, 18] width 259 height 26
click at [186, 13] on input "utkKRUG1JNI18PsXrXAtFRFF" at bounding box center [168, 18] width 259 height 14
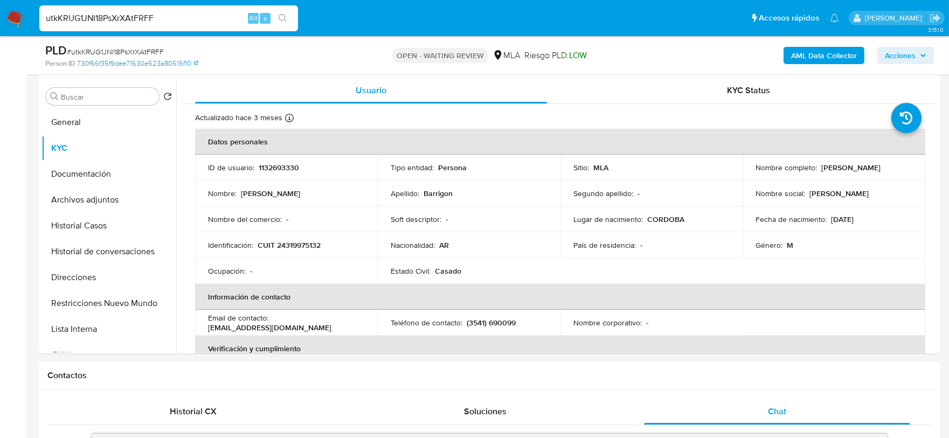
click at [186, 13] on input "utkKRUG1JNI18PsXrXAtFRFF" at bounding box center [168, 18] width 259 height 14
paste input "SVy2PP6CLctJEqBMoNGkxgsn"
type input "SVy2PP6CLctJEqBMoNGkxgsn"
click at [275, 17] on button "search-icon" at bounding box center [282, 18] width 22 height 15
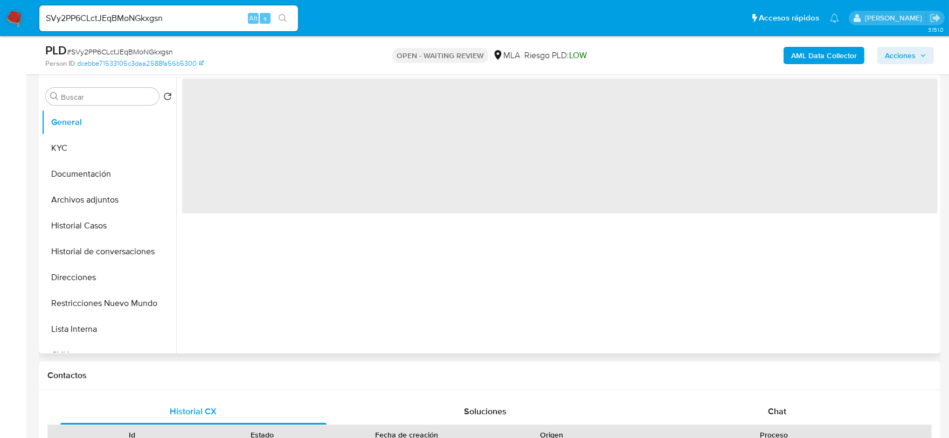
scroll to position [337, 0]
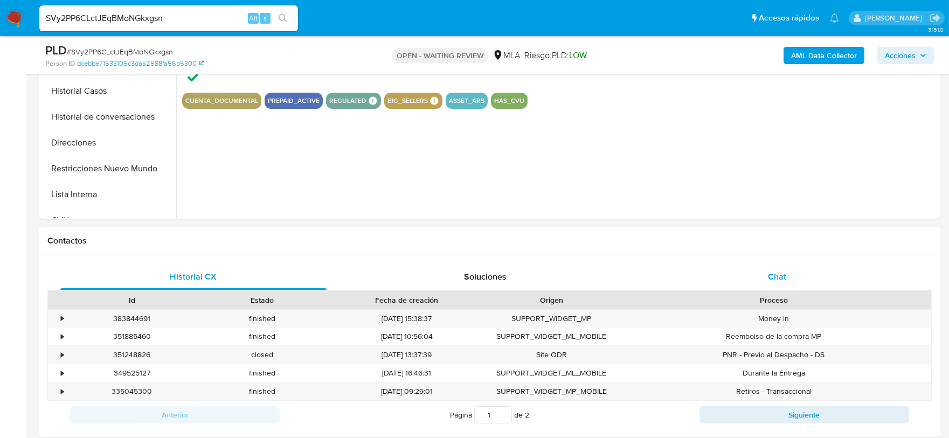
click at [800, 280] on div "Chat" at bounding box center [777, 277] width 266 height 26
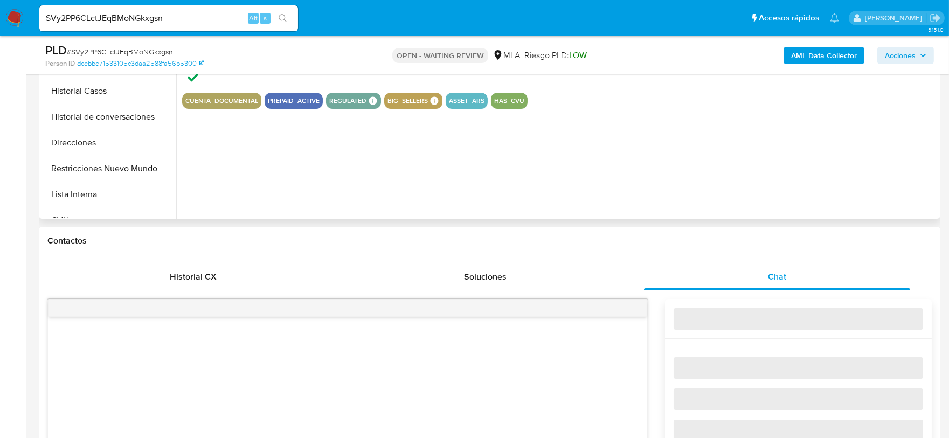
select select "10"
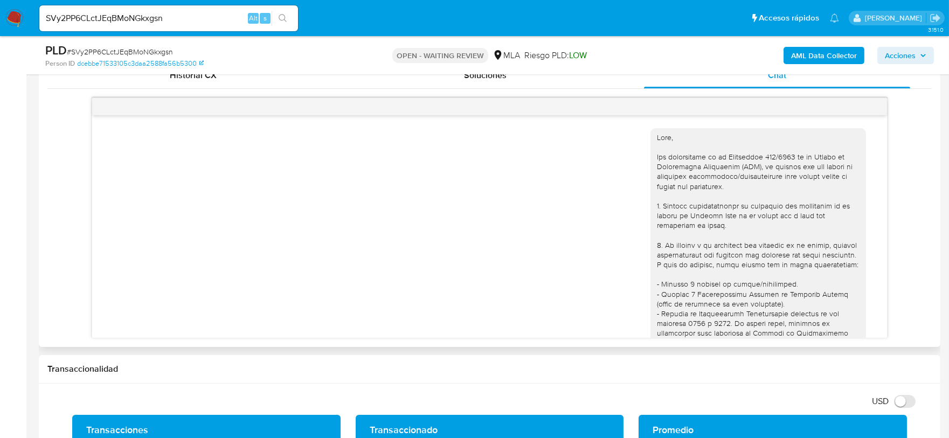
scroll to position [430, 0]
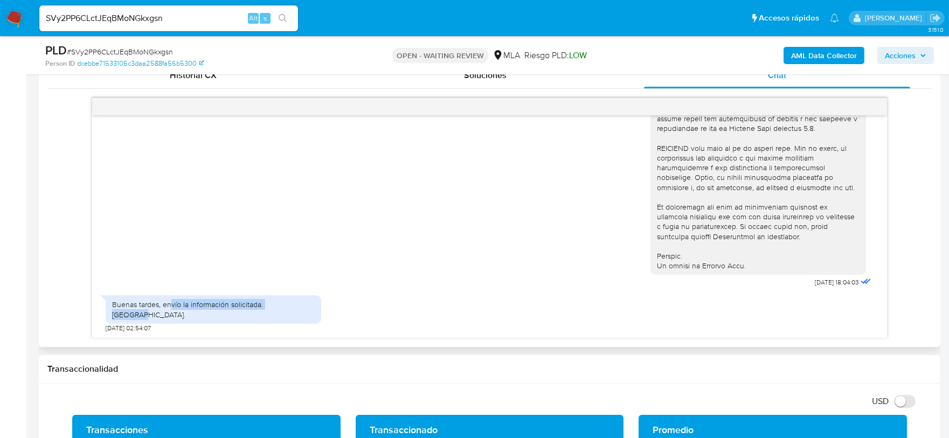
drag, startPoint x: 170, startPoint y: 313, endPoint x: 308, endPoint y: 316, distance: 137.4
click at [308, 316] on div "Buenas tardes, envío la información solicitada. Saludos. [DATE] 02:54:07" at bounding box center [490, 311] width 768 height 43
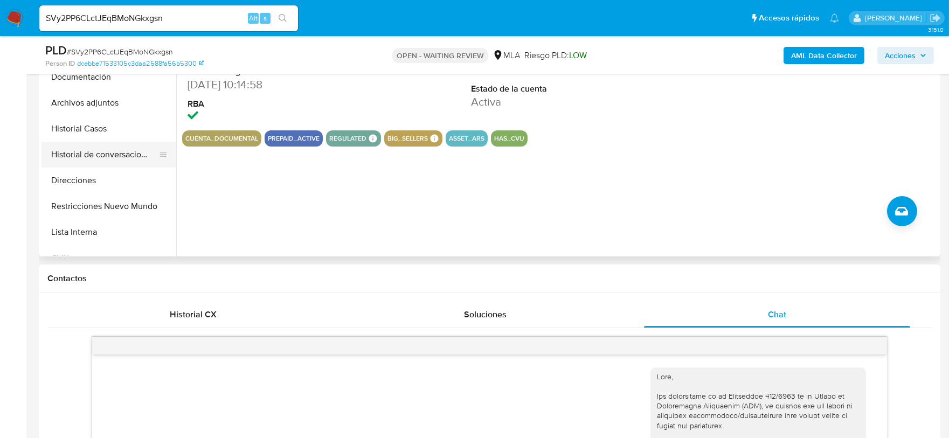
scroll to position [269, 0]
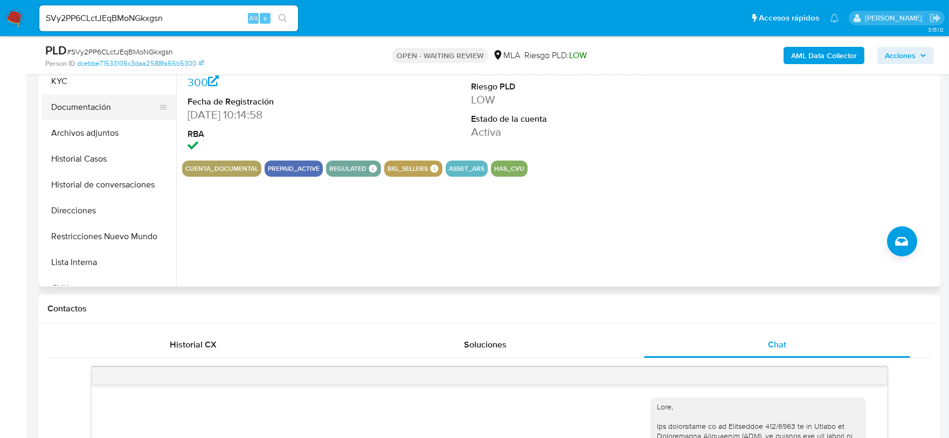
click at [92, 110] on button "Documentación" at bounding box center [104, 107] width 126 height 26
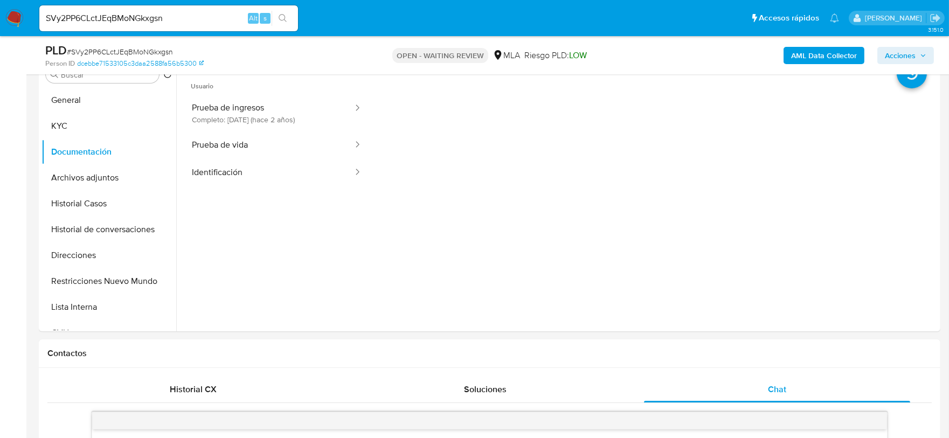
scroll to position [202, 0]
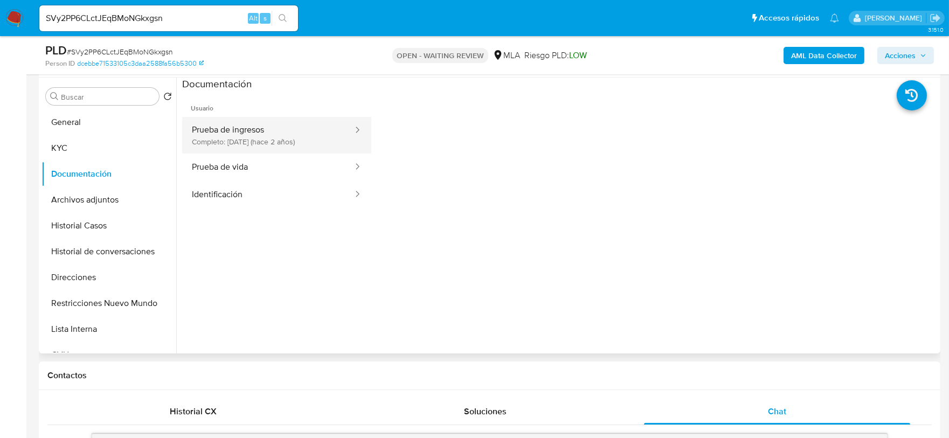
click at [294, 141] on button "Prueba de ingresos Completo: [DATE] (hace 2 años)" at bounding box center [268, 135] width 172 height 37
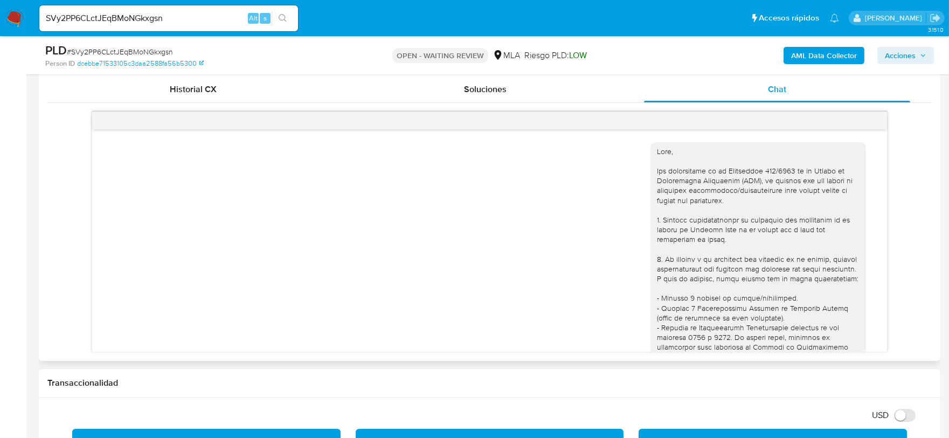
scroll to position [538, 0]
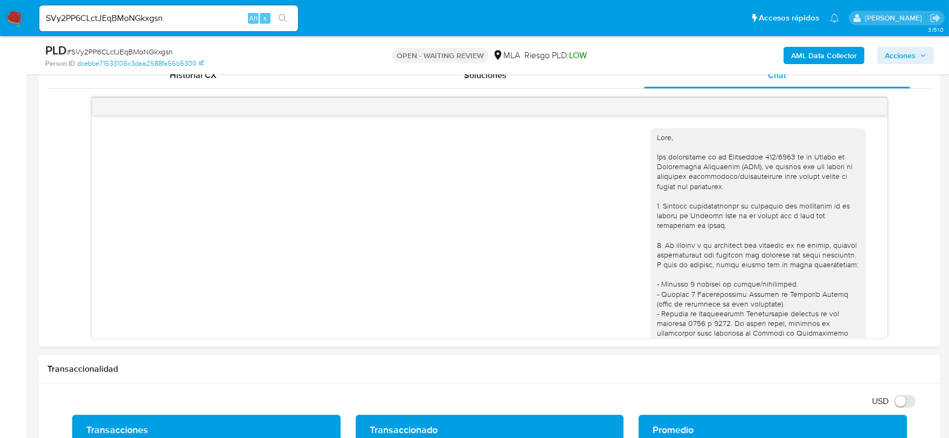
click at [144, 24] on input "SVy2PP6CLctJEqBMoNGkxgsn" at bounding box center [168, 18] width 259 height 14
paste input "mX03CRltJrq3OpjhTi9WPUXI"
type input "mX03CRltJrq3OpjhTi9WPUXI"
click at [288, 25] on div "mX03CRltJrq3OpjhTi9WPUXI Alt s" at bounding box center [168, 18] width 259 height 26
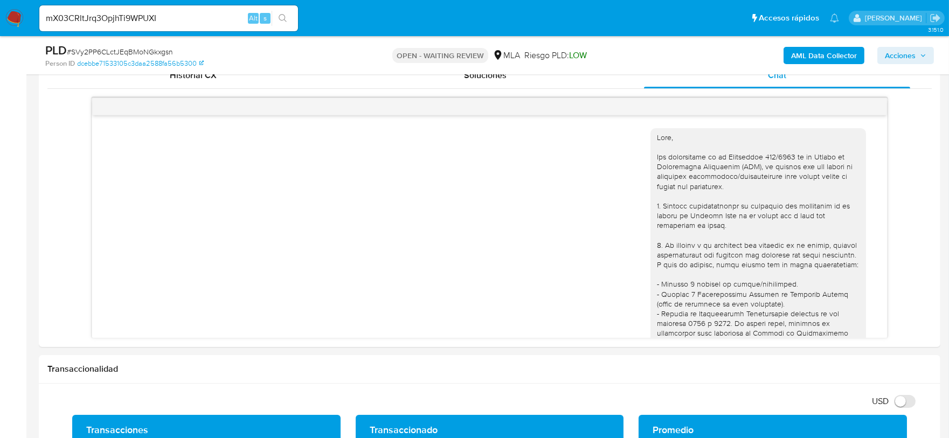
click at [289, 18] on button "search-icon" at bounding box center [282, 18] width 22 height 15
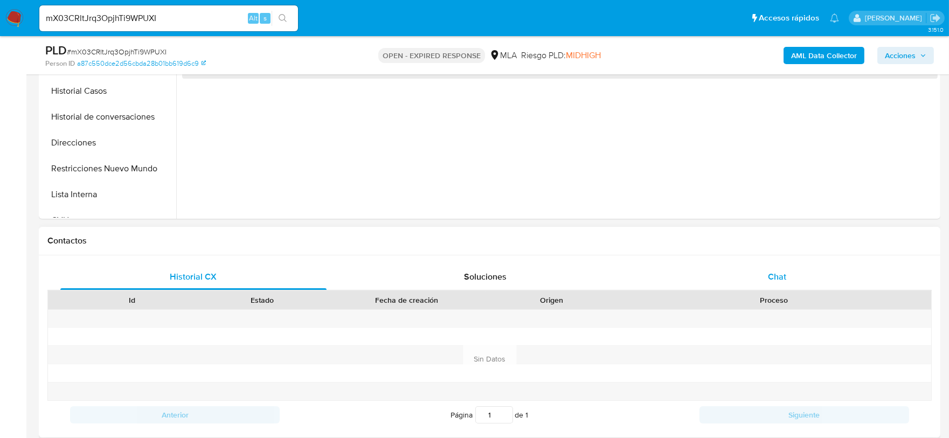
click at [781, 280] on span "Chat" at bounding box center [777, 276] width 18 height 12
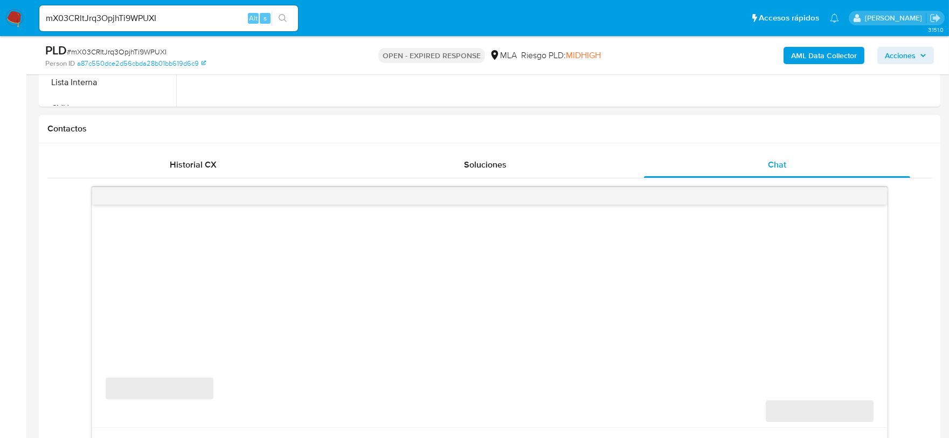
scroll to position [471, 0]
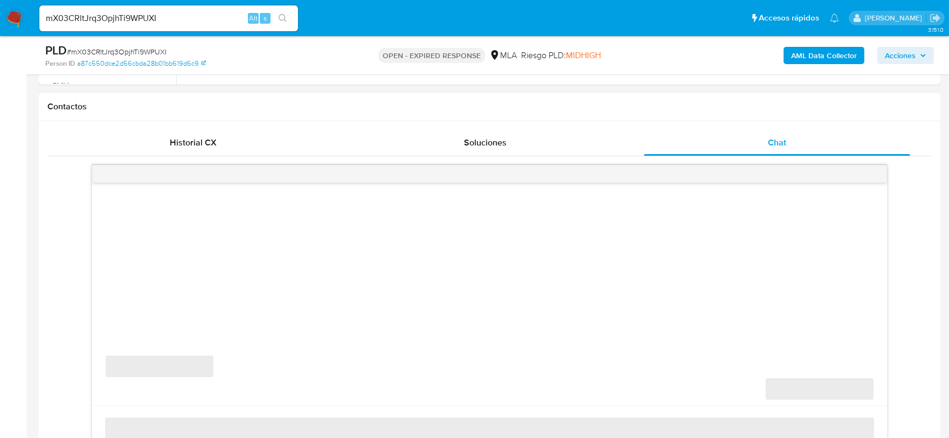
select select "10"
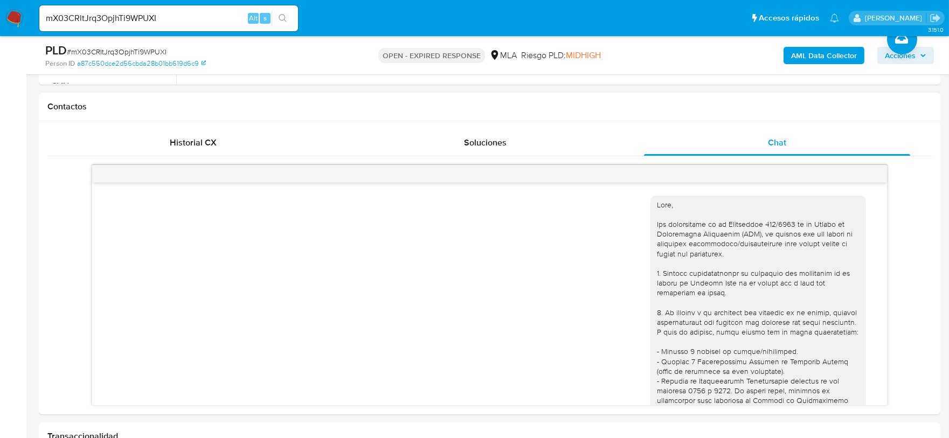
scroll to position [625, 0]
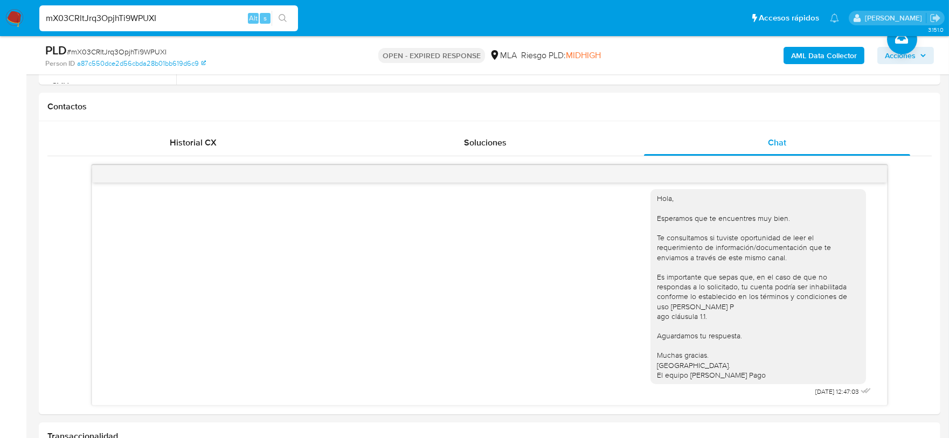
click at [192, 17] on input "mX03CRltJrq3OpjhTi9WPUXI" at bounding box center [168, 18] width 259 height 14
click at [229, 15] on input "mX03CRltJrq3OpjhTi9WPUXI" at bounding box center [168, 18] width 259 height 14
paste input "Q1Dm5MDSIss19IH2nXUPvVmQ"
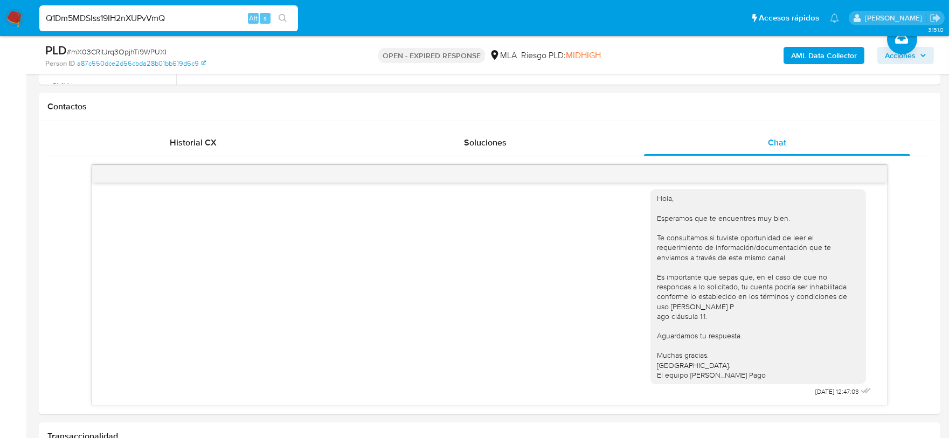
type input "Q1Dm5MDSIss19IH2nXUPvVmQ"
click at [290, 19] on button "search-icon" at bounding box center [282, 18] width 22 height 15
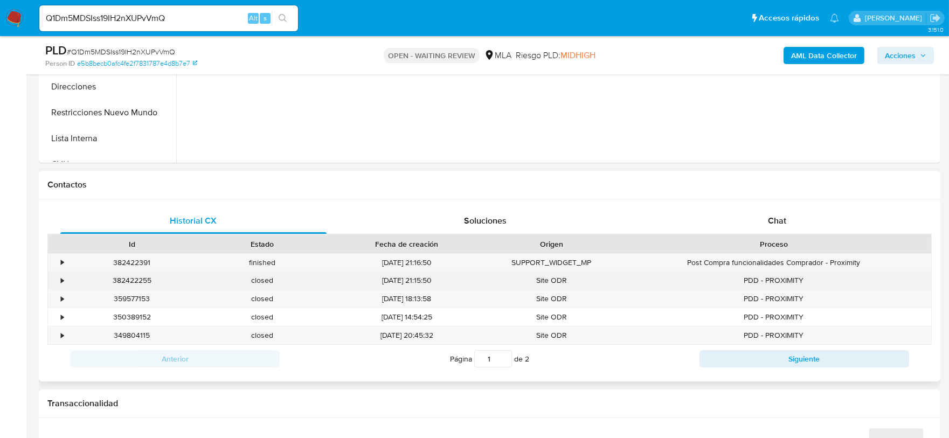
scroll to position [404, 0]
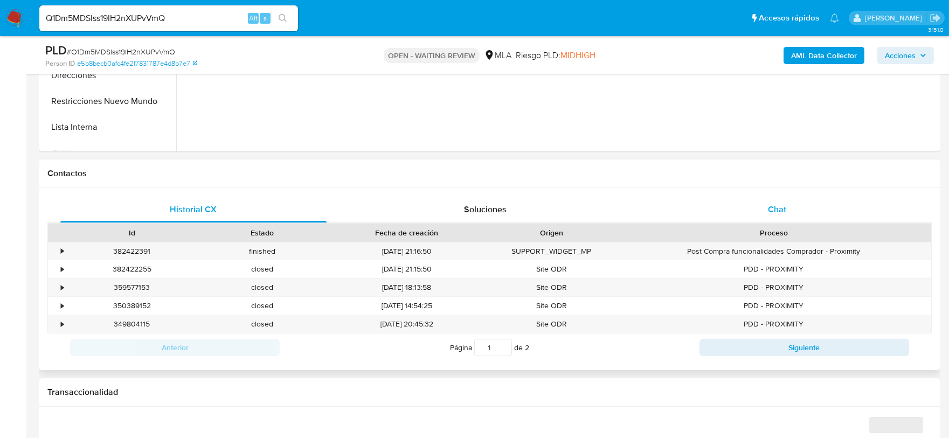
click at [772, 215] on div "Chat" at bounding box center [777, 210] width 266 height 26
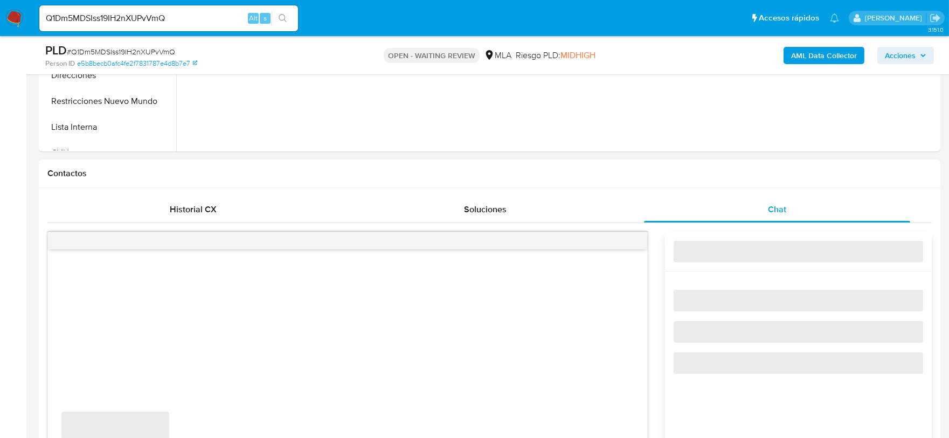
select select "10"
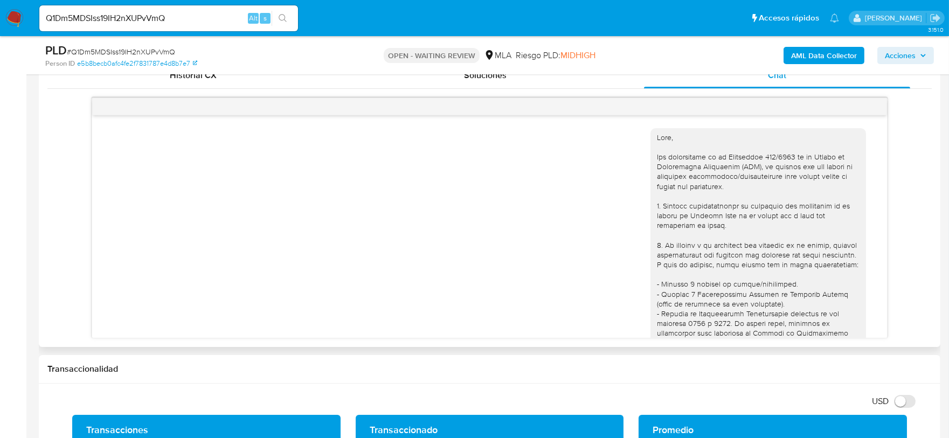
scroll to position [1322, 0]
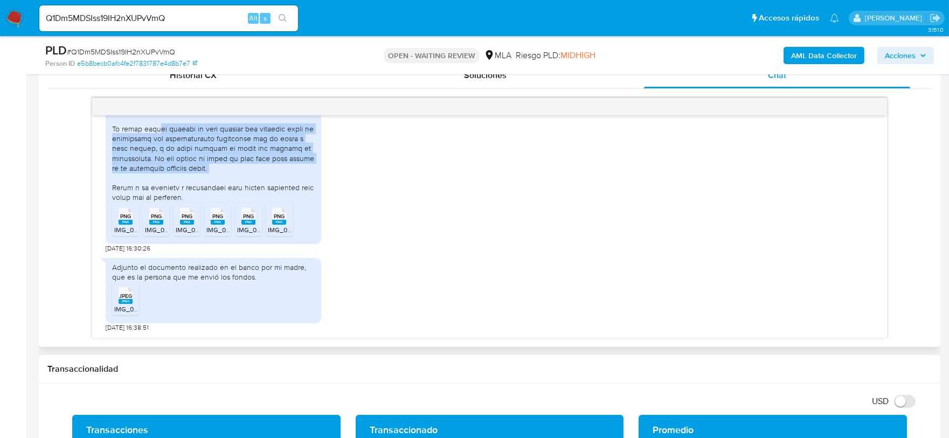
drag, startPoint x: 175, startPoint y: 135, endPoint x: 208, endPoint y: 177, distance: 53.3
click at [208, 177] on div at bounding box center [213, 21] width 203 height 363
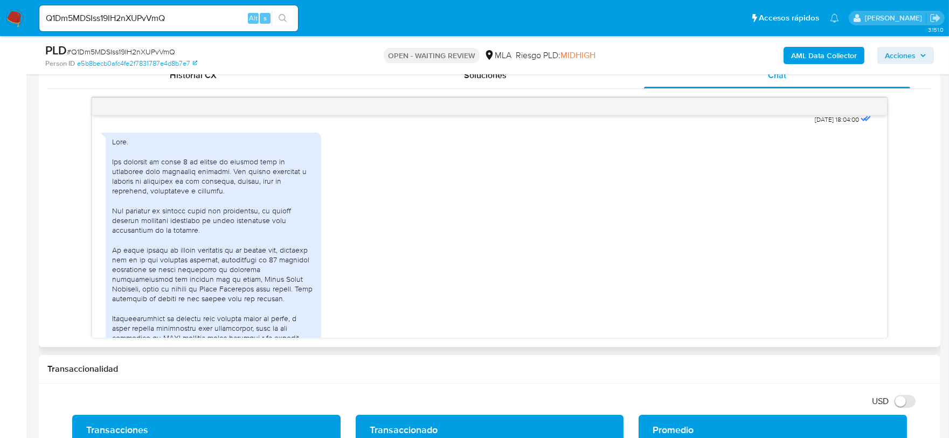
scroll to position [582, 0]
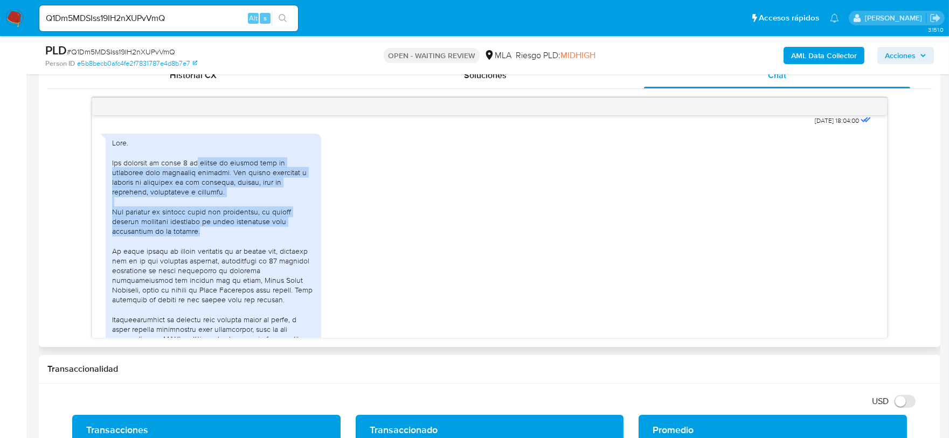
drag, startPoint x: 200, startPoint y: 184, endPoint x: 274, endPoint y: 252, distance: 100.3
click at [274, 252] on div at bounding box center [213, 319] width 203 height 363
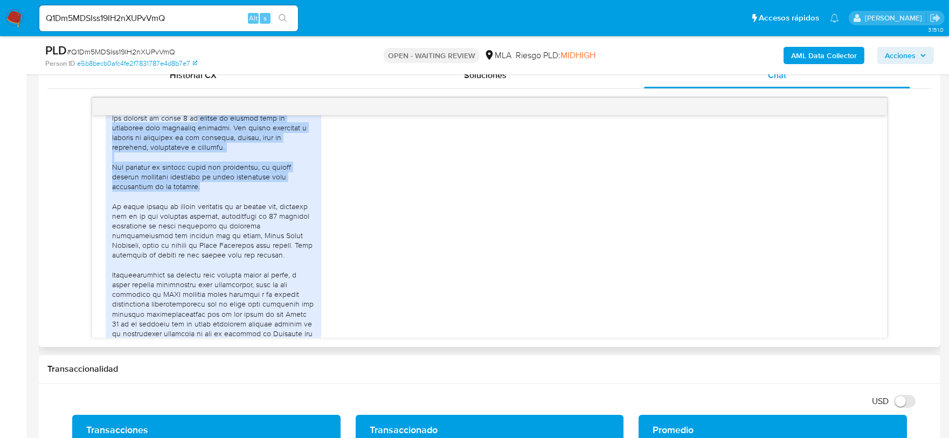
scroll to position [649, 0]
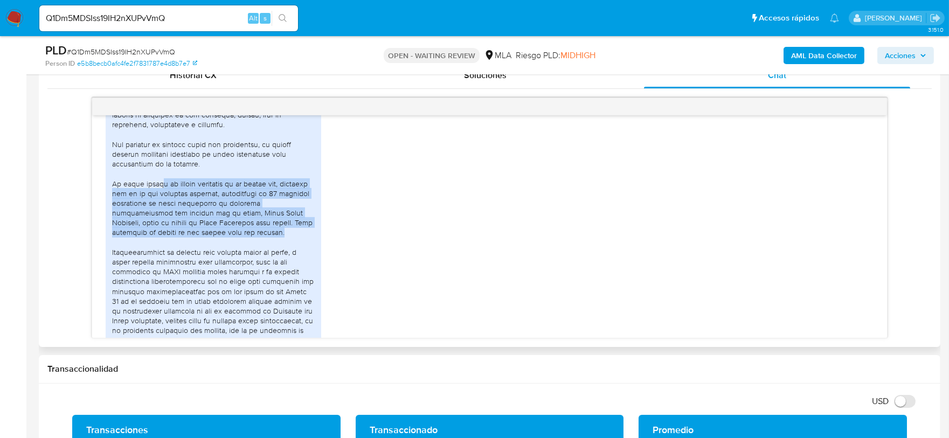
drag, startPoint x: 200, startPoint y: 200, endPoint x: 293, endPoint y: 252, distance: 106.6
click at [293, 252] on div at bounding box center [213, 252] width 203 height 363
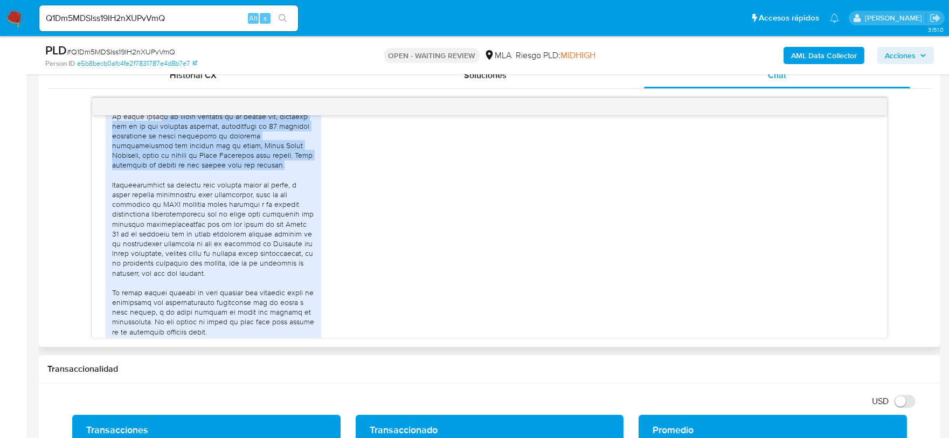
scroll to position [784, 0]
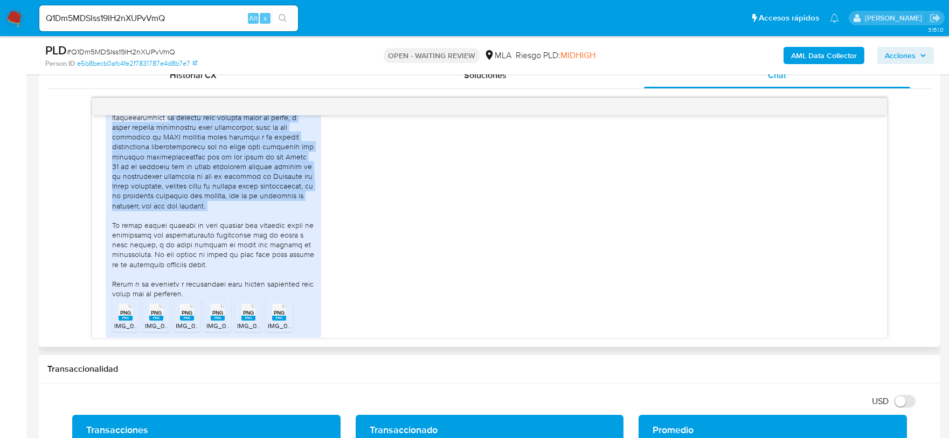
drag, startPoint x: 176, startPoint y: 134, endPoint x: 295, endPoint y: 234, distance: 155.2
click at [295, 234] on div at bounding box center [213, 117] width 203 height 363
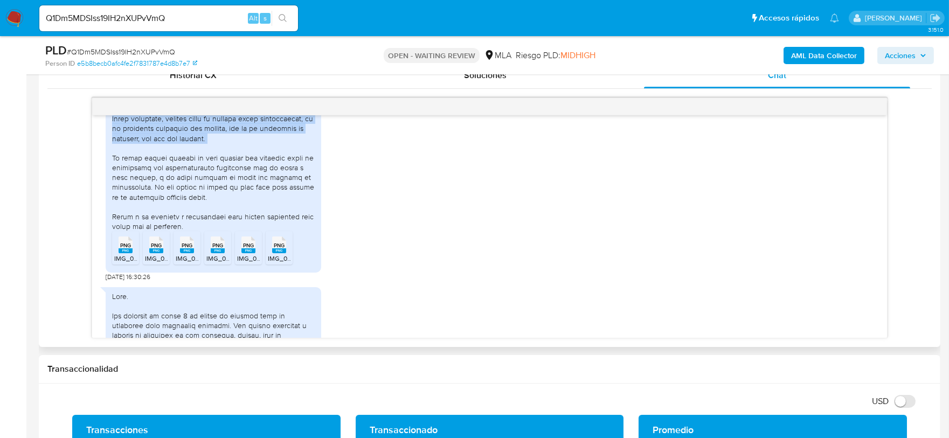
scroll to position [918, 0]
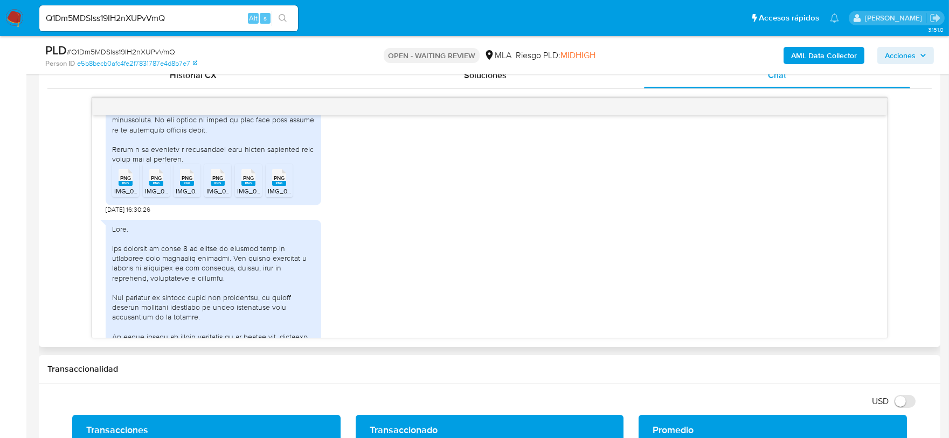
click at [124, 196] on span "IMG_0177.png" at bounding box center [134, 190] width 40 height 9
click at [157, 196] on span "IMG_0178.png" at bounding box center [165, 190] width 41 height 9
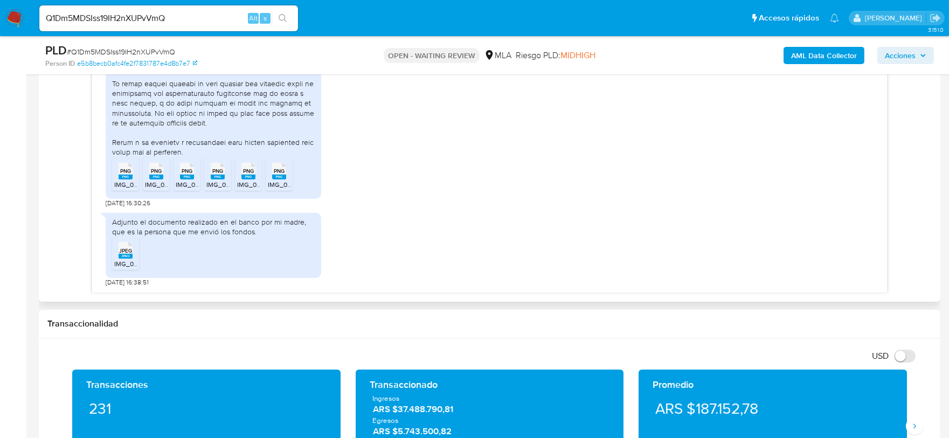
scroll to position [606, 0]
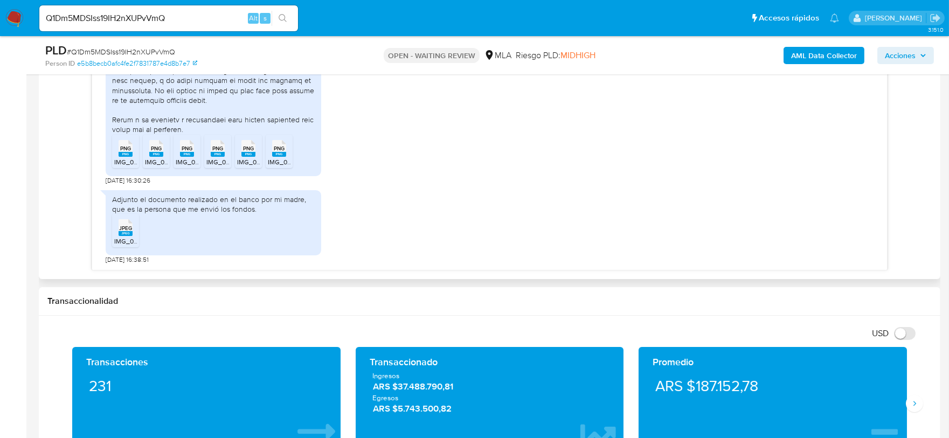
click at [129, 232] on rect at bounding box center [126, 233] width 14 height 5
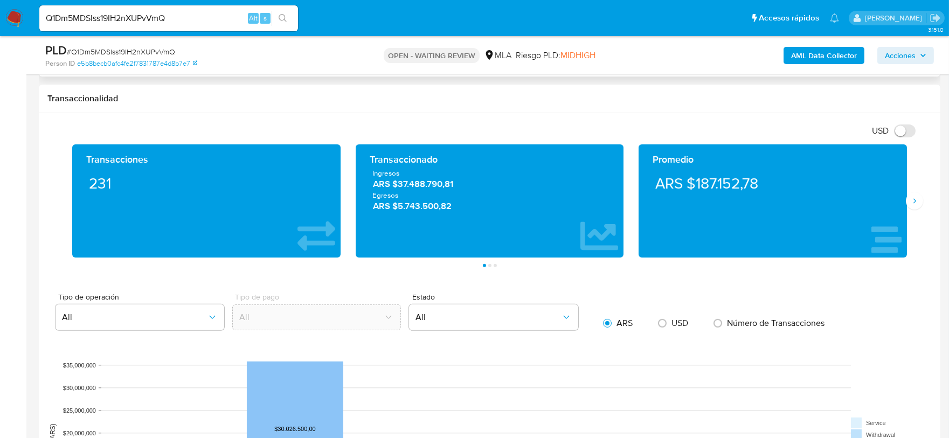
scroll to position [942, 0]
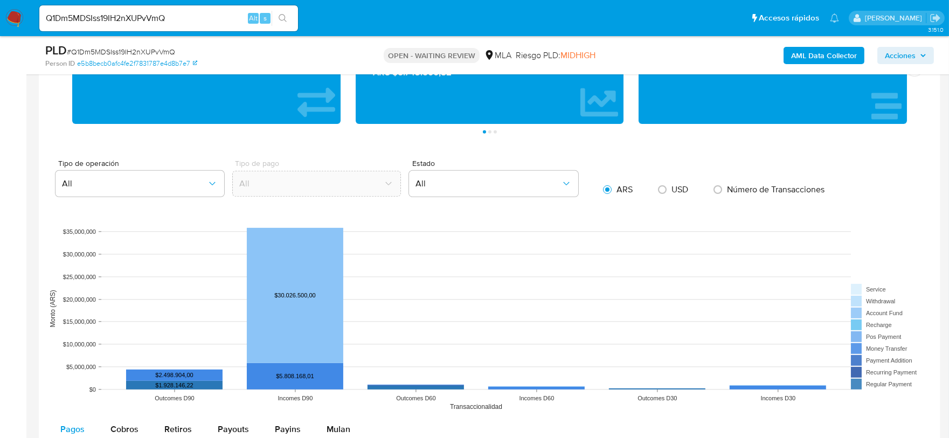
click at [187, 14] on input "Q1Dm5MDSIss19IH2nXUPvVmQ" at bounding box center [168, 18] width 259 height 14
paste input "bpQODFIR3wkeYgOG6izyVj5L"
type input "bpQODFIR3wkeYgOG6izyVj5L"
click at [276, 17] on button "search-icon" at bounding box center [282, 18] width 22 height 15
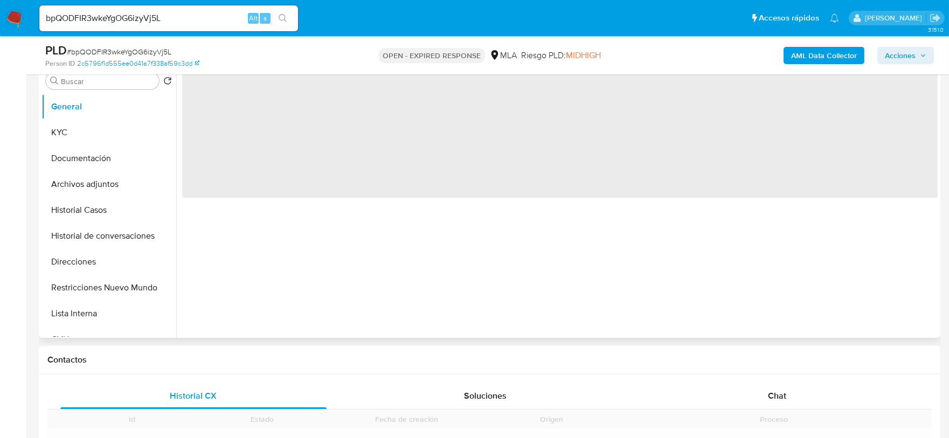
scroll to position [269, 0]
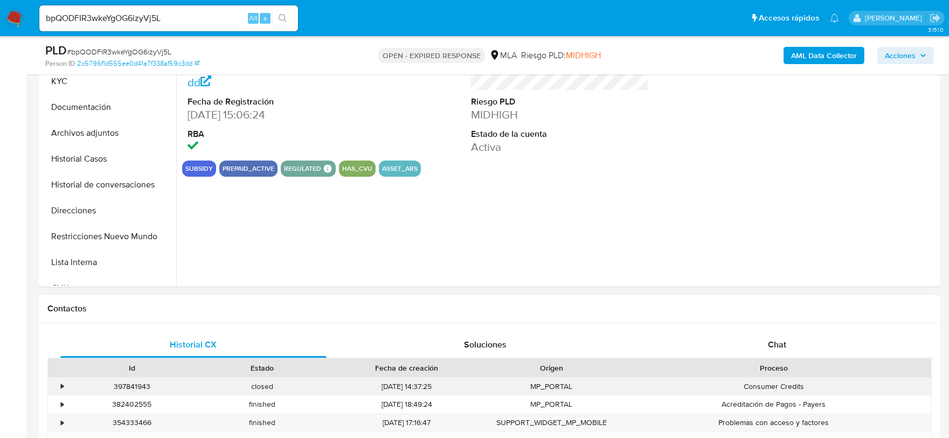
click at [774, 379] on div "Consumer Credits" at bounding box center [773, 387] width 315 height 18
click at [765, 342] on div "Chat" at bounding box center [777, 345] width 266 height 26
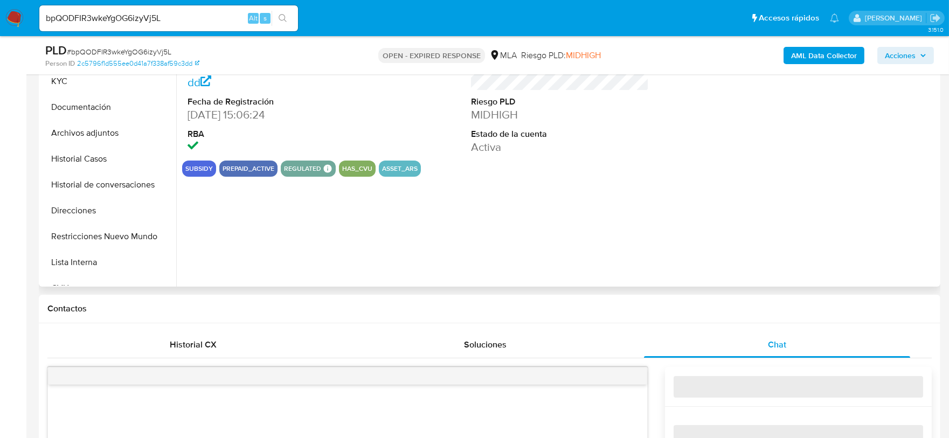
select select "10"
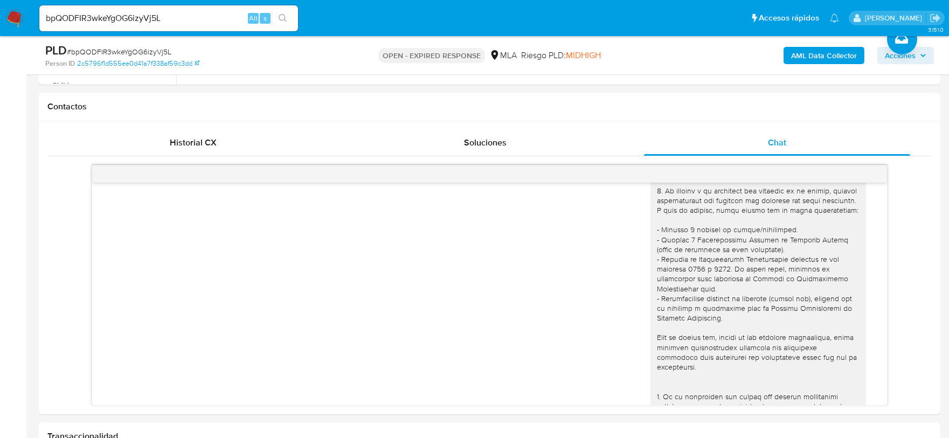
scroll to position [87, 0]
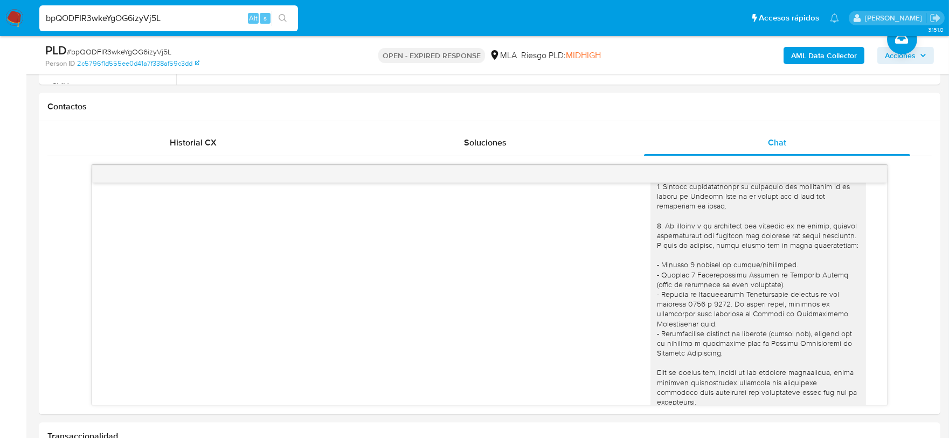
click at [196, 19] on input "bpQODFIR3wkeYgOG6izyVj5L" at bounding box center [168, 18] width 259 height 14
click at [284, 18] on icon "search-icon" at bounding box center [282, 18] width 9 height 9
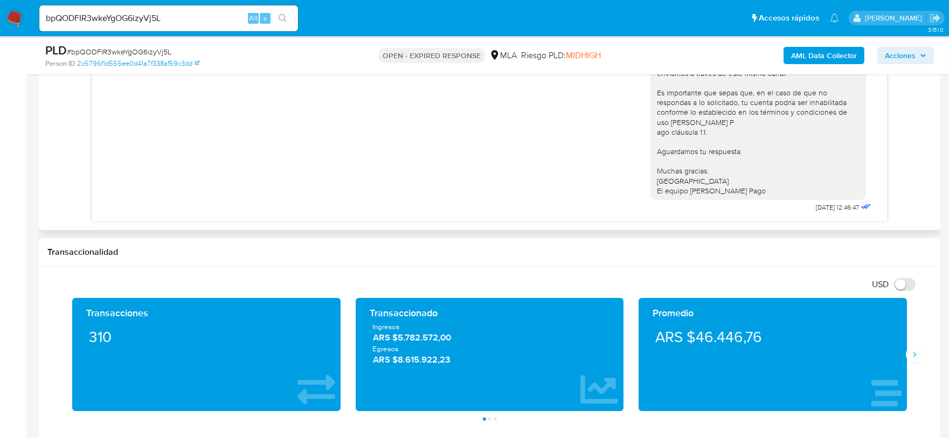
scroll to position [741, 0]
